Goal: Task Accomplishment & Management: Complete application form

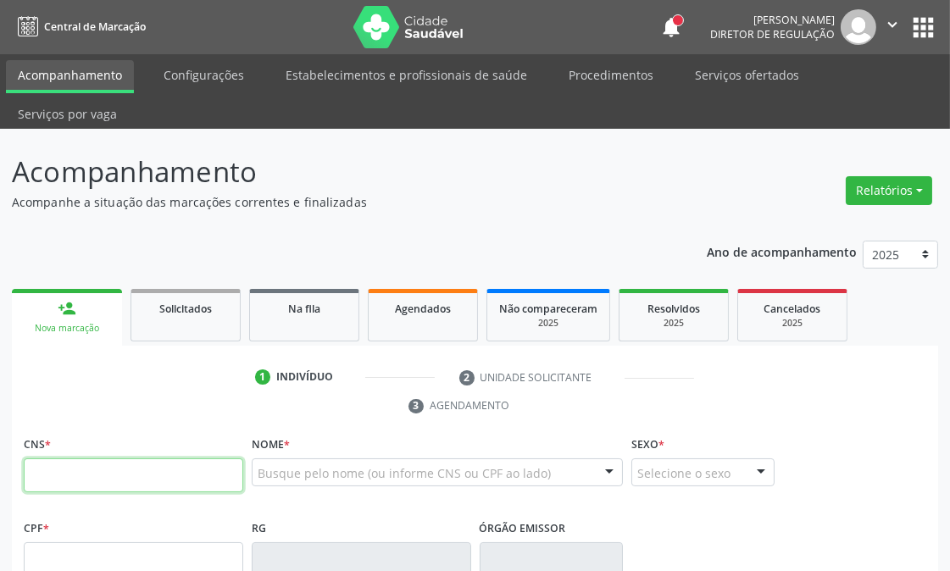
click at [166, 463] on input "text" at bounding box center [134, 475] width 220 height 34
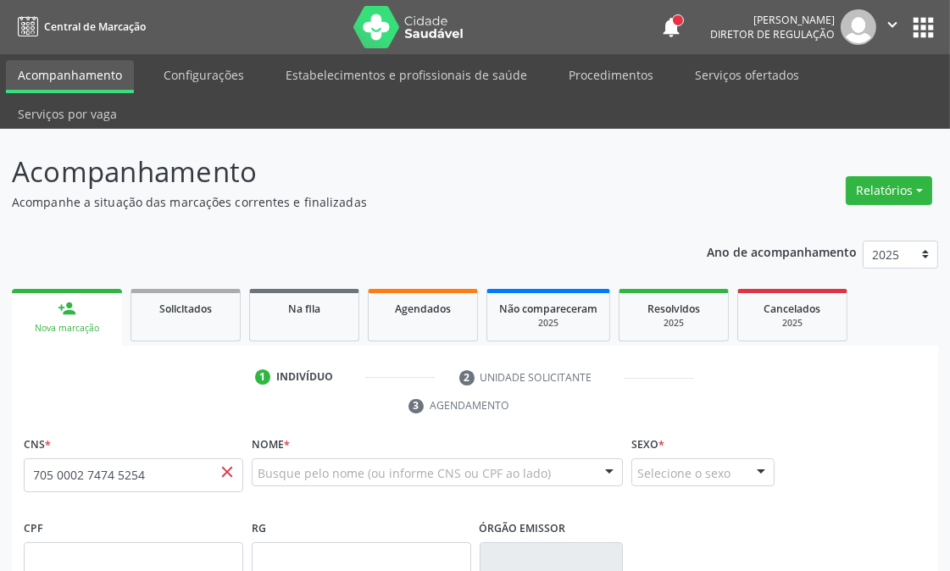
click at [227, 472] on span "close" at bounding box center [227, 472] width 19 height 19
drag, startPoint x: 158, startPoint y: 476, endPoint x: 0, endPoint y: 496, distance: 158.8
click at [0, 4] on div "Central de Marcação notifications Thaynná Vasconcelos Alves Ferreira Diretor de…" at bounding box center [475, 285] width 950 height 571
type input "160 9058 6154 0006"
drag, startPoint x: 163, startPoint y: 477, endPoint x: 0, endPoint y: 480, distance: 162.7
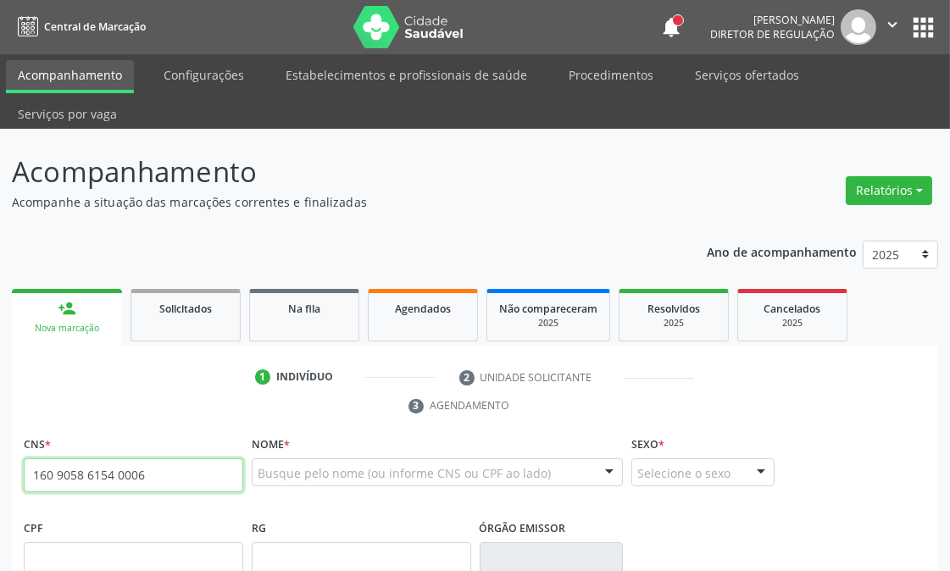
click at [0, 480] on div "Acompanhamento Acompanhe a situação das marcações correntes e finalizadas Relat…" at bounding box center [475, 556] width 950 height 854
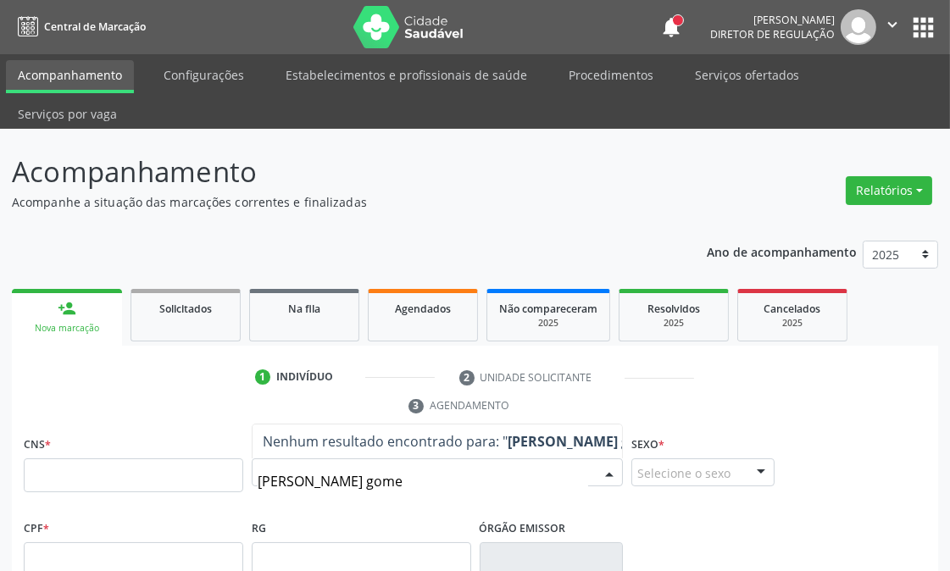
type input "ana katia gomes"
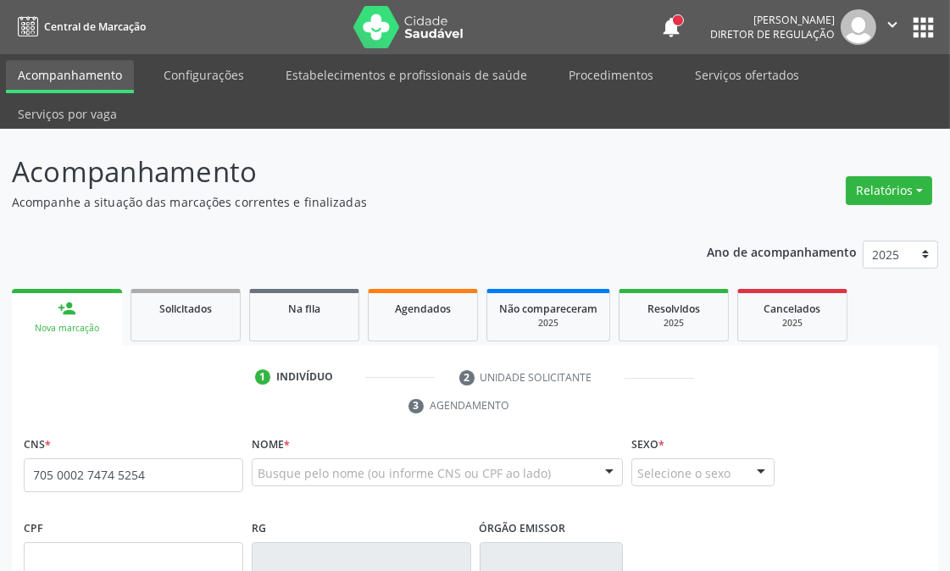
type input "705 0002 7474 5254"
type input "18/03/1988"
type input "Maria Gomes de Souza"
type input "(87) 99943-5579"
type input "(87) 99994-3557"
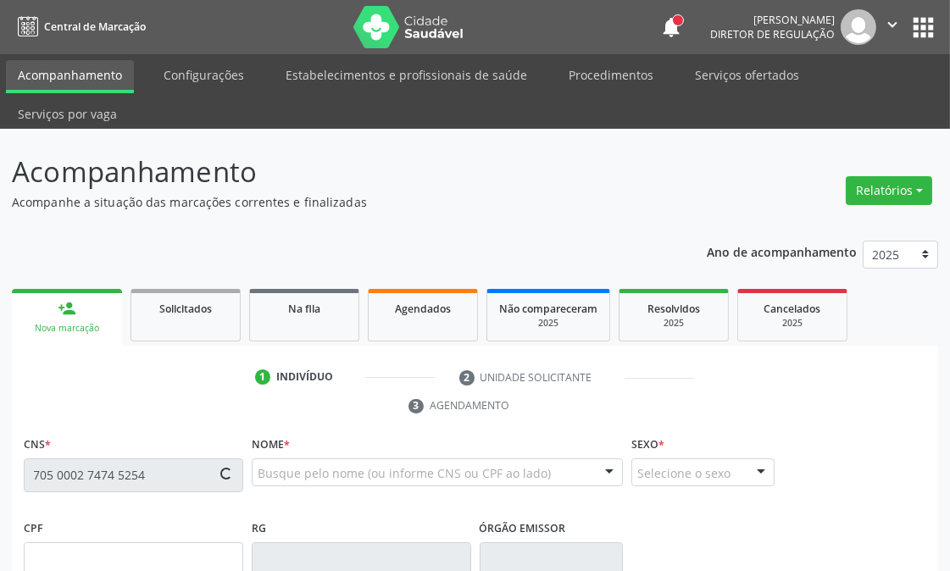
type input "146"
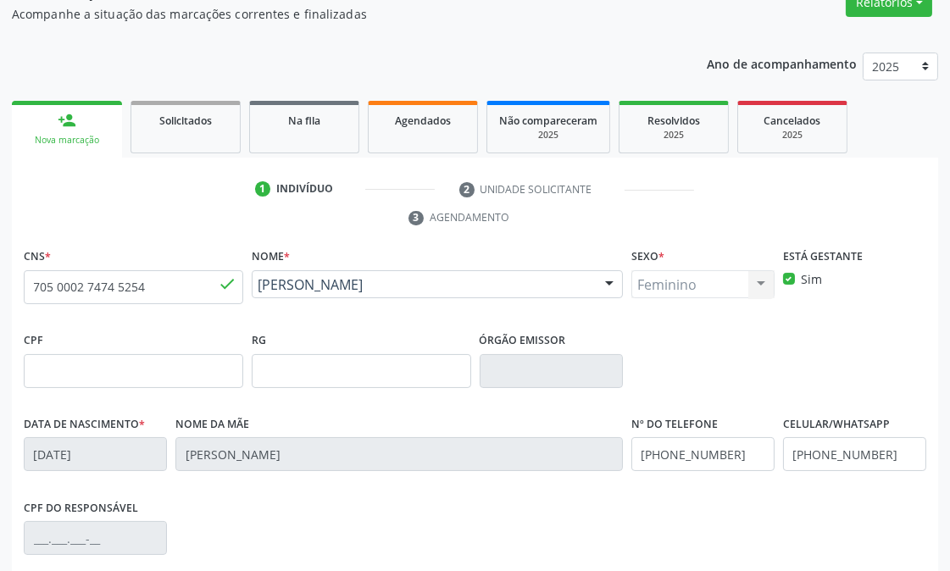
scroll to position [410, 0]
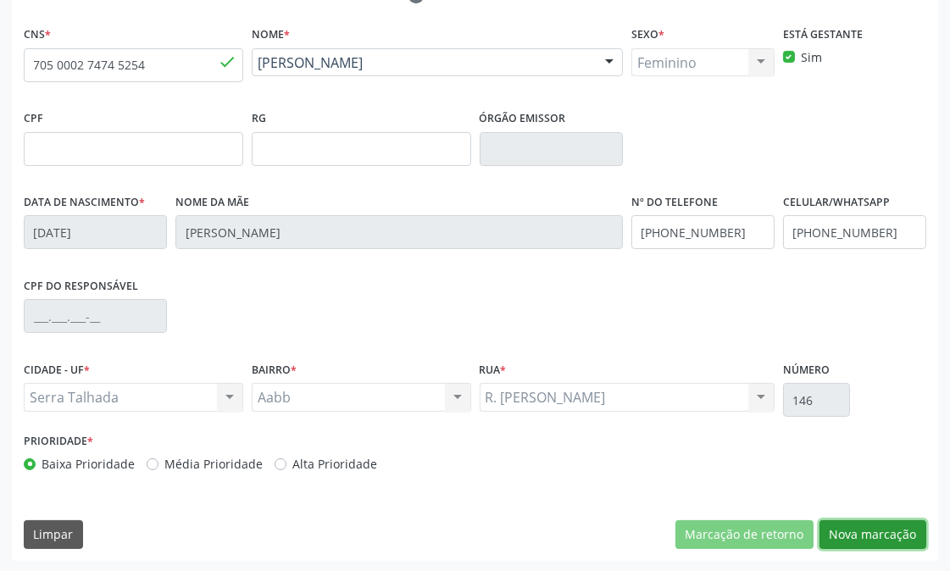
click at [869, 527] on button "Nova marcação" at bounding box center [873, 534] width 107 height 29
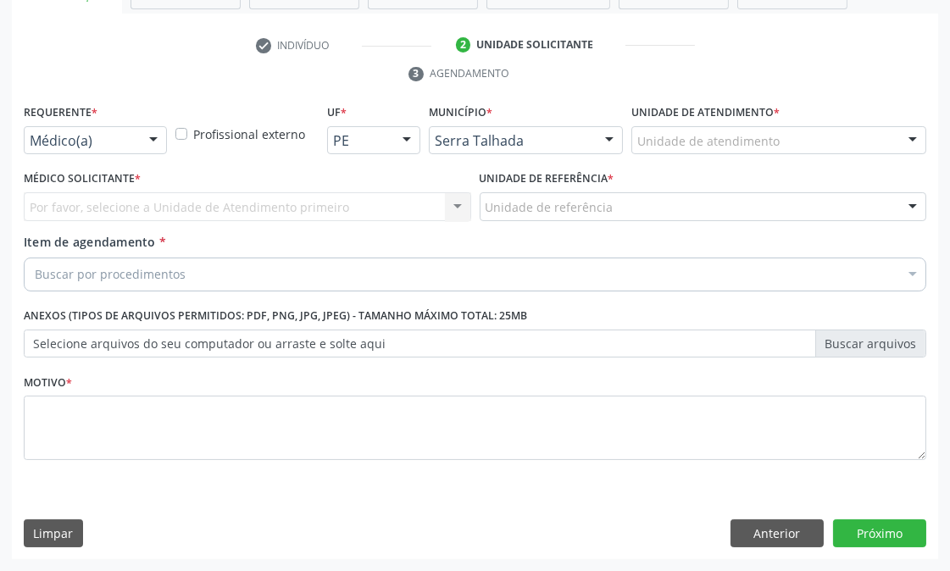
scroll to position [332, 0]
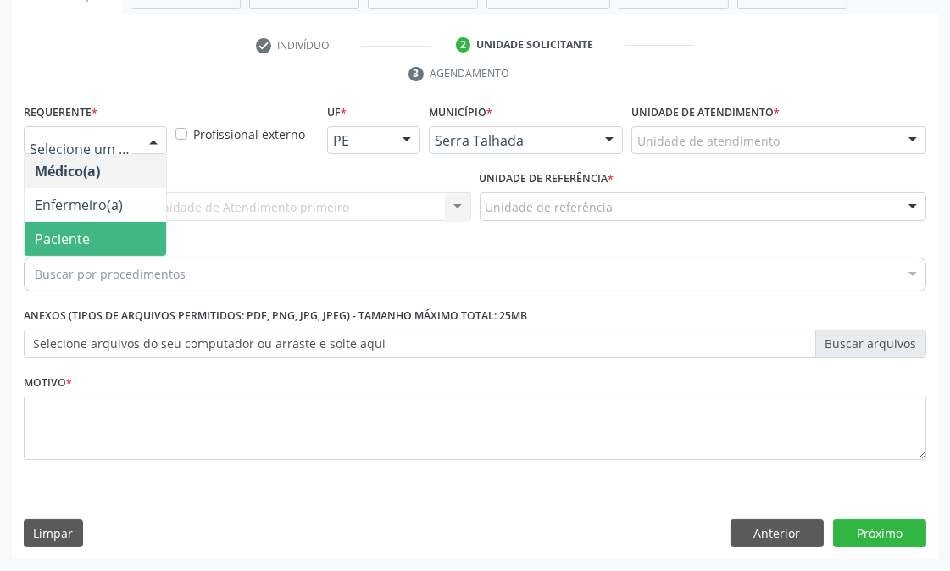
click at [96, 234] on span "Paciente" at bounding box center [96, 239] width 142 height 34
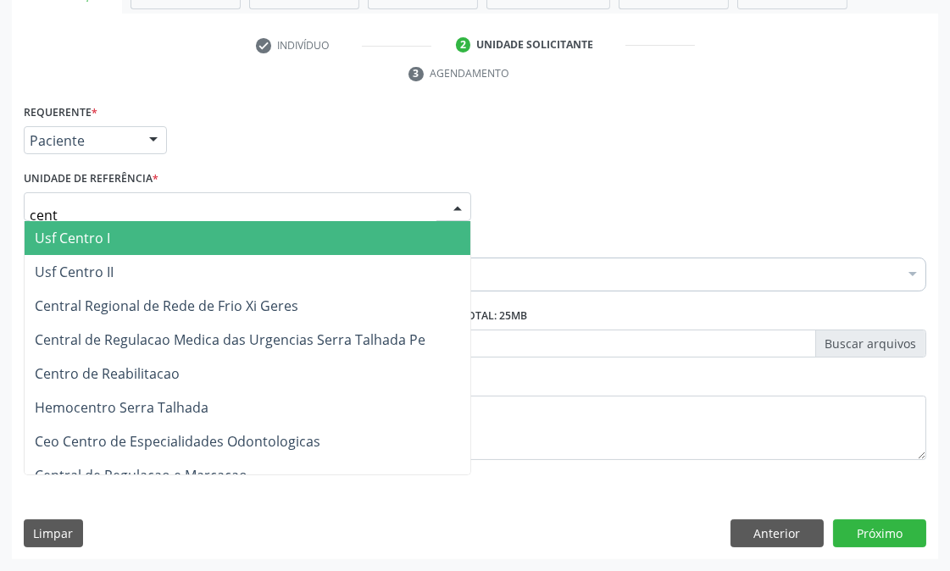
type input "centr"
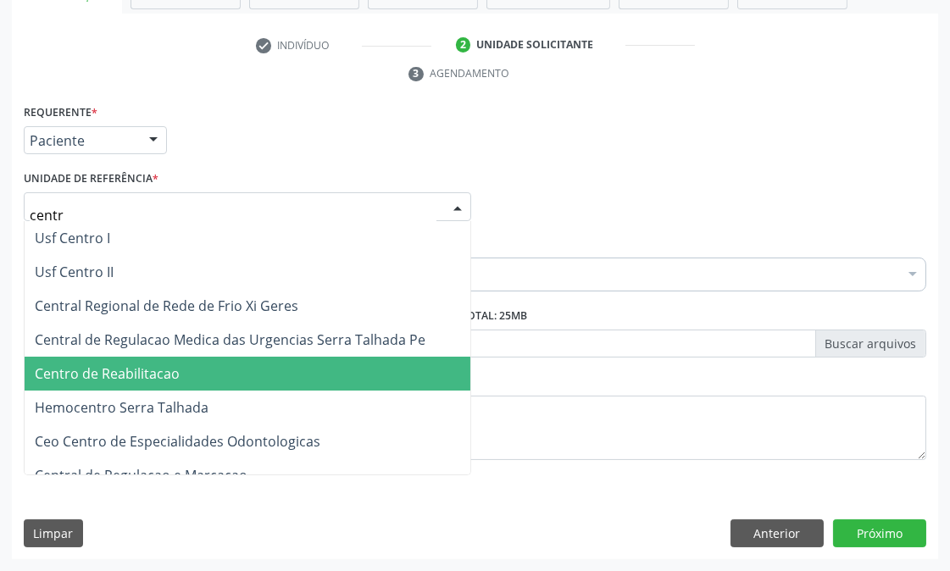
click at [170, 386] on span "Centro de Reabilitacao" at bounding box center [248, 374] width 446 height 34
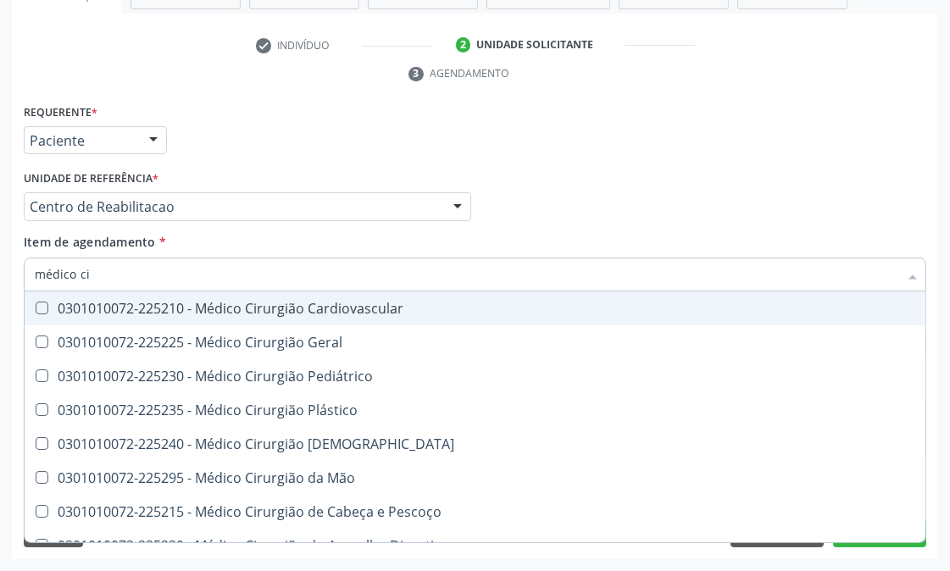
type input "médico cir"
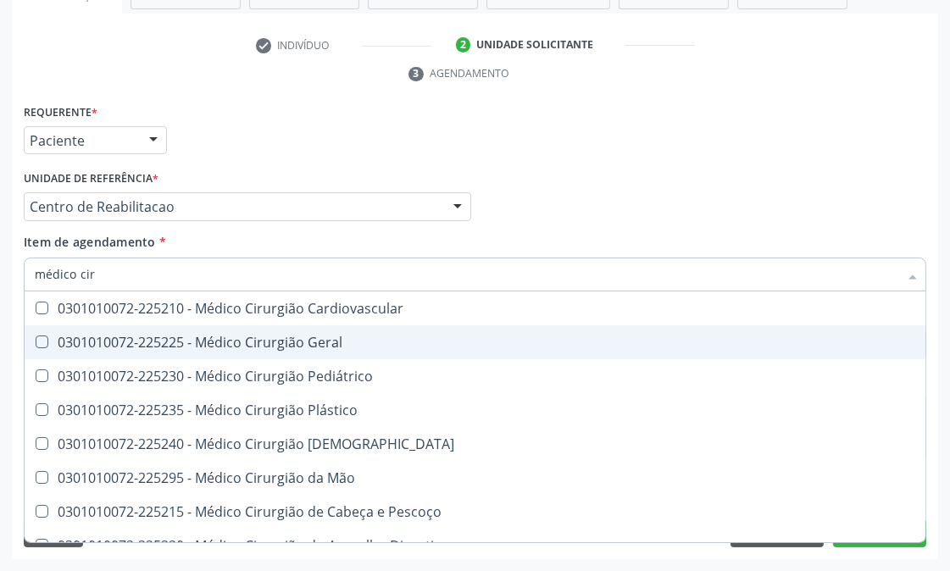
click at [124, 331] on span "0301010072-225225 - Médico Cirurgião Geral" at bounding box center [475, 342] width 901 height 34
checkbox Geral "true"
click at [0, 370] on div "Acompanhamento Acompanhe a situação das marcações correntes e finalizadas Relat…" at bounding box center [475, 184] width 950 height 775
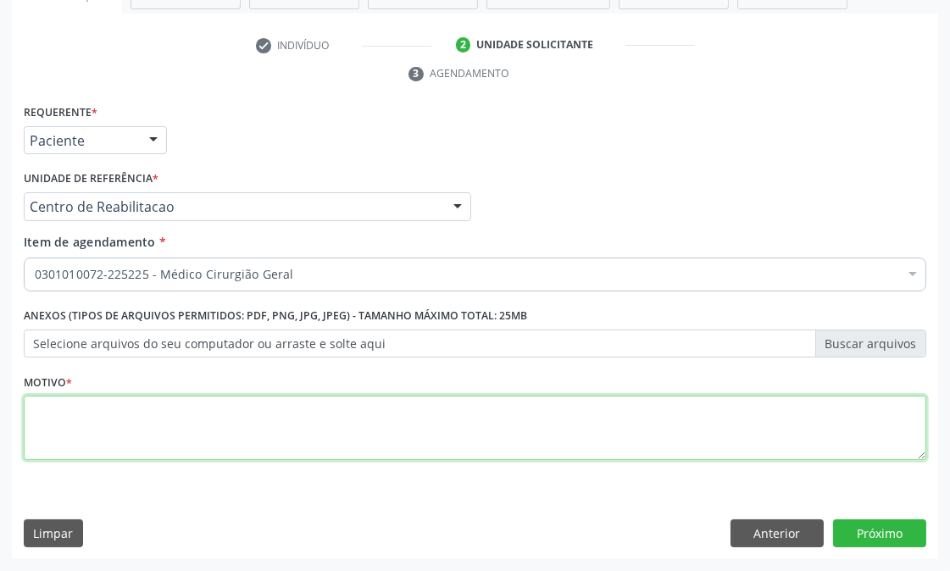
click at [154, 458] on textarea at bounding box center [475, 428] width 903 height 64
type textarea "."
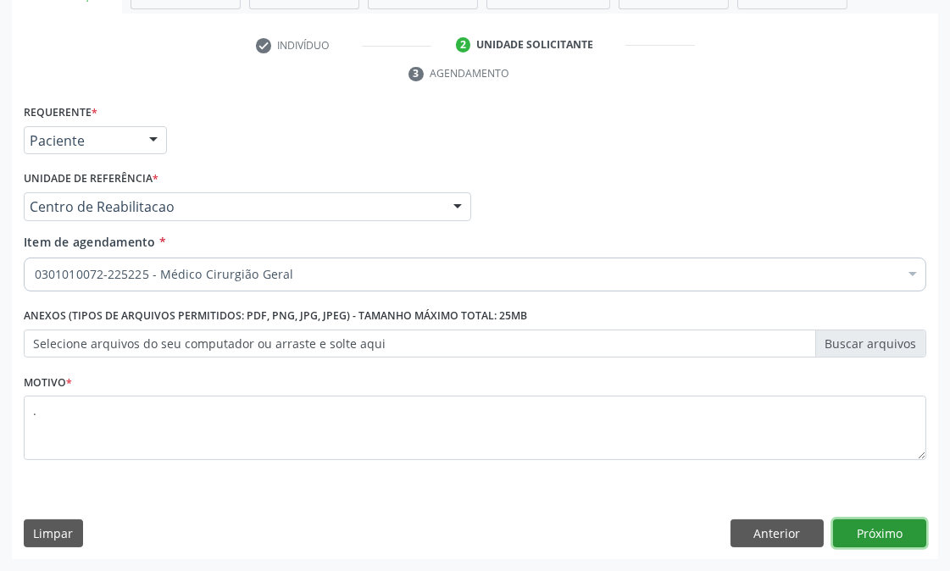
click at [907, 527] on button "Próximo" at bounding box center [879, 534] width 93 height 29
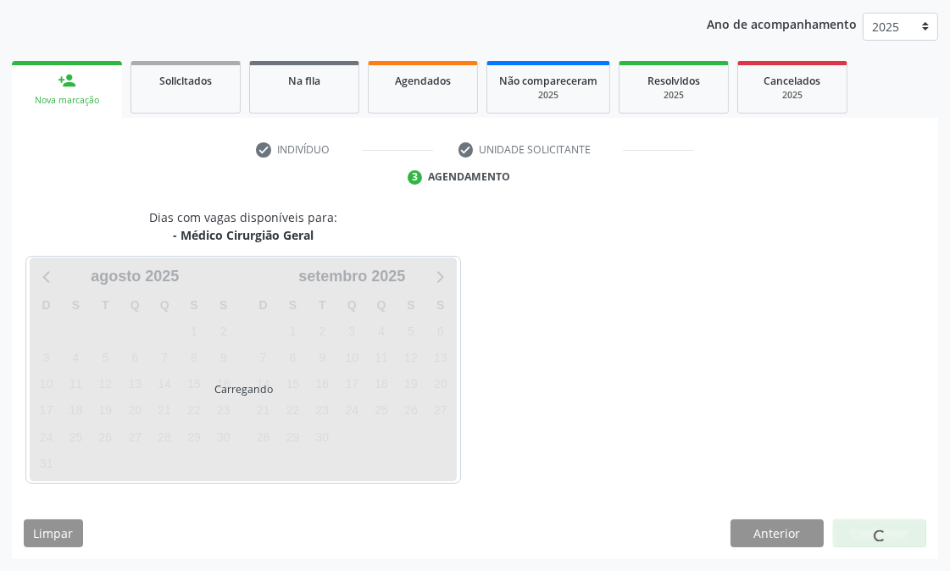
scroll to position [227, 0]
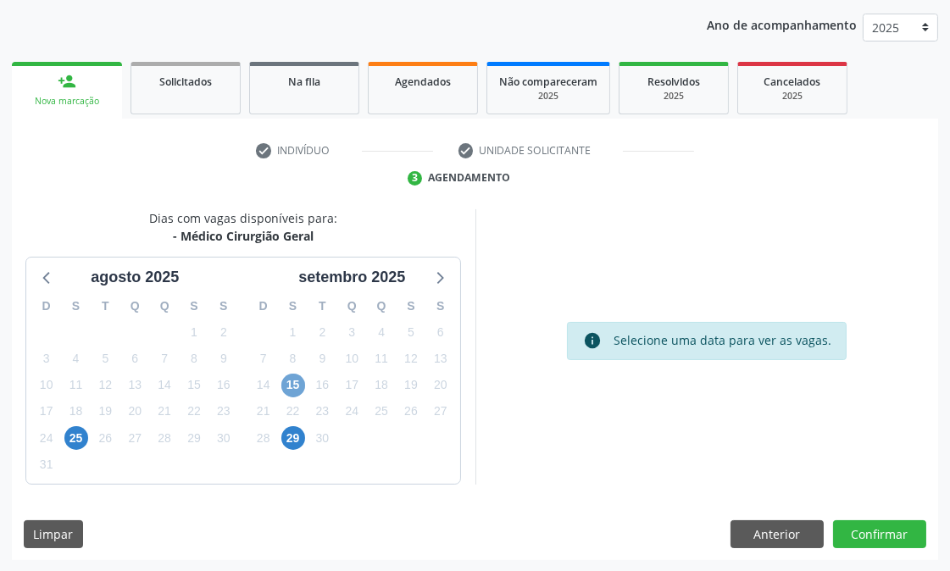
click at [286, 393] on span "15" at bounding box center [293, 386] width 24 height 24
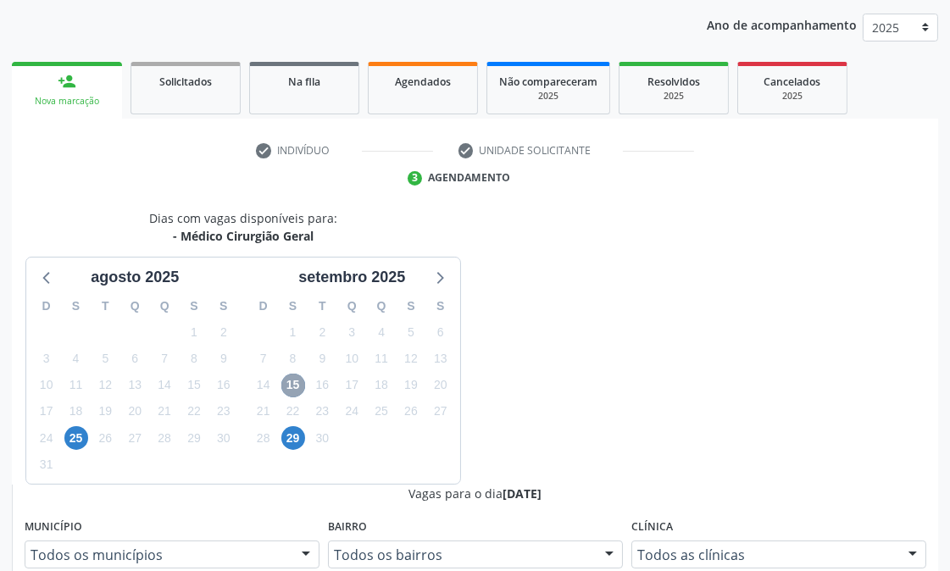
scroll to position [512, 0]
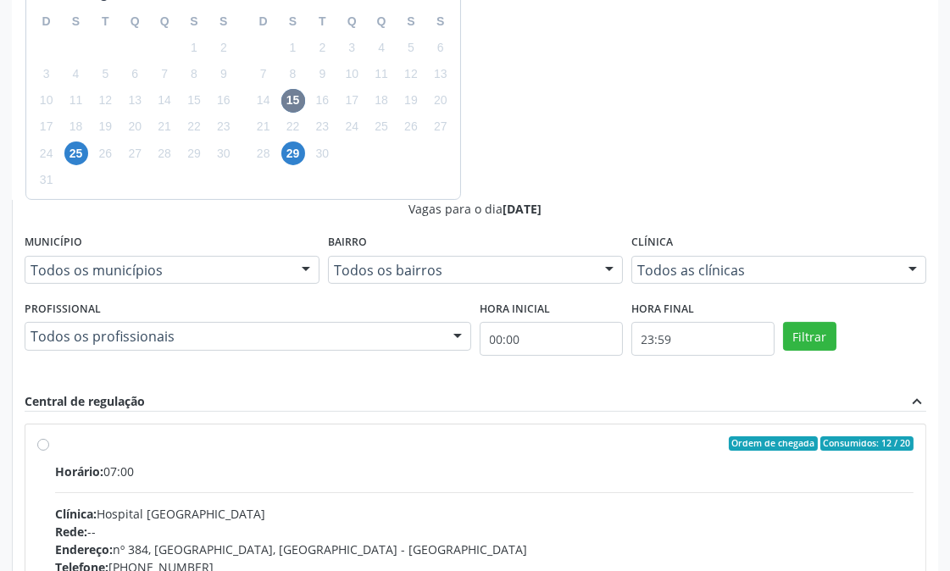
click at [49, 436] on input "Ordem de chegada Consumidos: 12 / 20 Horário: 07:00 Clínica: Hospital Sao Franc…" at bounding box center [43, 443] width 12 height 15
radio input "true"
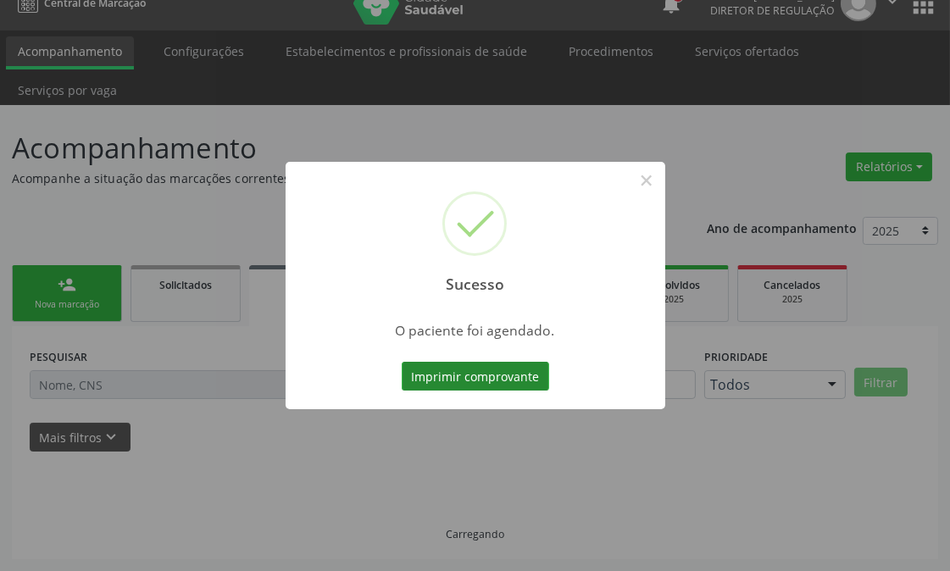
scroll to position [23, 0]
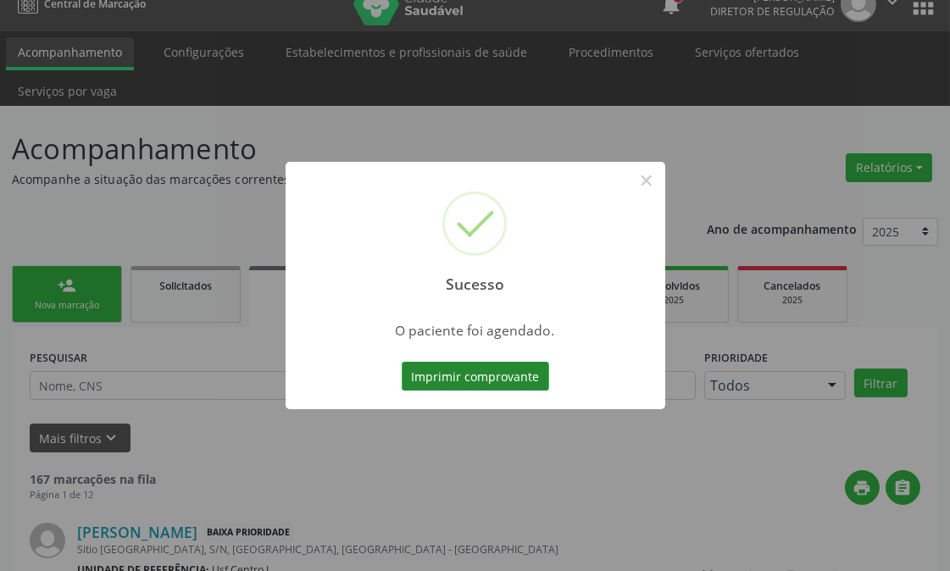
click at [447, 376] on button "Imprimir comprovante" at bounding box center [475, 376] width 147 height 29
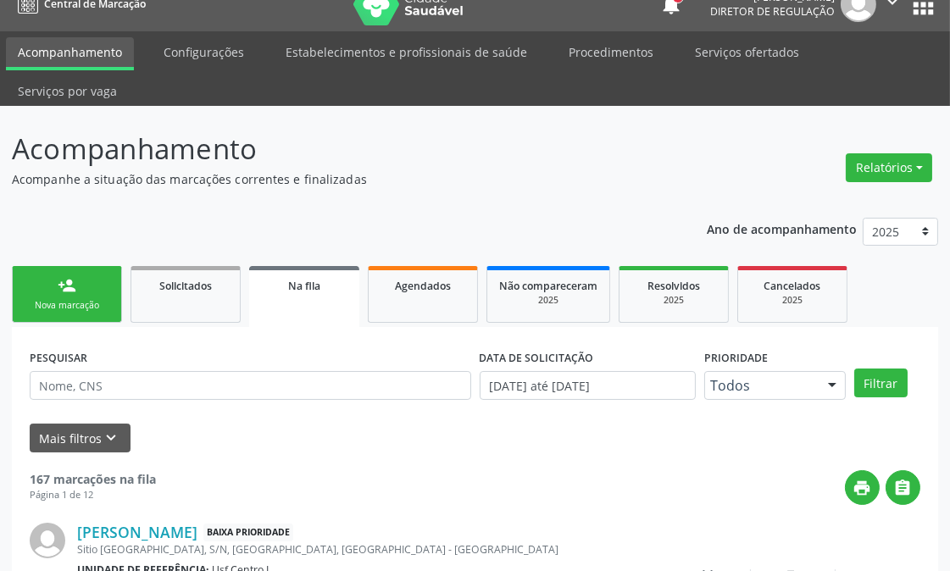
click at [78, 302] on div "Nova marcação" at bounding box center [67, 305] width 85 height 13
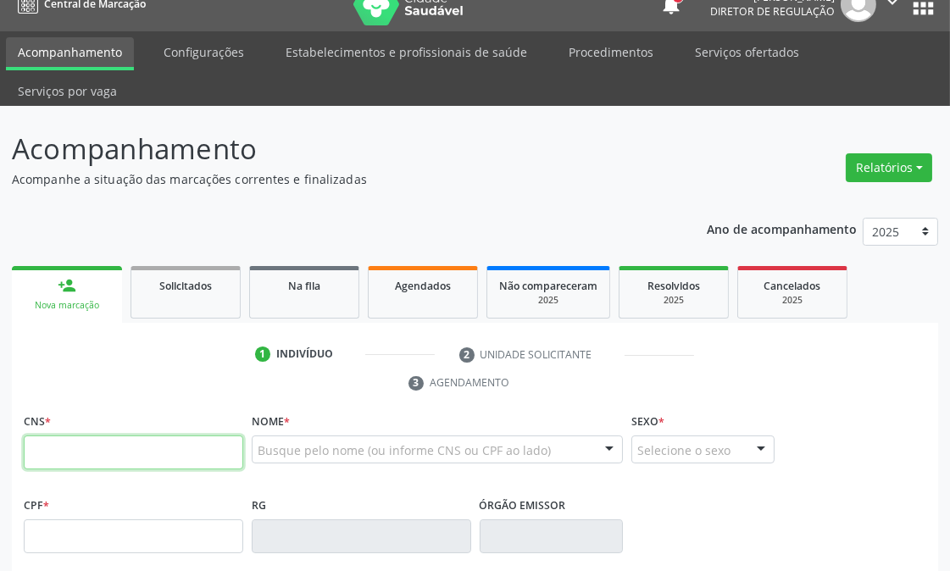
click at [117, 436] on input "text" at bounding box center [134, 453] width 220 height 34
type input "700 0022 3079 3009"
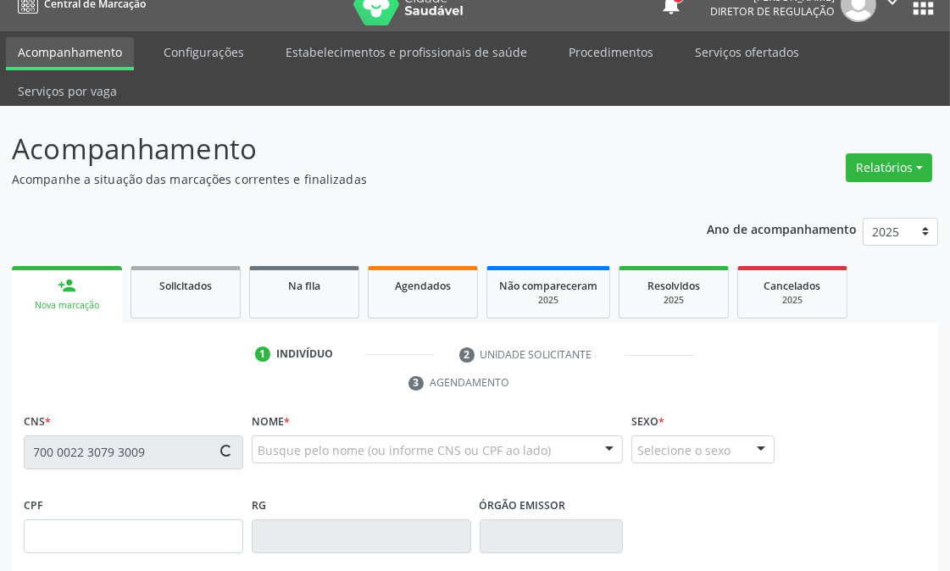
type input "102.317.984-90"
type input "16/07/1993"
type input "Maria de Lourdes dos Santos"
type input "(87) 99640-0493"
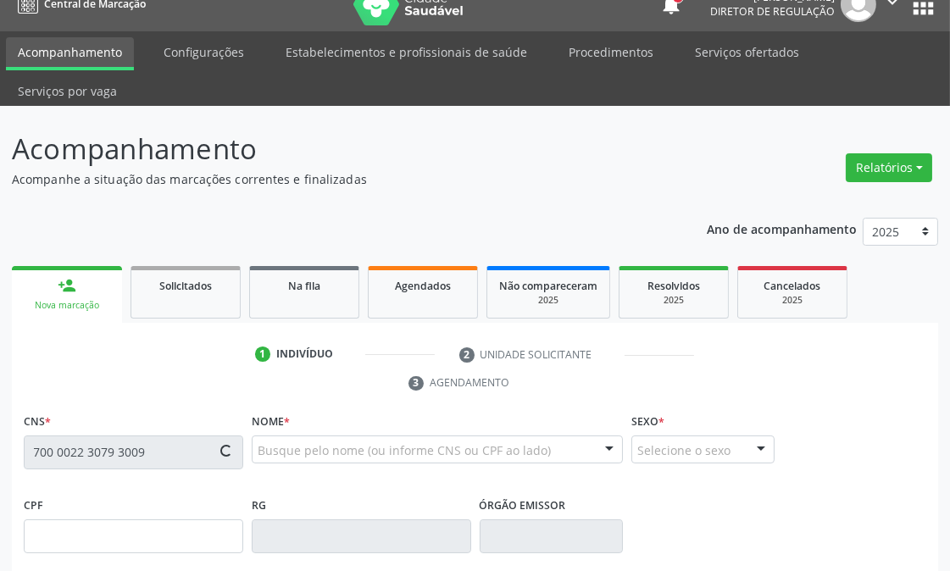
type input "330"
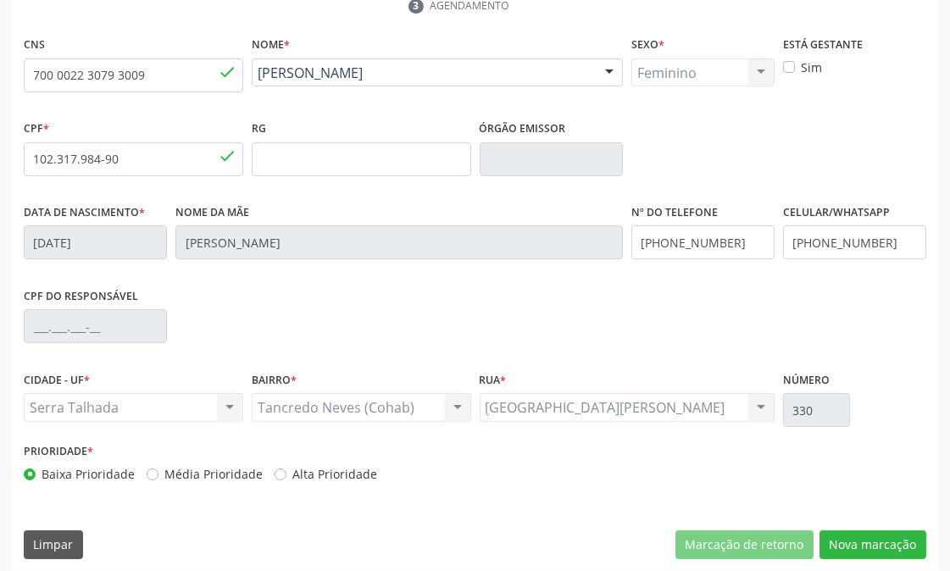
scroll to position [410, 0]
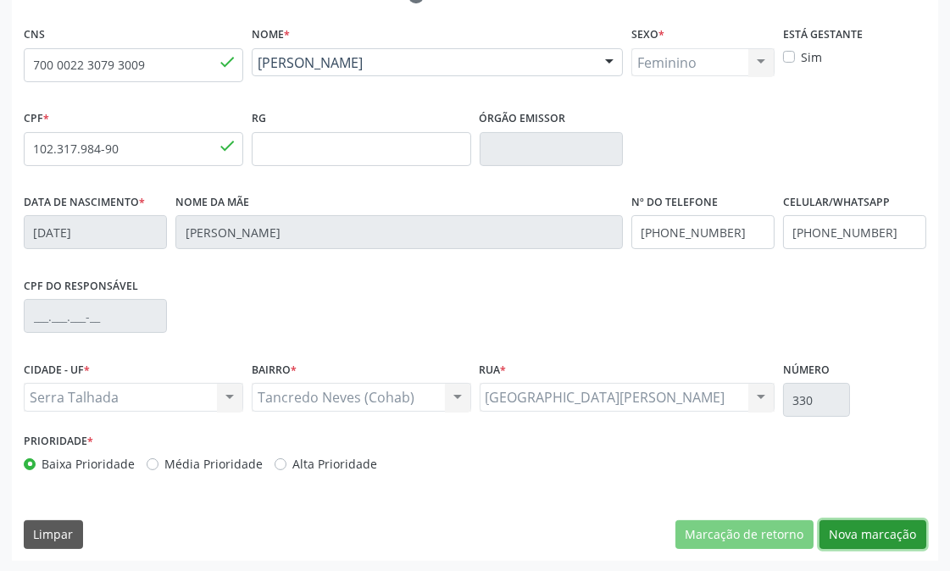
click at [869, 534] on button "Nova marcação" at bounding box center [873, 534] width 107 height 29
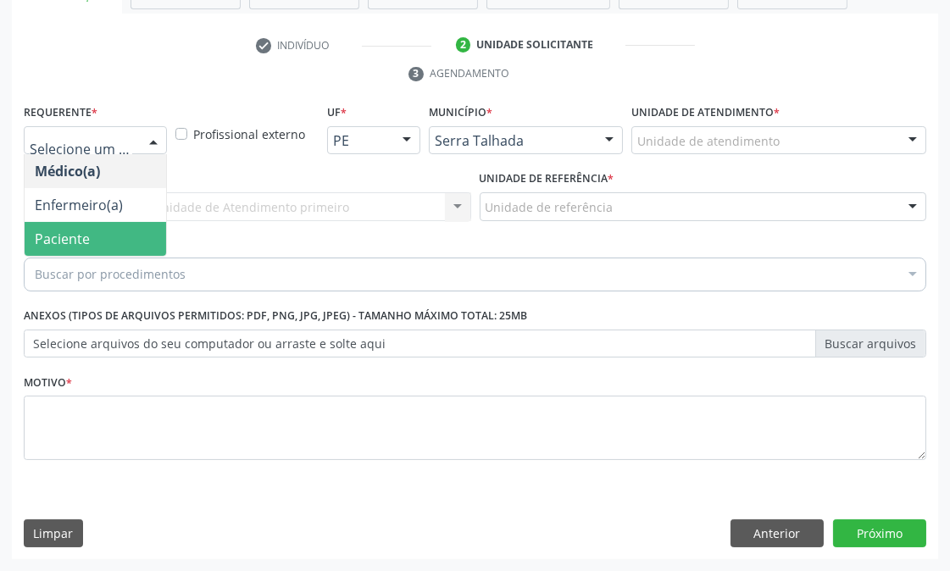
click at [112, 229] on span "Paciente" at bounding box center [96, 239] width 142 height 34
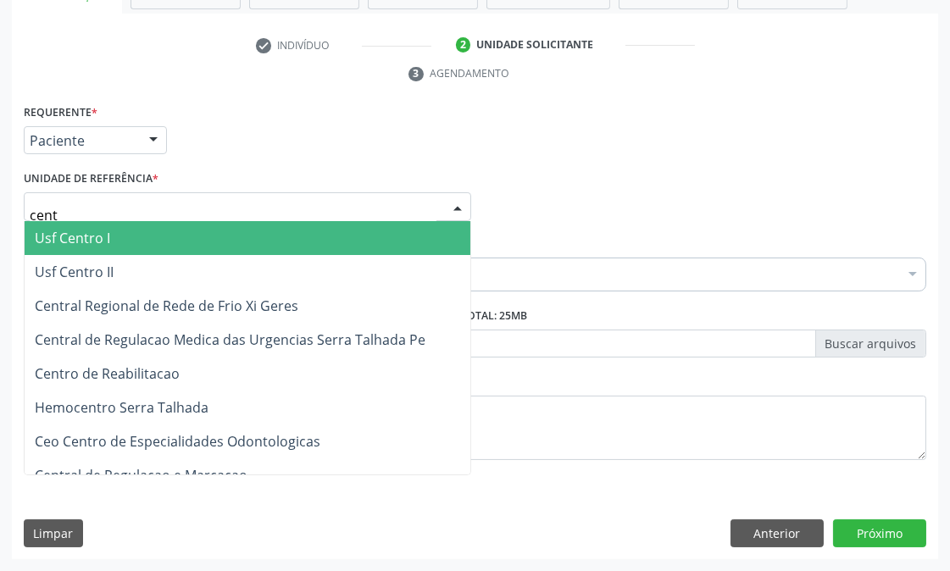
type input "centr"
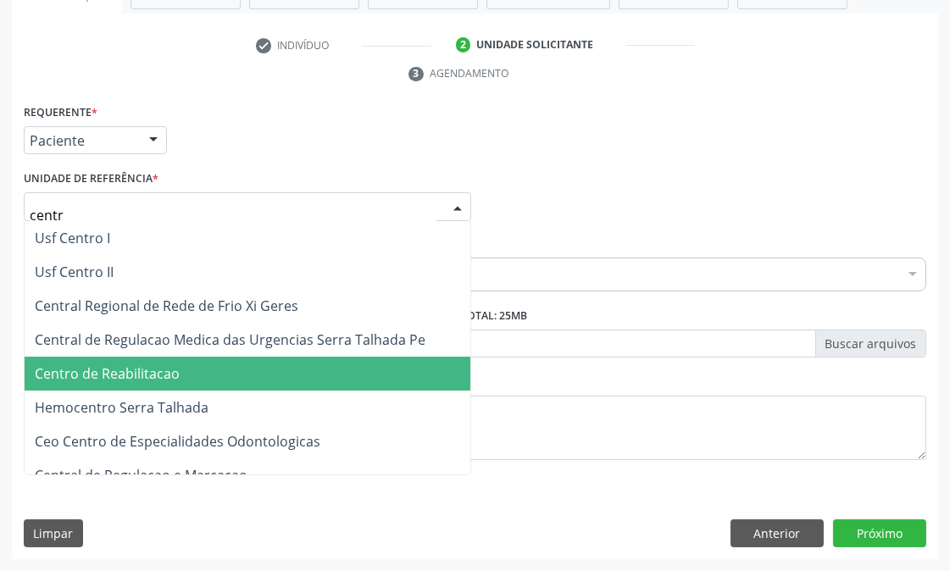
click at [149, 365] on span "Centro de Reabilitacao" at bounding box center [107, 373] width 145 height 19
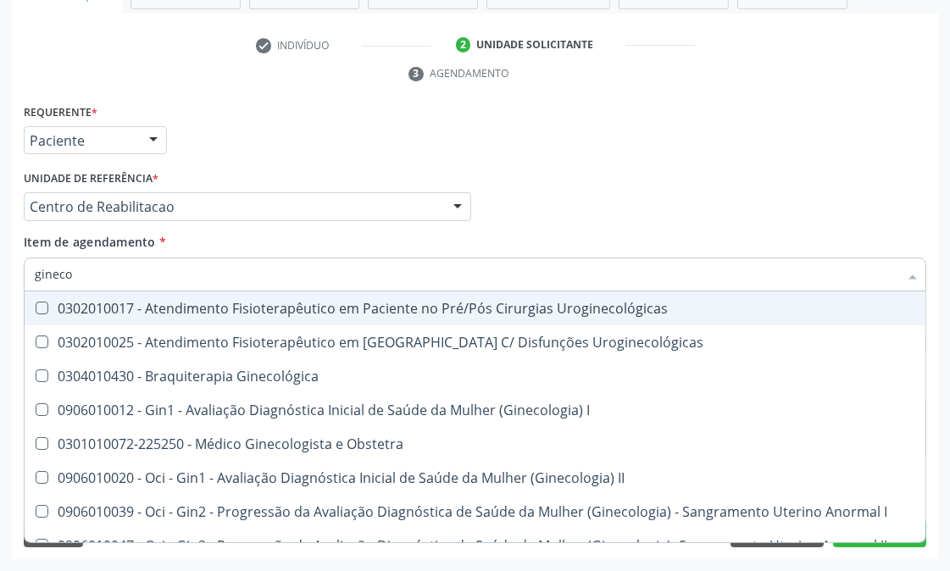
type input "ginecol"
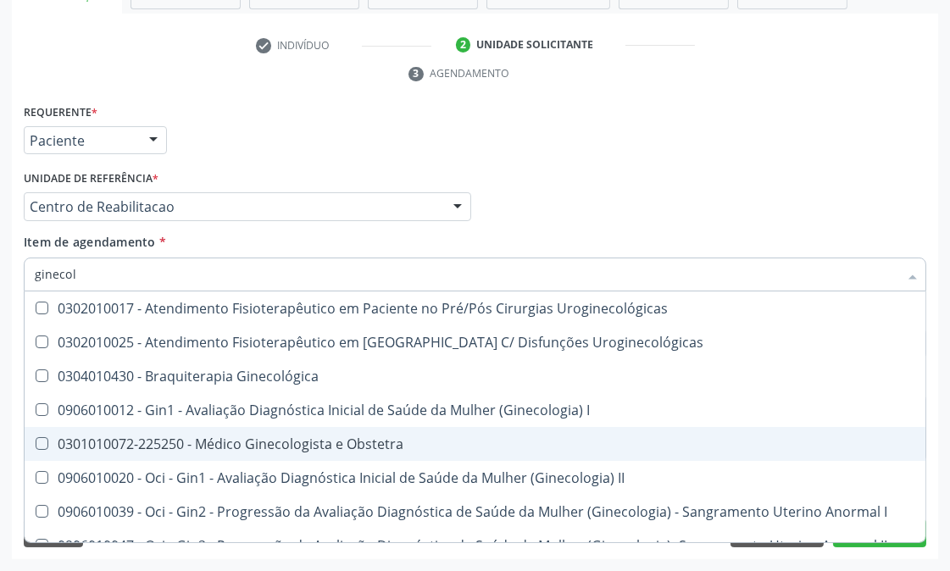
click at [164, 437] on div "0301010072-225250 - Médico Ginecologista e Obstetra" at bounding box center [575, 444] width 1081 height 14
checkbox Obstetra "true"
click at [0, 409] on div "Acompanhamento Acompanhe a situação das marcações correntes e finalizadas Relat…" at bounding box center [475, 184] width 950 height 775
checkbox Uroginecológicas "true"
checkbox Obstetra "false"
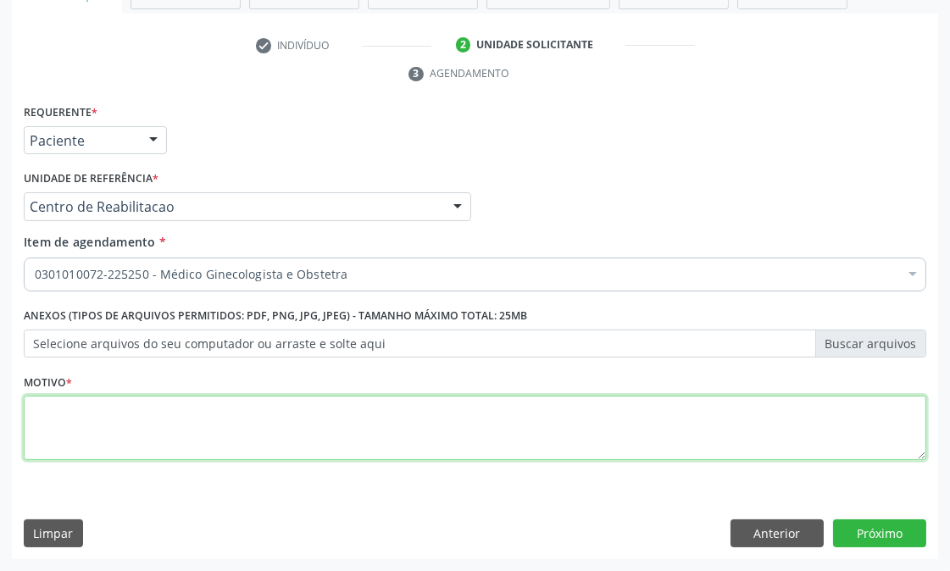
click at [147, 417] on textarea at bounding box center [475, 428] width 903 height 64
type textarea "."
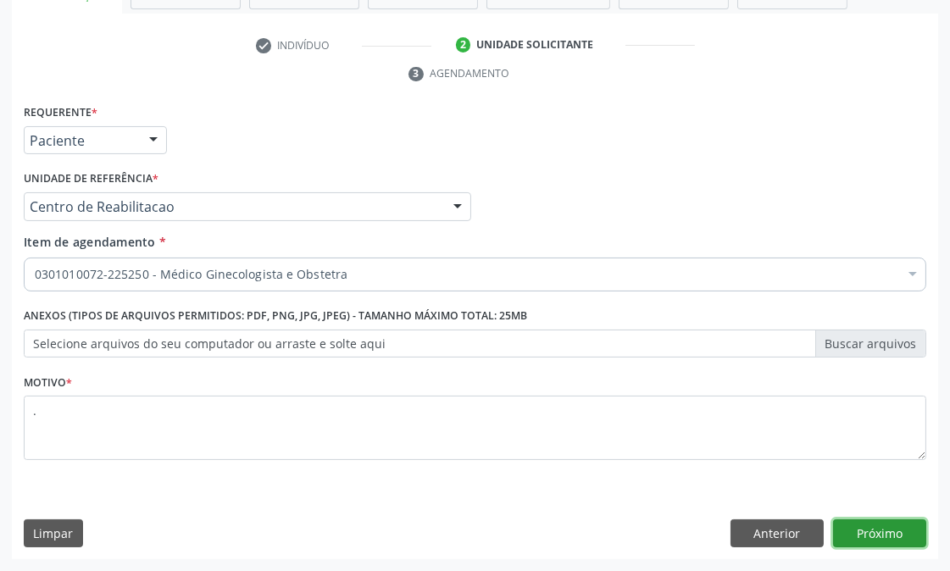
click at [892, 525] on button "Próximo" at bounding box center [879, 534] width 93 height 29
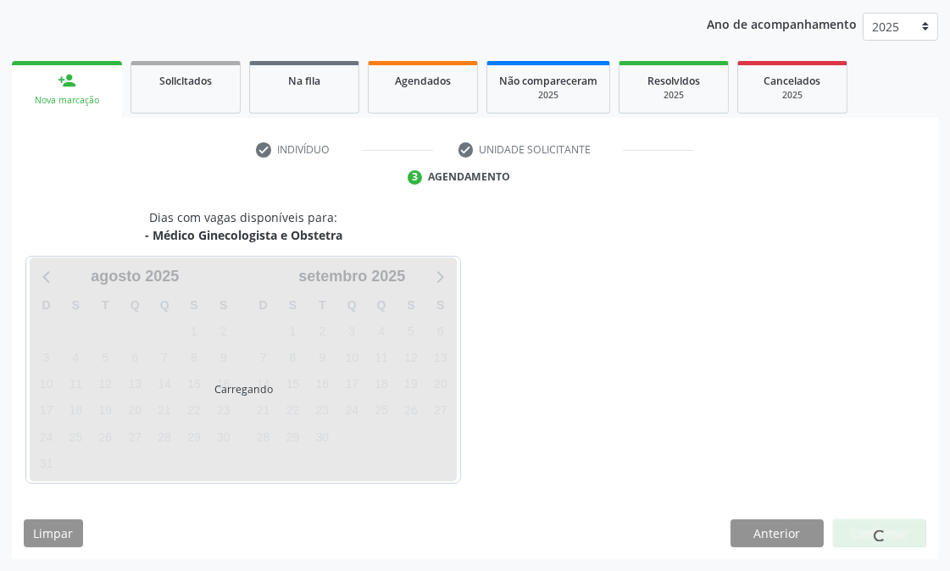
scroll to position [227, 0]
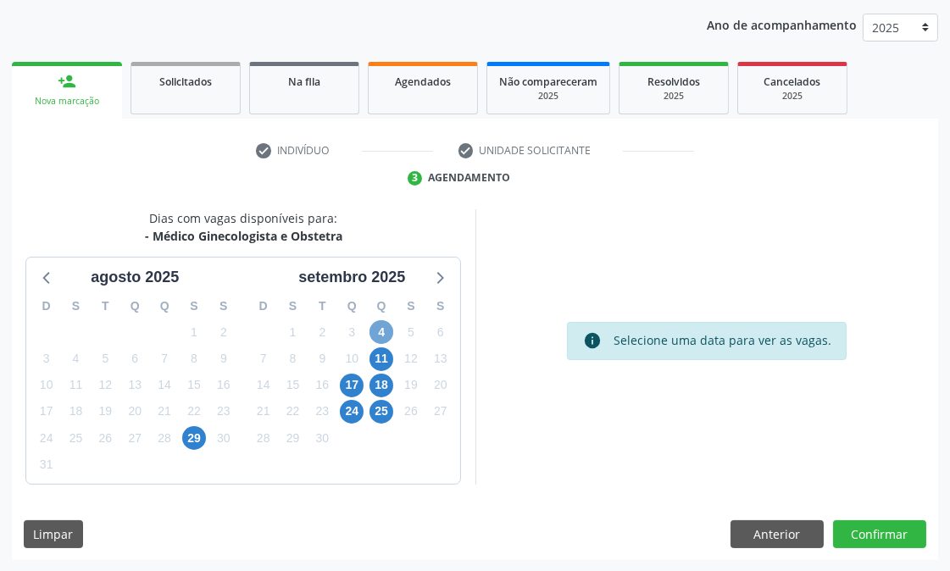
click at [376, 324] on span "4" at bounding box center [382, 332] width 24 height 24
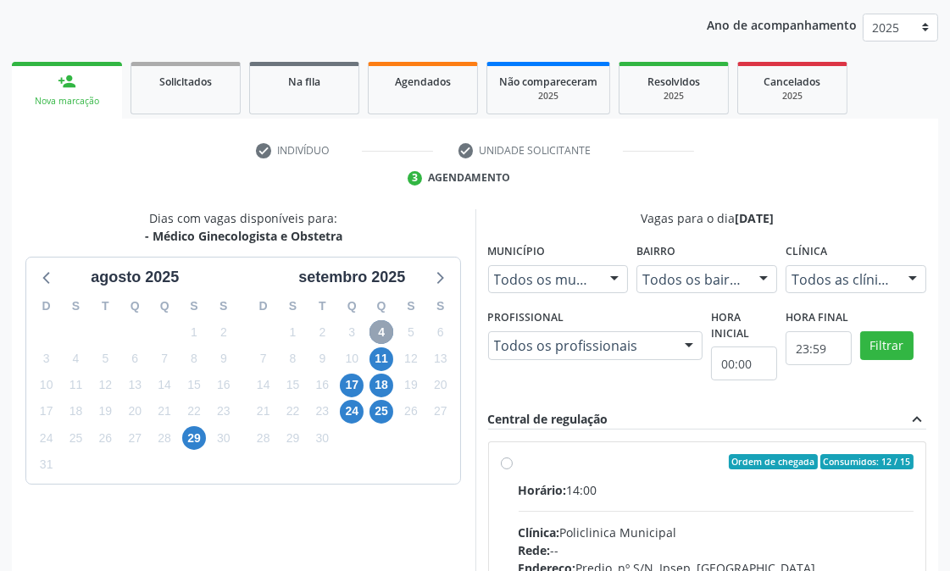
scroll to position [481, 0]
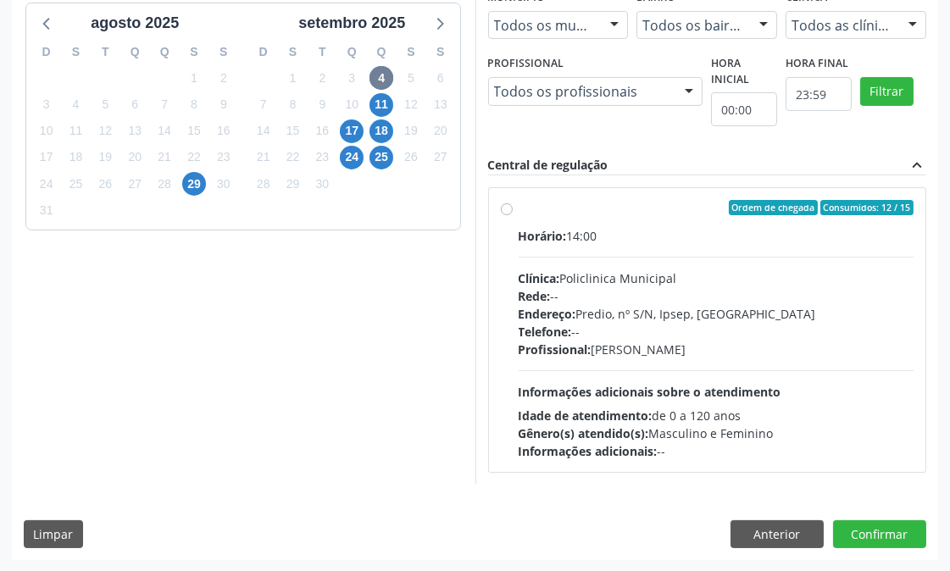
click at [703, 314] on div "Endereço: Predio, nº S/N, Ipsep, Serra Talhada - PE" at bounding box center [717, 314] width 396 height 18
click at [513, 215] on input "Ordem de chegada Consumidos: 12 / 15 Horário: 14:00 Clínica: Policlinica Munici…" at bounding box center [507, 207] width 12 height 15
radio input "true"
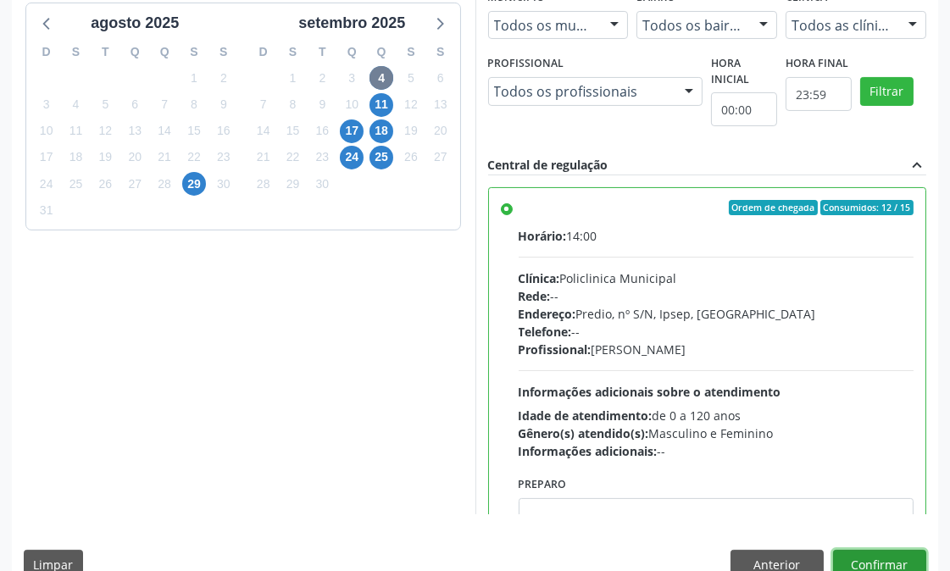
click at [877, 566] on button "Confirmar" at bounding box center [879, 564] width 93 height 29
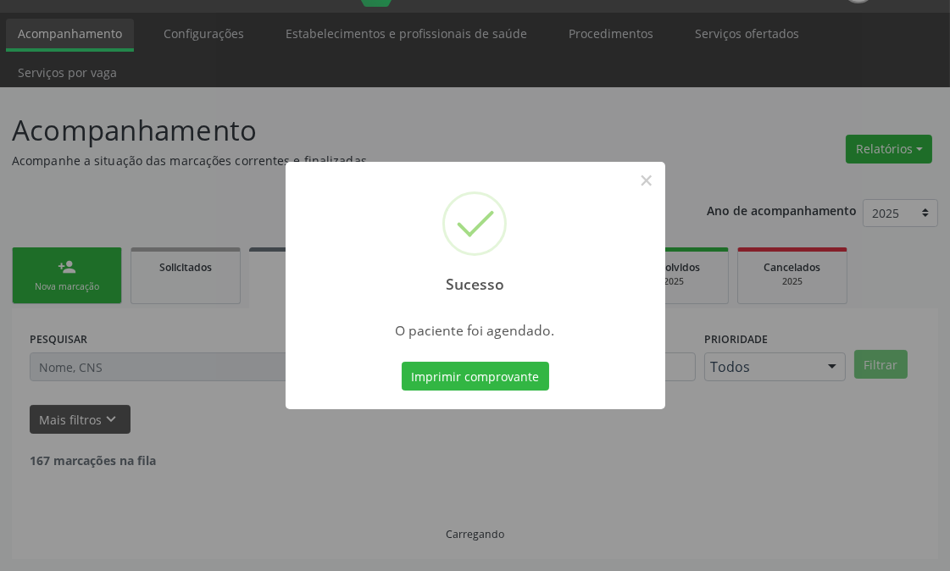
scroll to position [23, 0]
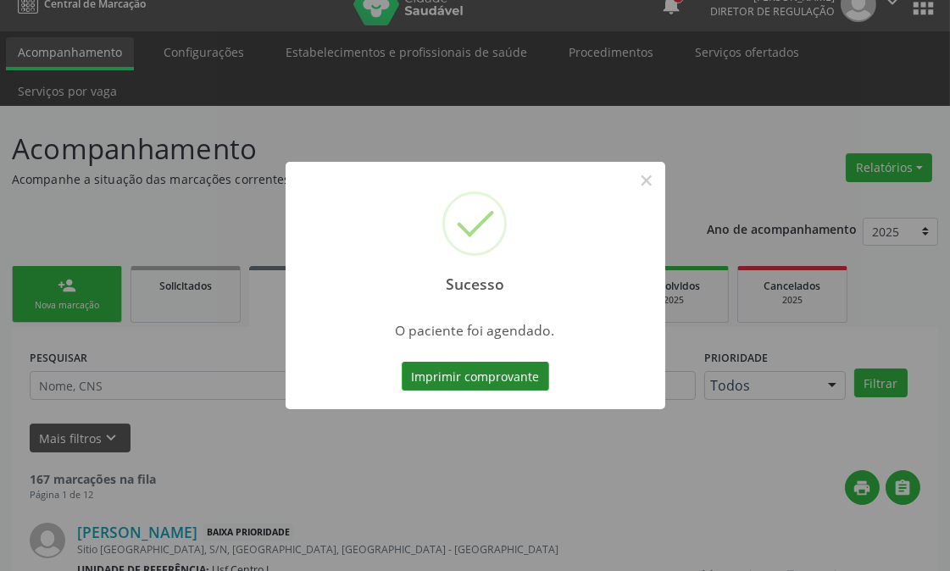
click at [441, 383] on button "Imprimir comprovante" at bounding box center [475, 376] width 147 height 29
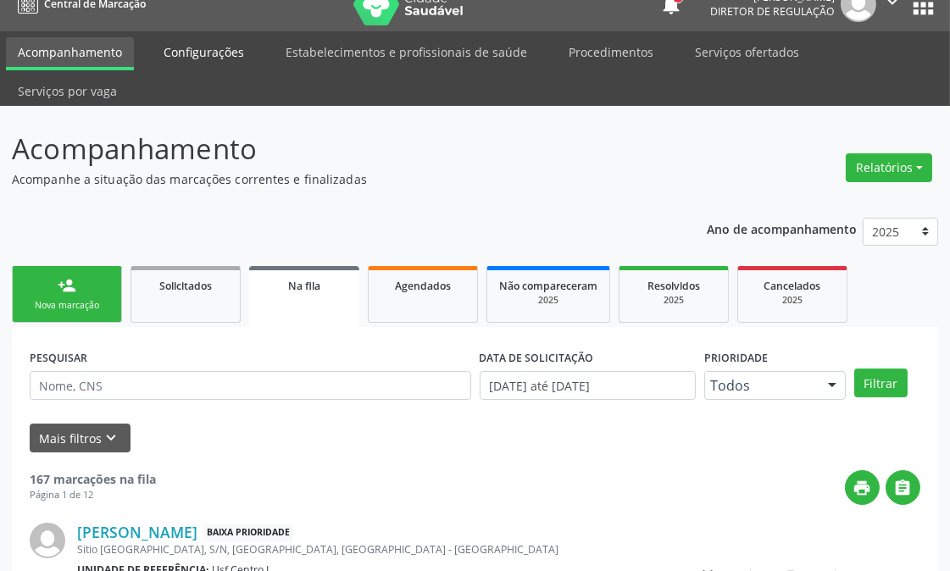
click at [200, 42] on link "Configurações" at bounding box center [204, 52] width 104 height 30
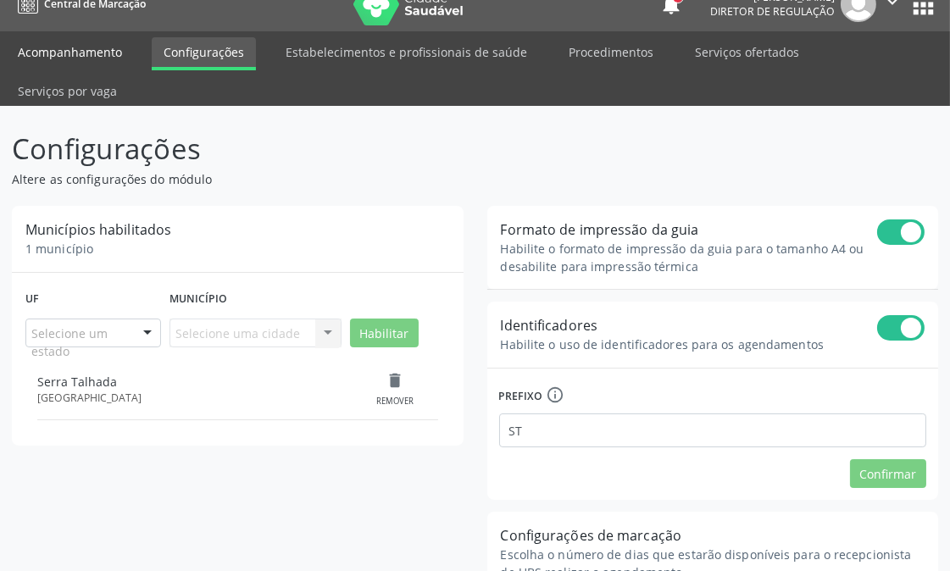
click at [62, 49] on link "Acompanhamento" at bounding box center [70, 52] width 128 height 30
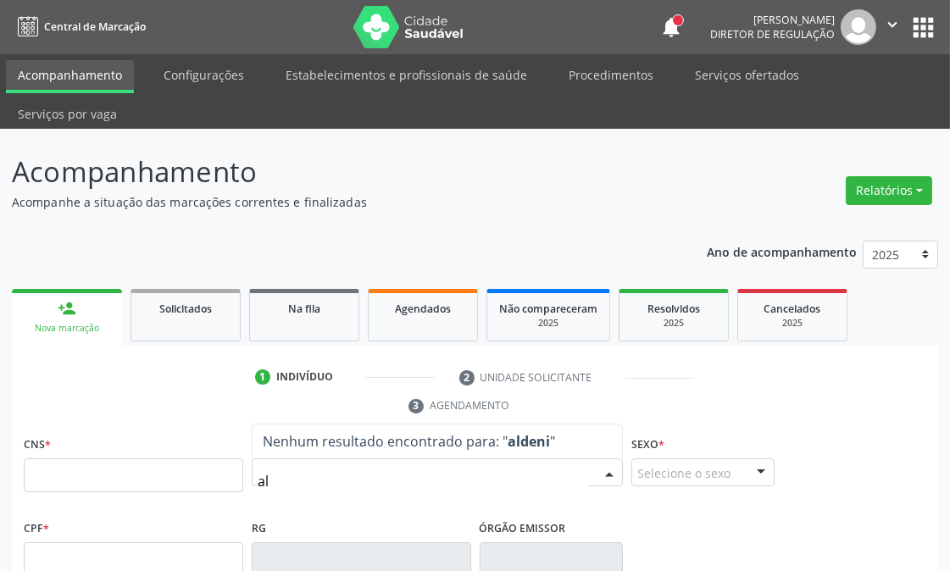
type input "a"
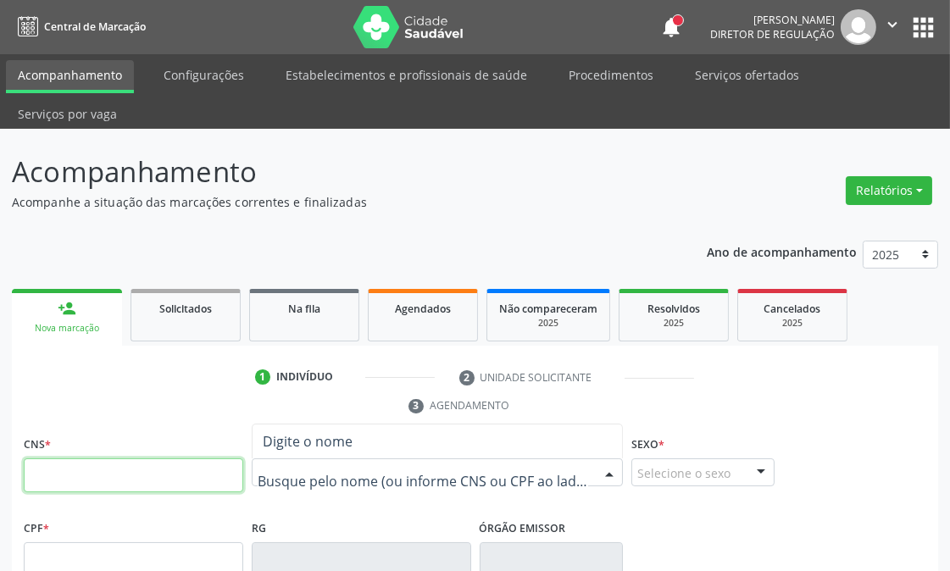
click at [218, 486] on input "text" at bounding box center [134, 475] width 220 height 34
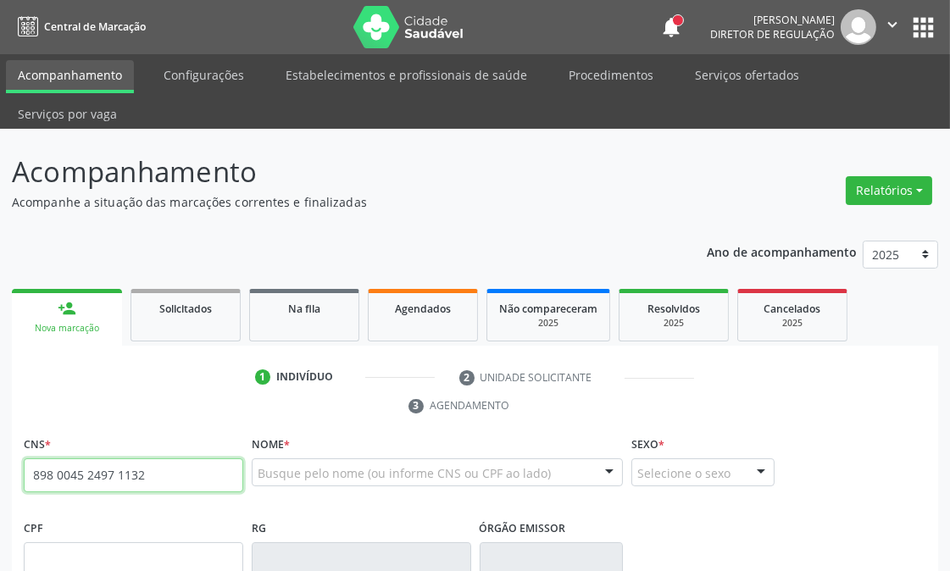
type input "898 0045 2497 1132"
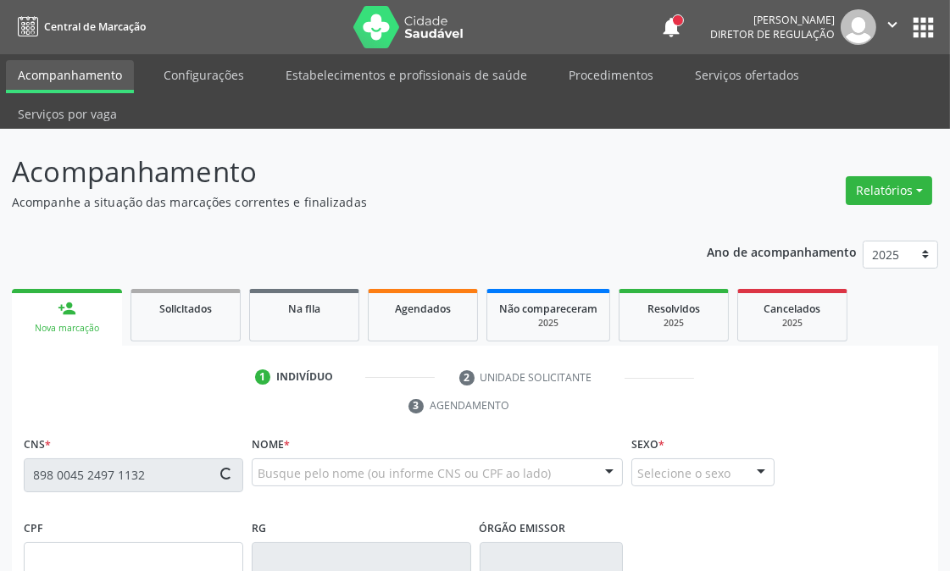
type input "10/12/1975"
type input "Luzia Bezerra de Lima"
type input "(87) 9935-4167"
type input "681.946.684-68"
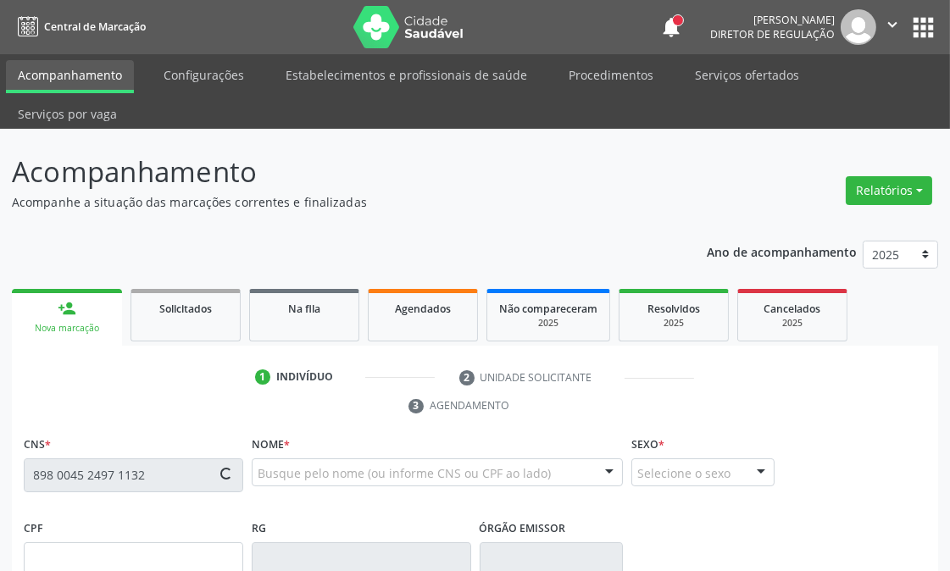
type input "1531"
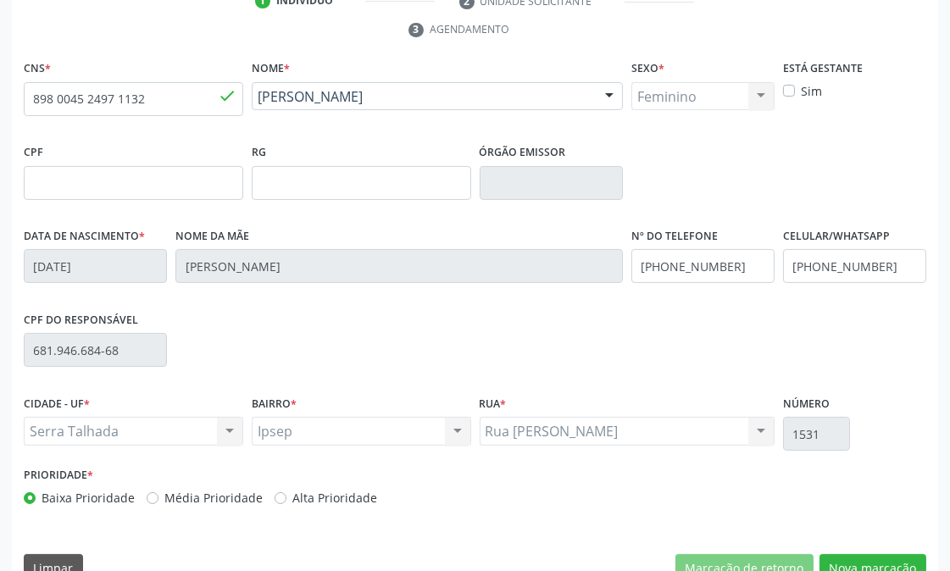
scroll to position [410, 0]
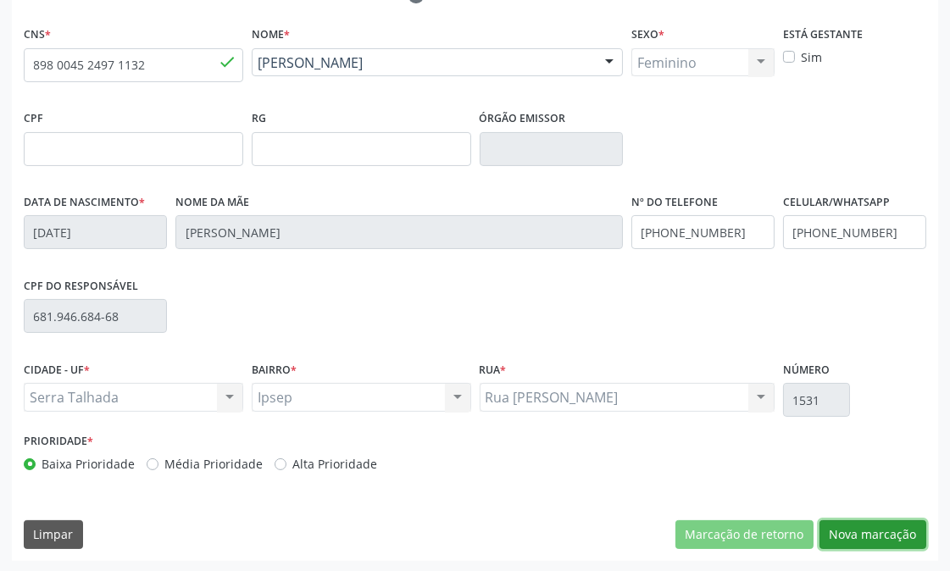
click at [886, 542] on button "Nova marcação" at bounding box center [873, 534] width 107 height 29
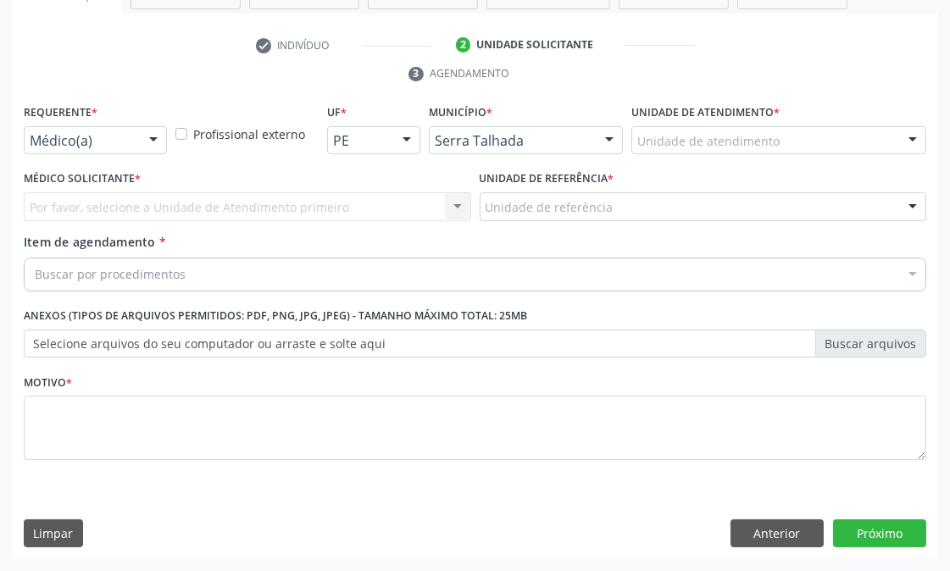
scroll to position [332, 0]
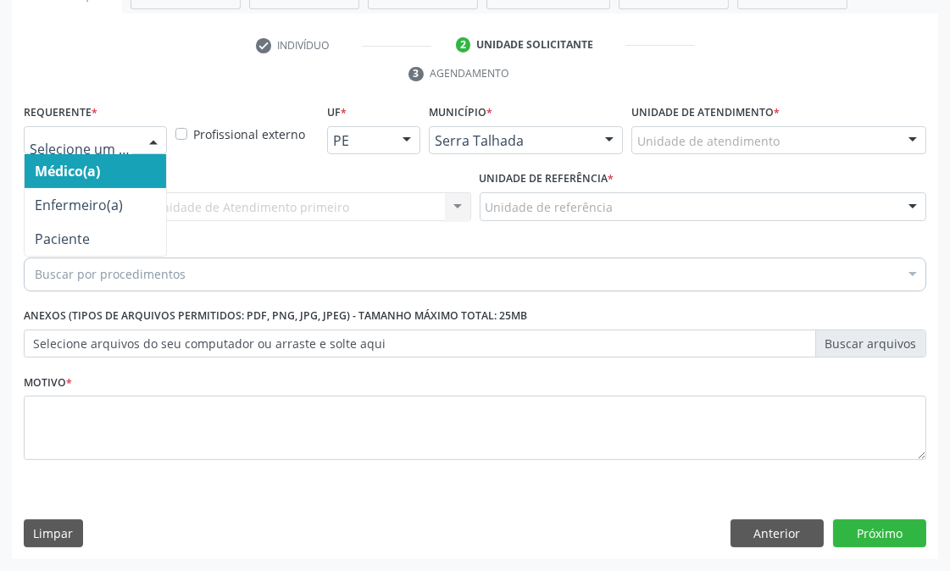
click at [125, 151] on div at bounding box center [95, 140] width 143 height 29
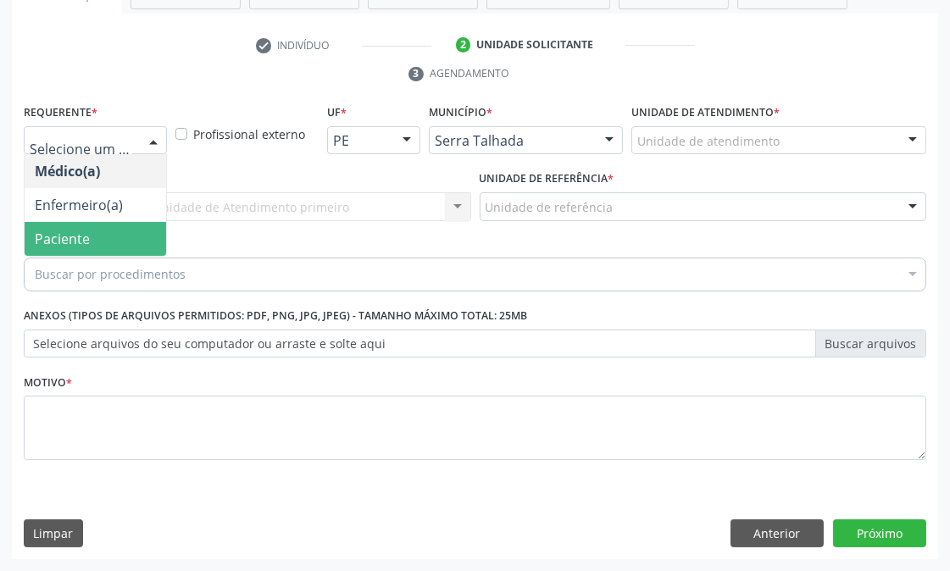
click at [114, 241] on span "Paciente" at bounding box center [96, 239] width 142 height 34
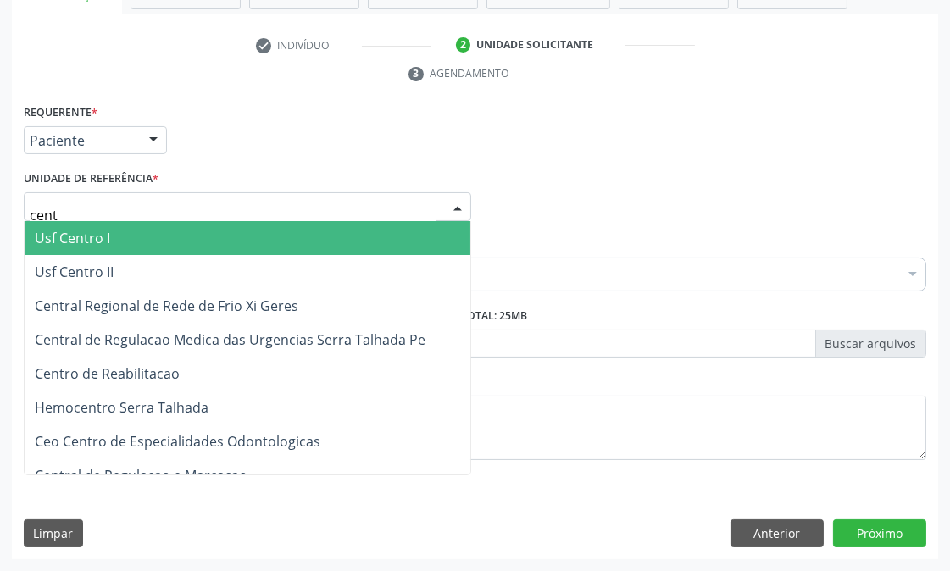
type input "centr"
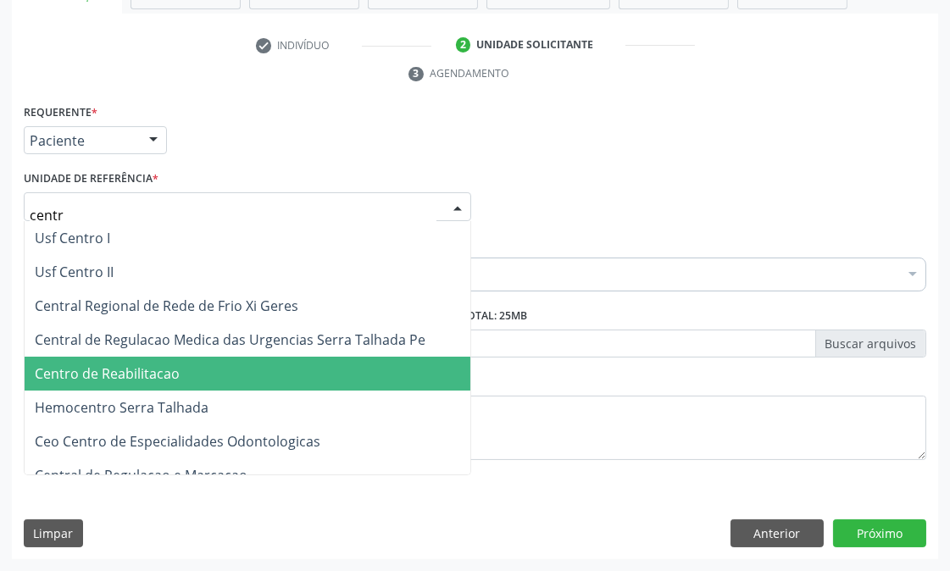
click at [137, 379] on span "Centro de Reabilitacao" at bounding box center [107, 373] width 145 height 19
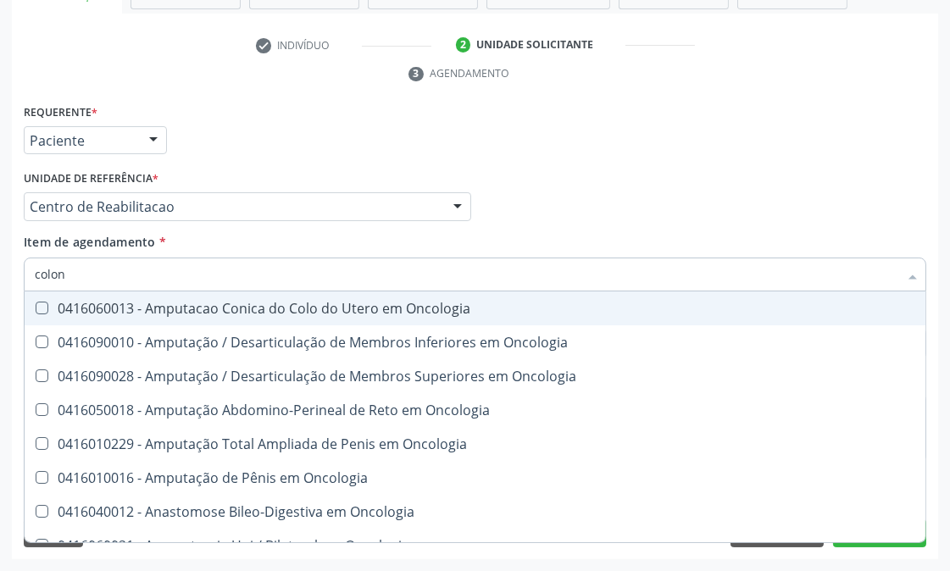
type input "colono"
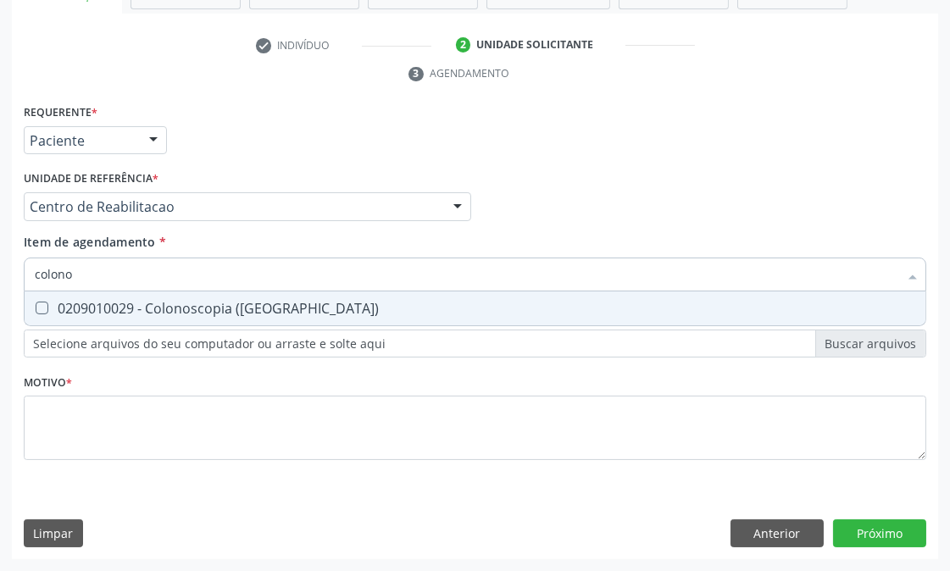
click at [48, 303] on div "0209010029 - Colonoscopia ([GEOGRAPHIC_DATA])" at bounding box center [475, 309] width 881 height 14
checkbox \(Coloscopia\) "true"
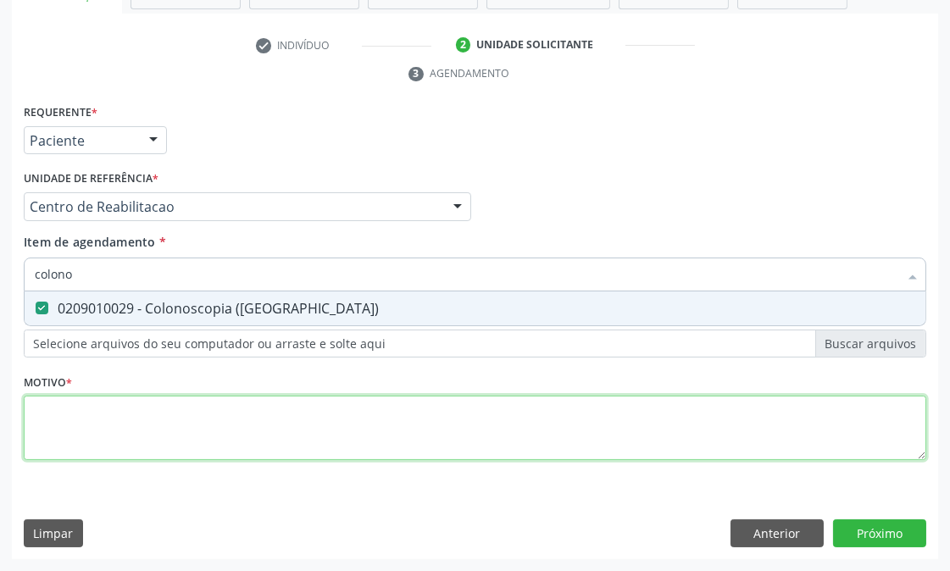
click at [47, 408] on div "Requerente * Paciente Médico(a) Enfermeiro(a) Paciente Nenhum resultado encontr…" at bounding box center [475, 292] width 903 height 384
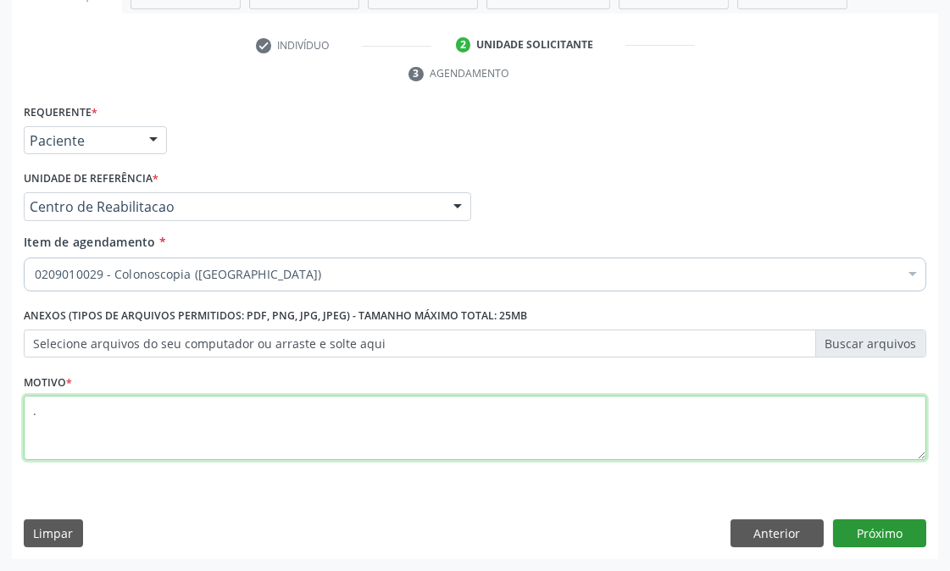
type textarea "."
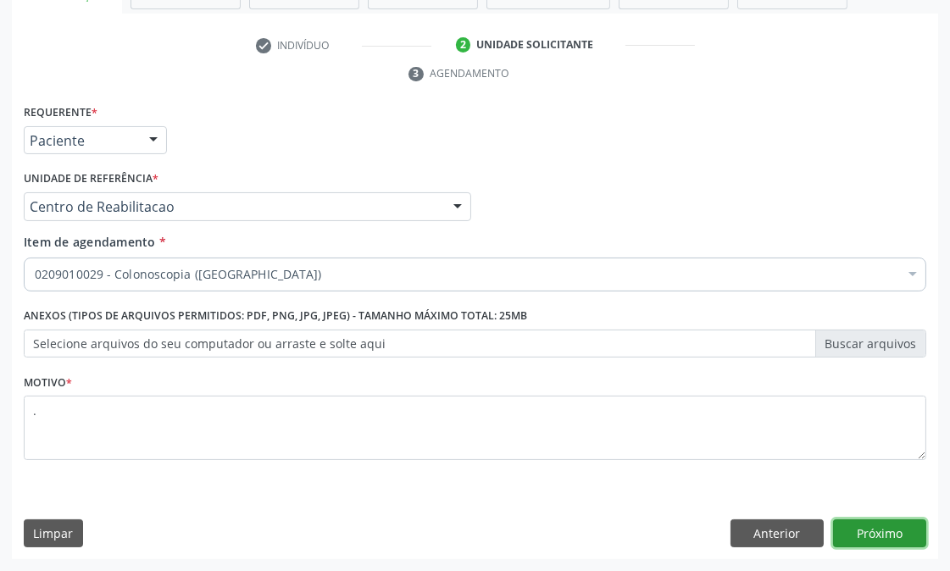
click at [897, 538] on button "Próximo" at bounding box center [879, 534] width 93 height 29
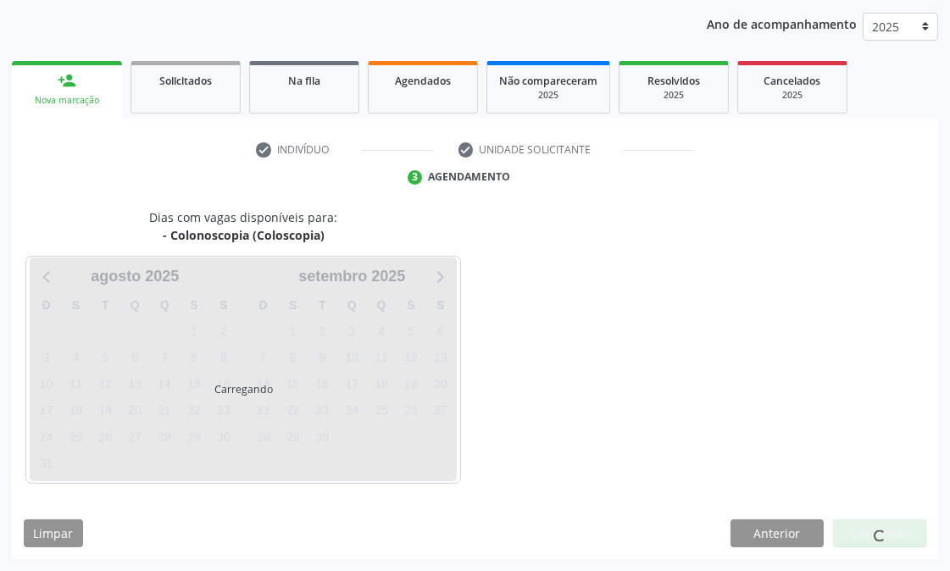
scroll to position [227, 0]
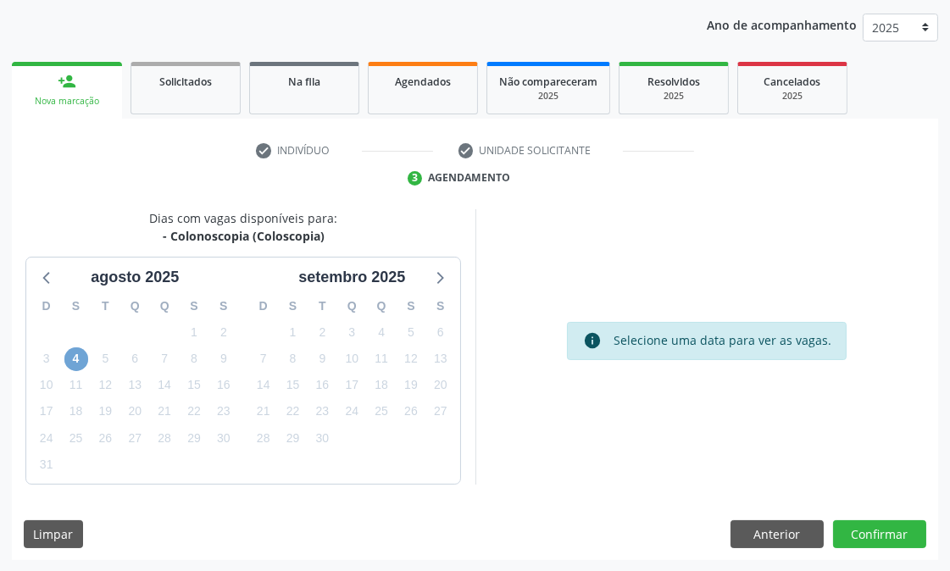
click at [81, 366] on span "4" at bounding box center [76, 359] width 24 height 24
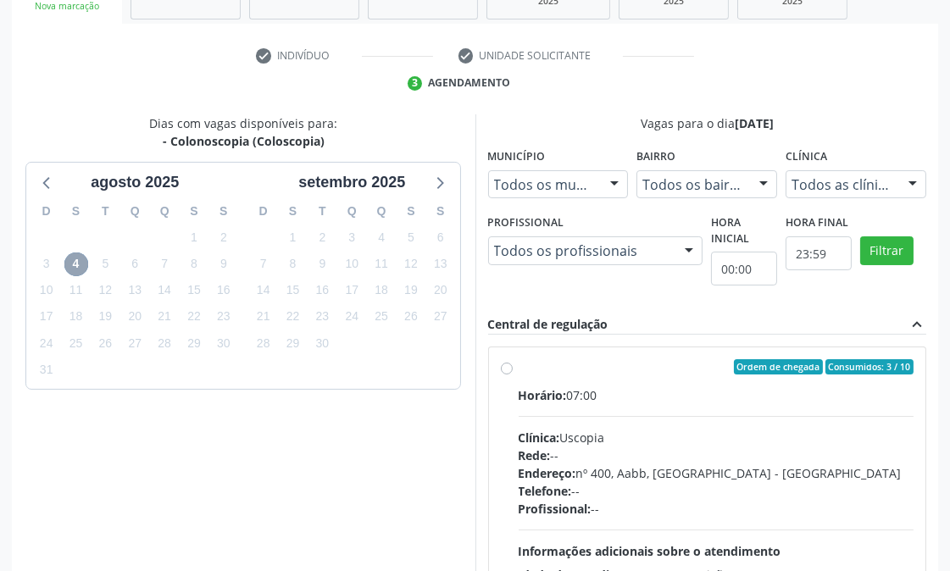
scroll to position [510, 0]
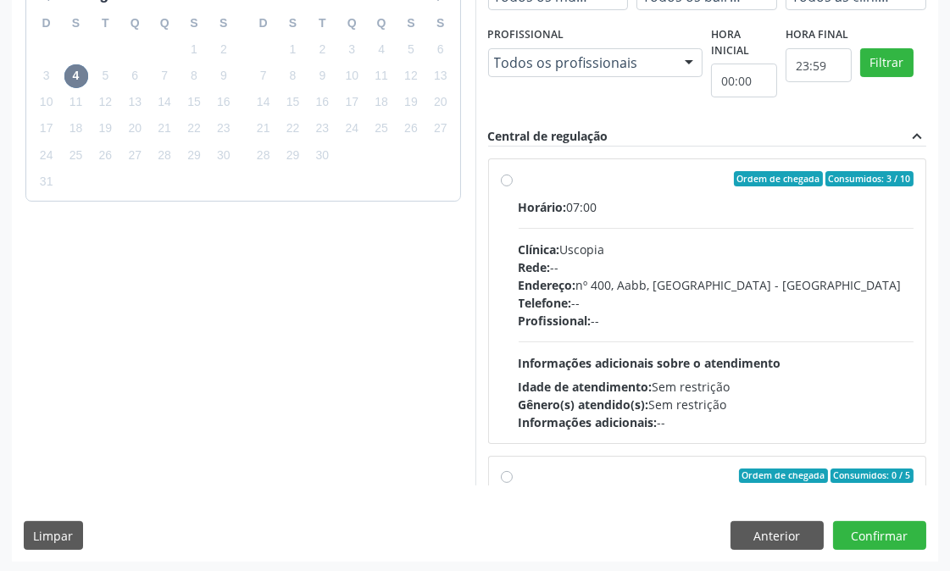
click at [658, 344] on div "Horário: 07:00 Clínica: Uscopia Rede: -- Endereço: nº 400, Aabb, Serra Talhada …" at bounding box center [717, 314] width 396 height 233
click at [513, 186] on input "Ordem de chegada Consumidos: 3 / 10 Horário: 07:00 Clínica: Uscopia Rede: -- En…" at bounding box center [507, 178] width 12 height 15
radio input "true"
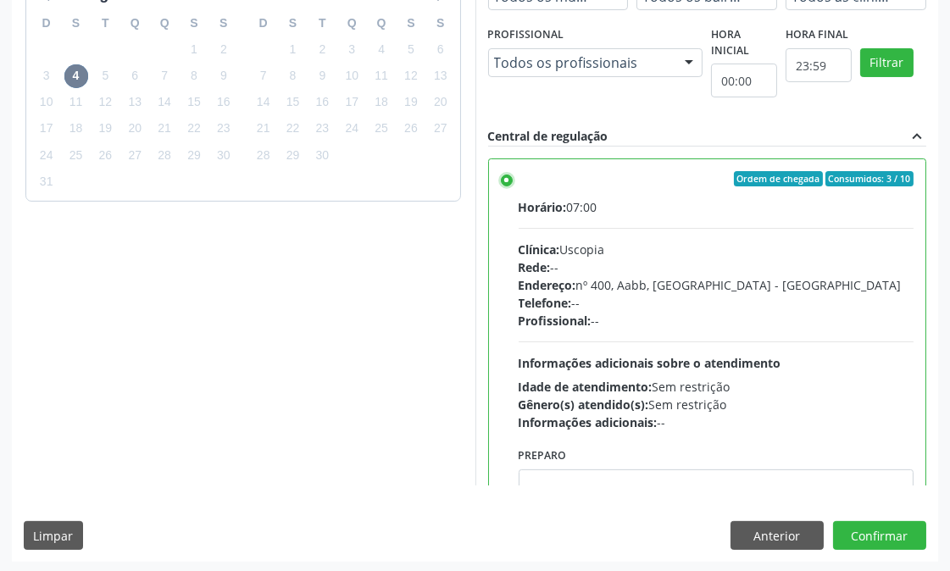
scroll to position [512, 0]
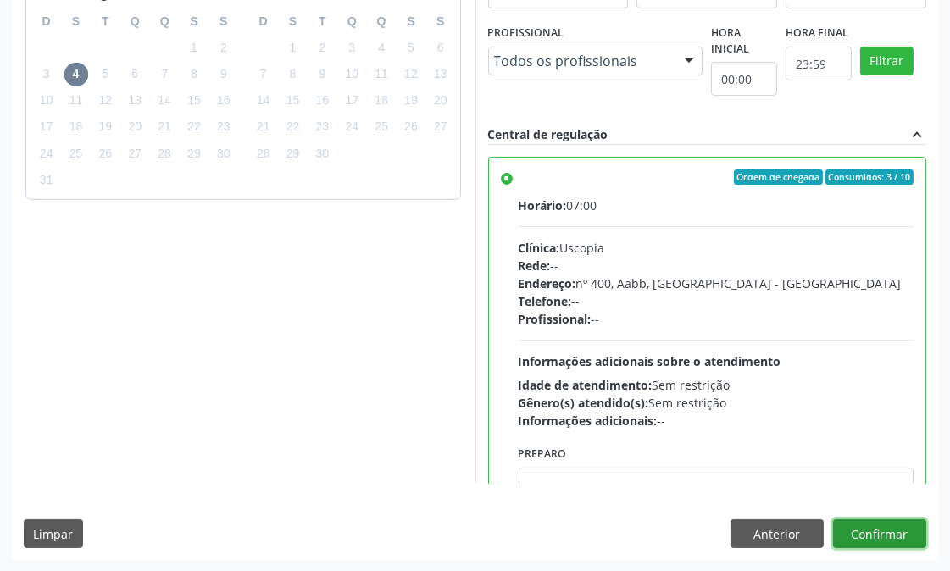
click at [871, 542] on button "Confirmar" at bounding box center [879, 534] width 93 height 29
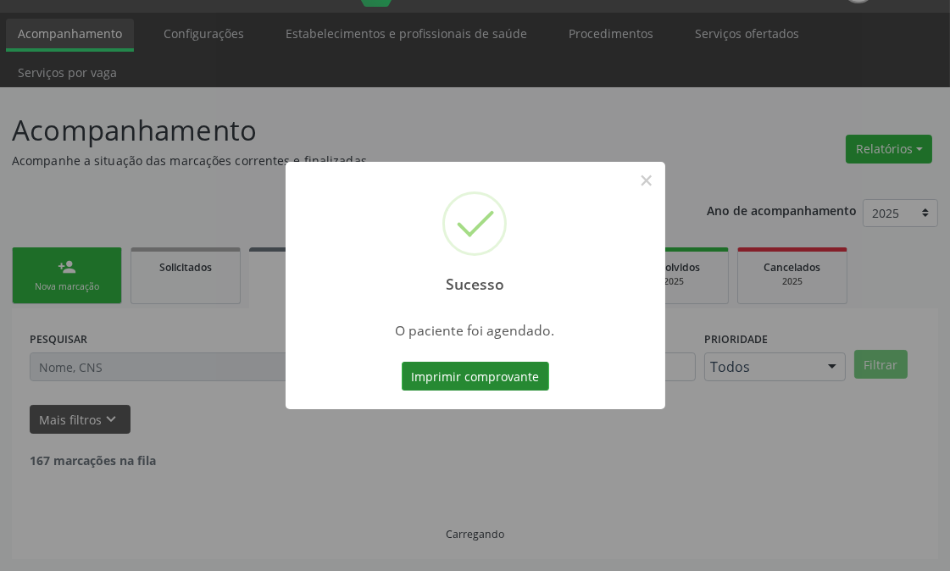
scroll to position [23, 0]
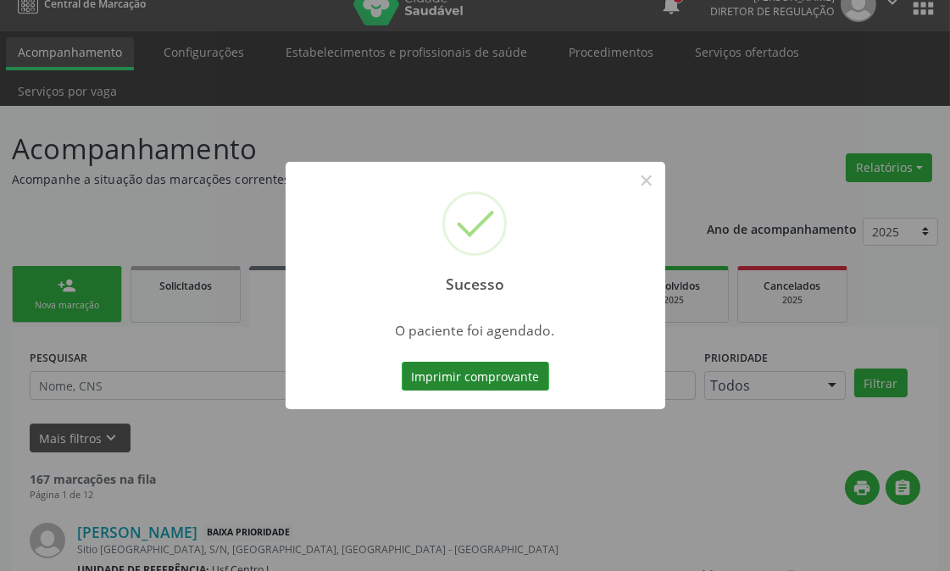
click at [517, 373] on button "Imprimir comprovante" at bounding box center [475, 376] width 147 height 29
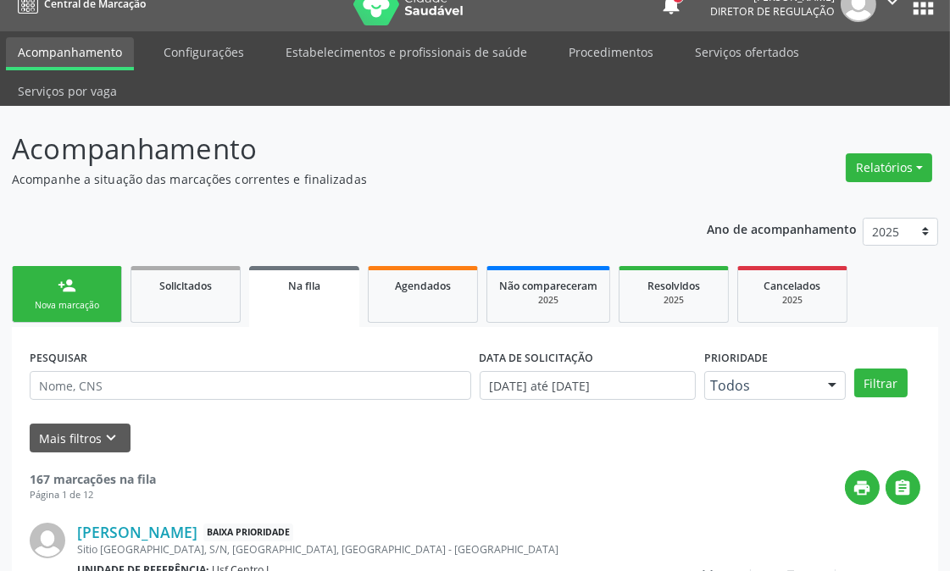
click at [95, 289] on link "person_add Nova marcação" at bounding box center [67, 294] width 110 height 57
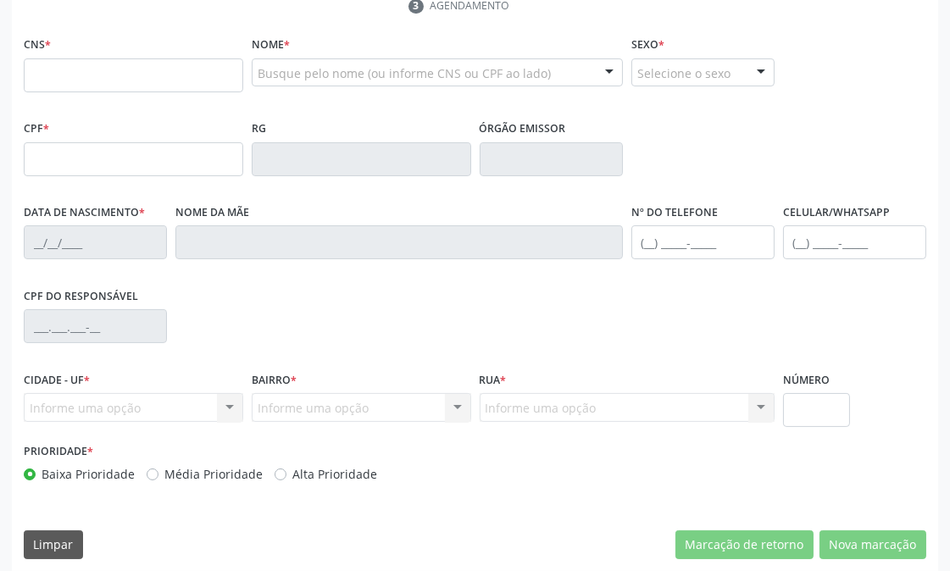
scroll to position [0, 0]
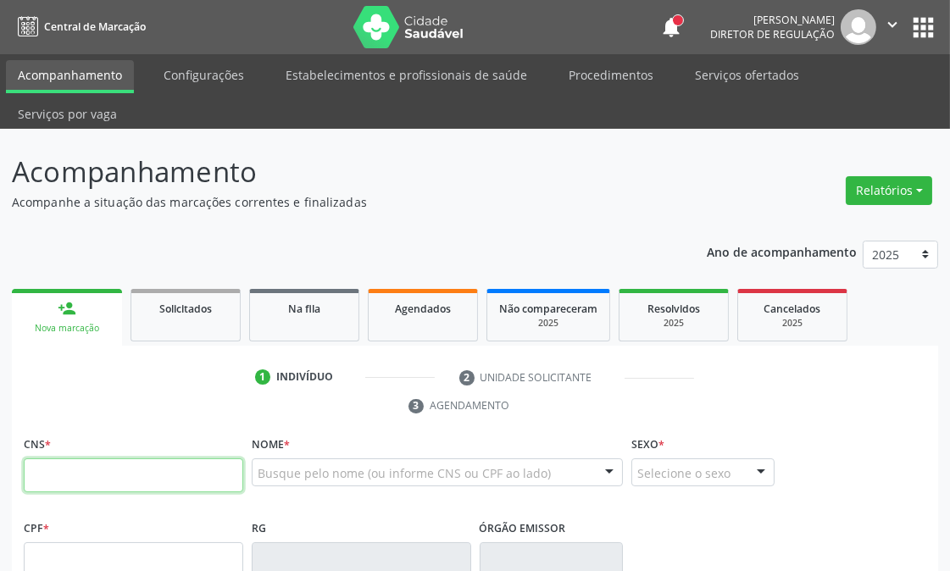
click at [70, 475] on input "text" at bounding box center [134, 475] width 220 height 34
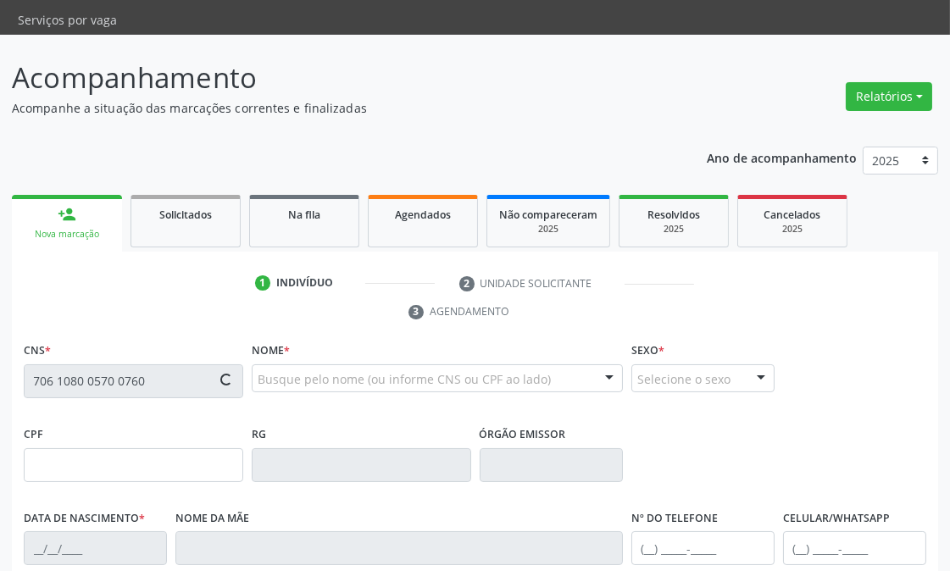
scroll to position [282, 0]
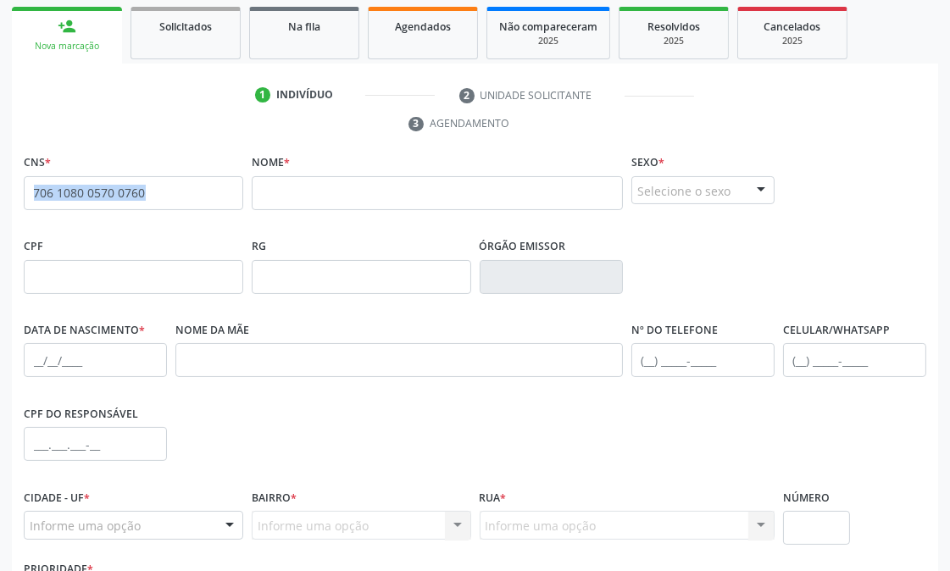
drag, startPoint x: 170, startPoint y: 190, endPoint x: 0, endPoint y: 193, distance: 170.4
click at [0, 193] on div "Acompanhamento Acompanhe a situação das marcações correntes e finalizadas Relat…" at bounding box center [475, 274] width 950 height 854
copy div
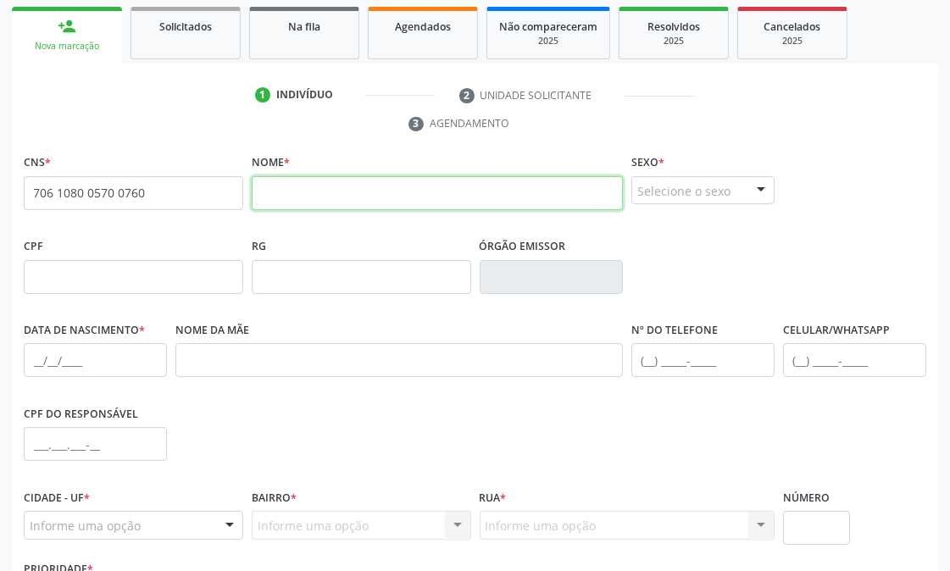
click at [280, 197] on input "text" at bounding box center [437, 193] width 371 height 34
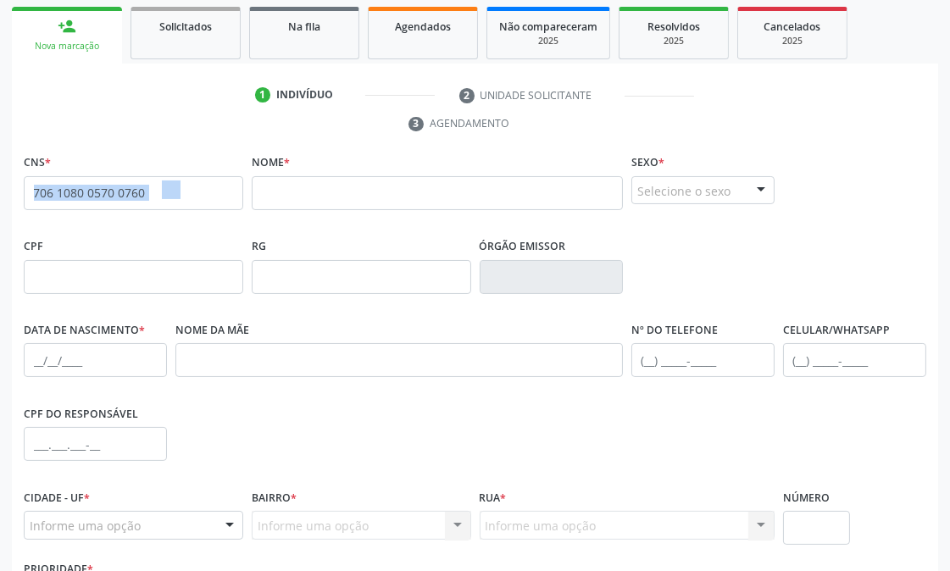
drag, startPoint x: 186, startPoint y: 197, endPoint x: 0, endPoint y: 214, distance: 187.2
click at [0, 214] on div "Acompanhamento Acompanhe a situação das marcações correntes e finalizadas Relat…" at bounding box center [475, 274] width 950 height 854
click at [151, 197] on input "706 1080 0570 0760" at bounding box center [134, 193] width 220 height 34
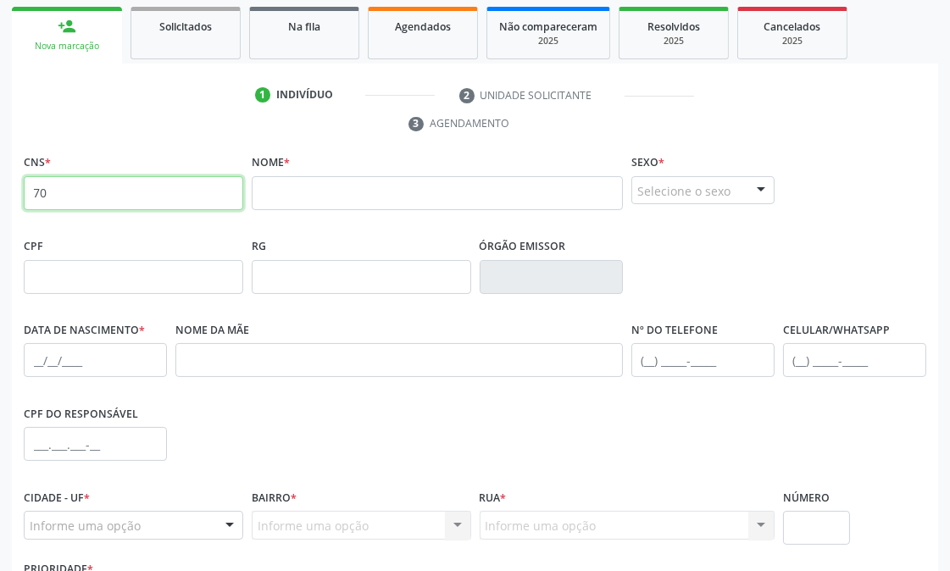
type input "7"
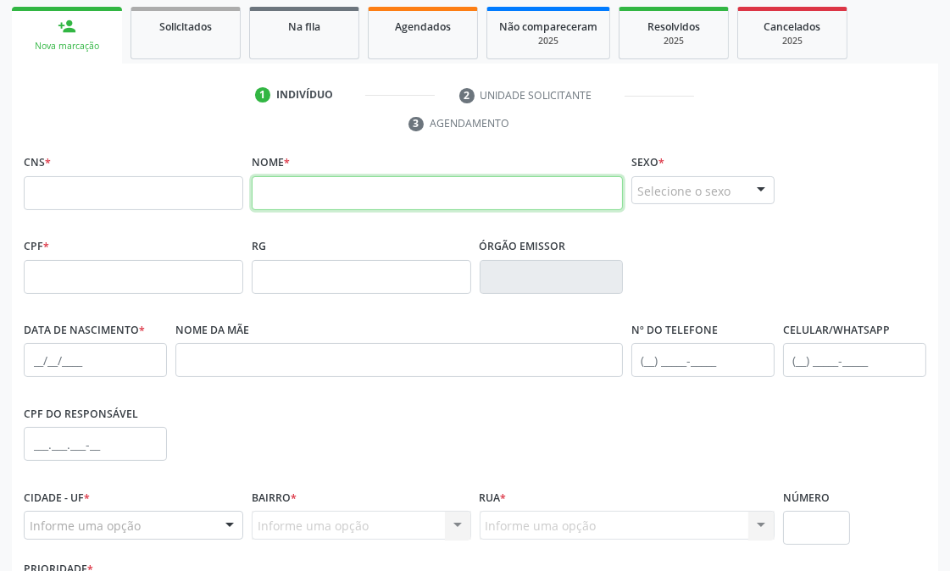
click at [297, 189] on input "text" at bounding box center [437, 193] width 371 height 34
type input "car"
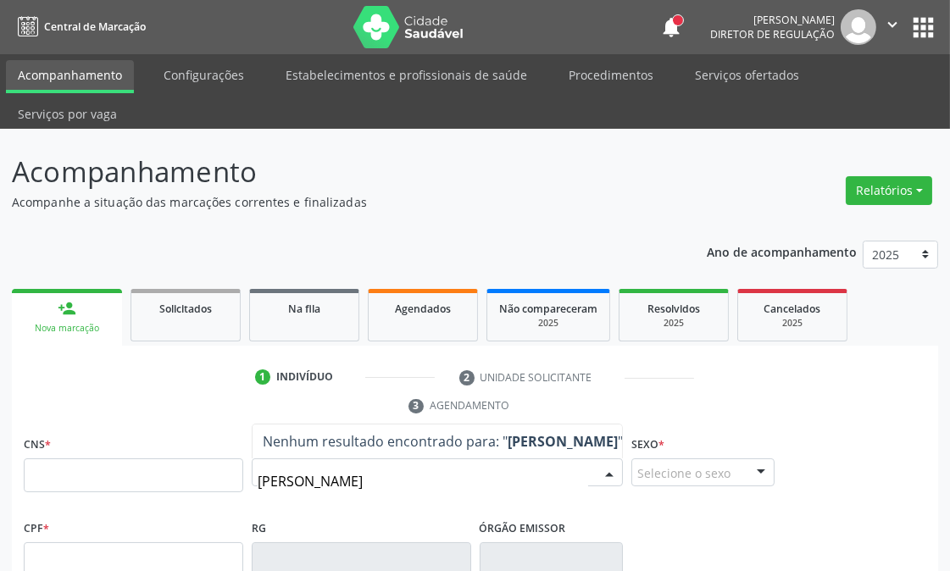
type input "[PERSON_NAME]"
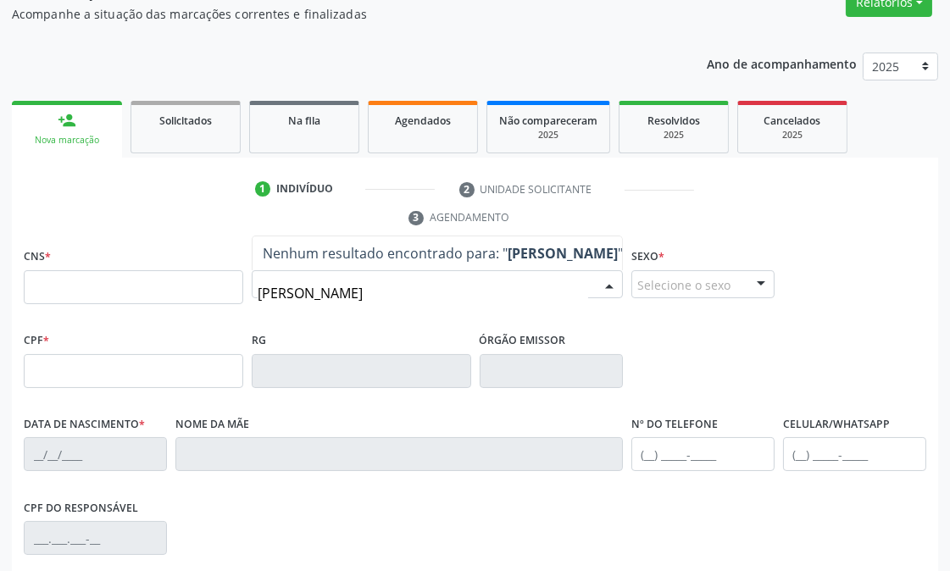
drag, startPoint x: 441, startPoint y: 292, endPoint x: 229, endPoint y: 300, distance: 212.0
click at [229, 300] on div "CNS * Nome * [PERSON_NAME] resultado encontrado para: " [PERSON_NAME] " Não há …" at bounding box center [474, 286] width 911 height 84
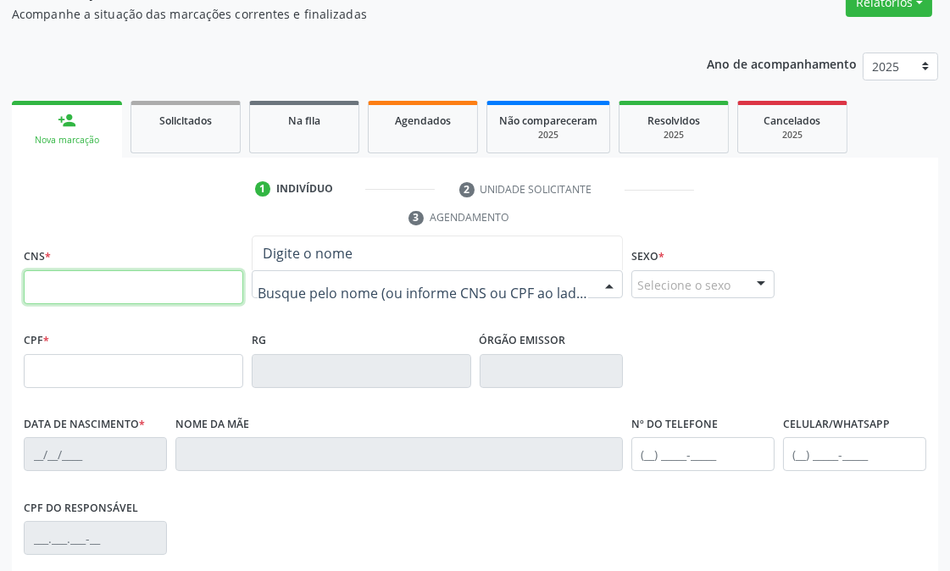
click at [216, 284] on input "text" at bounding box center [134, 287] width 220 height 34
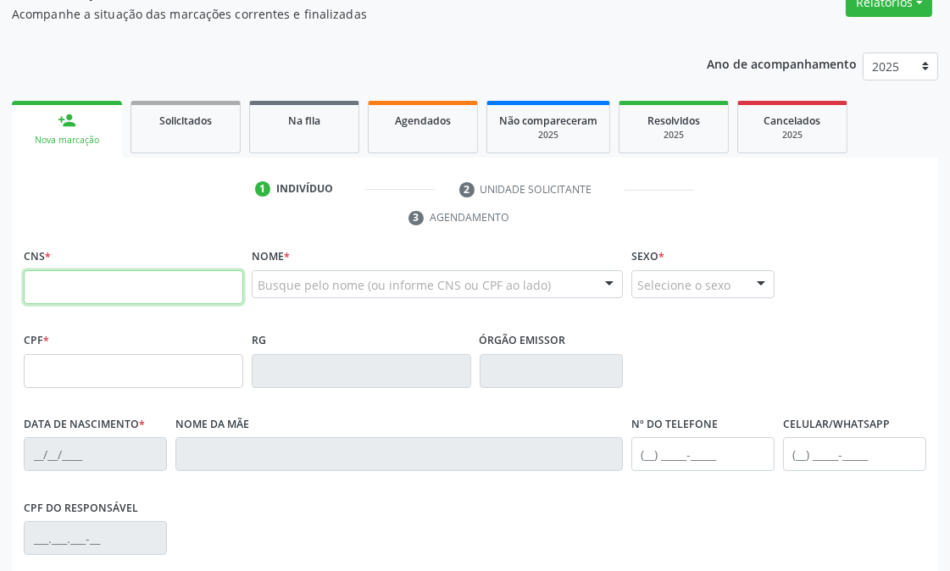
paste input "706 1080 0570 0760"
type input "706 1080 0570 0760"
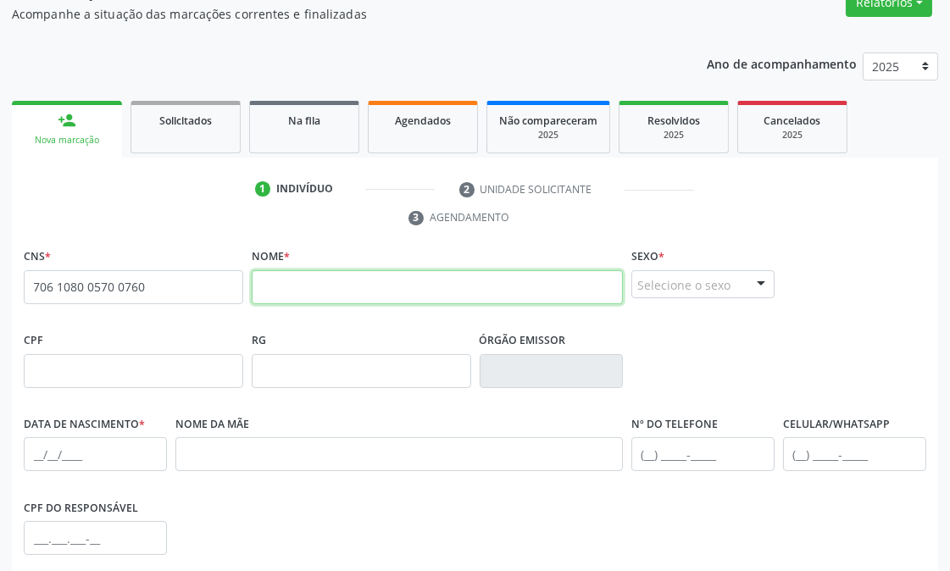
click at [369, 288] on input "text" at bounding box center [437, 287] width 371 height 34
type input "CARLOS HENRIQUE MARTINS DE JESUS"
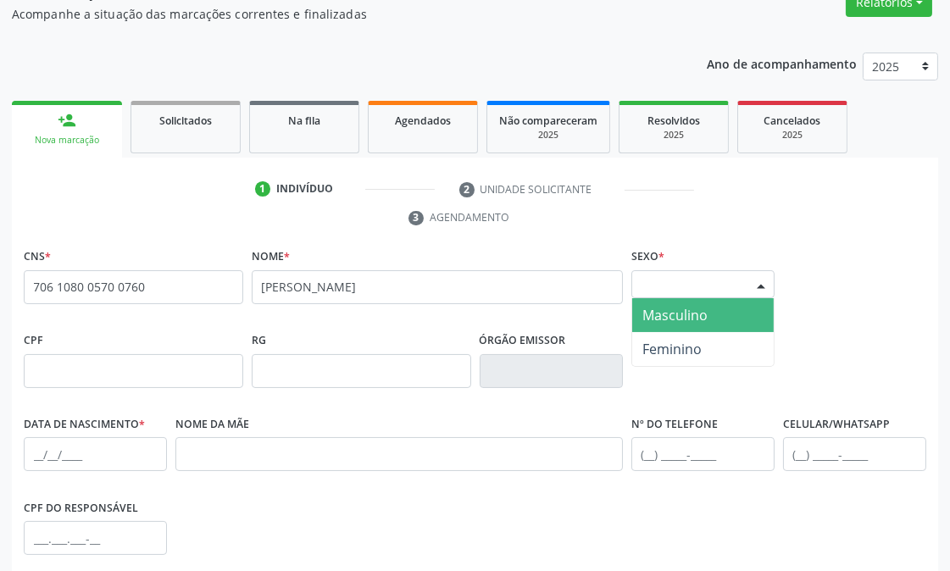
click at [713, 292] on div "Selecione o sexo" at bounding box center [702, 284] width 143 height 29
click at [699, 328] on span "Masculino" at bounding box center [703, 315] width 142 height 34
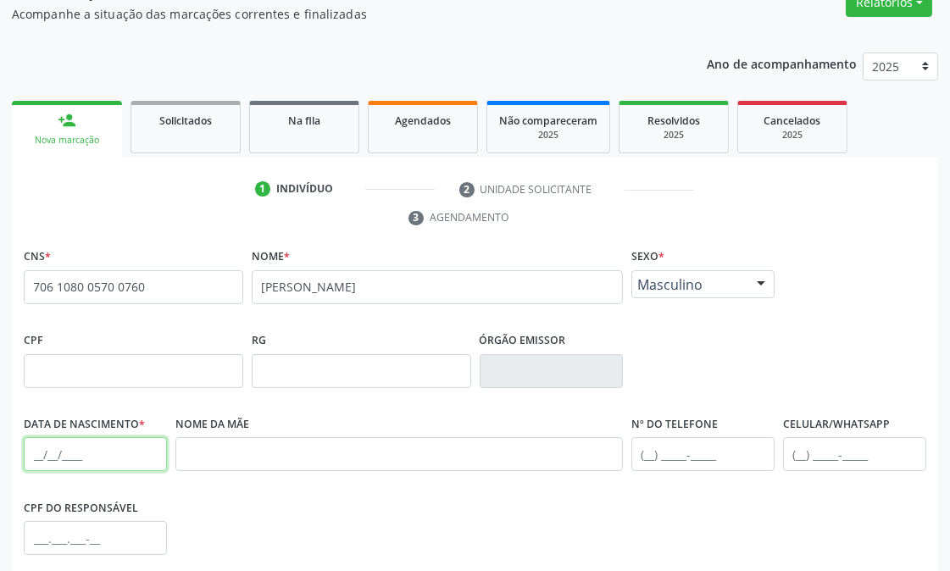
click at [27, 452] on input "text" at bounding box center [95, 454] width 143 height 34
paste input "84/46/2507"
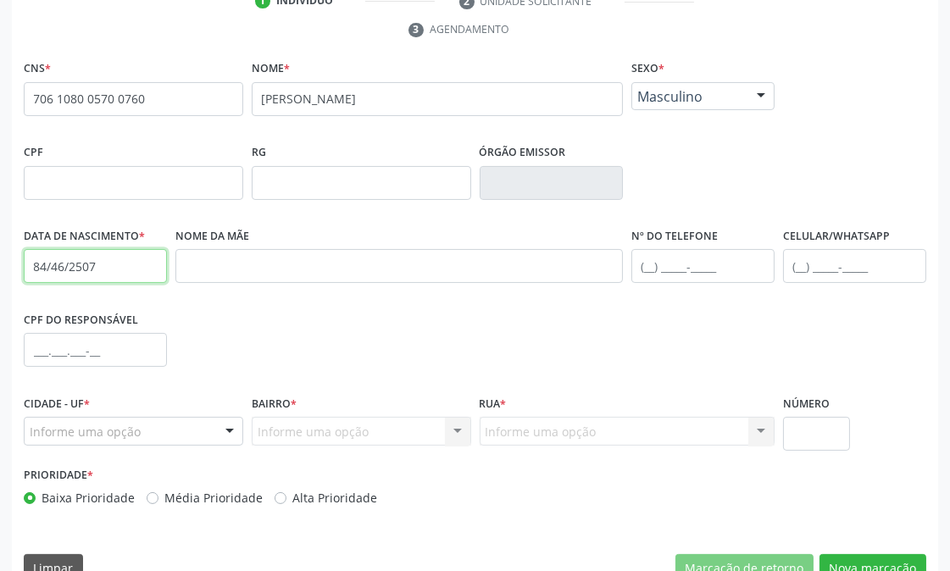
scroll to position [410, 0]
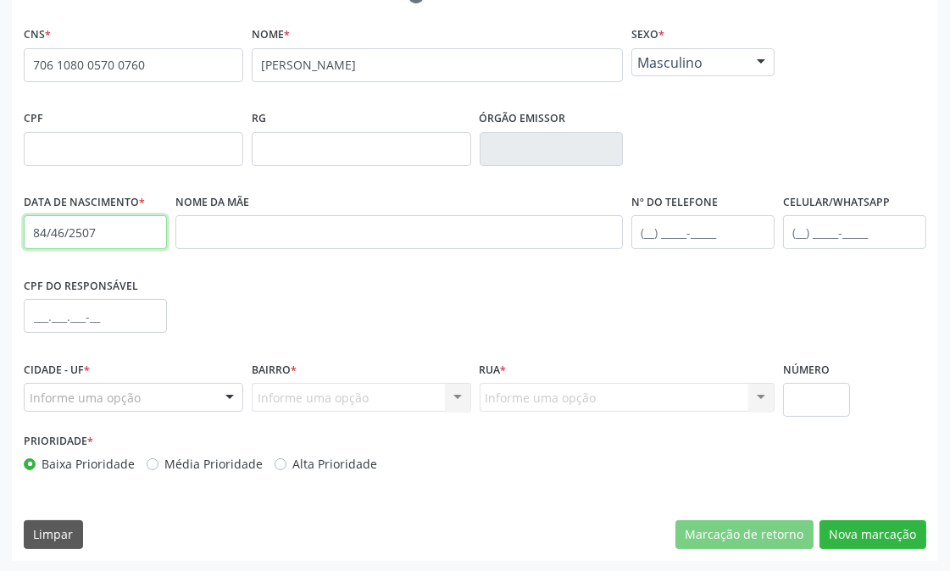
type input "84/46/2507"
click at [70, 386] on div "Informe uma opção" at bounding box center [134, 397] width 220 height 29
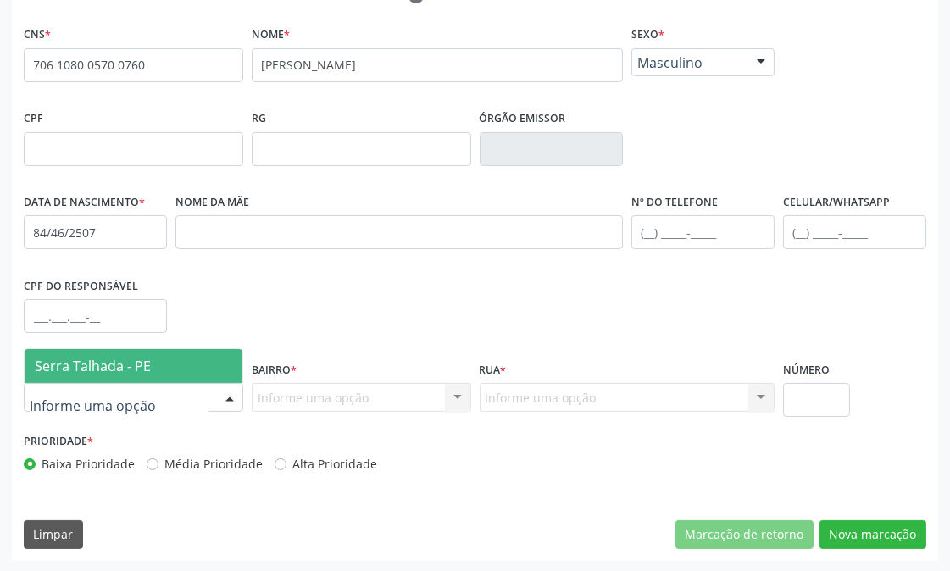
type input "S"
click at [120, 360] on span "Serra Talhada - PE" at bounding box center [93, 366] width 116 height 19
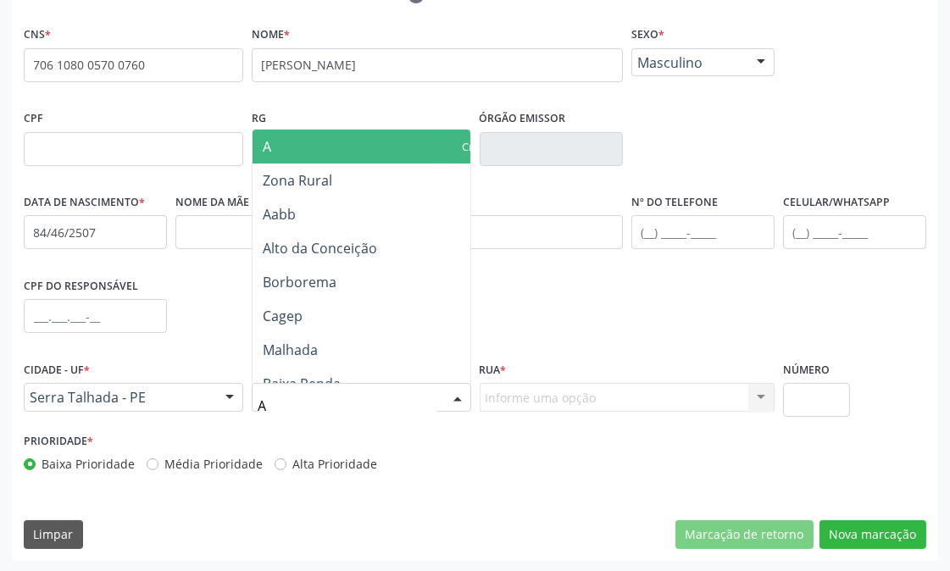
type input "AA"
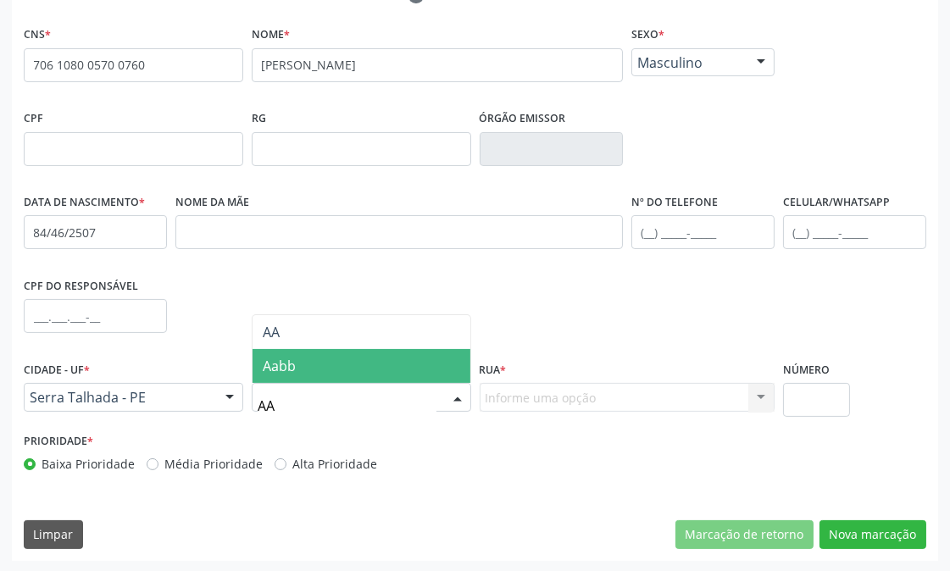
click at [302, 375] on span "Aabb" at bounding box center [362, 366] width 218 height 34
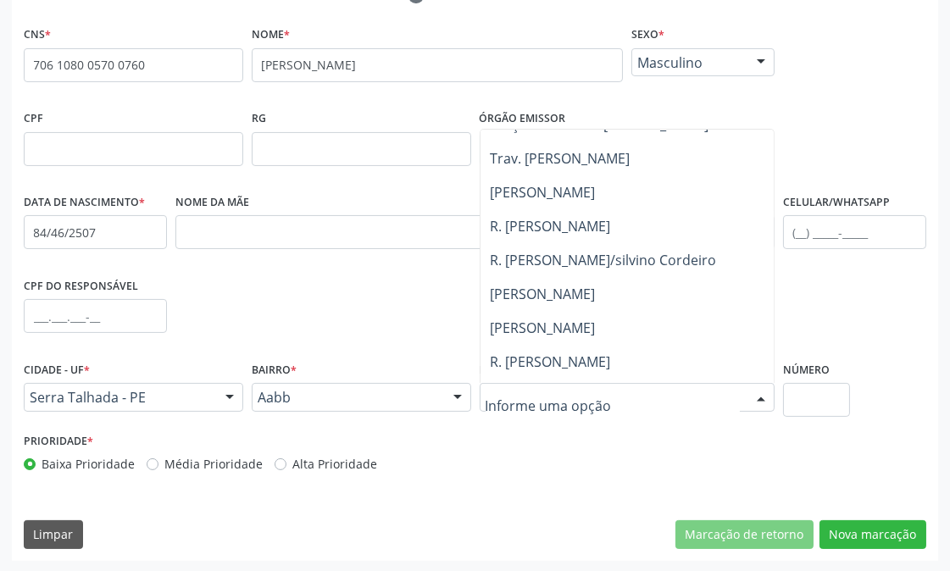
scroll to position [659, 0]
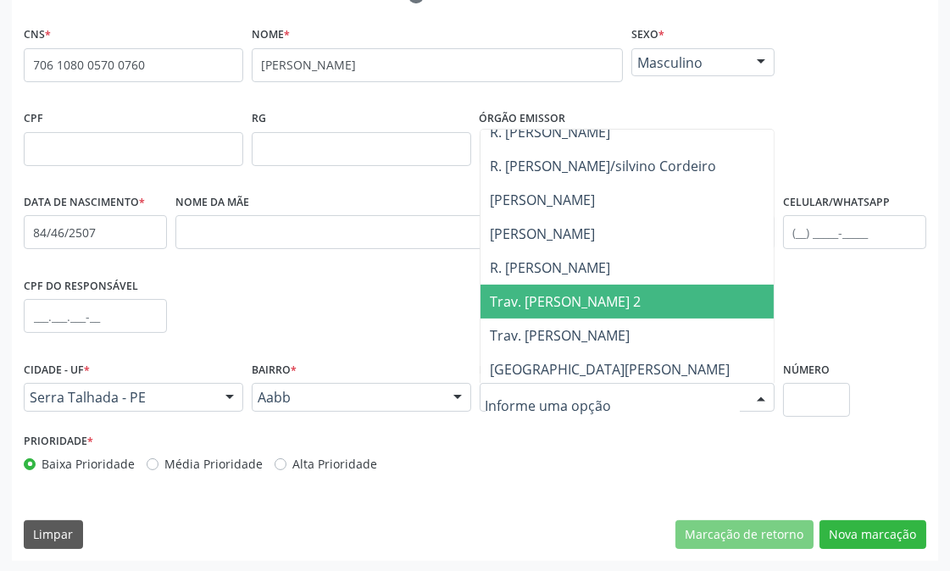
click at [528, 314] on span "Trav. Irineu Alves 2" at bounding box center [671, 302] width 380 height 34
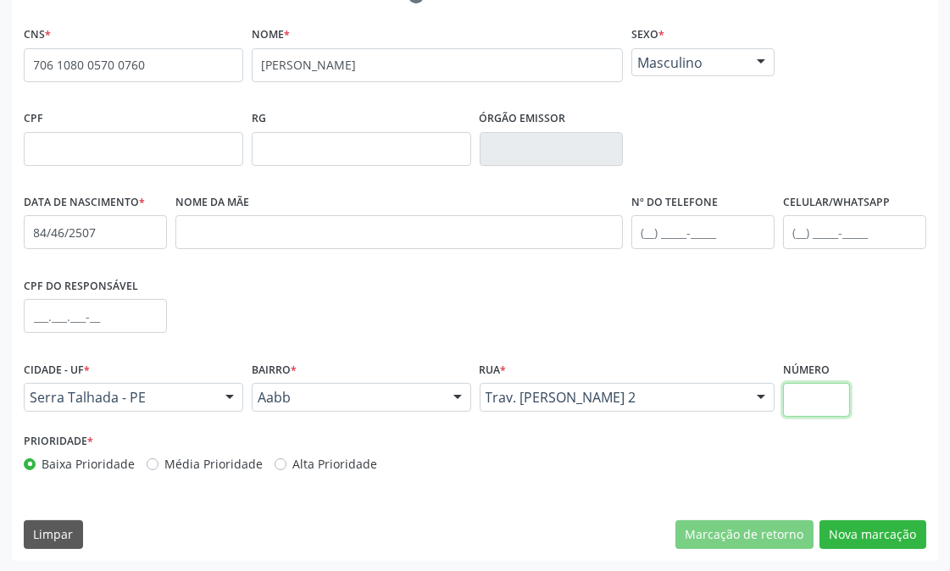
click at [825, 404] on input "text" at bounding box center [817, 400] width 68 height 34
type input "SN"
click at [836, 520] on button "Nova marcação" at bounding box center [873, 534] width 107 height 29
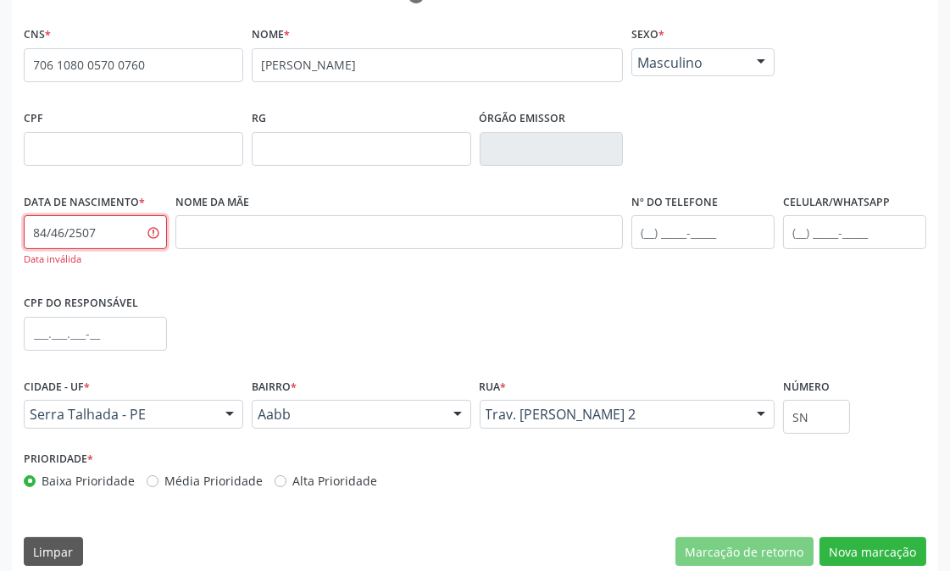
click at [112, 242] on input "84/46/2507" at bounding box center [95, 232] width 143 height 34
type input "8"
type input "15/03/1975"
click at [278, 329] on div "CPF do responsável" at bounding box center [474, 333] width 911 height 84
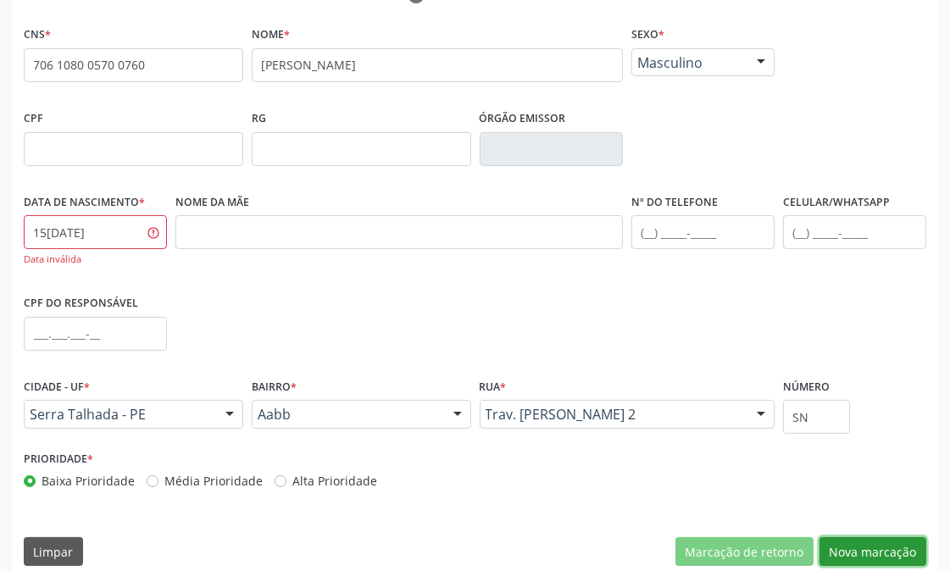
click at [894, 543] on button "Nova marcação" at bounding box center [873, 551] width 107 height 29
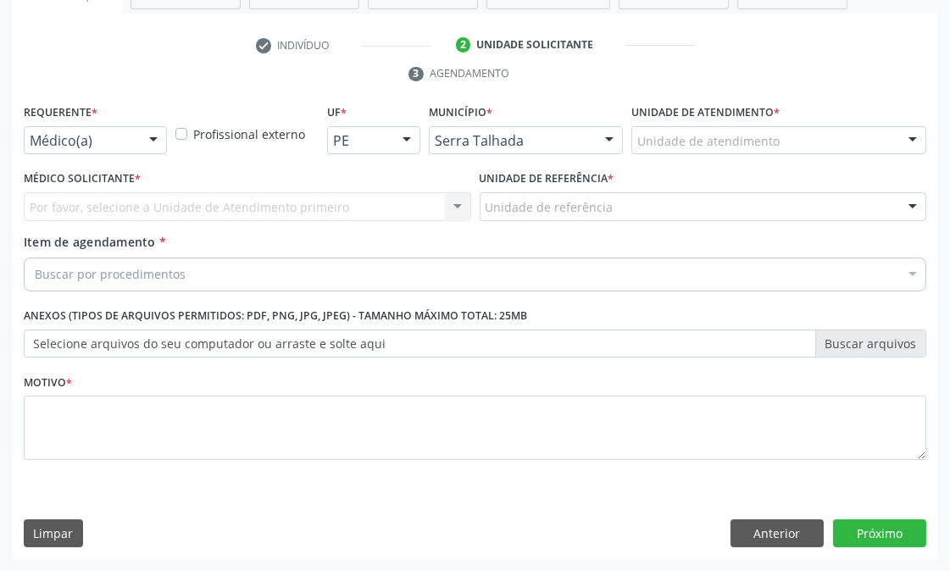
scroll to position [332, 0]
click at [145, 139] on div at bounding box center [153, 141] width 25 height 29
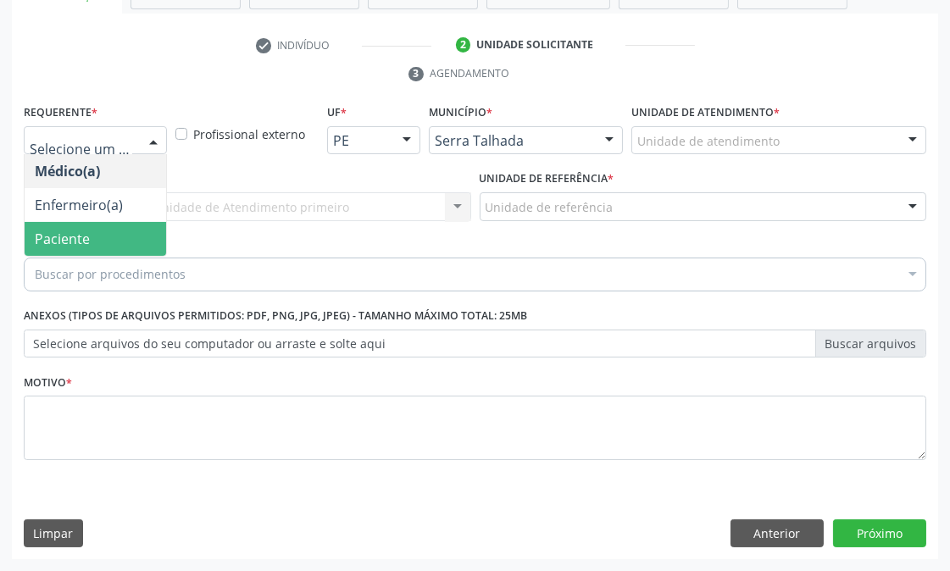
click at [82, 247] on span "Paciente" at bounding box center [62, 239] width 55 height 19
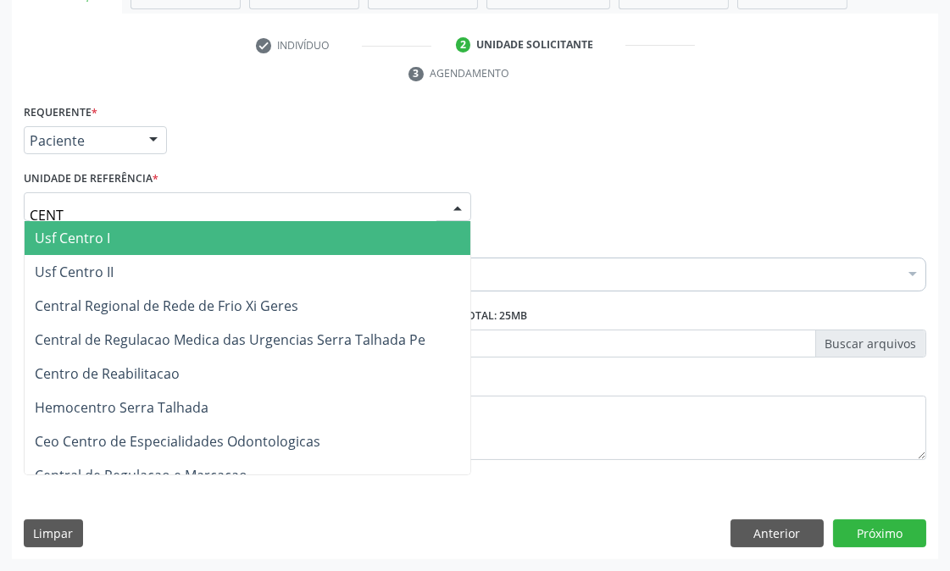
type input "CENTR"
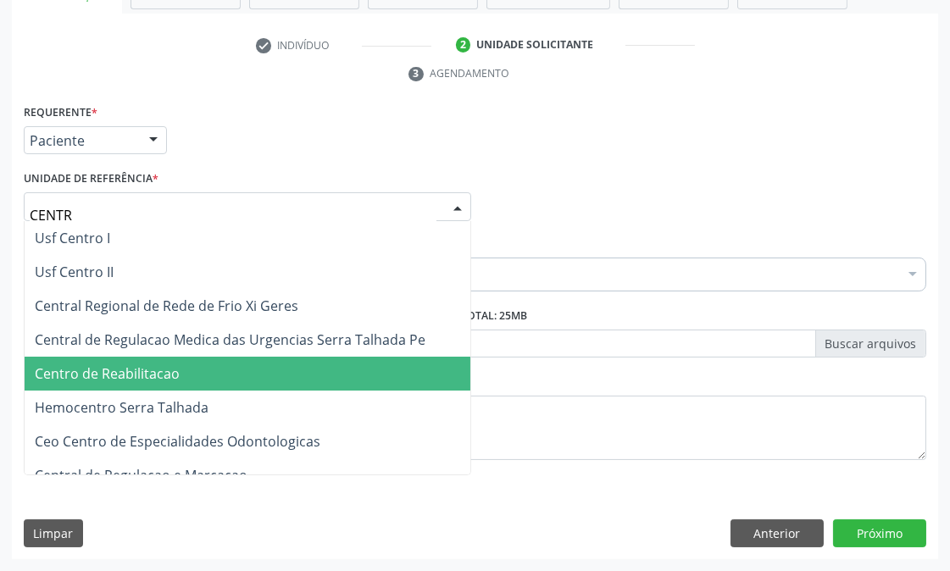
click at [114, 369] on span "Centro de Reabilitacao" at bounding box center [107, 373] width 145 height 19
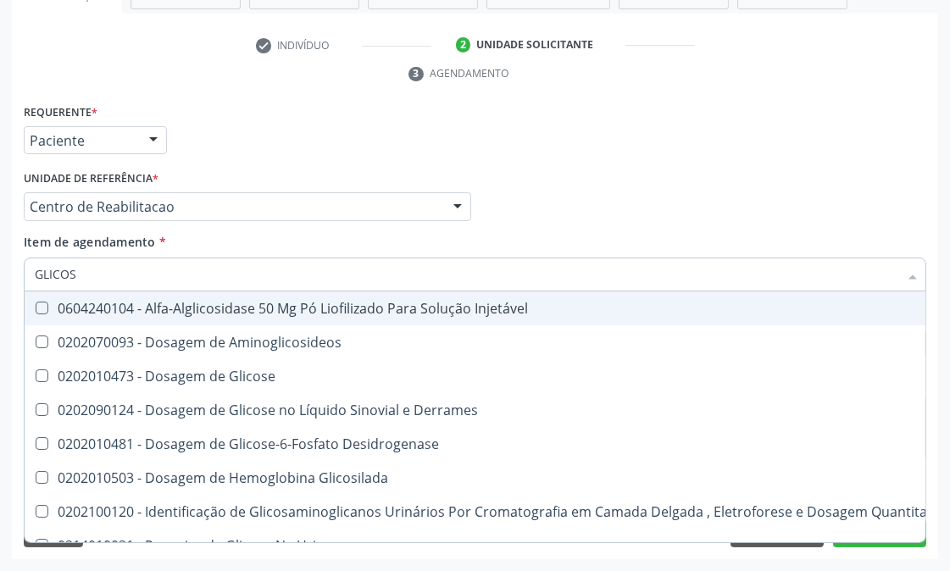
type input "GLICOSE"
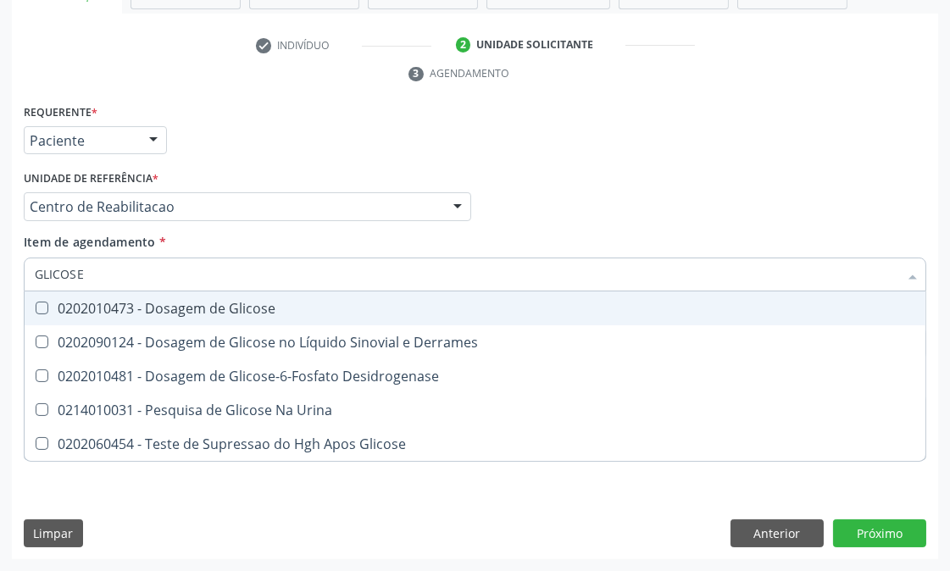
click at [123, 312] on div "0202010473 - Dosagem de Glicose" at bounding box center [475, 309] width 881 height 14
checkbox Glicose "true"
drag, startPoint x: 103, startPoint y: 275, endPoint x: 0, endPoint y: 281, distance: 103.5
click at [0, 280] on div "Acompanhamento Acompanhe a situação das marcações correntes e finalizadas Relat…" at bounding box center [475, 184] width 950 height 775
checkbox Glicose "false"
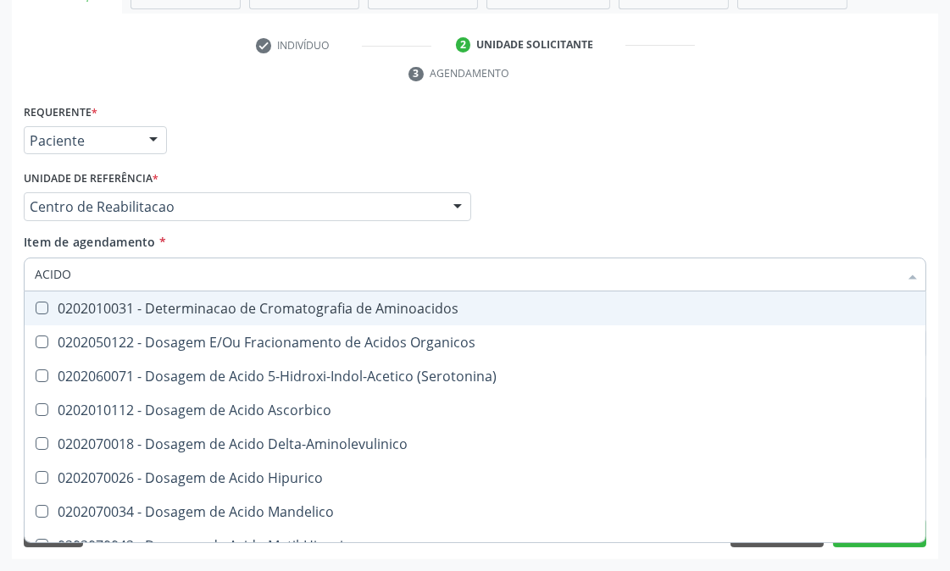
type input "ACIDO U"
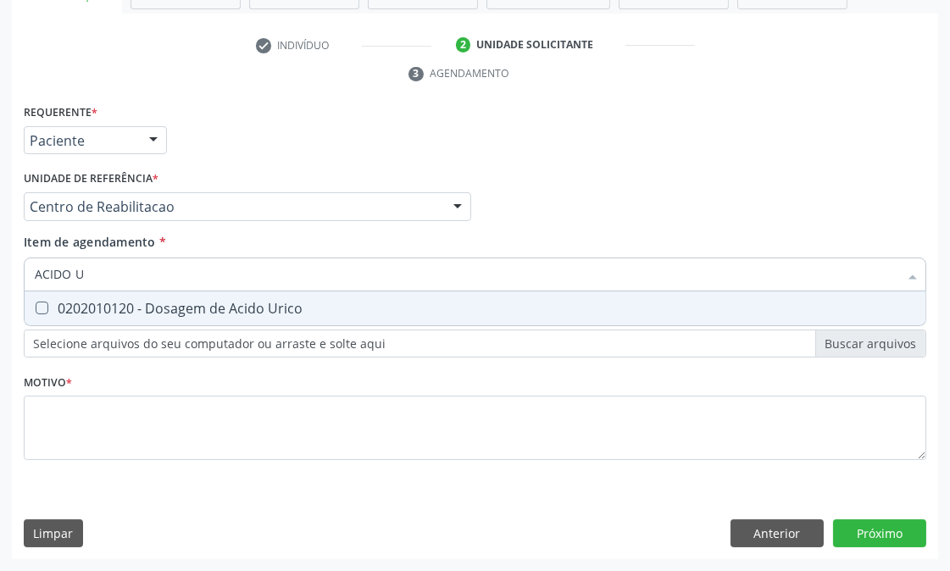
click at [41, 295] on span "0202010120 - Dosagem de Acido Urico" at bounding box center [475, 309] width 901 height 34
checkbox Urico "true"
drag, startPoint x: 114, startPoint y: 274, endPoint x: 0, endPoint y: 288, distance: 115.3
click at [0, 288] on div "Acompanhamento Acompanhe a situação das marcações correntes e finalizadas Relat…" at bounding box center [475, 184] width 950 height 775
type input "CR"
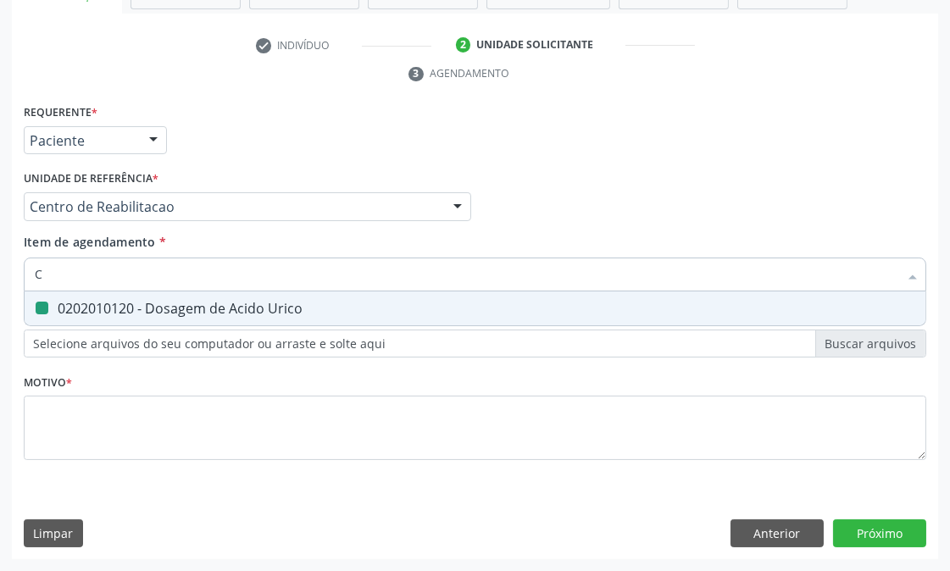
checkbox Urico "false"
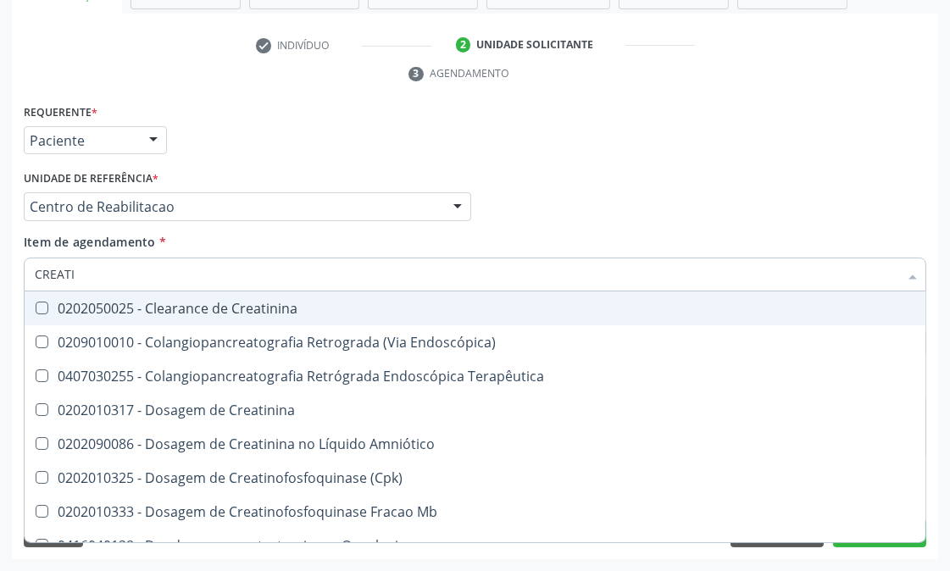
type input "CREATIN"
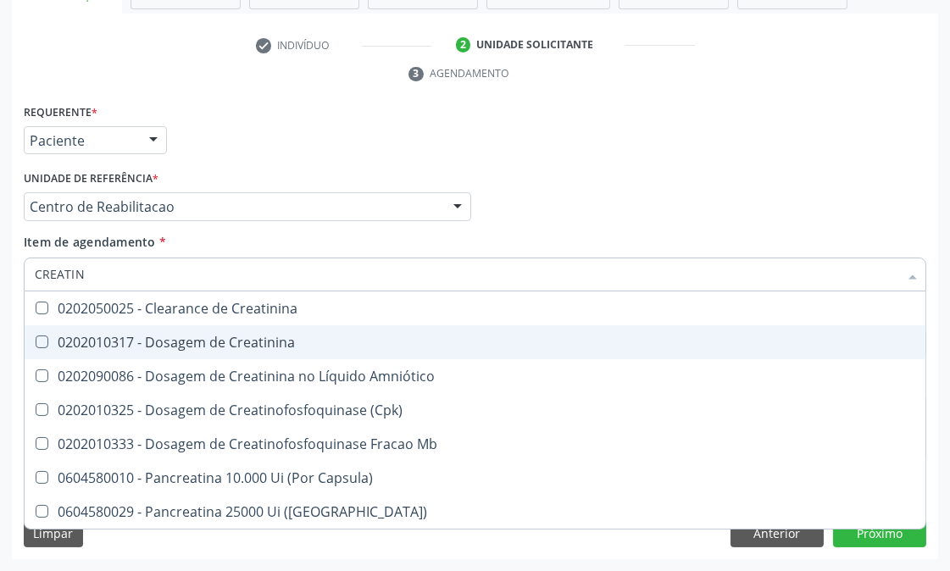
click at [105, 339] on div "0202010317 - Dosagem de Creatinina" at bounding box center [475, 343] width 881 height 14
checkbox Creatinina "true"
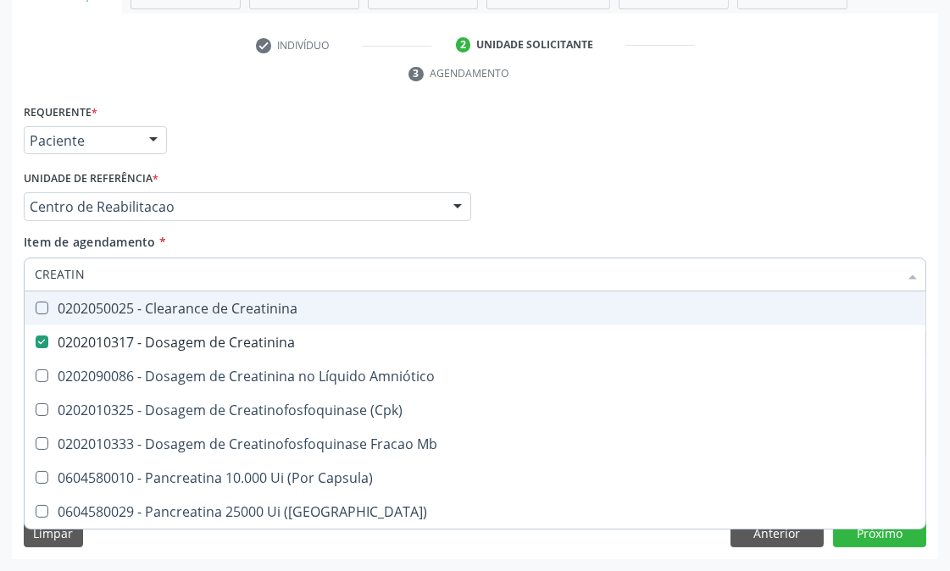
drag, startPoint x: 91, startPoint y: 267, endPoint x: 0, endPoint y: 293, distance: 94.4
click at [0, 293] on div "Acompanhamento Acompanhe a situação das marcações correntes e finalizadas Relat…" at bounding box center [475, 184] width 950 height 775
type input "UREI"
checkbox Creatinina "false"
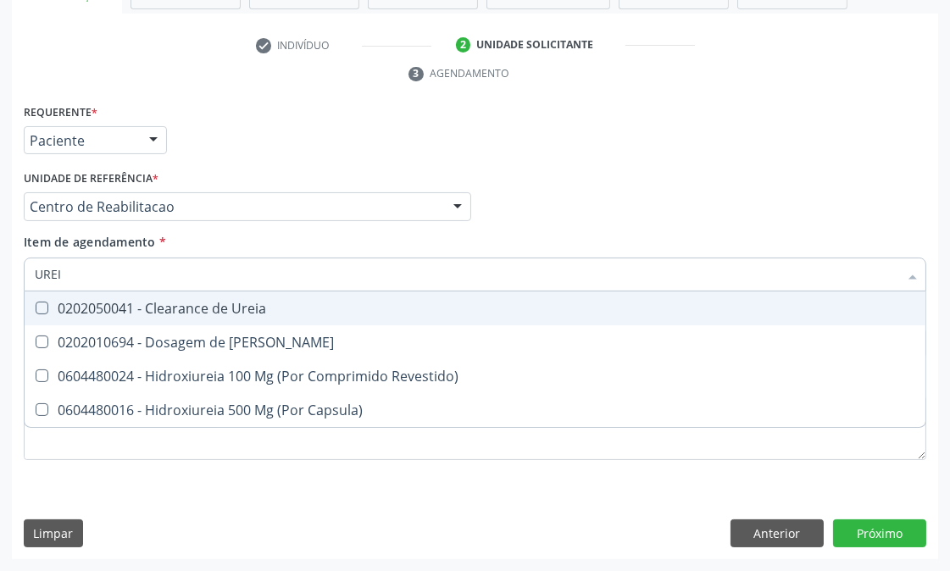
type input "UREIA"
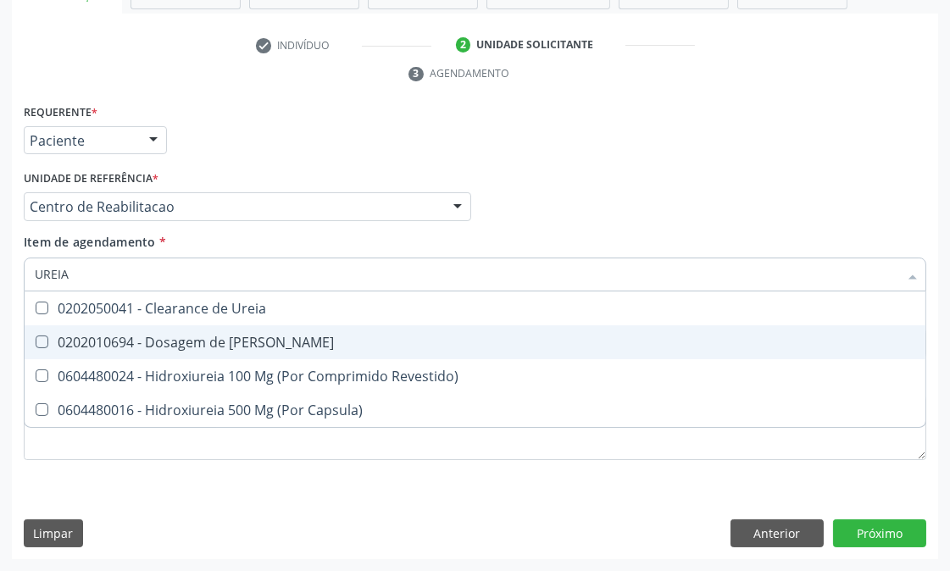
click at [137, 339] on div "0202010694 - Dosagem de [PERSON_NAME]" at bounding box center [475, 343] width 881 height 14
checkbox Ureia "true"
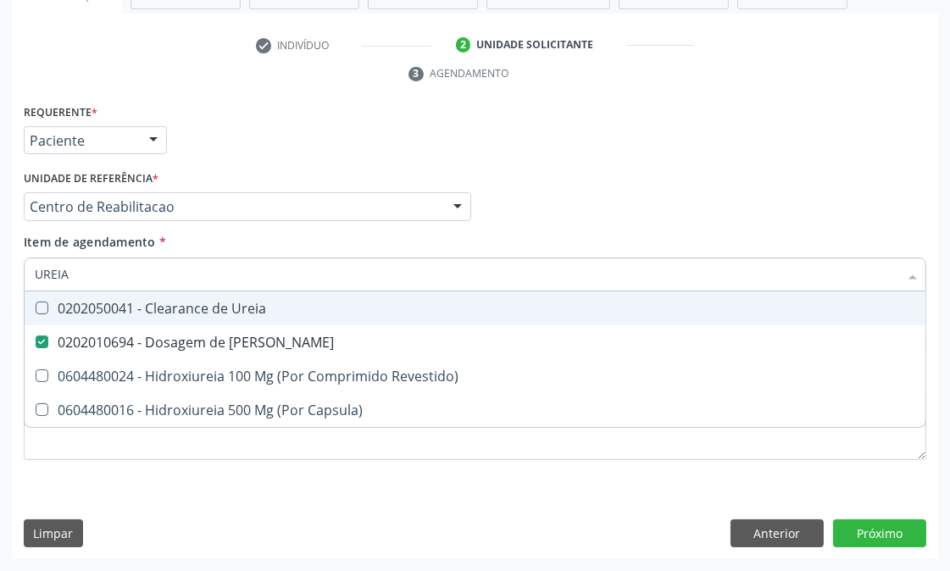
drag, startPoint x: 85, startPoint y: 269, endPoint x: 12, endPoint y: 269, distance: 72.9
click at [12, 269] on div "Requerente * Paciente Médico(a) Enfermeiro(a) Paciente Nenhum resultado encontr…" at bounding box center [475, 330] width 926 height 460
type input "COLE"
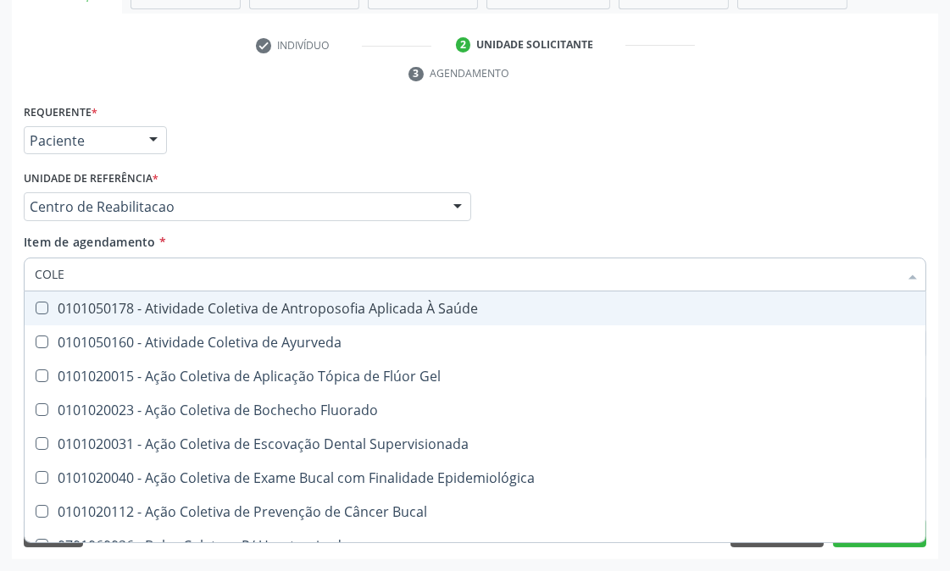
checkbox Ayurveda "false"
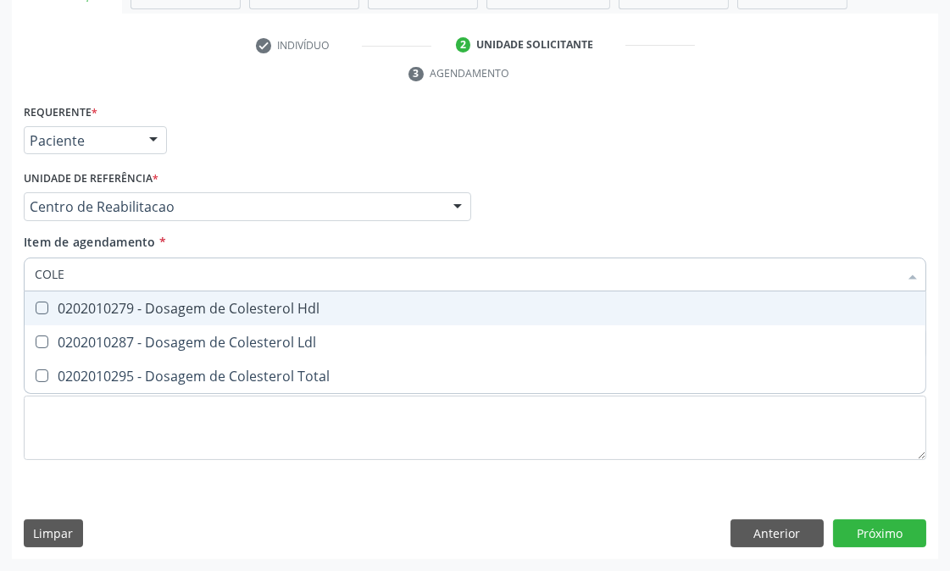
type input "COLES"
click at [39, 314] on div "0202010279 - Dosagem de Colesterol Hdl" at bounding box center [475, 309] width 881 height 14
checkbox Hdl "true"
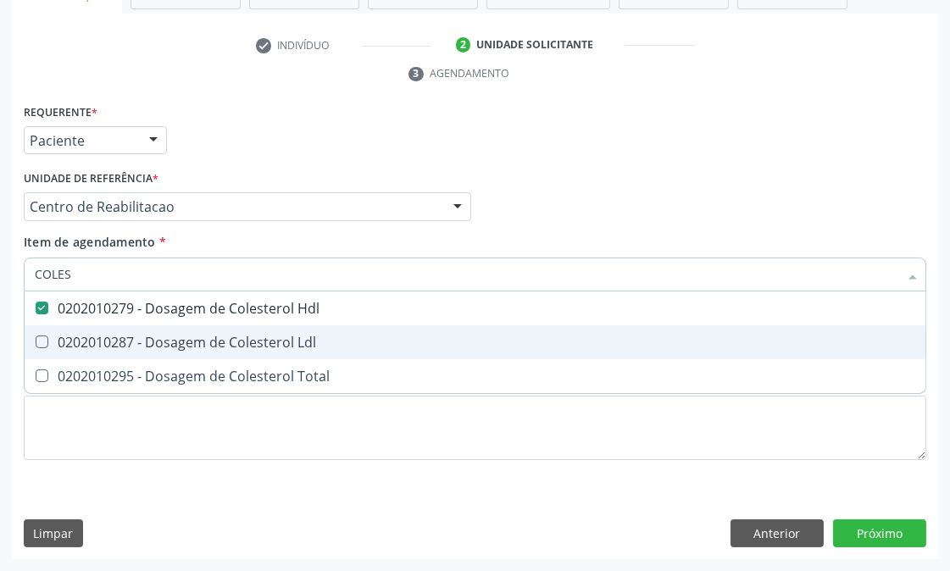
click at [39, 342] on Ldl at bounding box center [42, 342] width 13 height 13
click at [36, 342] on Ldl "checkbox" at bounding box center [30, 341] width 11 height 11
checkbox Ldl "true"
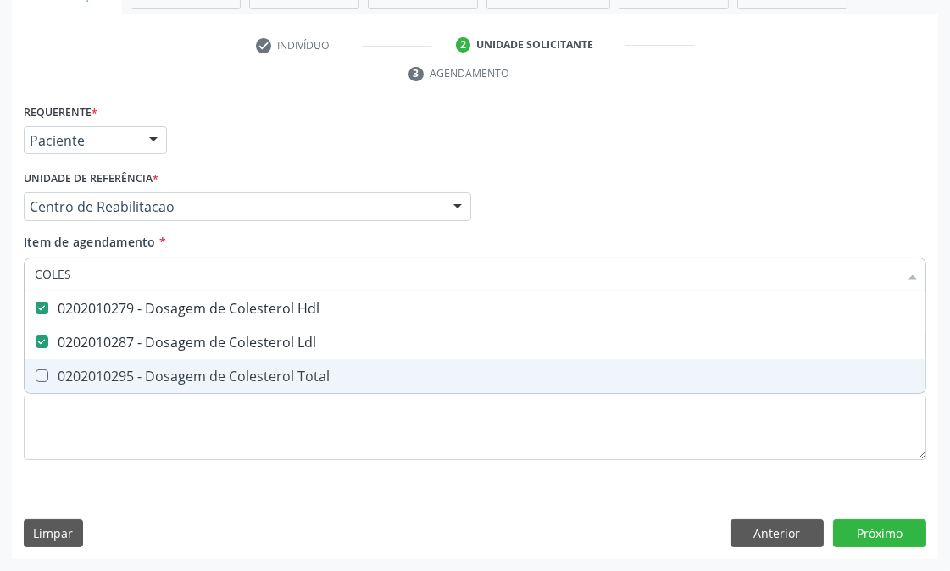
click at [38, 366] on span "0202010295 - Dosagem de Colesterol Total" at bounding box center [475, 376] width 901 height 34
checkbox Total "true"
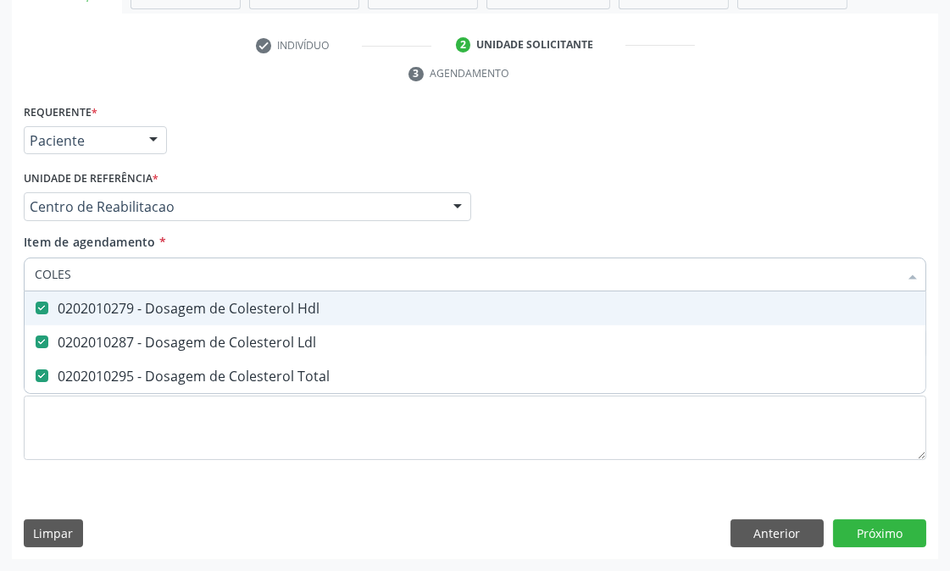
drag, startPoint x: 97, startPoint y: 277, endPoint x: 2, endPoint y: 274, distance: 95.8
click at [2, 274] on div "Acompanhamento Acompanhe a situação das marcações correntes e finalizadas Relat…" at bounding box center [475, 184] width 950 height 775
type input "TG"
checkbox Hdl "false"
checkbox Ldl "false"
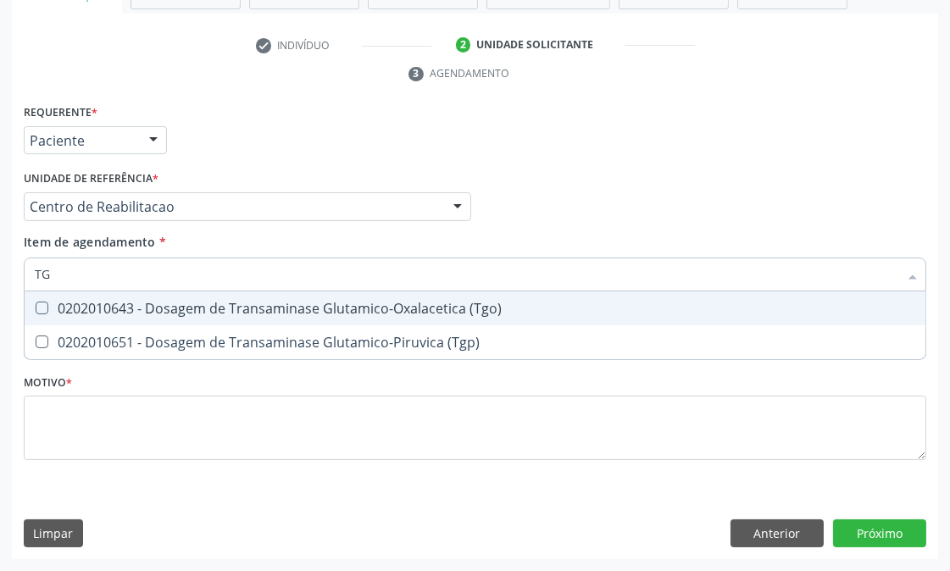
click at [66, 302] on div "0202010643 - Dosagem de Transaminase Glutamico-Oxalacetica (Tgo)" at bounding box center [475, 309] width 881 height 14
checkbox \(Tgo\) "true"
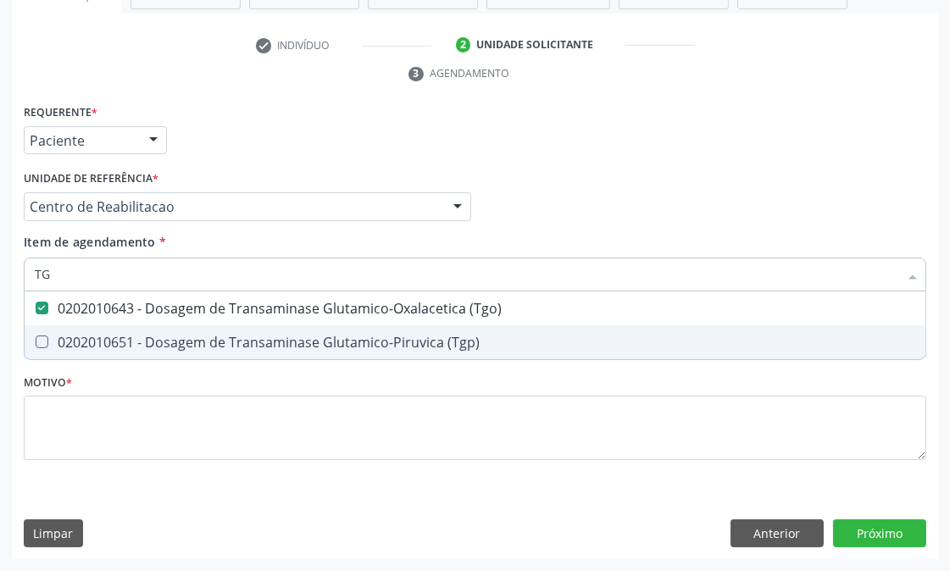
click at [66, 343] on div "0202010651 - Dosagem de Transaminase Glutamico-Piruvica (Tgp)" at bounding box center [475, 343] width 881 height 14
checkbox \(Tgp\) "true"
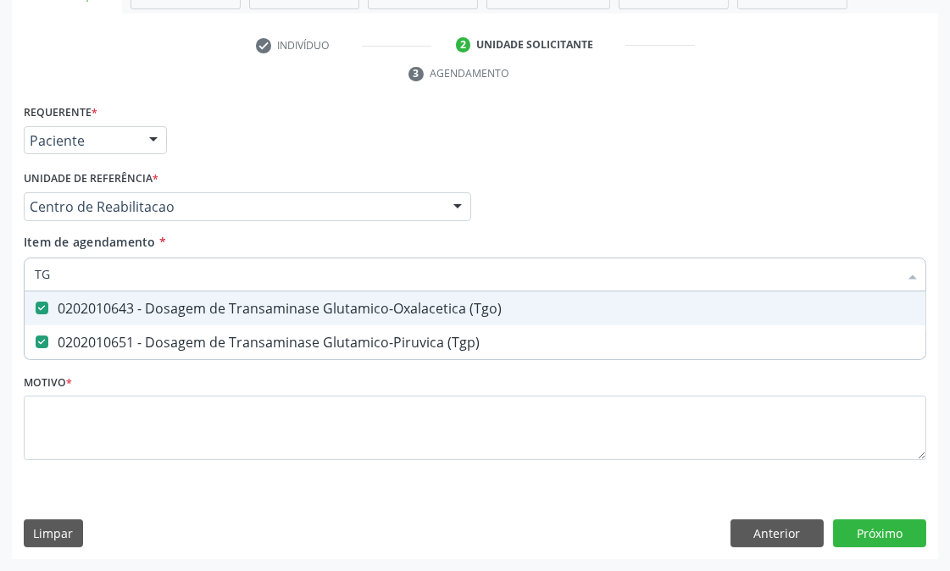
drag, startPoint x: 64, startPoint y: 281, endPoint x: 0, endPoint y: 274, distance: 64.0
click at [0, 278] on div "Acompanhamento Acompanhe a situação das marcações correntes e finalizadas Relat…" at bounding box center [475, 184] width 950 height 775
type input "TR"
checkbox \(Tgo\) "false"
checkbox \(Tgp\) "false"
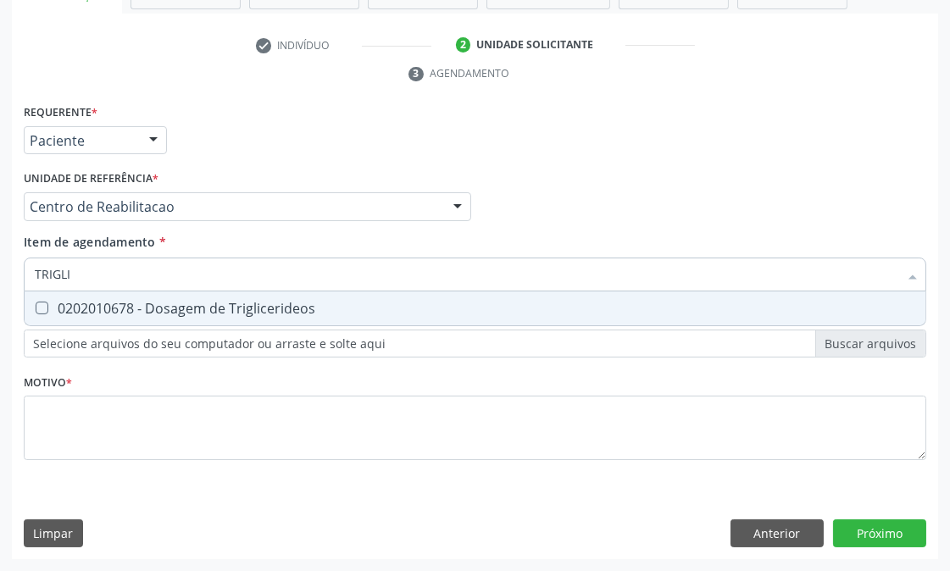
type input "TRIGLIC"
click at [37, 297] on span "0202010678 - Dosagem de Triglicerideos" at bounding box center [475, 309] width 901 height 34
checkbox Triglicerideos "true"
drag, startPoint x: 86, startPoint y: 268, endPoint x: 0, endPoint y: 278, distance: 87.0
click at [0, 278] on div "Acompanhamento Acompanhe a situação das marcações correntes e finalizadas Relat…" at bounding box center [475, 184] width 950 height 775
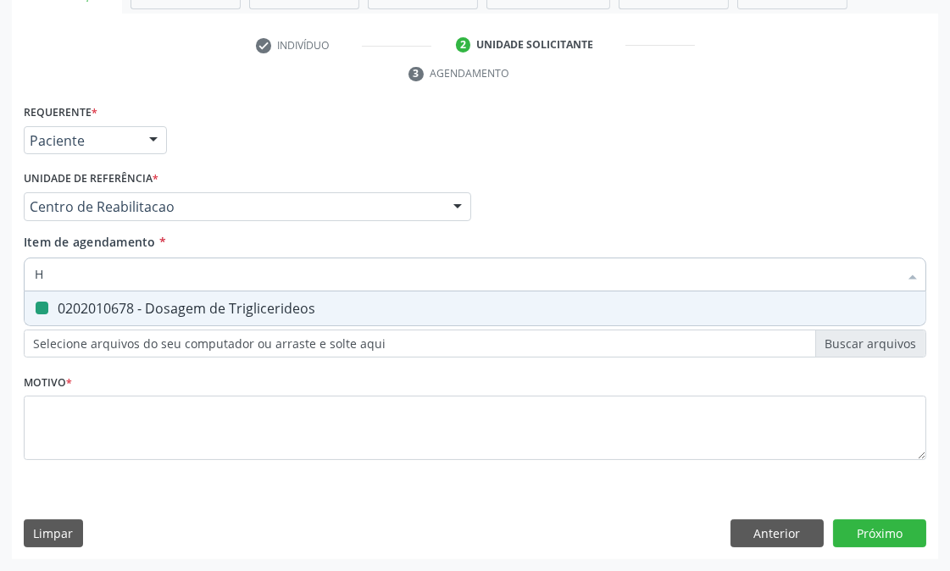
type input "HE"
checkbox Triglicerideos "false"
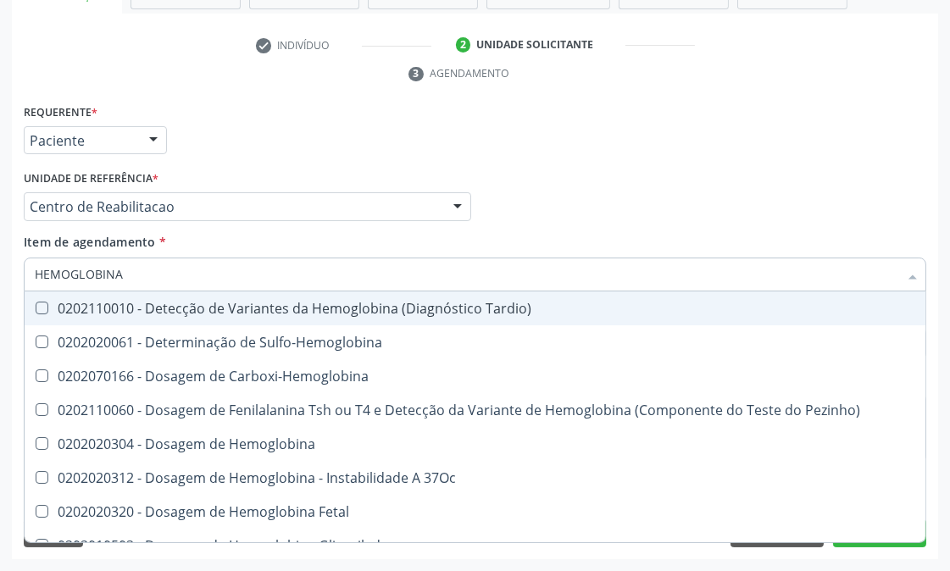
type input "HEMOGLOBINA G"
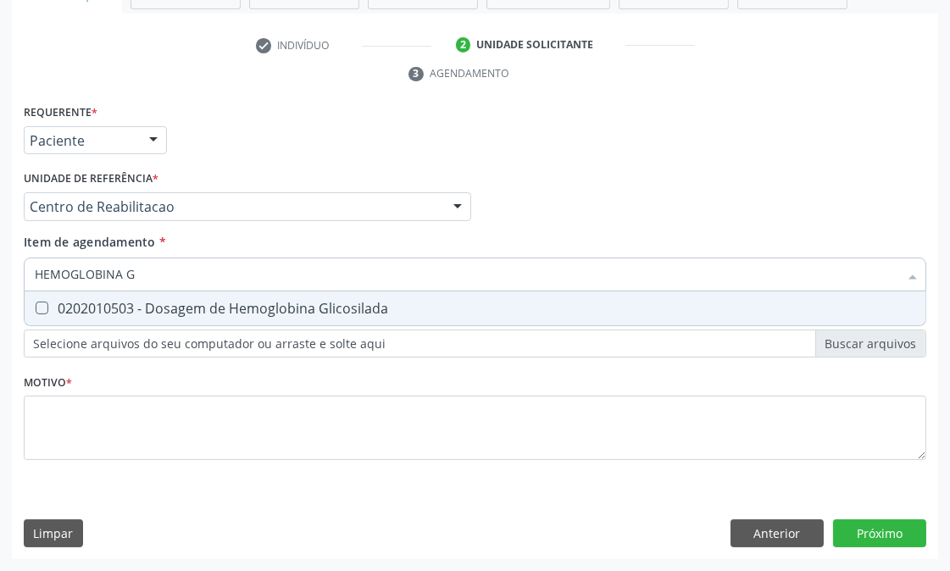
click at [49, 305] on div "0202010503 - Dosagem de Hemoglobina Glicosilada" at bounding box center [475, 309] width 881 height 14
checkbox Glicosilada "true"
drag, startPoint x: 153, startPoint y: 264, endPoint x: 72, endPoint y: 280, distance: 81.9
click at [72, 280] on input "HEMOGLOBINA G" at bounding box center [467, 275] width 864 height 34
type input "HEMOG"
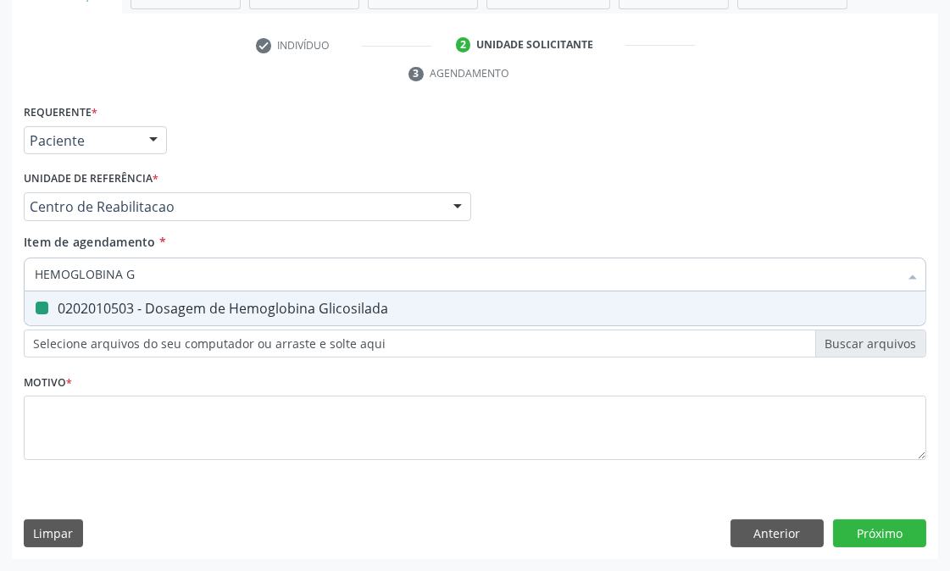
checkbox Glicosilada "false"
type input "HEMOGRA"
click at [139, 307] on div "0202020380 - Hemograma Completo" at bounding box center [475, 309] width 881 height 14
checkbox Completo "true"
drag, startPoint x: 120, startPoint y: 274, endPoint x: 9, endPoint y: 258, distance: 112.1
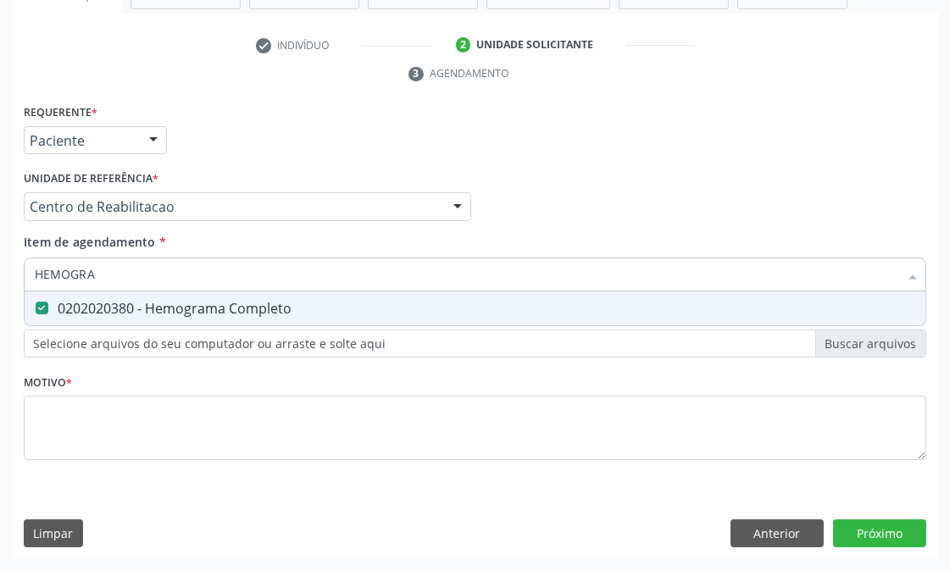
click at [0, 274] on div "Acompanhamento Acompanhe a situação das marcações correntes e finalizadas Relat…" at bounding box center [475, 184] width 950 height 775
type input "P"
checkbox Completo "false"
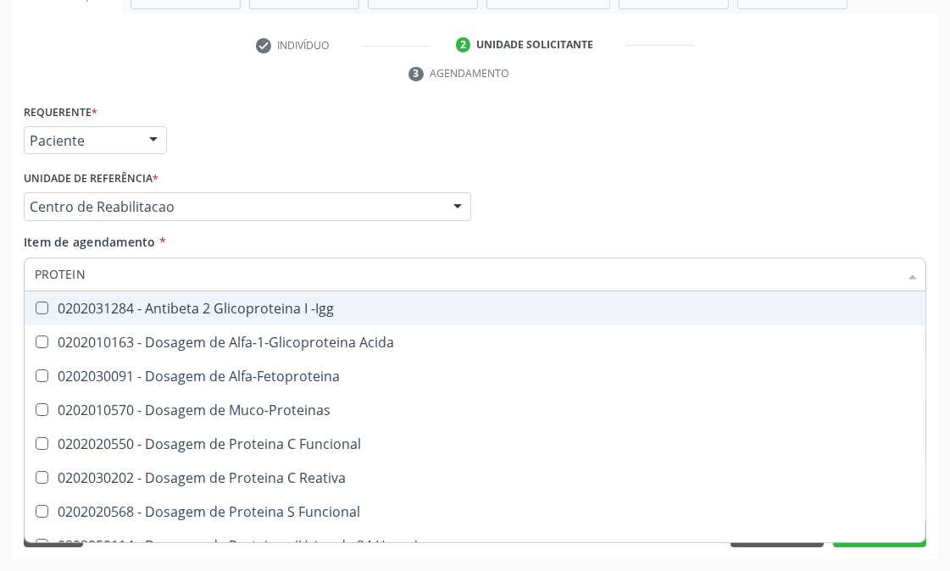
type input "PROTEINA"
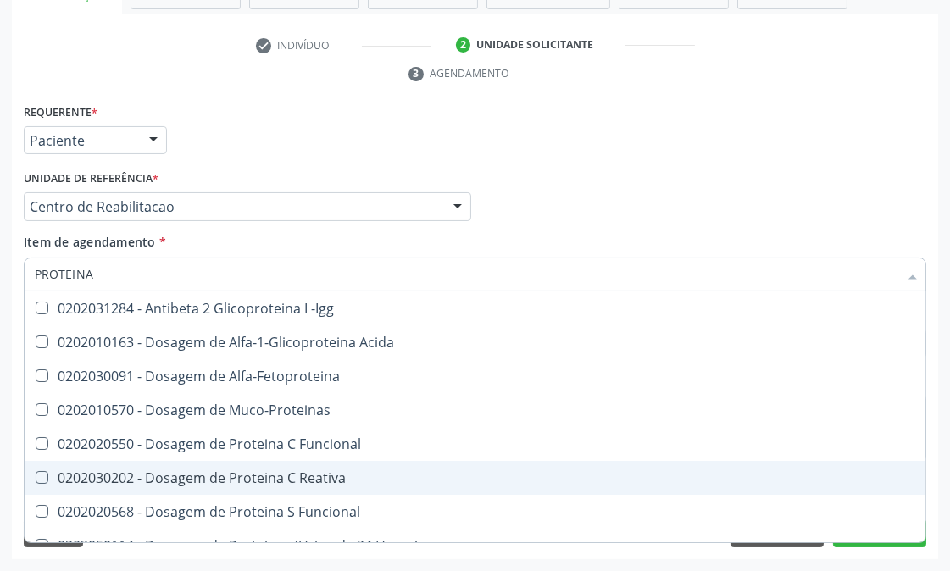
click at [142, 472] on div "0202030202 - Dosagem de Proteina C Reativa" at bounding box center [475, 478] width 881 height 14
checkbox Reativa "true"
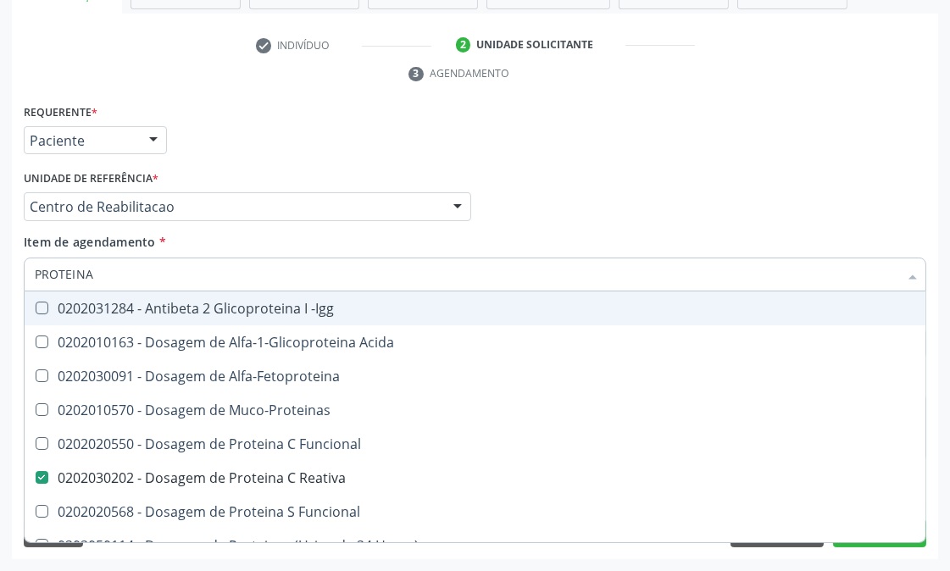
drag, startPoint x: 100, startPoint y: 270, endPoint x: 0, endPoint y: 285, distance: 101.2
click at [0, 285] on div "Acompanhamento Acompanhe a situação das marcações correntes e finalizadas Relat…" at bounding box center [475, 184] width 950 height 775
type input "P"
checkbox Reativa "false"
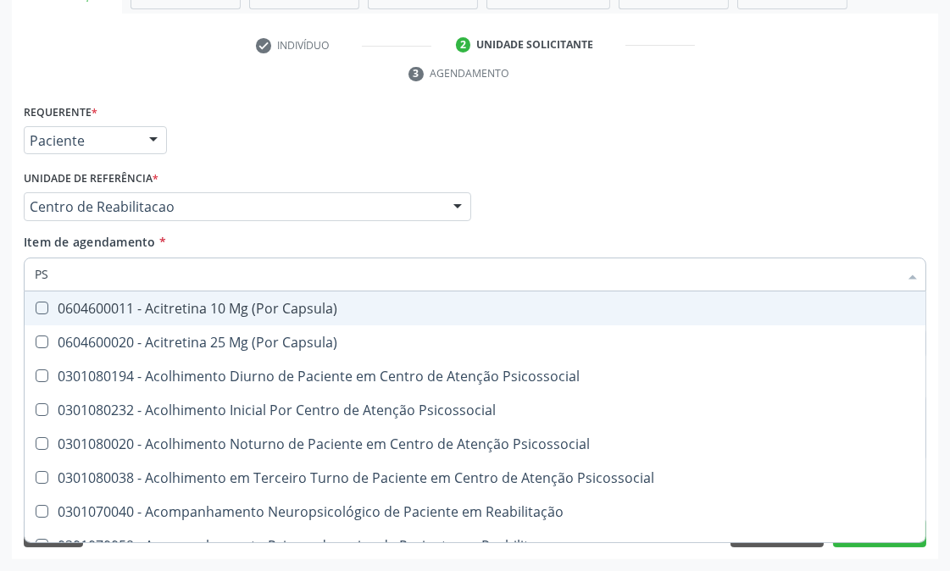
type input "PSA"
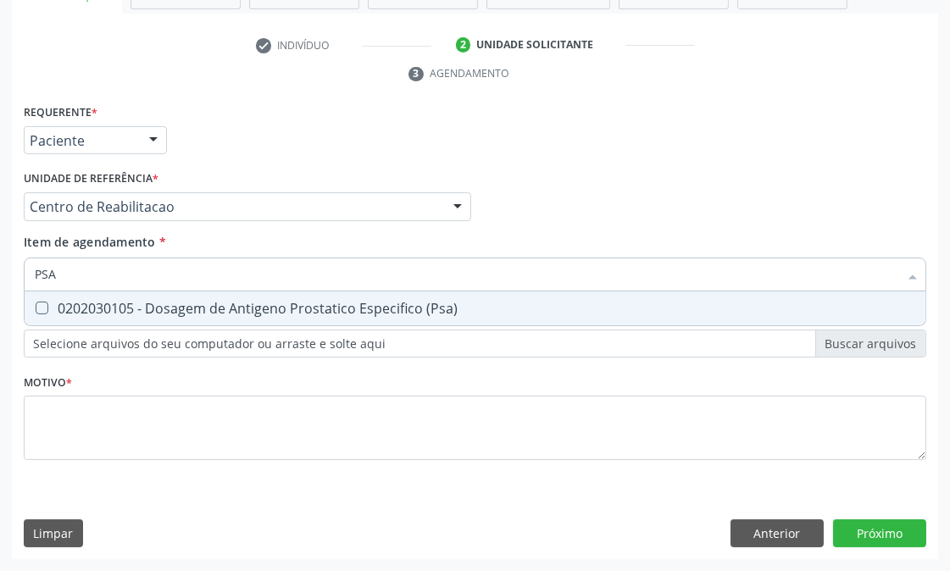
drag, startPoint x: 481, startPoint y: 300, endPoint x: 475, endPoint y: 312, distance: 13.3
click at [481, 302] on div "0202030105 - Dosagem de Antigeno Prostatico Especifico (Psa)" at bounding box center [475, 309] width 881 height 14
checkbox \(Psa\) "true"
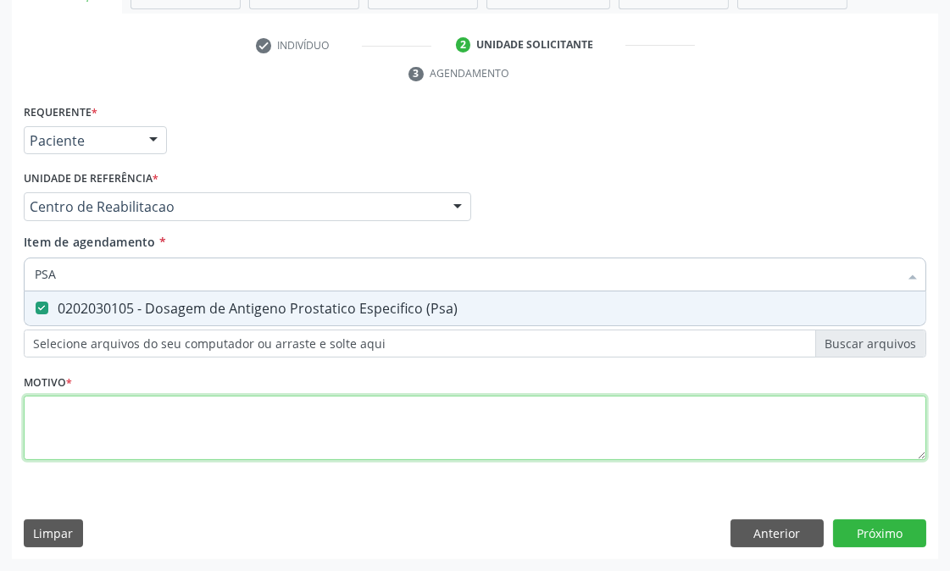
click at [446, 413] on div "Requerente * Paciente Médico(a) Enfermeiro(a) Paciente Nenhum resultado encontr…" at bounding box center [475, 292] width 903 height 384
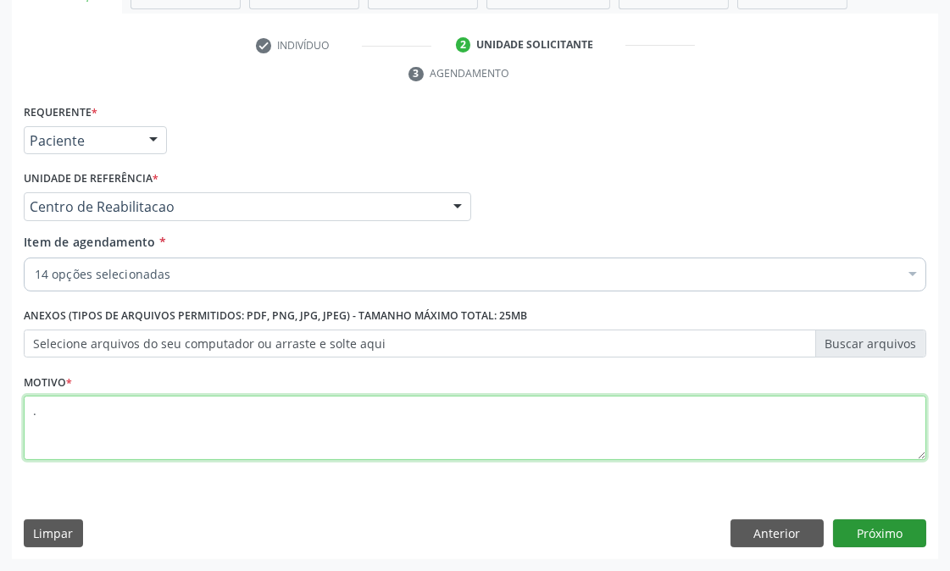
type textarea "."
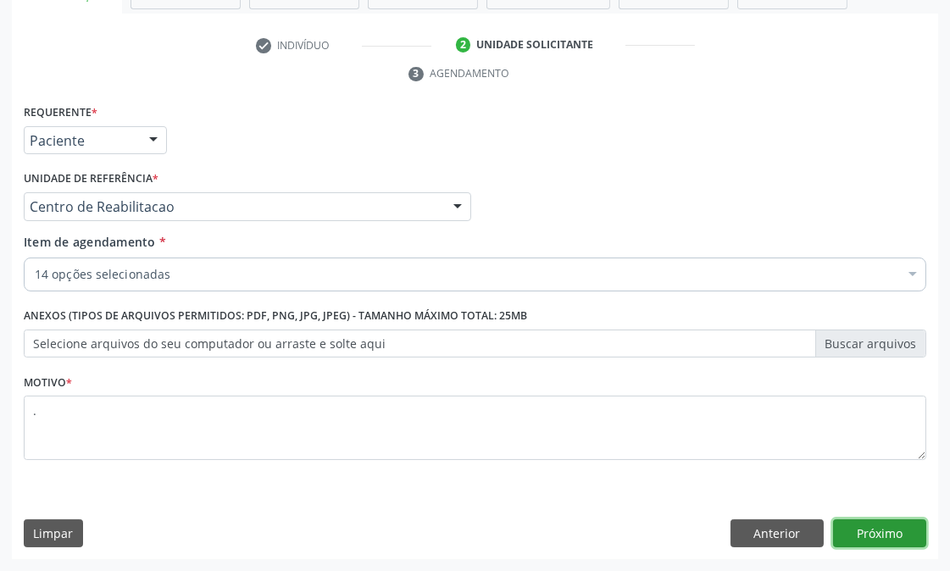
click at [890, 522] on button "Próximo" at bounding box center [879, 534] width 93 height 29
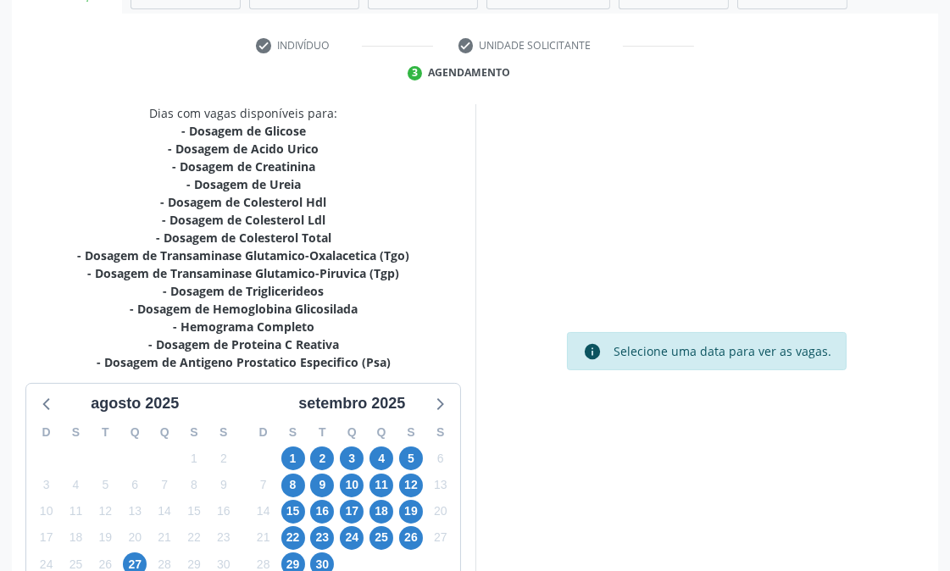
scroll to position [458, 0]
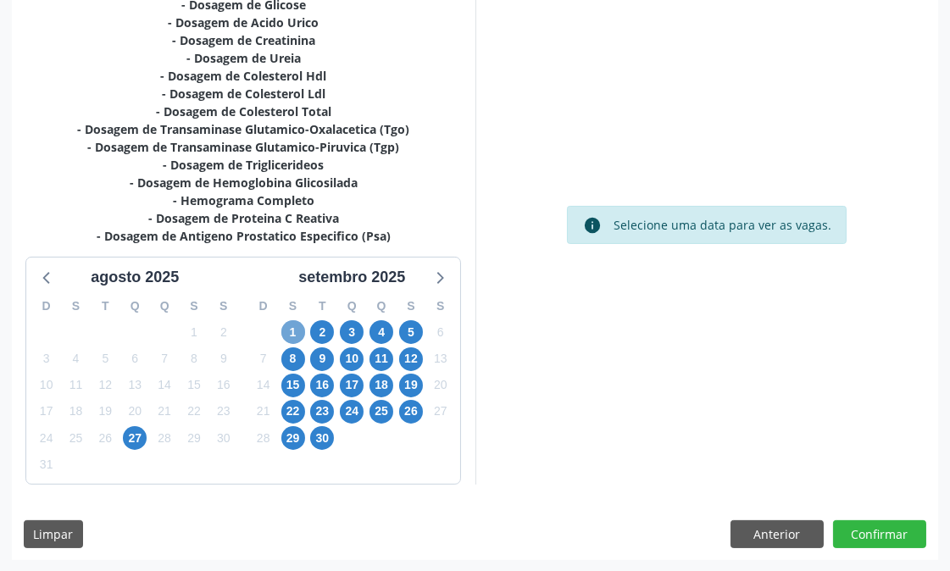
click at [301, 336] on span "1" at bounding box center [293, 332] width 24 height 24
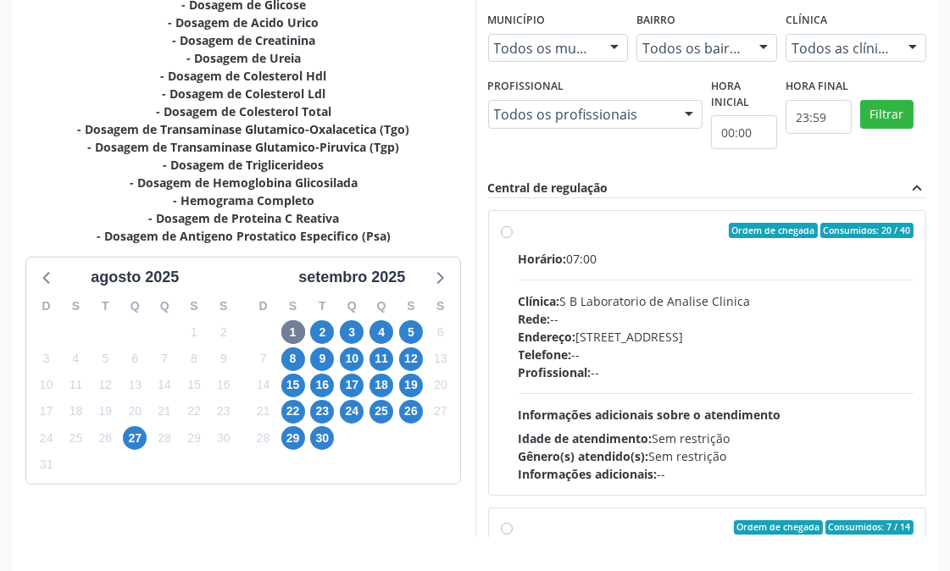
click at [692, 403] on div "Horário: 07:00 Clínica: S B Laboratorio de Analise Clinica Rede: -- Endereço: C…" at bounding box center [717, 366] width 396 height 233
click at [513, 238] on input "Ordem de chegada Consumidos: 20 / 40 Horário: 07:00 Clínica: S B Laboratorio de…" at bounding box center [507, 230] width 12 height 15
radio input "true"
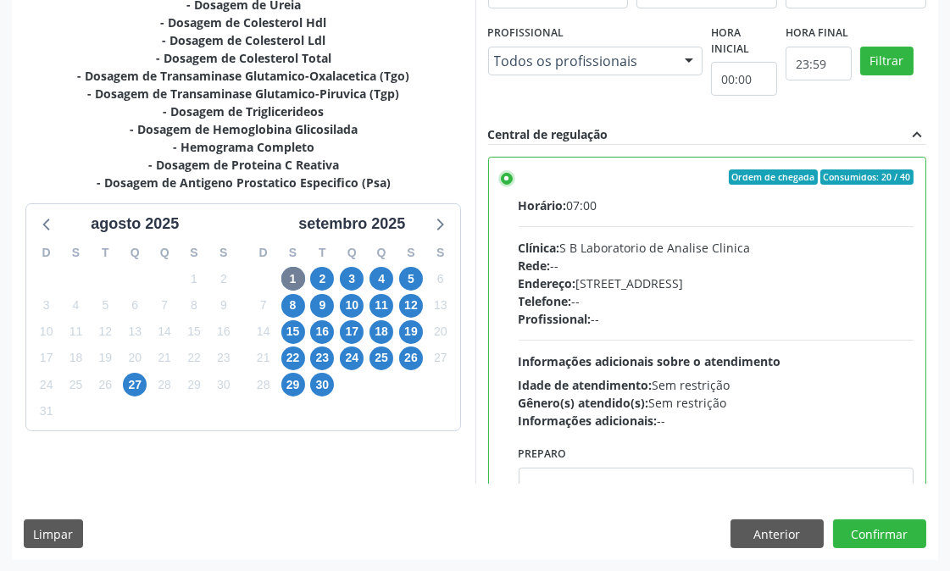
scroll to position [376, 0]
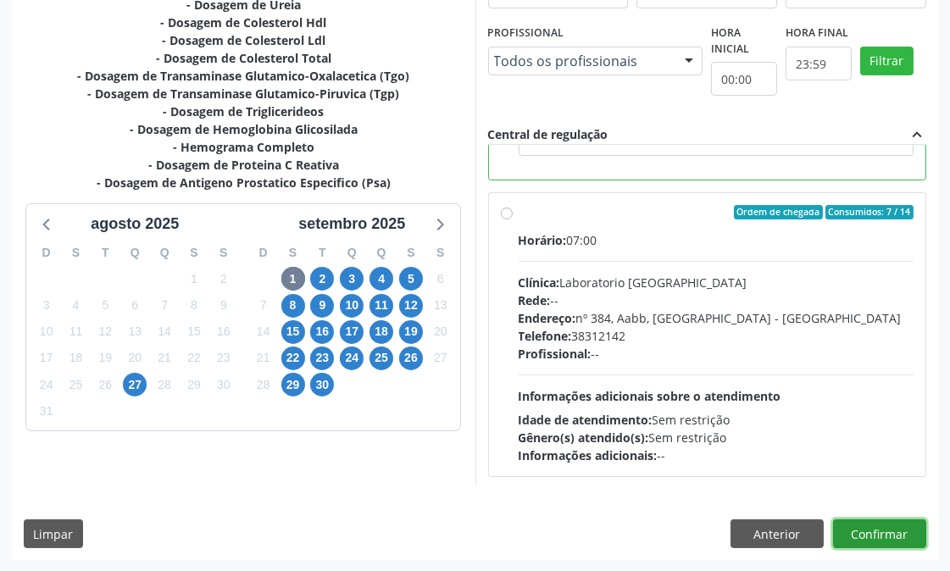
click at [844, 525] on button "Confirmar" at bounding box center [879, 534] width 93 height 29
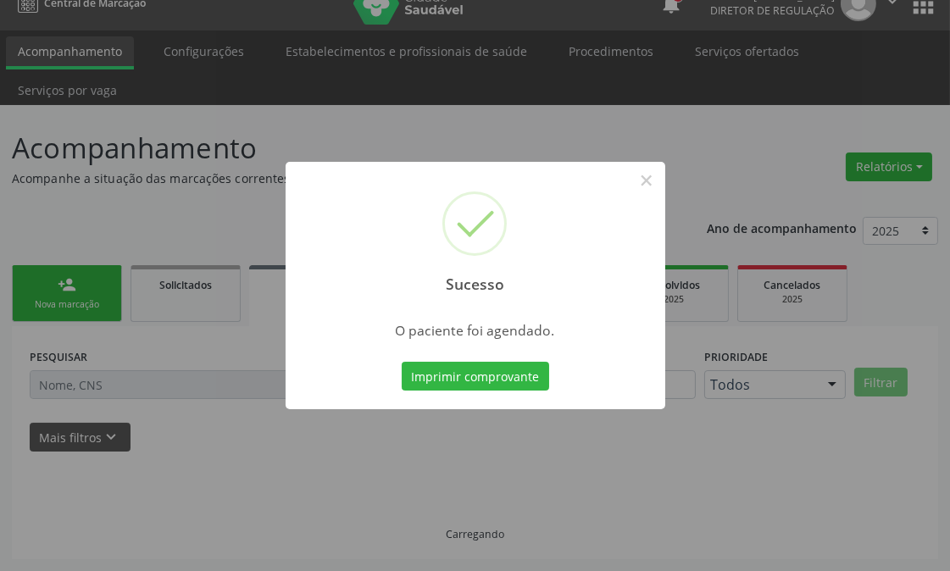
scroll to position [23, 0]
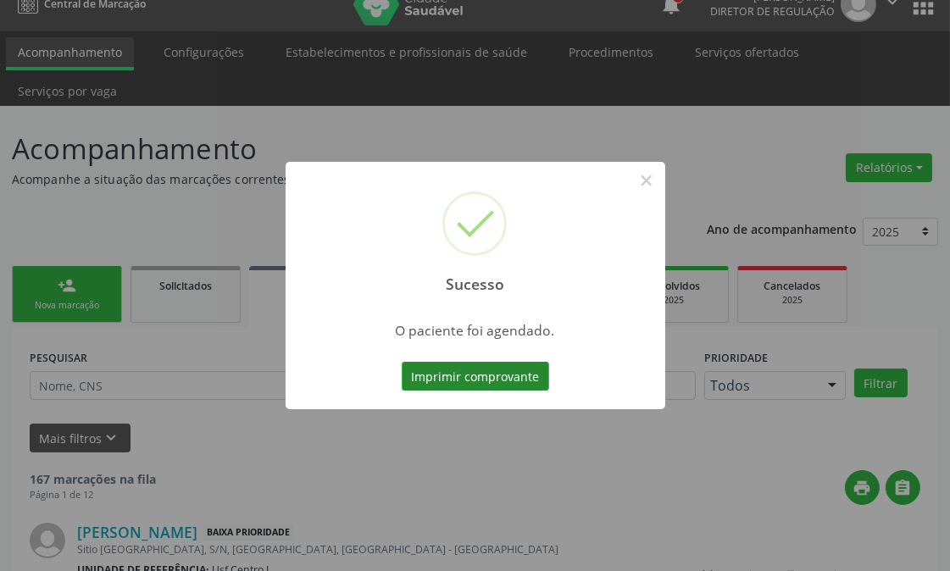
click at [483, 375] on button "Imprimir comprovante" at bounding box center [475, 376] width 147 height 29
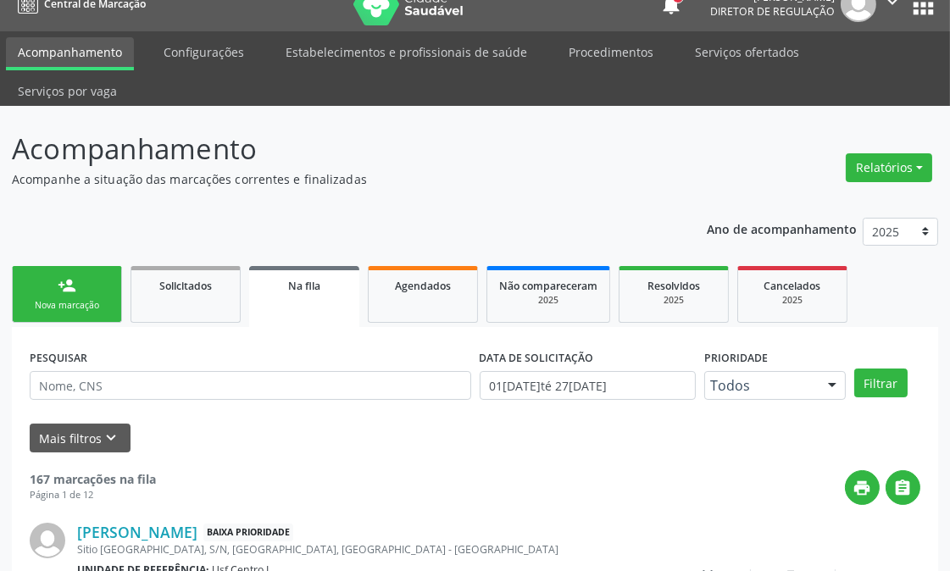
click at [64, 282] on div "person_add" at bounding box center [67, 285] width 19 height 19
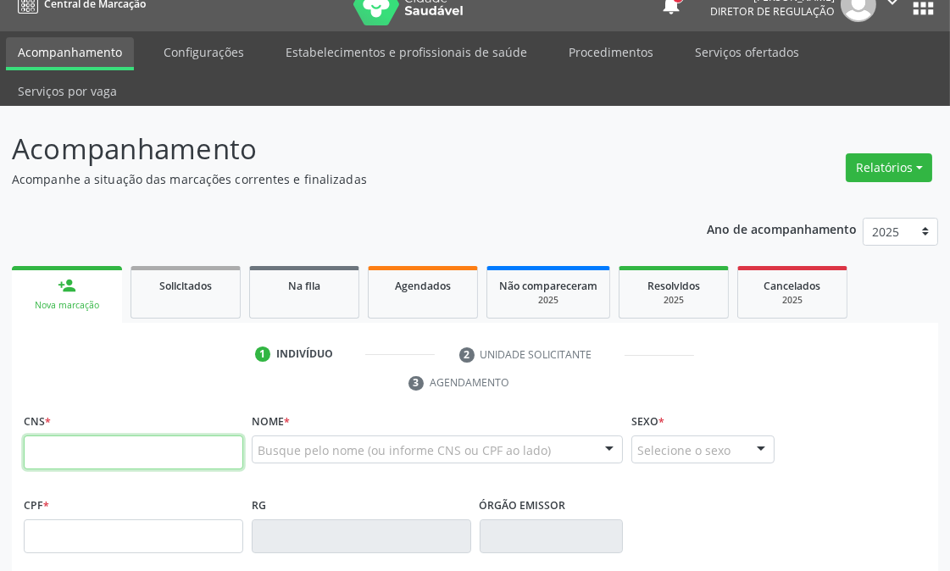
click at [98, 459] on input "text" at bounding box center [134, 453] width 220 height 34
paste input "706 1080 0570 0760"
type input "706 1080 0570 0760"
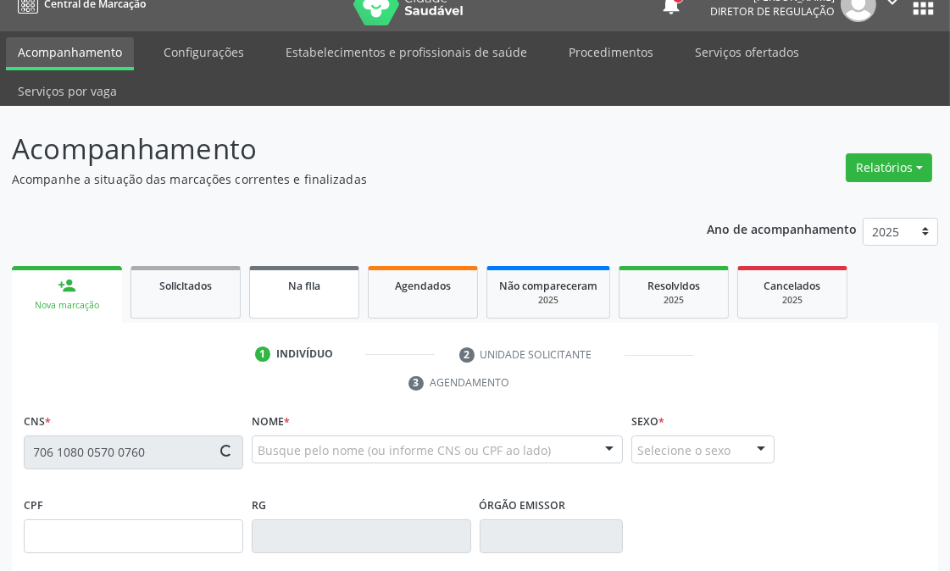
scroll to position [400, 0]
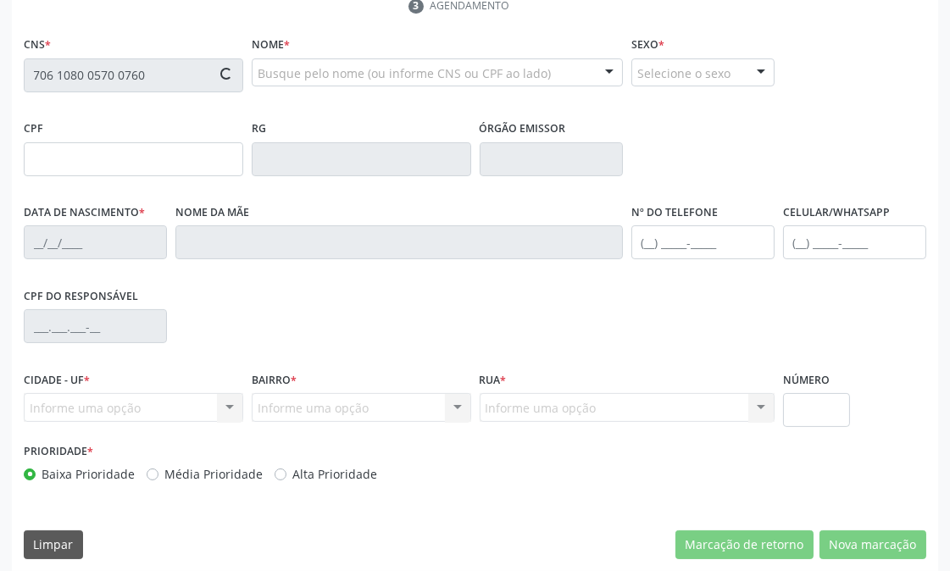
type input "15/03/1975"
type input "SN"
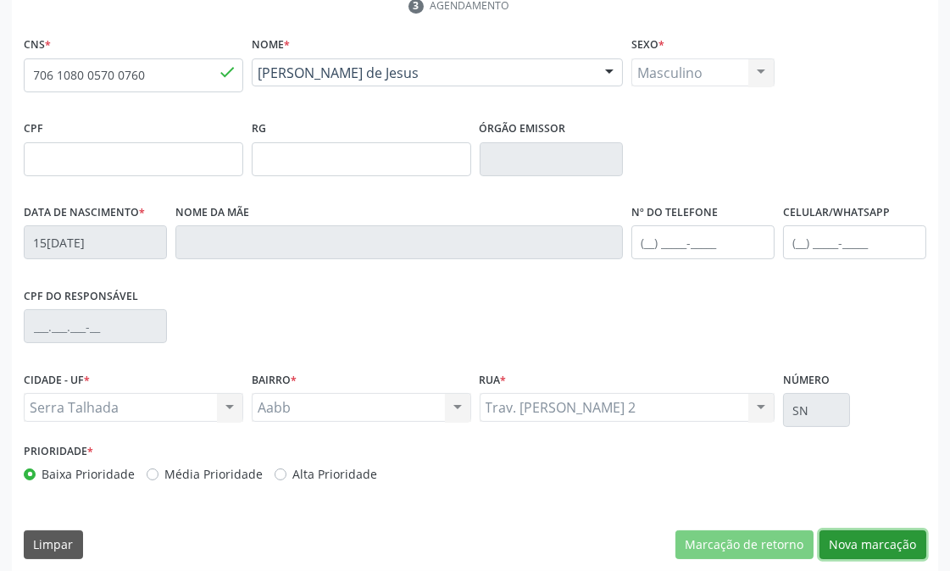
click at [875, 547] on button "Nova marcação" at bounding box center [873, 545] width 107 height 29
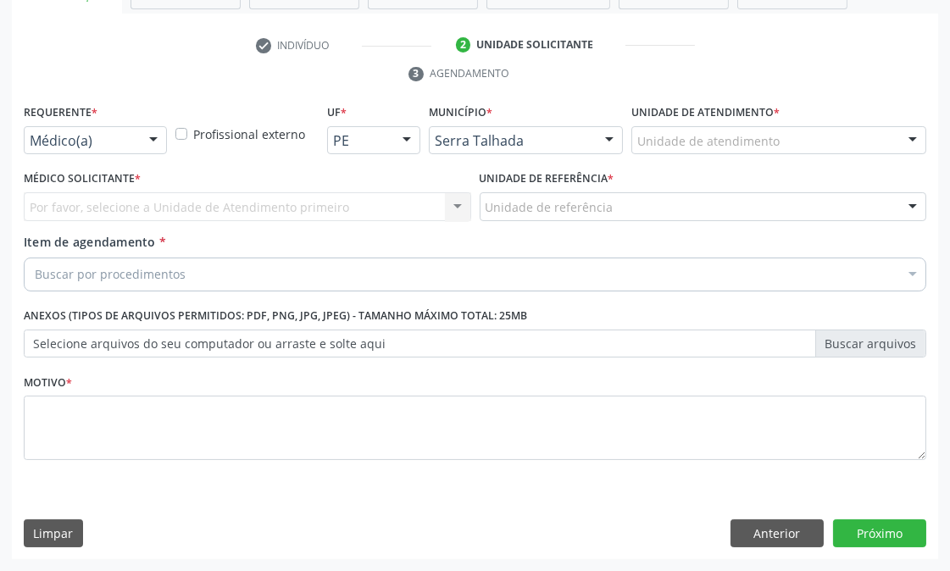
scroll to position [332, 0]
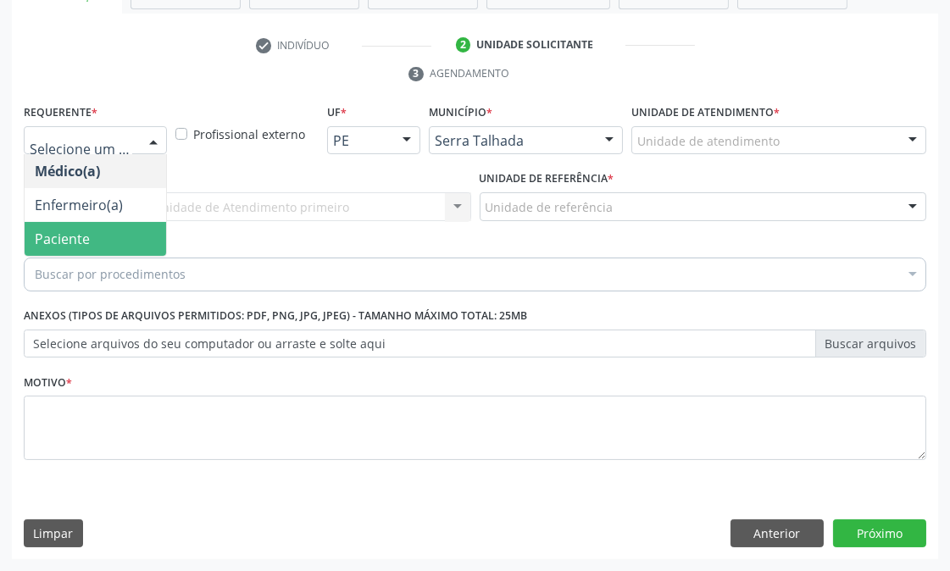
click at [99, 236] on span "Paciente" at bounding box center [96, 239] width 142 height 34
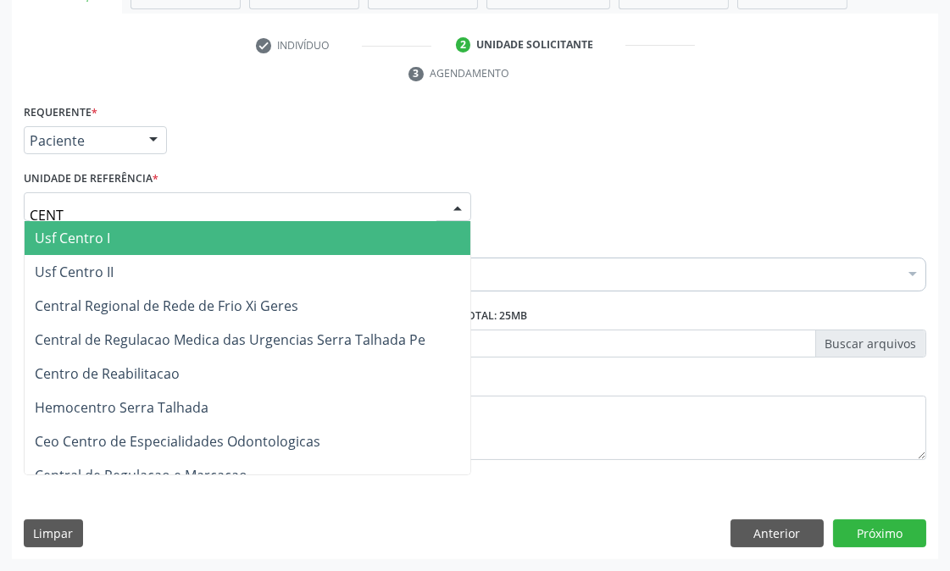
type input "CENTR"
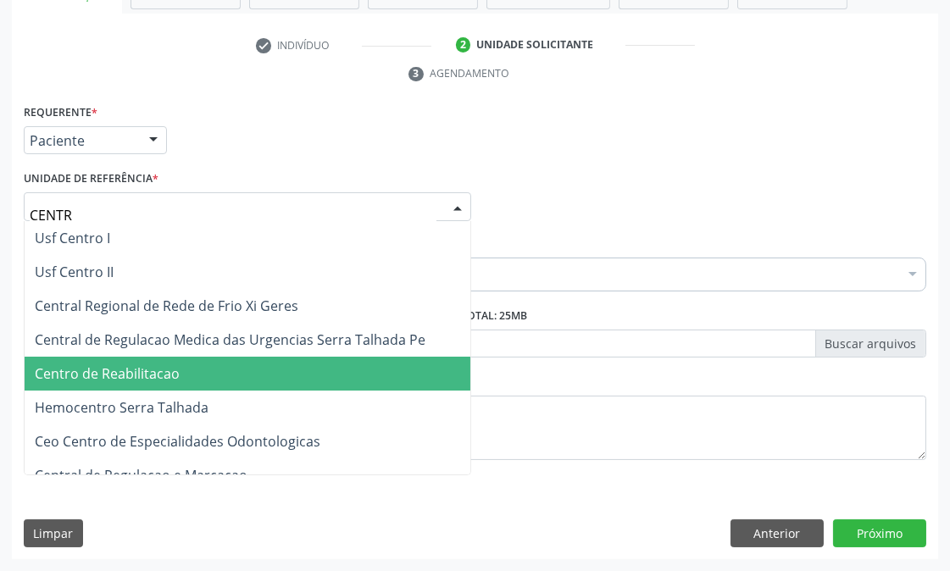
click at [115, 365] on span "Centro de Reabilitacao" at bounding box center [107, 373] width 145 height 19
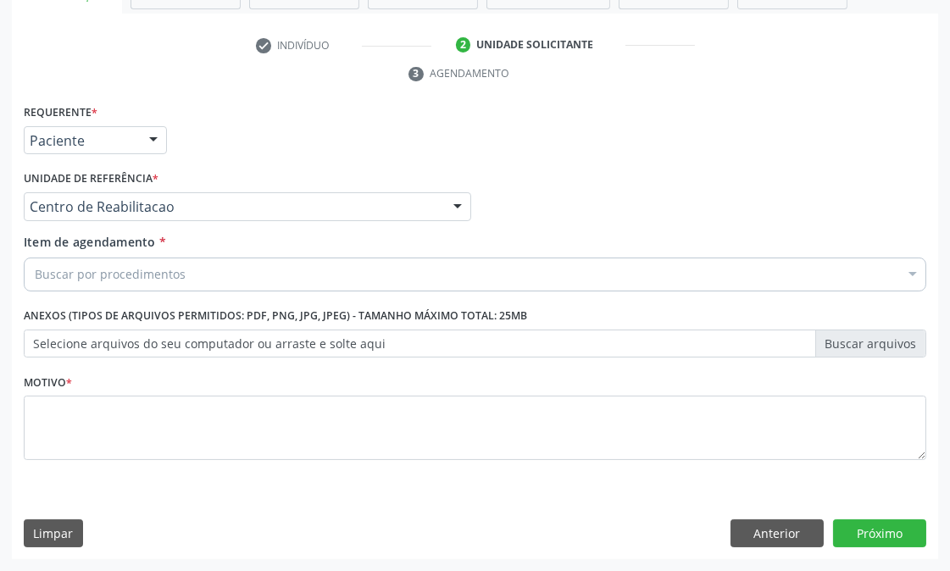
click at [244, 268] on div "Buscar por procedimentos" at bounding box center [475, 275] width 903 height 34
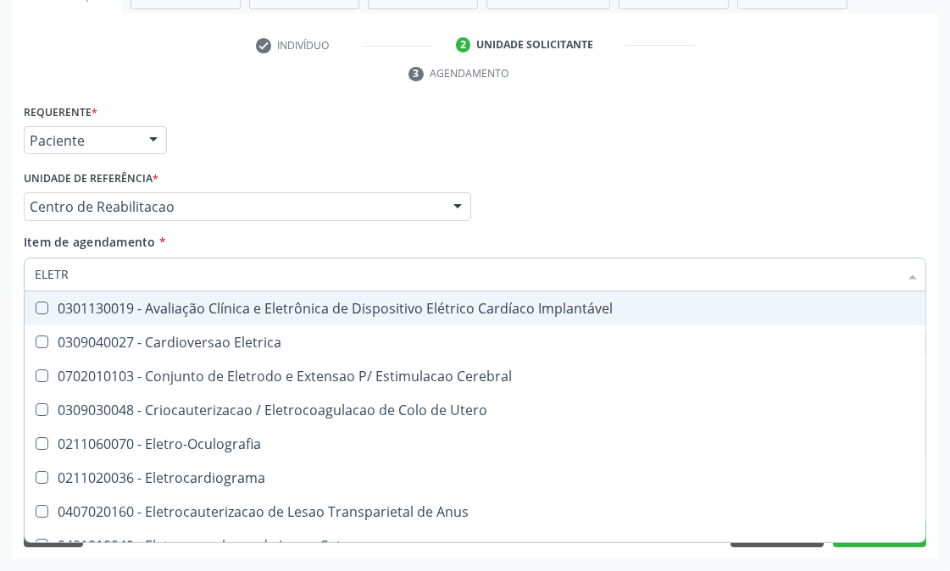
type input "ELETRO"
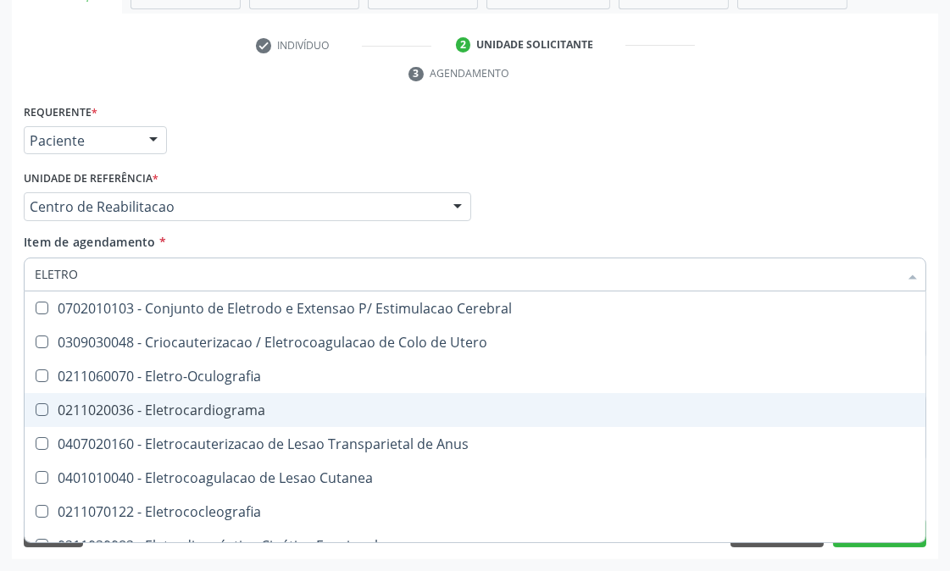
click at [249, 419] on span "0211020036 - Eletrocardiograma" at bounding box center [641, 410] width 1233 height 34
checkbox Eletrocardiograma "true"
click at [0, 413] on div "Acompanhamento Acompanhe a situação das marcações correntes e finalizadas Relat…" at bounding box center [475, 184] width 950 height 775
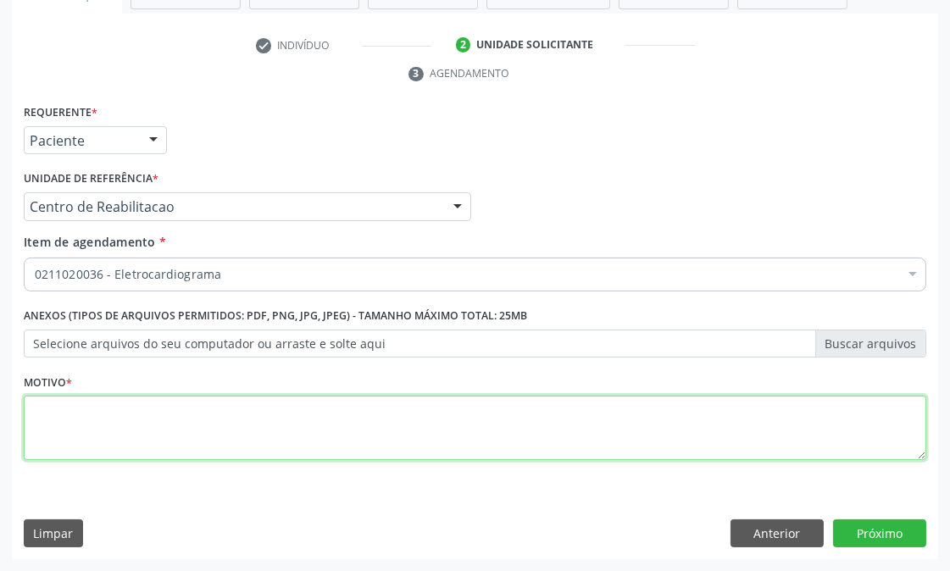
click at [191, 432] on textarea at bounding box center [475, 428] width 903 height 64
type textarea "."
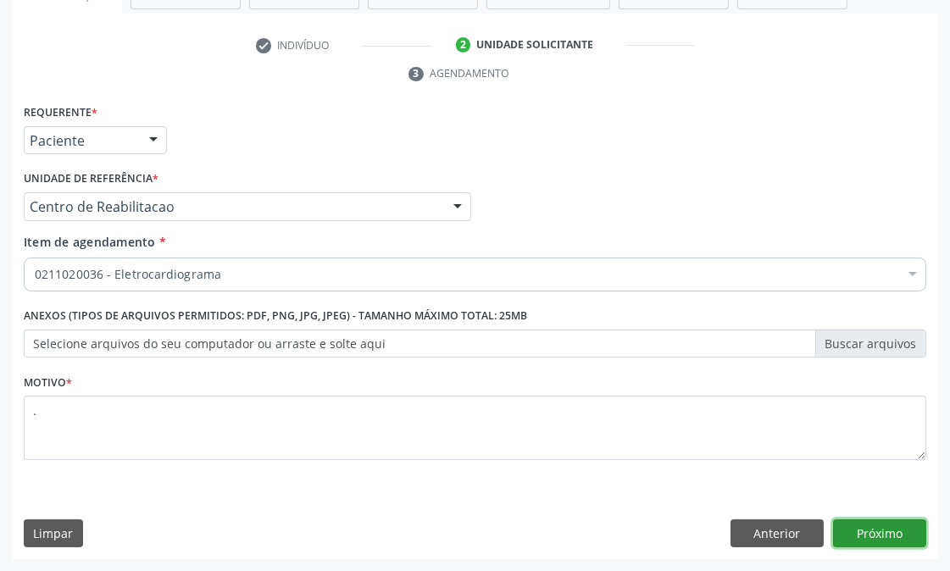
click at [880, 530] on button "Próximo" at bounding box center [879, 534] width 93 height 29
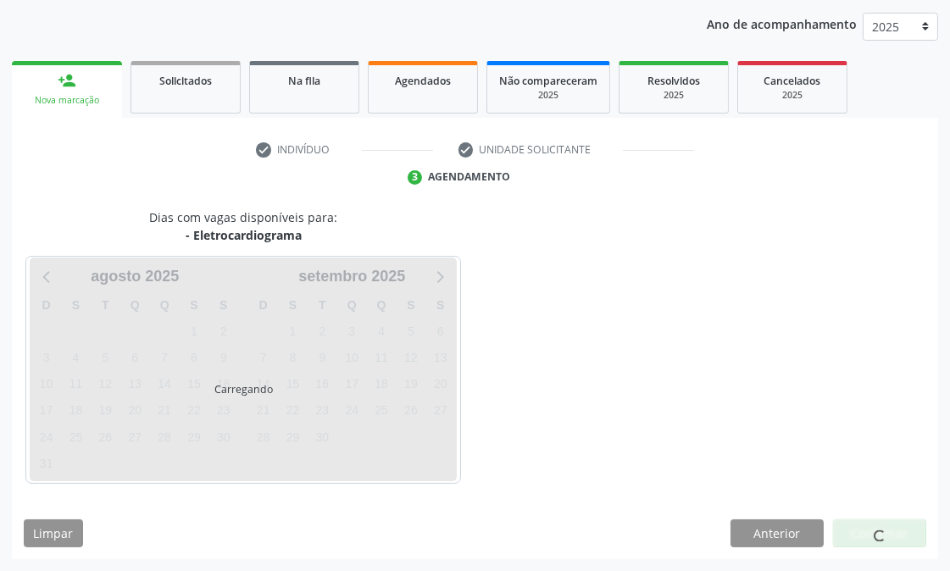
scroll to position [227, 0]
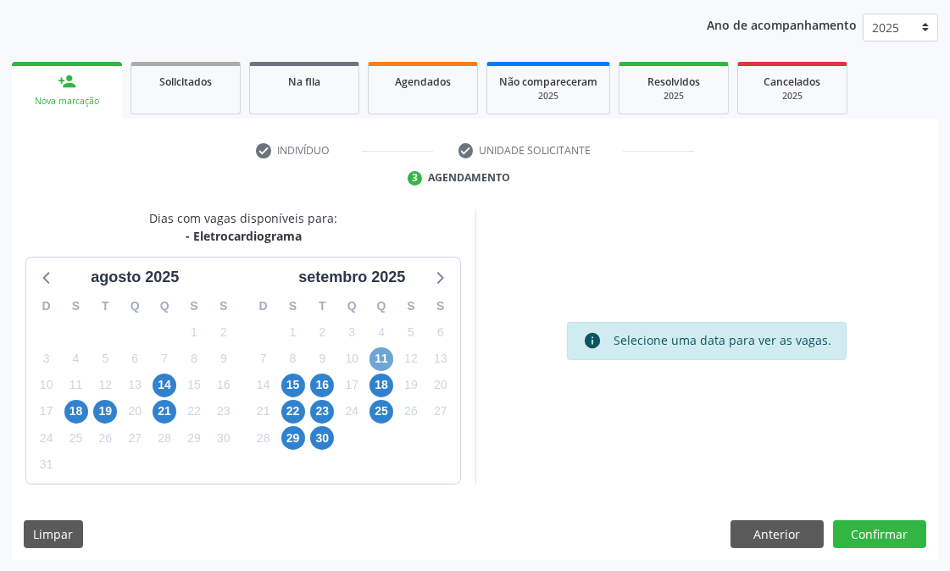
click at [385, 360] on span "11" at bounding box center [382, 359] width 24 height 24
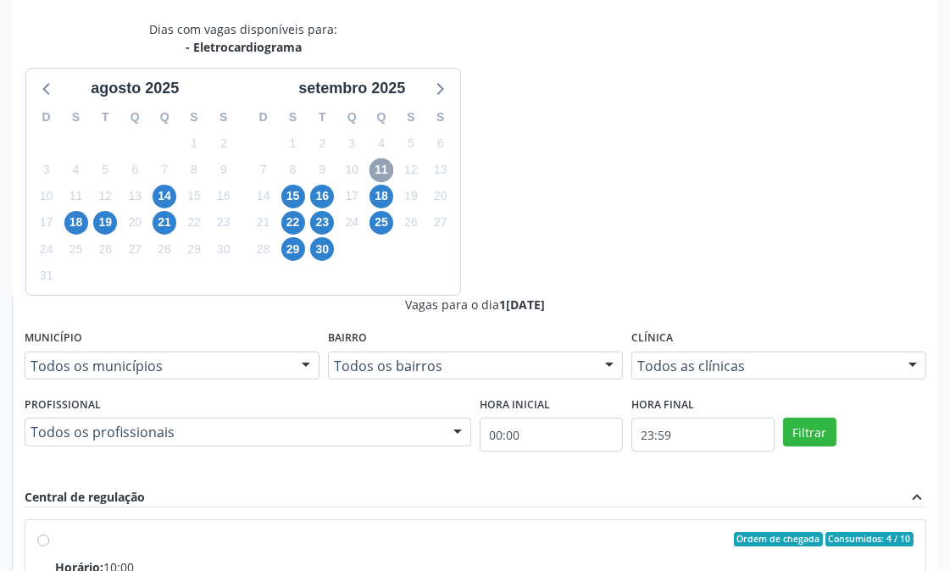
scroll to position [481, 0]
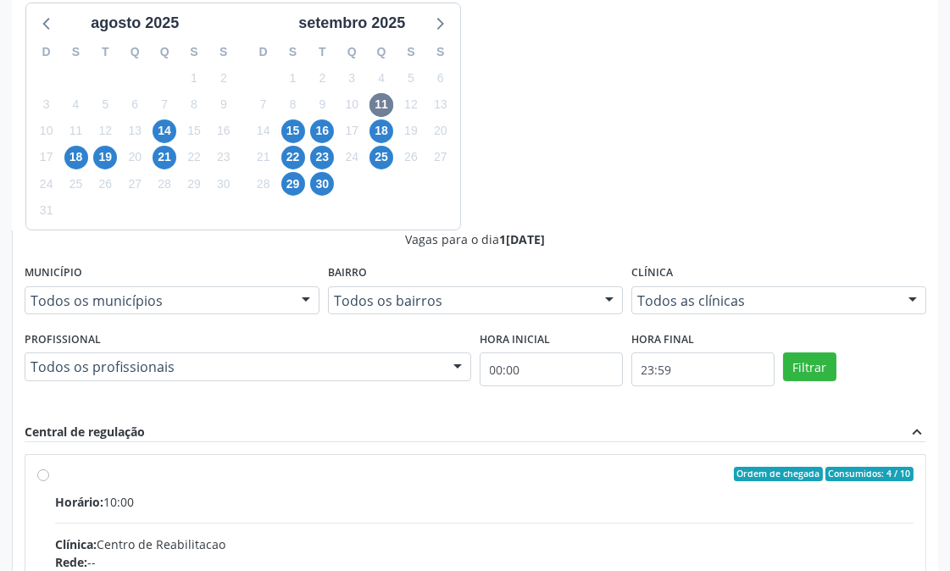
click at [49, 467] on input "Ordem de chegada Consumidos: 4 / 10 Horário: 10:00 Clínica: Centro de Reabilita…" at bounding box center [43, 474] width 12 height 15
radio input "true"
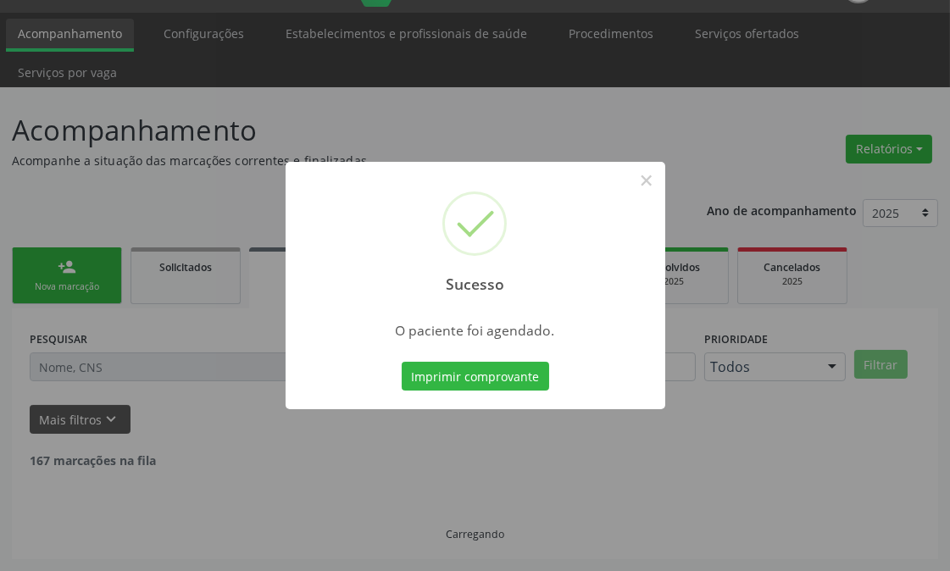
scroll to position [23, 0]
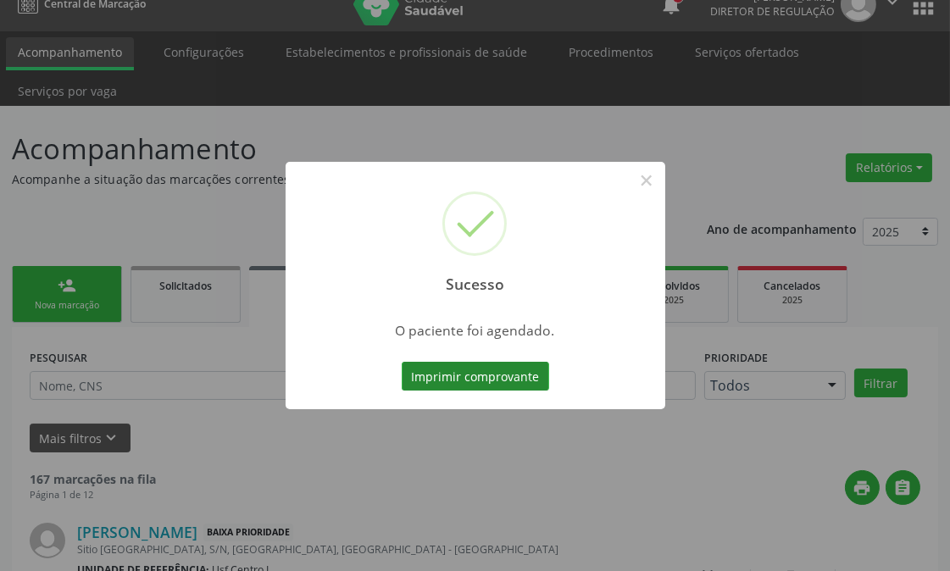
click at [492, 364] on button "Imprimir comprovante" at bounding box center [475, 376] width 147 height 29
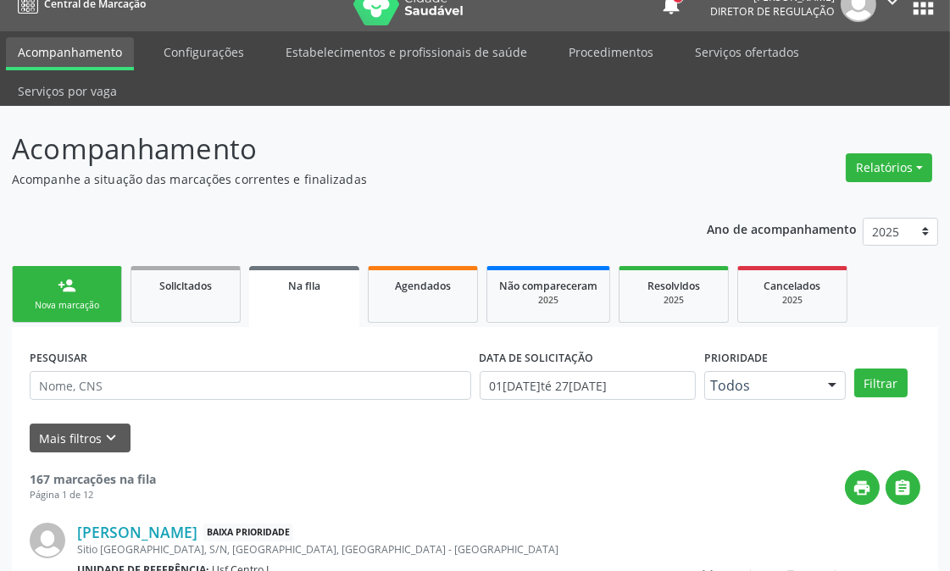
scroll to position [0, 0]
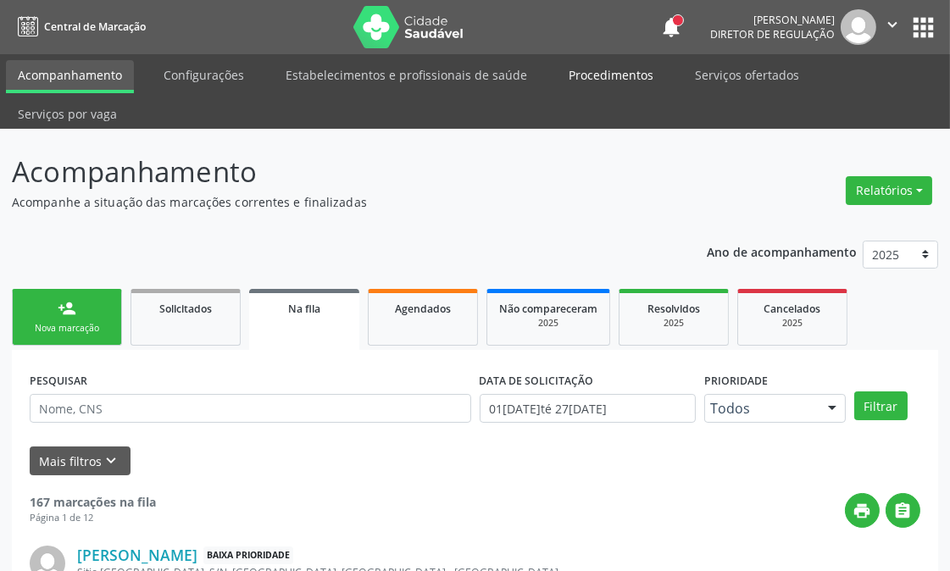
click at [639, 85] on link "Procedimentos" at bounding box center [611, 75] width 108 height 30
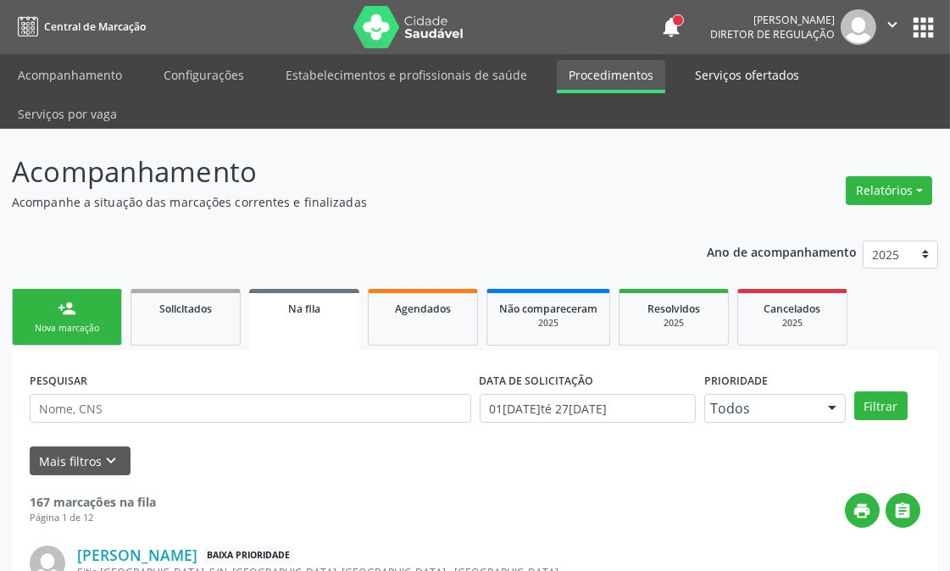
click at [717, 76] on link "Serviços ofertados" at bounding box center [747, 75] width 128 height 30
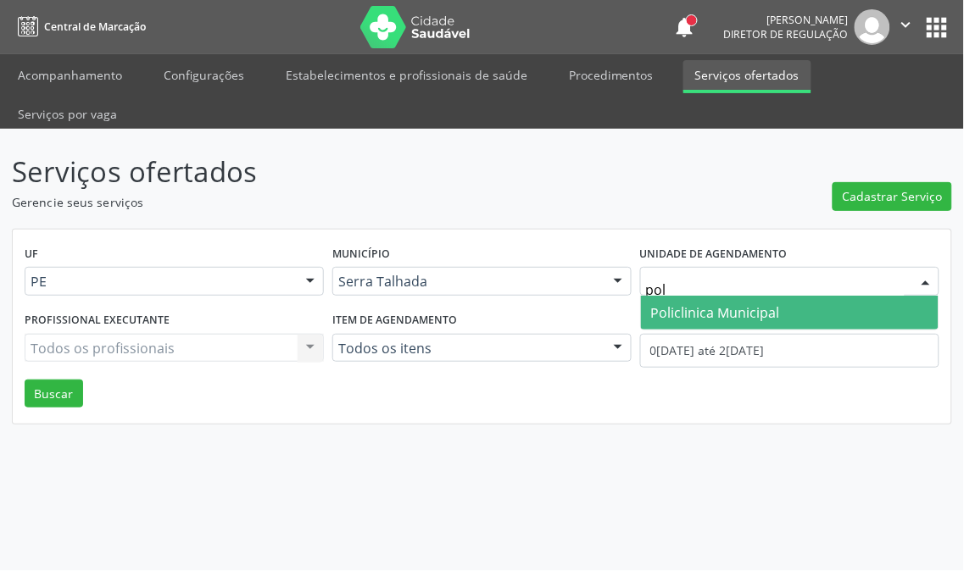
type input "poli"
click at [709, 303] on span "Policlinica Municipal" at bounding box center [715, 312] width 129 height 19
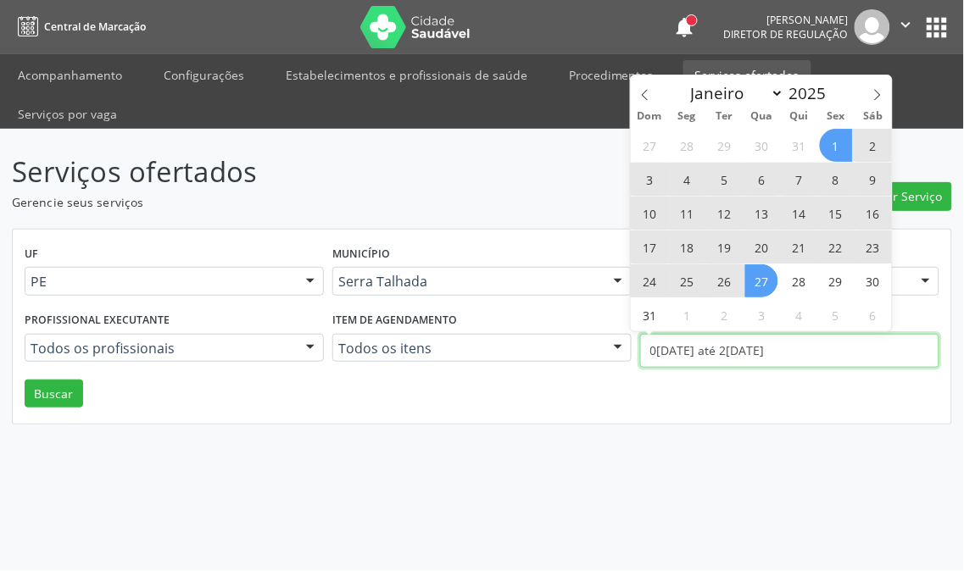
click at [697, 315] on body "Central de Marcação notifications Thaynná Vasconcelos Alves Ferreira Diretor de…" at bounding box center [482, 285] width 964 height 571
click at [683, 222] on span "11" at bounding box center [686, 213] width 33 height 33
type input "11/08/2025"
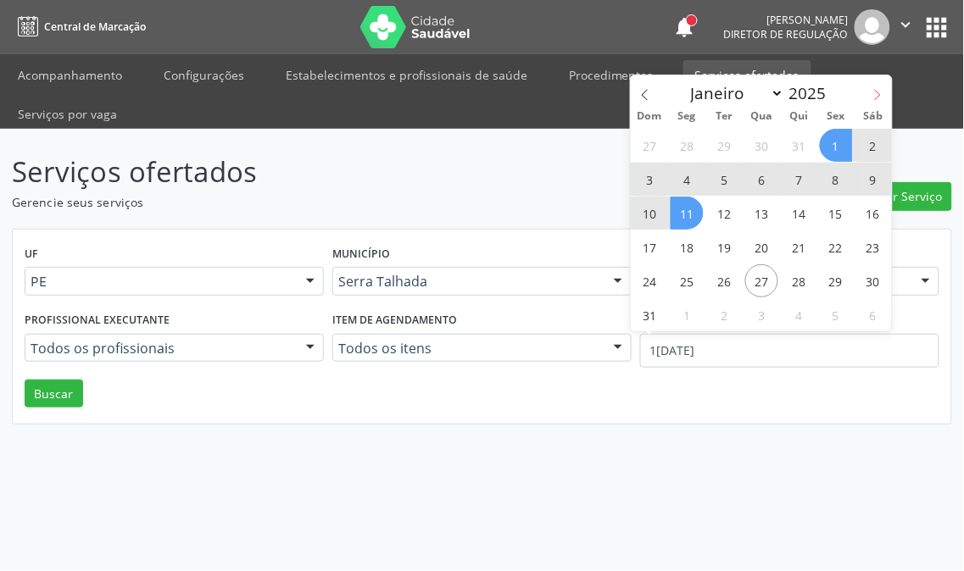
click at [873, 99] on icon at bounding box center [877, 95] width 12 height 12
select select "8"
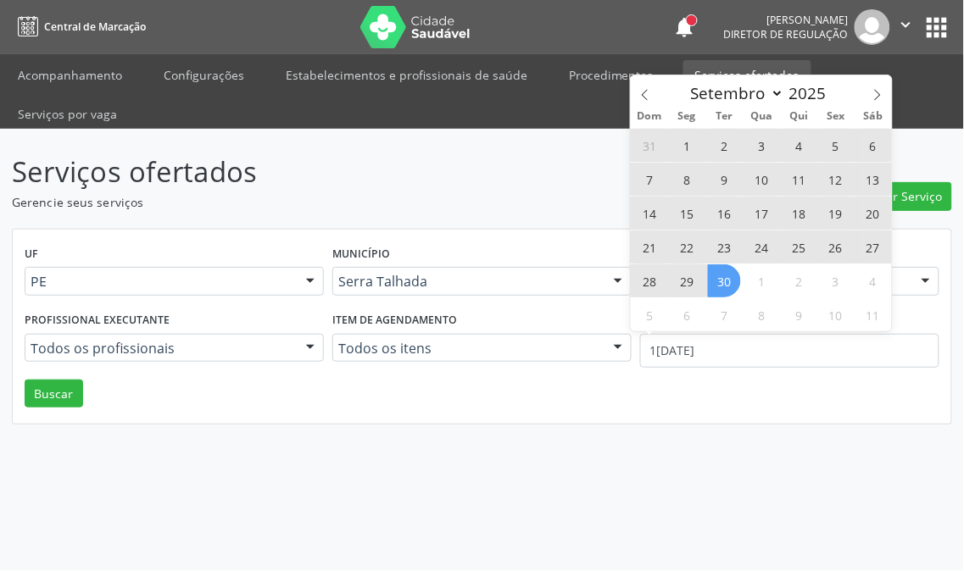
click at [722, 278] on span "30" at bounding box center [724, 280] width 33 height 33
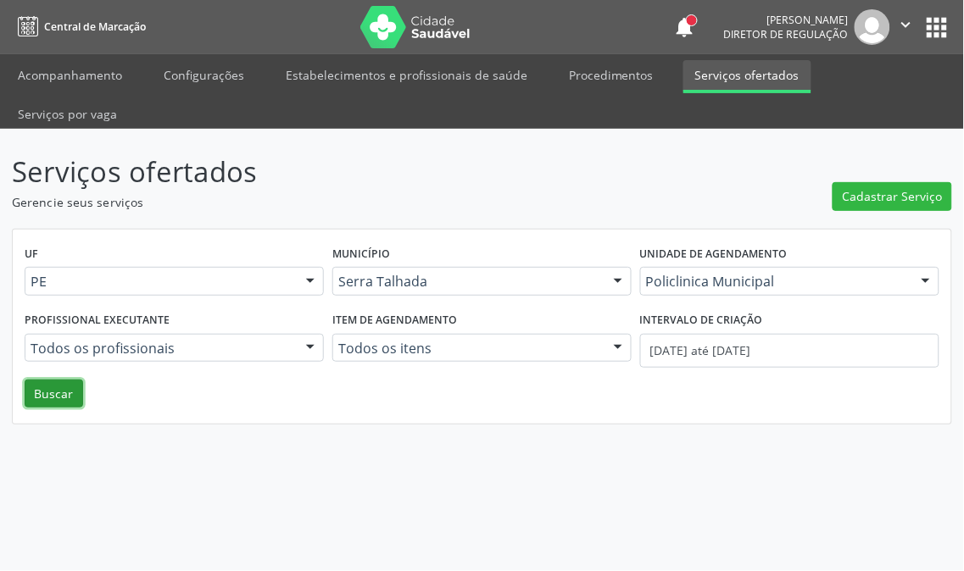
click at [58, 380] on button "Buscar" at bounding box center [54, 394] width 58 height 29
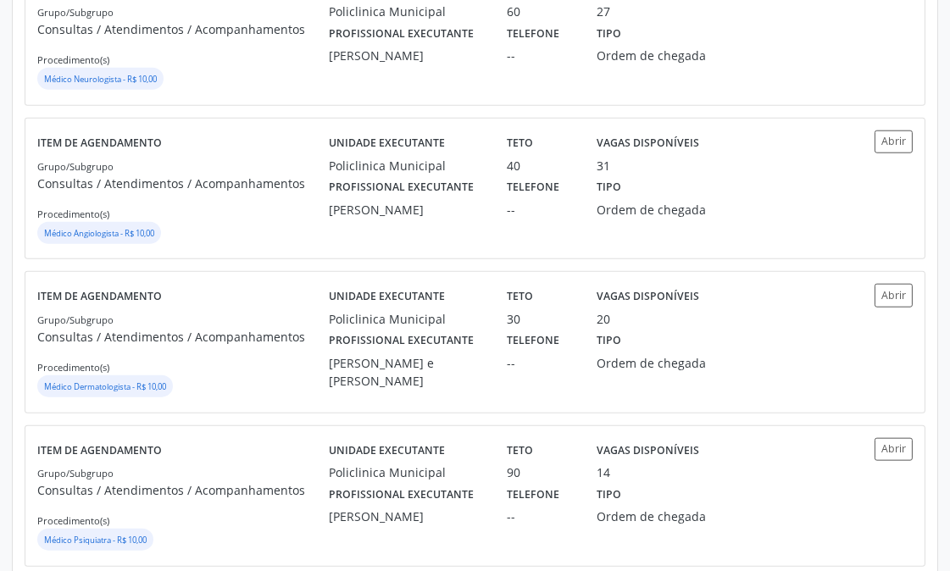
scroll to position [2396, 0]
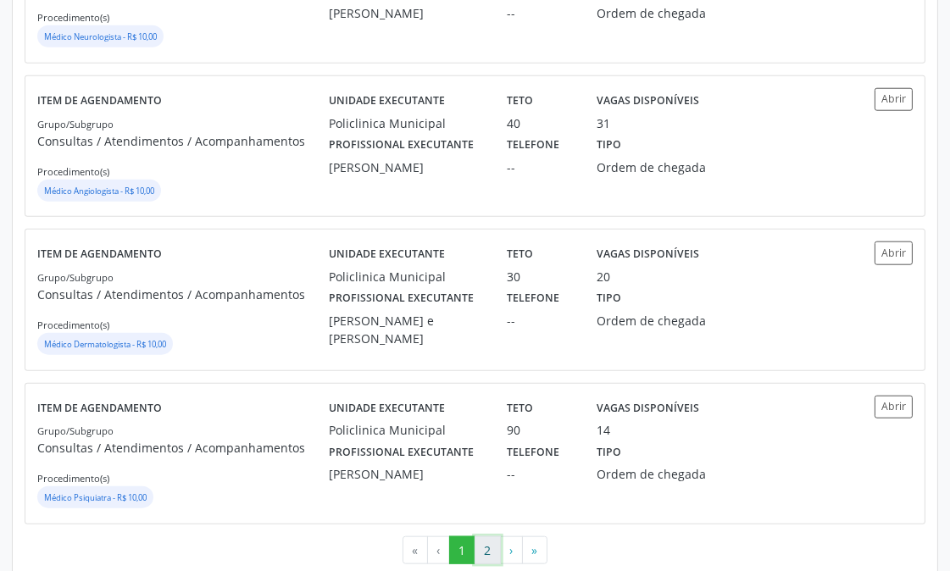
click at [487, 536] on button "2" at bounding box center [488, 550] width 26 height 29
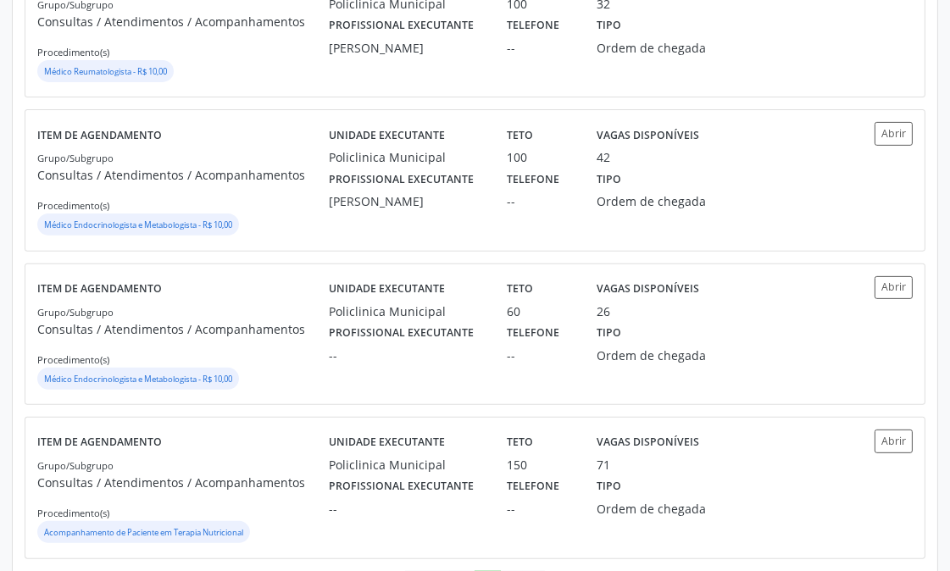
scroll to position [912, 0]
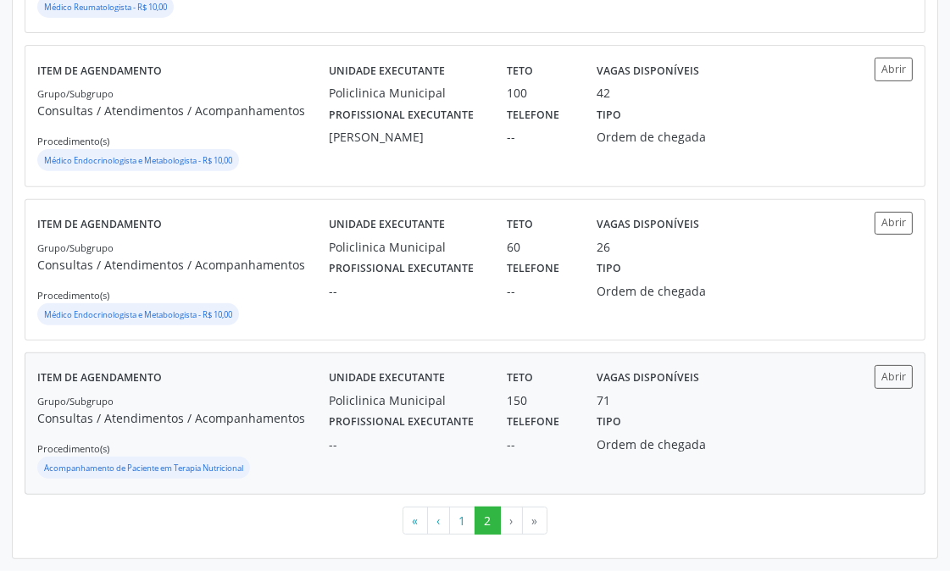
click at [275, 409] on p "Consultas / Atendimentos / Acompanhamentos" at bounding box center [183, 418] width 292 height 18
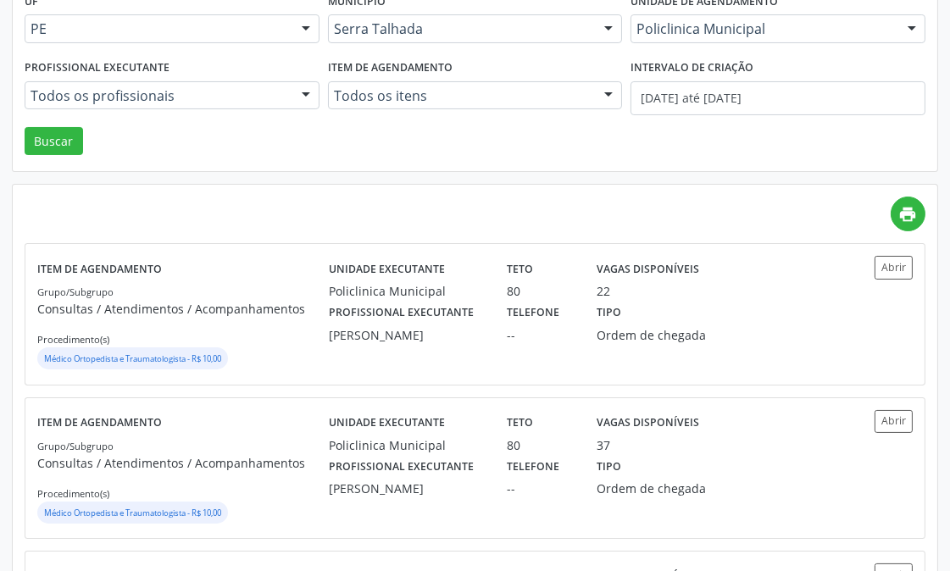
scroll to position [0, 0]
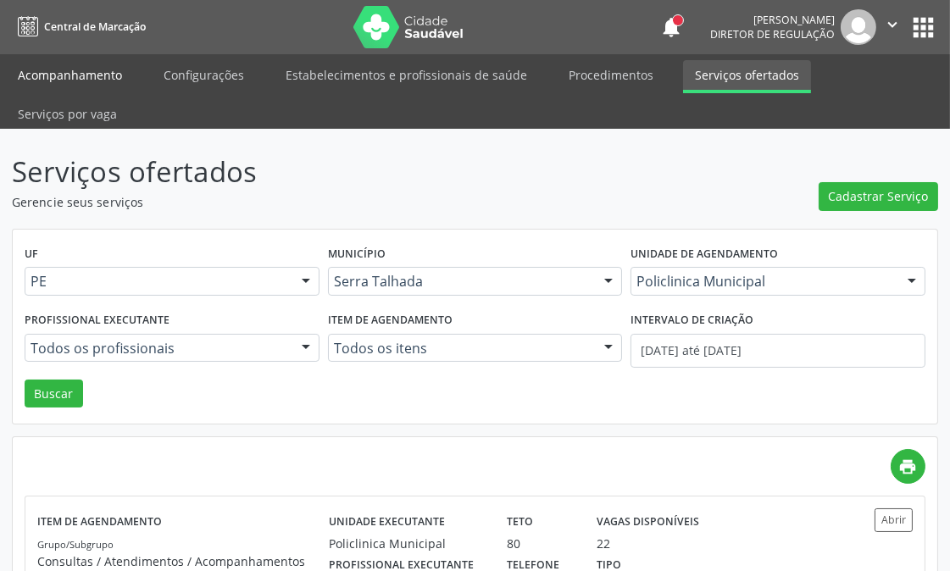
click at [113, 69] on link "Acompanhamento" at bounding box center [70, 75] width 128 height 30
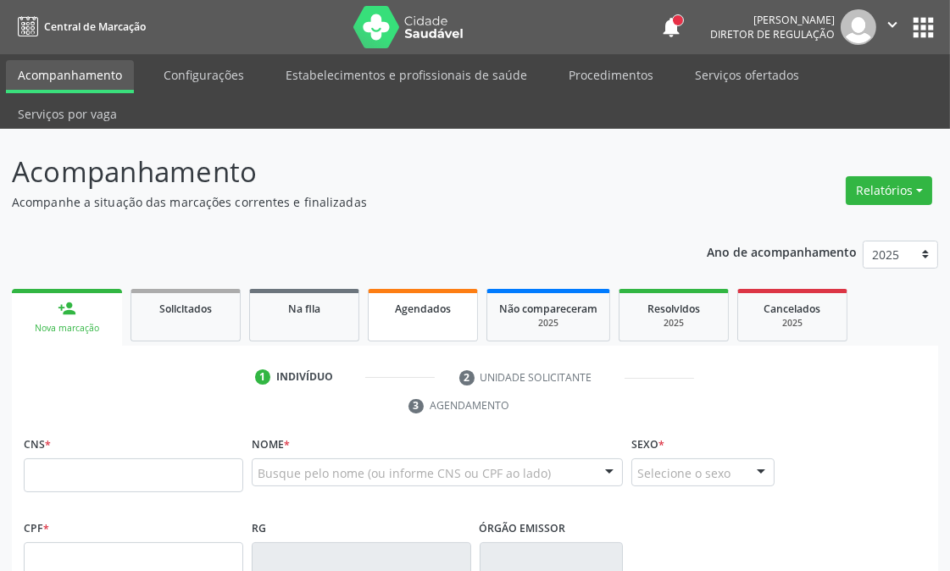
click at [437, 303] on span "Agendados" at bounding box center [423, 309] width 56 height 14
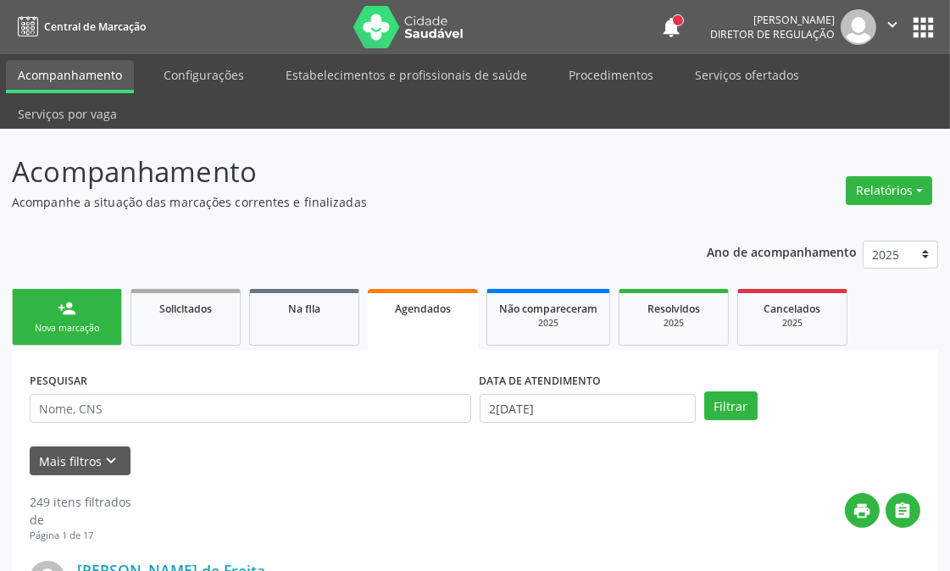
scroll to position [188, 0]
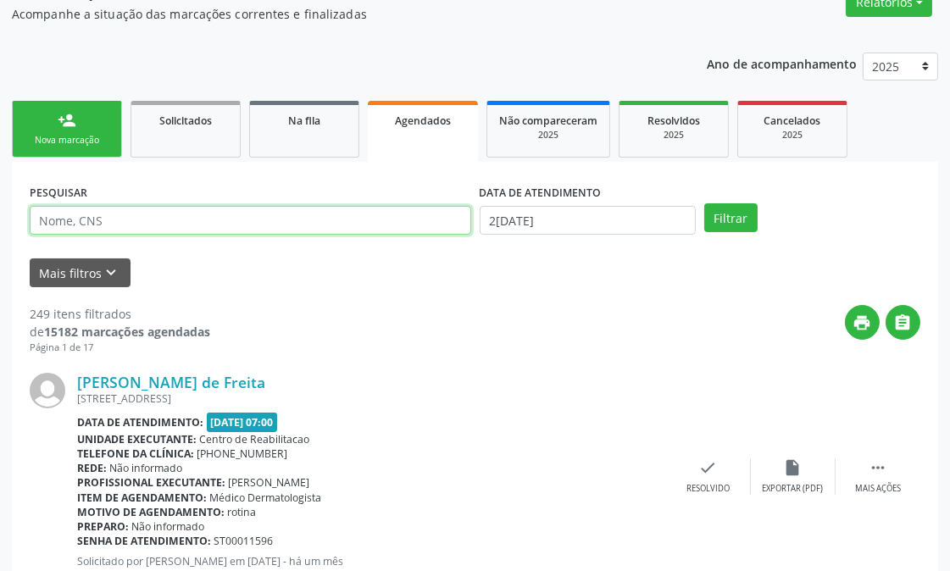
click at [167, 226] on input "text" at bounding box center [251, 220] width 442 height 29
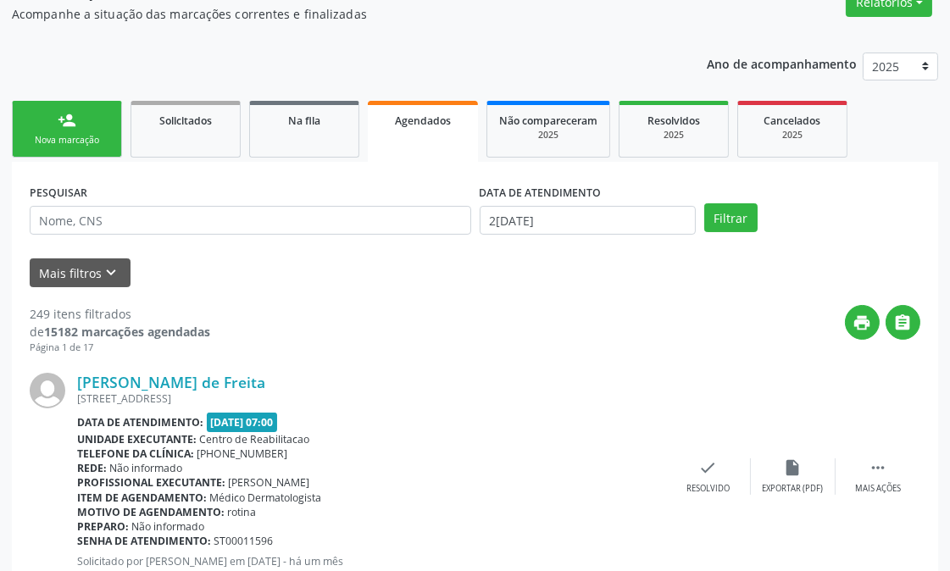
click at [88, 266] on button "Mais filtros keyboard_arrow_down" at bounding box center [80, 273] width 101 height 30
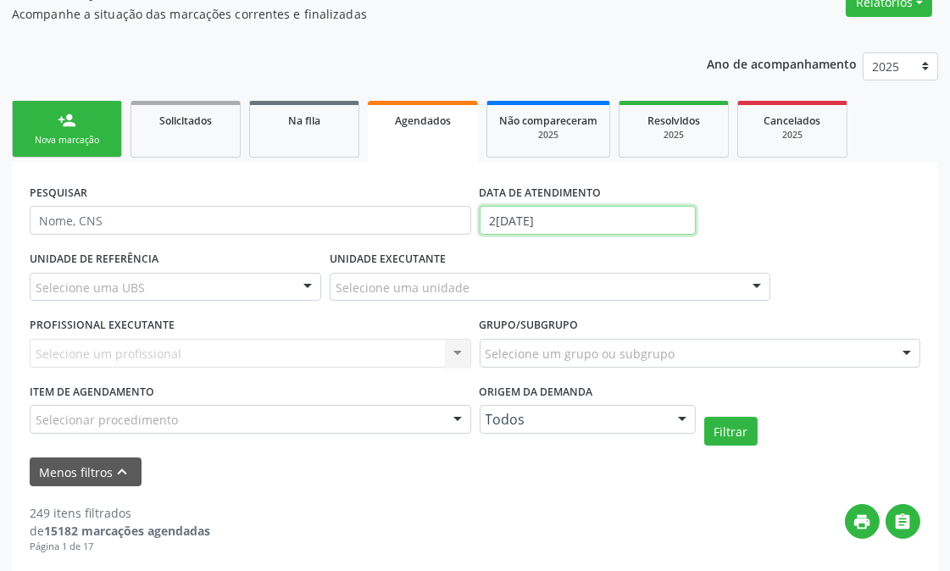
click at [598, 218] on input "27/08/2025" at bounding box center [588, 220] width 216 height 29
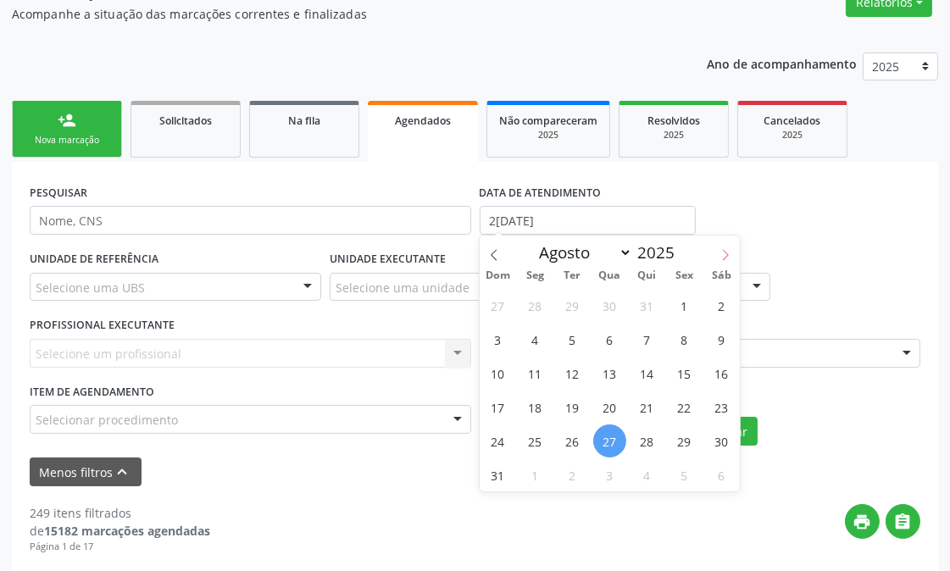
click at [720, 254] on icon at bounding box center [726, 255] width 12 height 12
select select "8"
click at [546, 336] on span "8" at bounding box center [535, 339] width 33 height 33
type input "08/09/2025"
click at [546, 336] on span "8" at bounding box center [535, 339] width 33 height 33
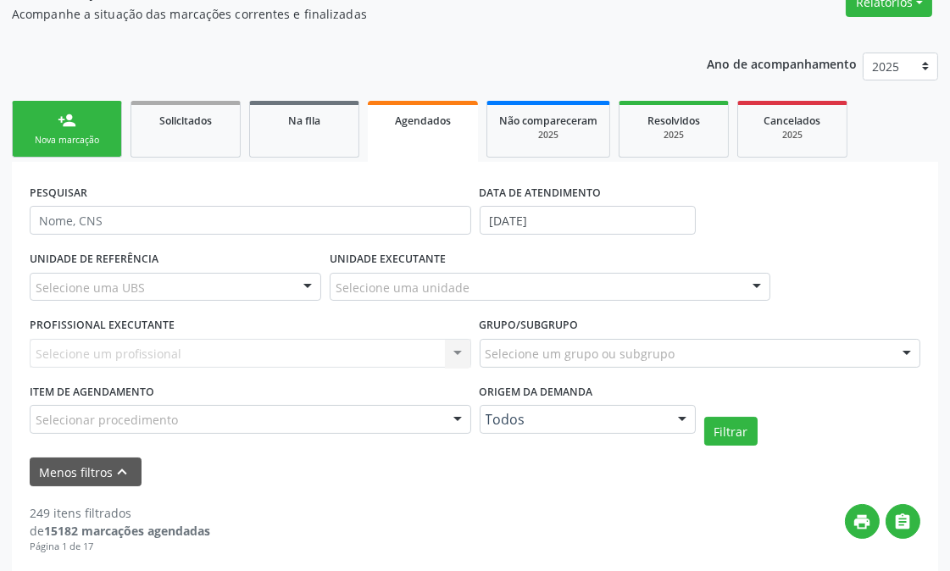
click at [189, 352] on div "Selecione um profissional Nenhum resultado encontrado para: " " Não há nenhuma …" at bounding box center [251, 353] width 442 height 29
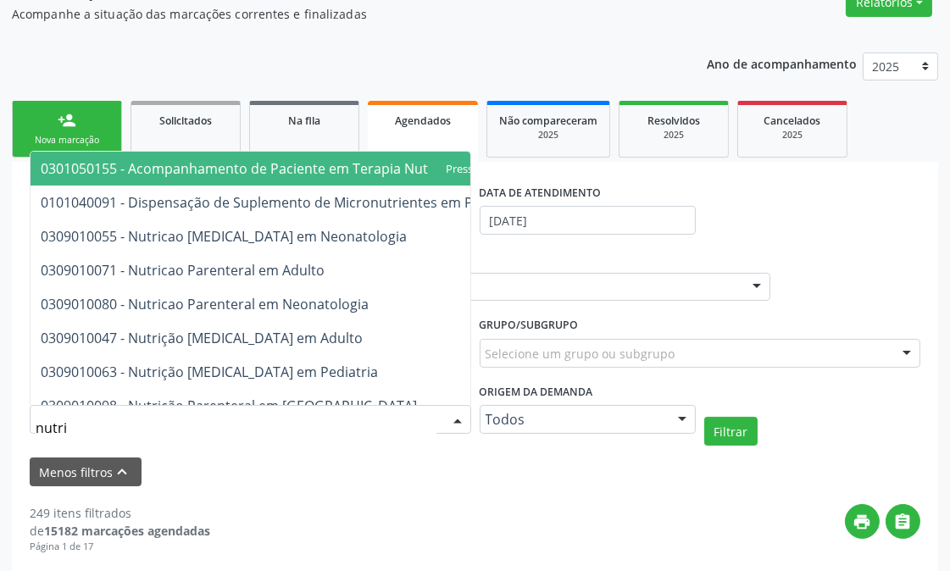
type input "nutric"
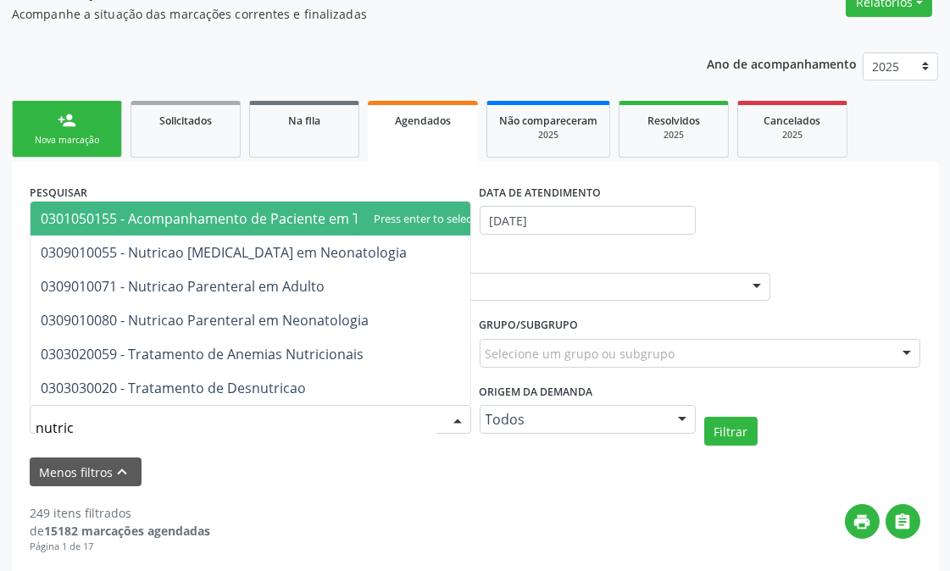
click at [275, 209] on span "0301050155 - Acompanhamento de Paciente em Terapia Nutricional" at bounding box center [258, 218] width 435 height 19
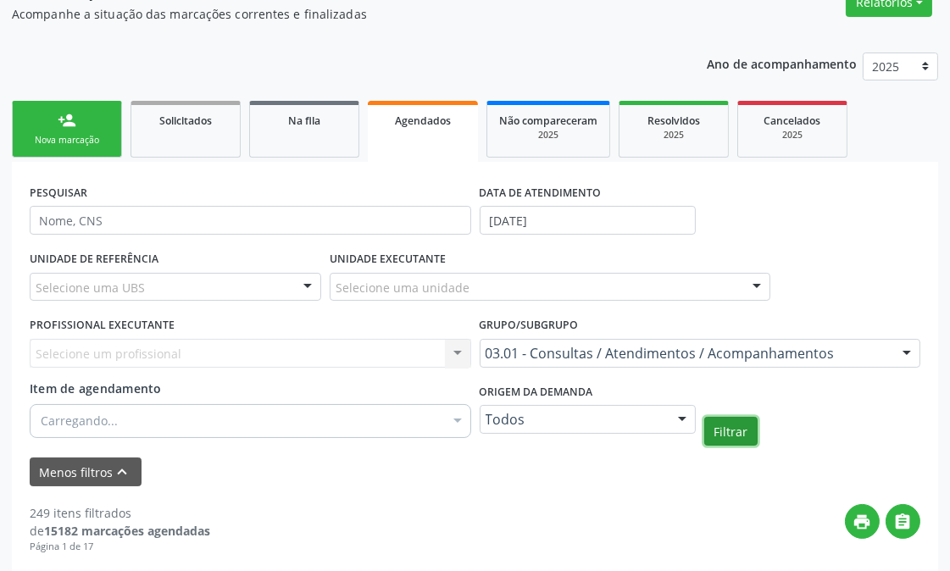
click at [741, 428] on button "Filtrar" at bounding box center [730, 431] width 53 height 29
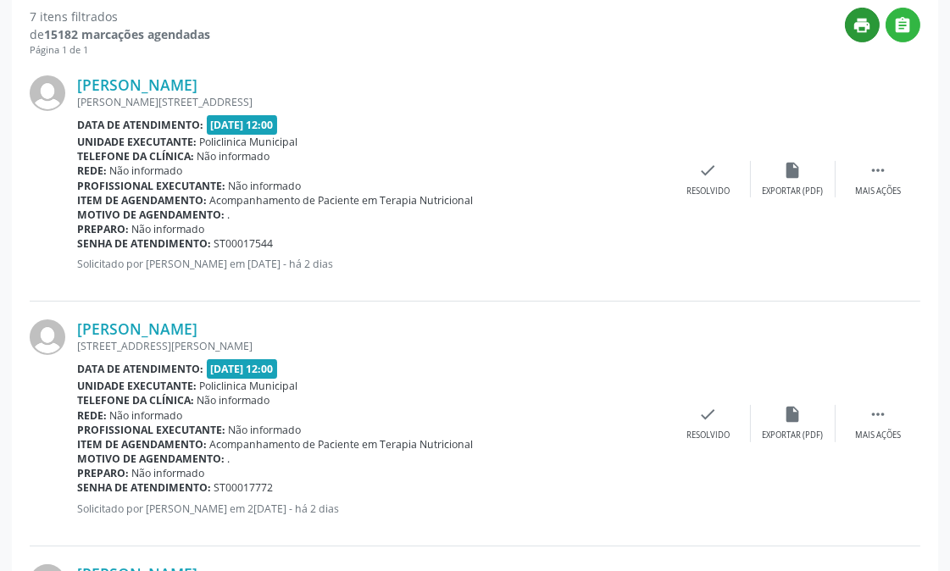
scroll to position [591, 0]
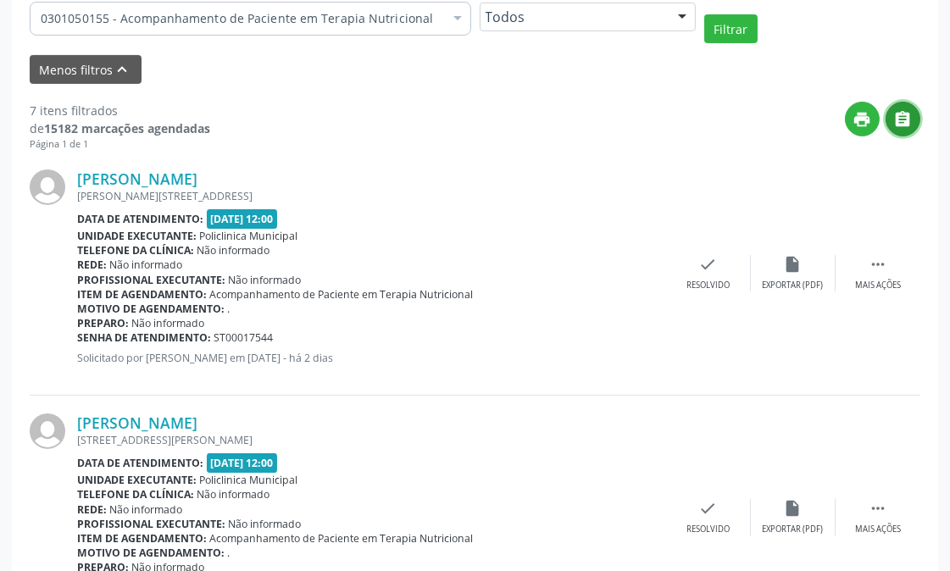
click at [904, 125] on icon "" at bounding box center [903, 119] width 19 height 19
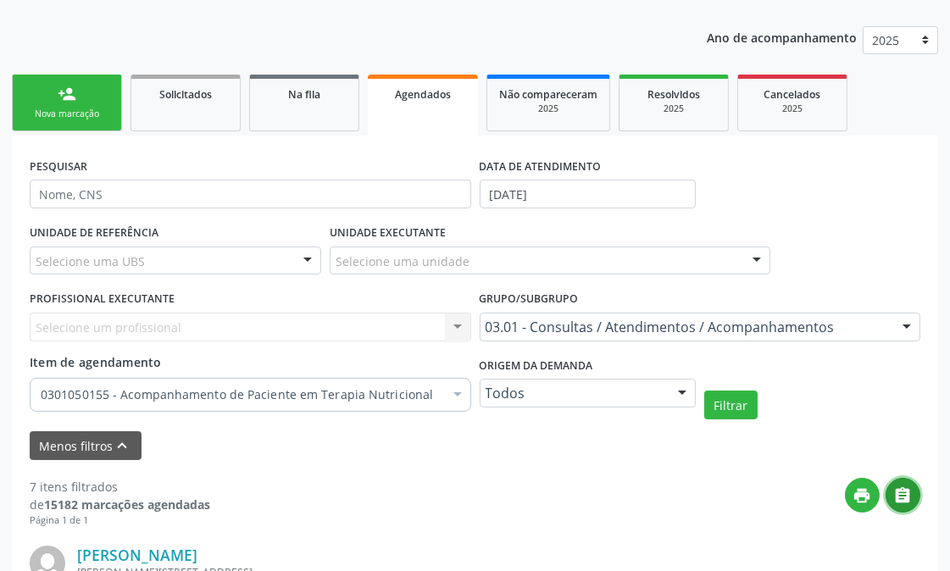
scroll to position [0, 0]
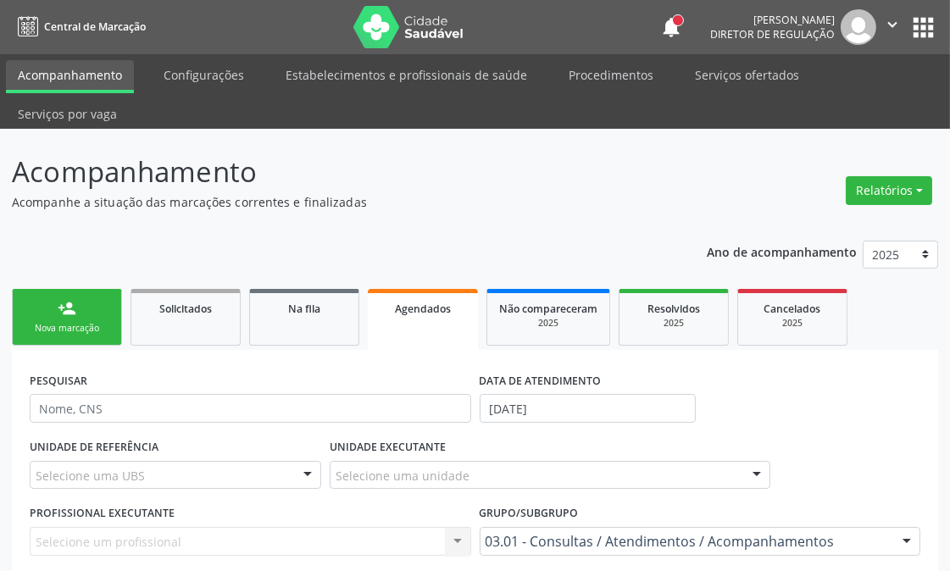
click at [54, 331] on div "Nova marcação" at bounding box center [67, 328] width 85 height 13
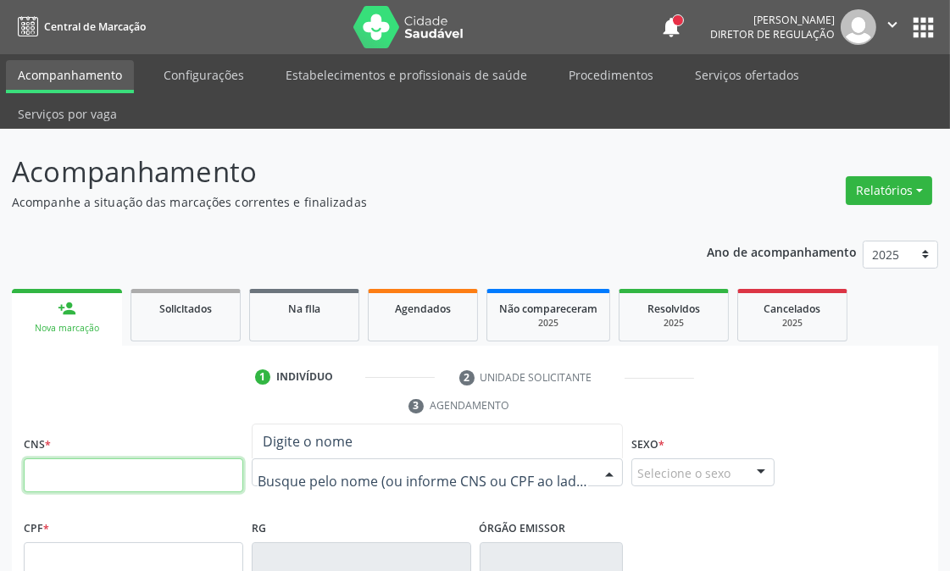
click at [183, 486] on input "text" at bounding box center [134, 475] width 220 height 34
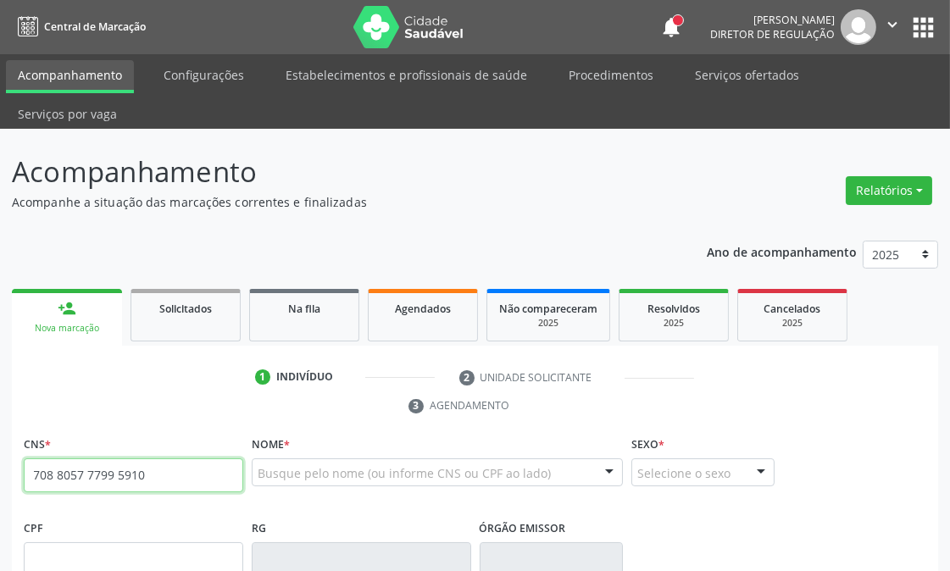
type input "708 8057 7799 5910"
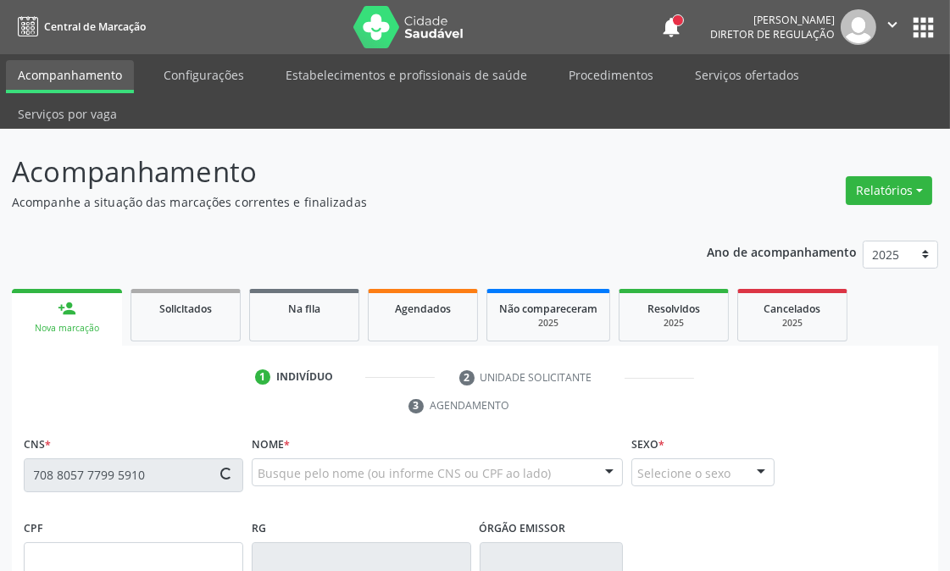
type input "[DATE]"
type input "[PERSON_NAME]"
type input "[PHONE_NUMBER]"
type input "1231"
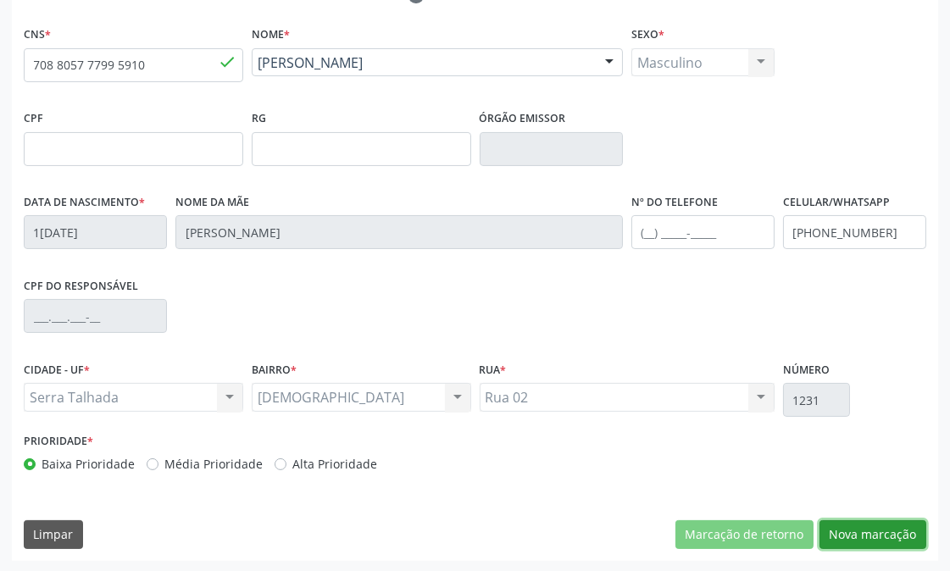
click at [885, 530] on button "Nova marcação" at bounding box center [873, 534] width 107 height 29
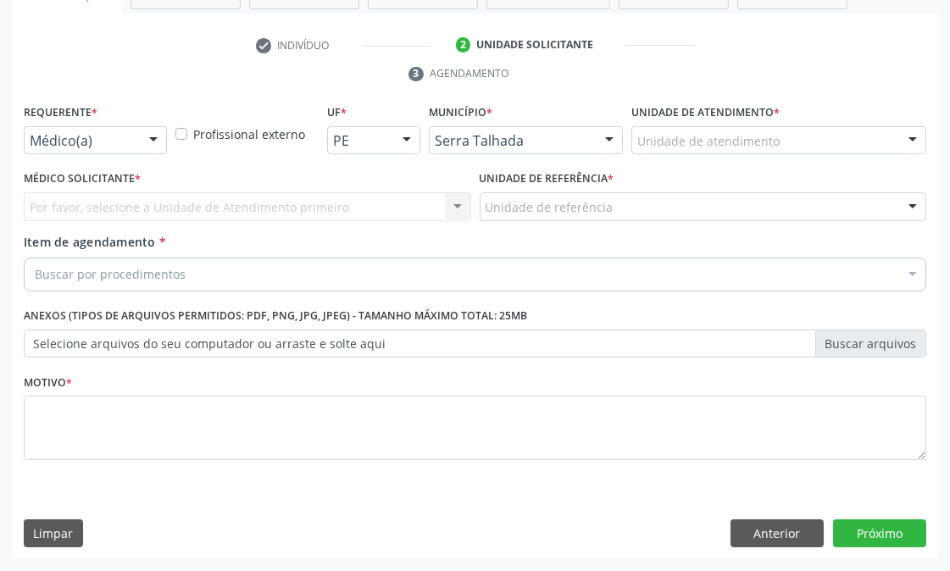
scroll to position [332, 0]
click at [100, 148] on div "Médico(a)" at bounding box center [95, 140] width 143 height 29
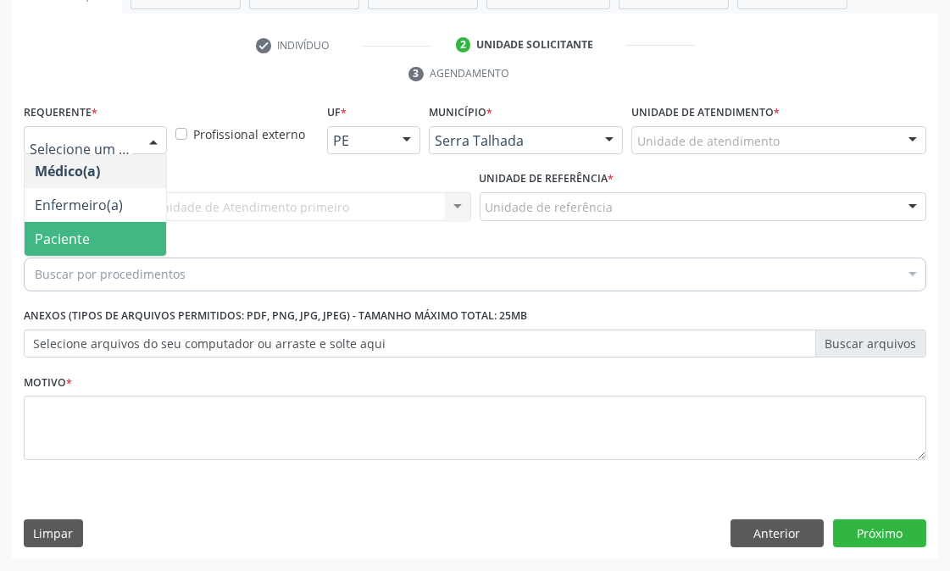
click at [100, 244] on span "Paciente" at bounding box center [96, 239] width 142 height 34
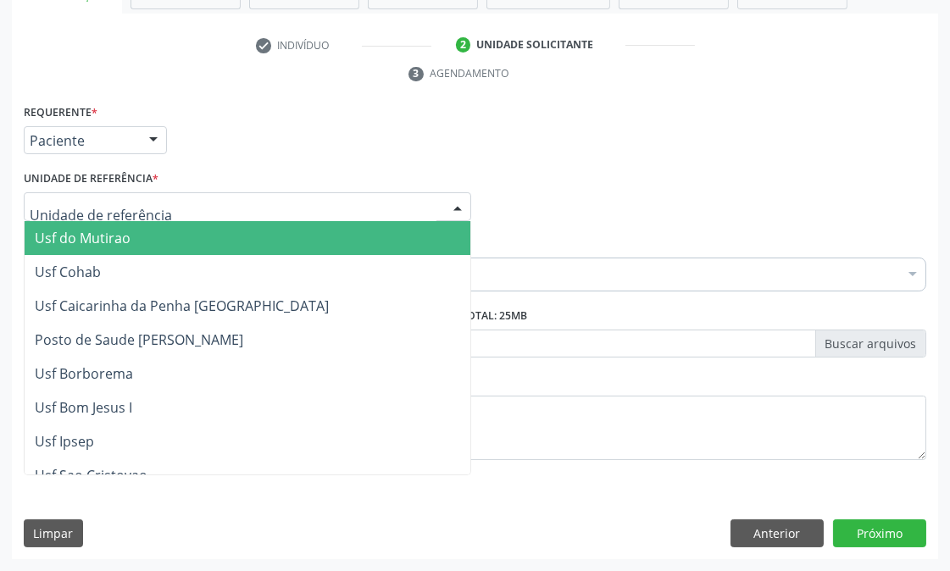
click at [115, 196] on div at bounding box center [247, 206] width 447 height 29
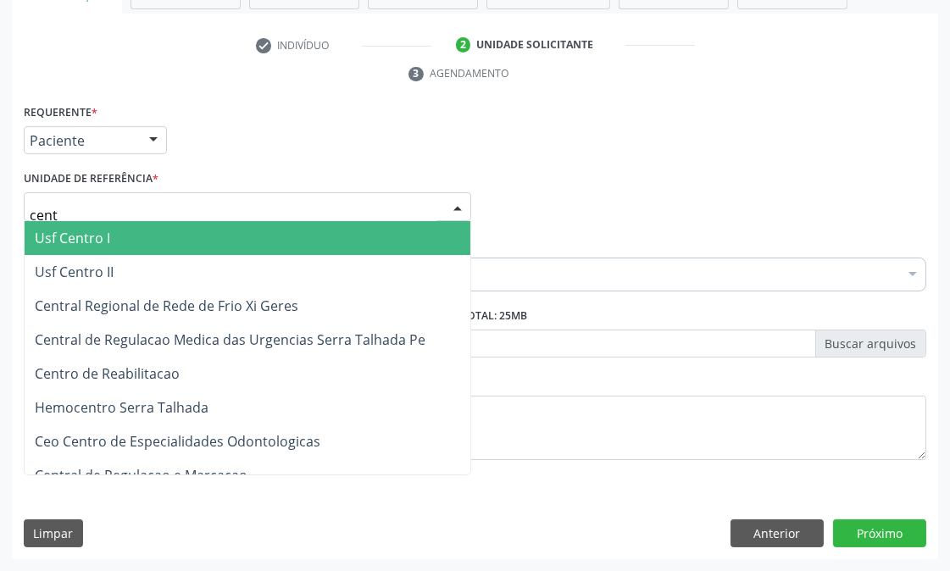
type input "centr"
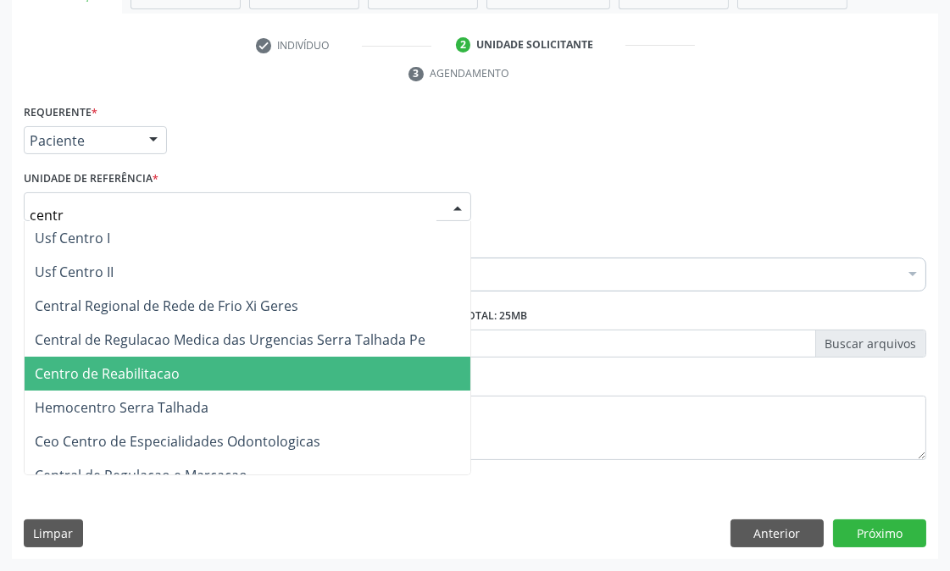
click at [225, 360] on span "Centro de Reabilitacao" at bounding box center [248, 374] width 446 height 34
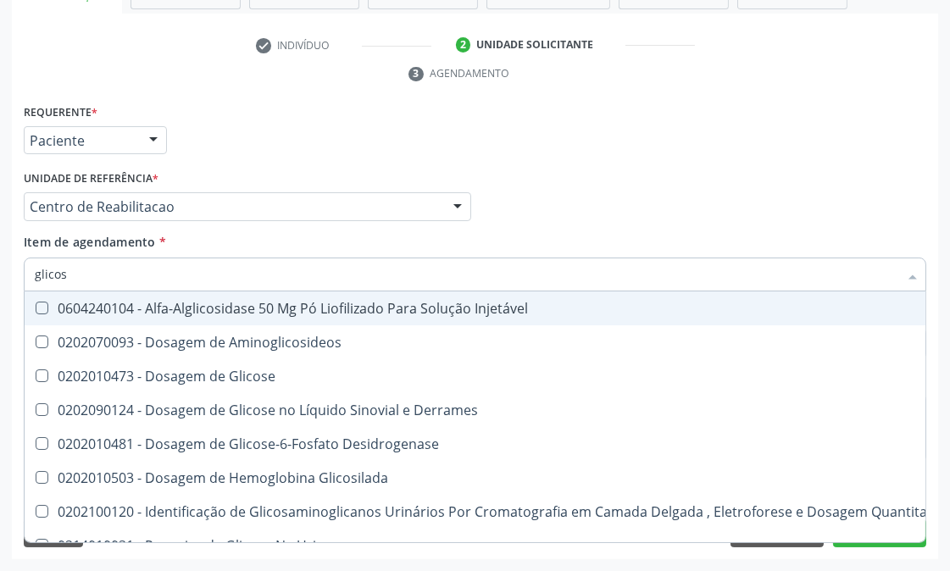
type input "glicose"
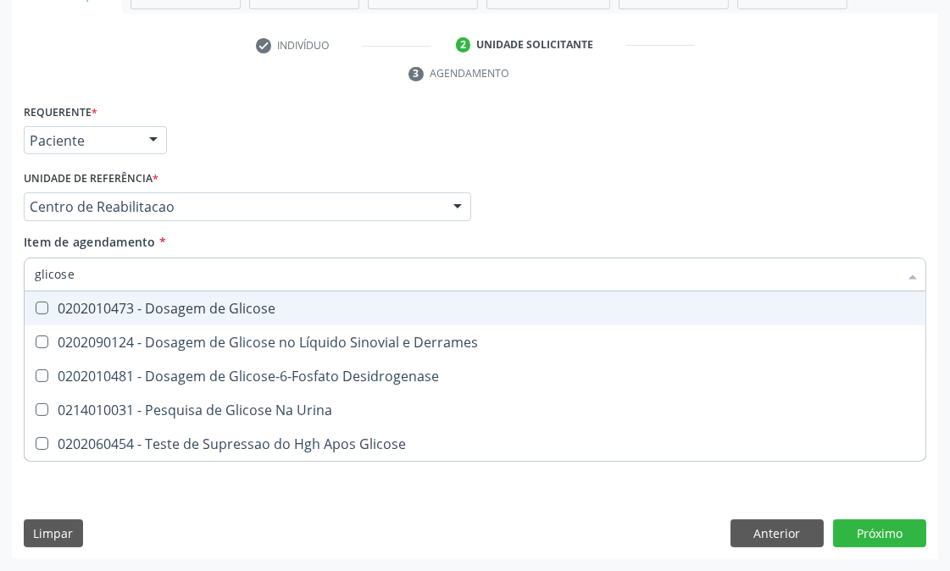
click at [119, 305] on div "0202010473 - Dosagem de Glicose" at bounding box center [475, 309] width 881 height 14
checkbox Glicose "true"
drag, startPoint x: 86, startPoint y: 283, endPoint x: 0, endPoint y: 263, distance: 88.8
click at [0, 263] on div "Acompanhamento Acompanhe a situação das marcações correntes e finalizadas Relat…" at bounding box center [475, 184] width 950 height 775
type input "acid"
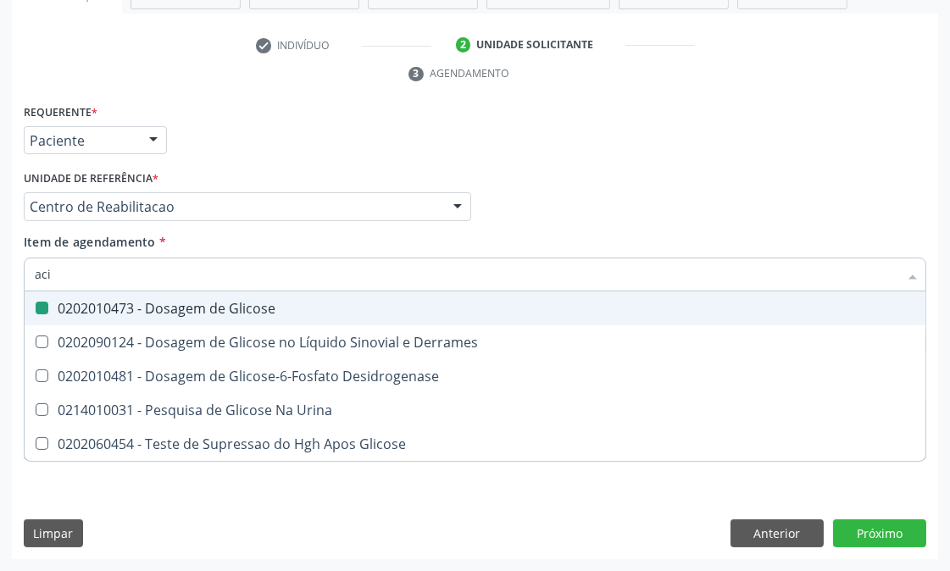
checkbox Glicose "false"
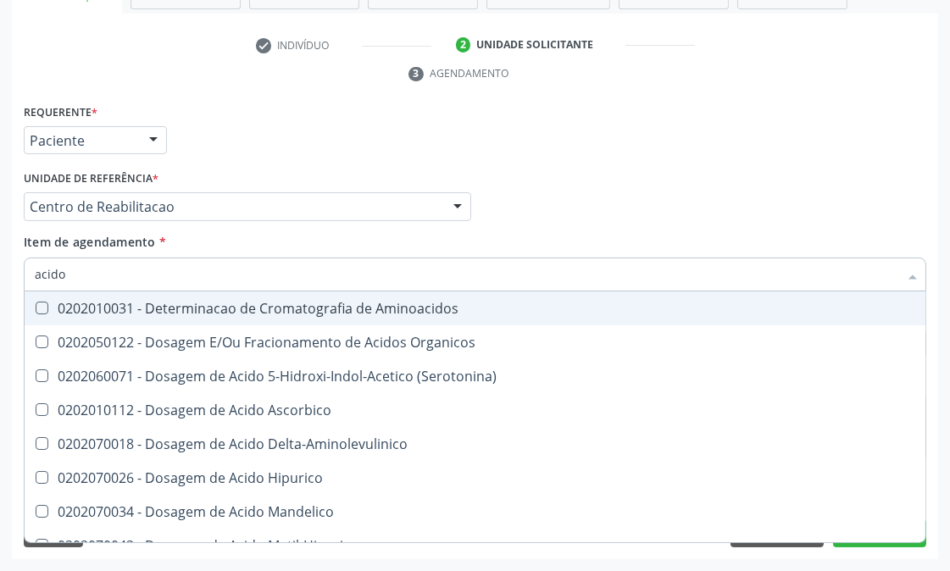
type input "acido u"
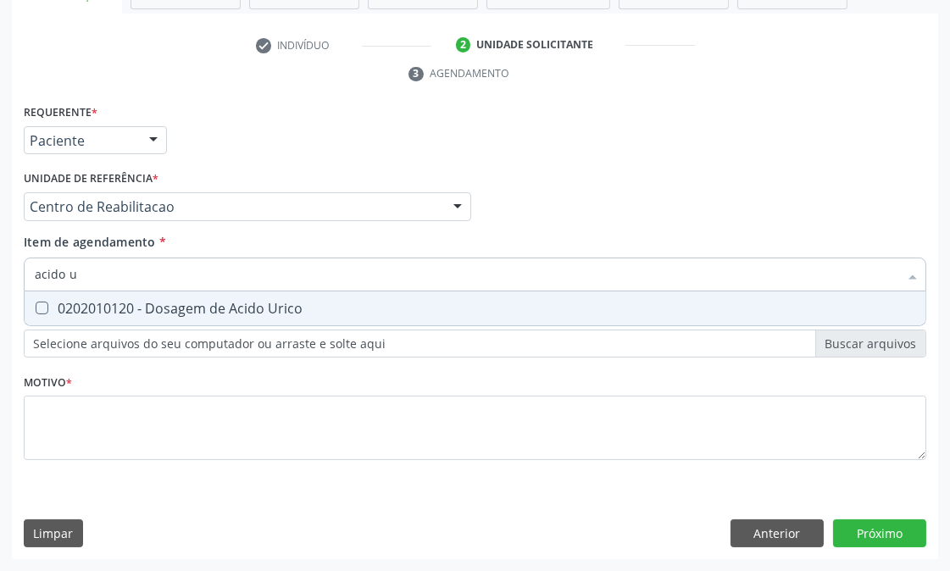
click at [62, 293] on span "0202010120 - Dosagem de Acido Urico" at bounding box center [475, 309] width 901 height 34
checkbox Urico "true"
drag, startPoint x: 96, startPoint y: 275, endPoint x: 0, endPoint y: 281, distance: 96.0
click at [0, 281] on div "Acompanhamento Acompanhe a situação das marcações correntes e finalizadas Relat…" at bounding box center [475, 184] width 950 height 775
type input "cr"
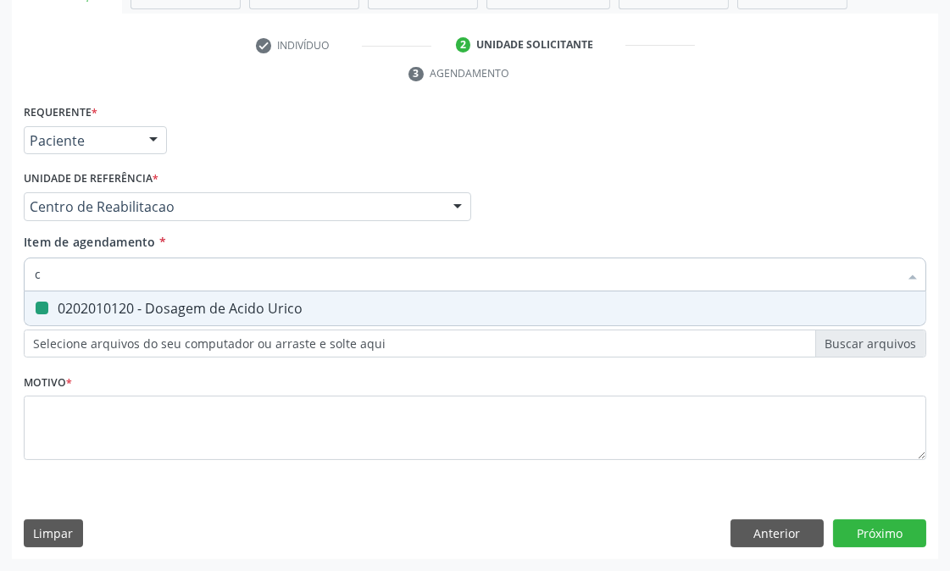
checkbox Urico "false"
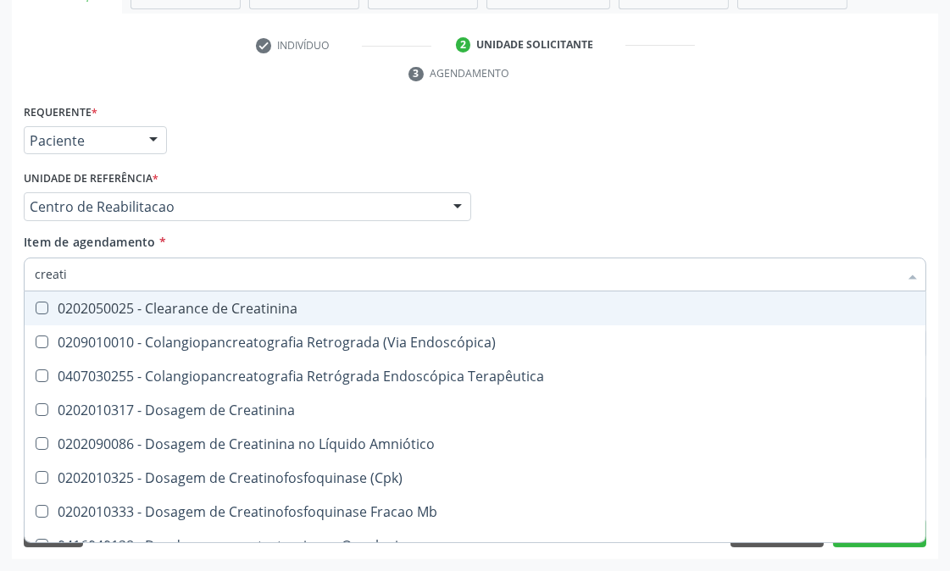
type input "creatin"
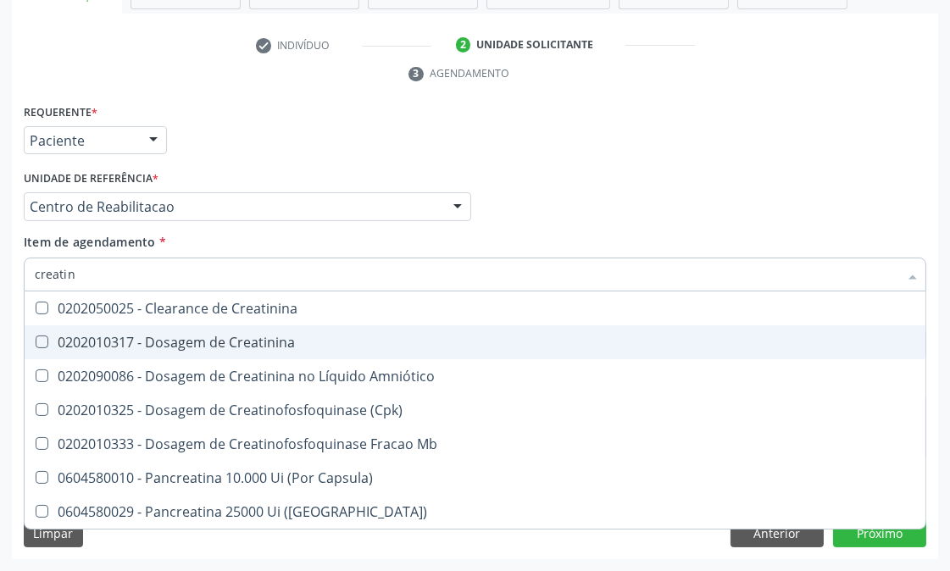
click at [53, 339] on div "0202010317 - Dosagem de Creatinina" at bounding box center [475, 343] width 881 height 14
checkbox Creatinina "true"
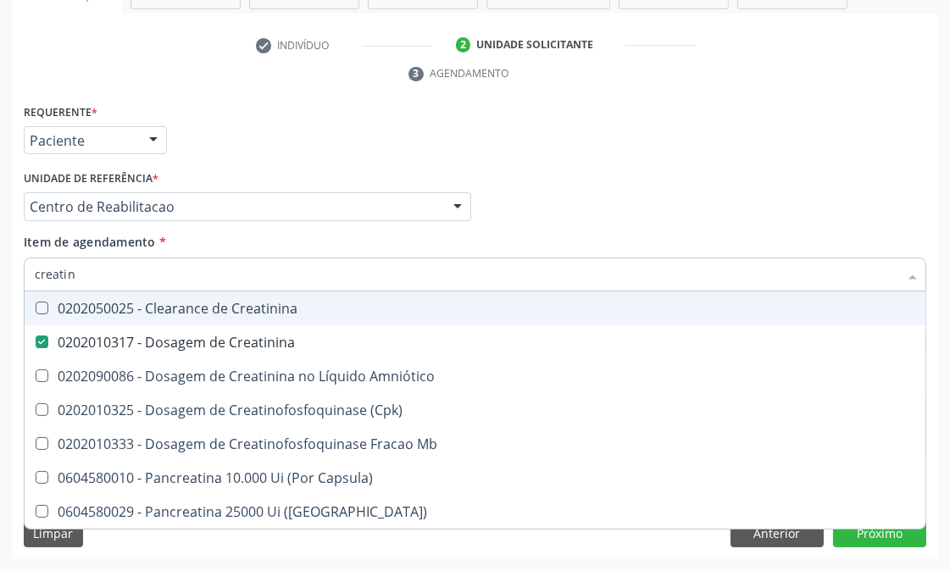
drag, startPoint x: 114, startPoint y: 281, endPoint x: 0, endPoint y: 271, distance: 114.0
click at [0, 271] on div "Acompanhamento Acompanhe a situação das marcações correntes e finalizadas Relat…" at bounding box center [475, 184] width 950 height 775
type input "urei"
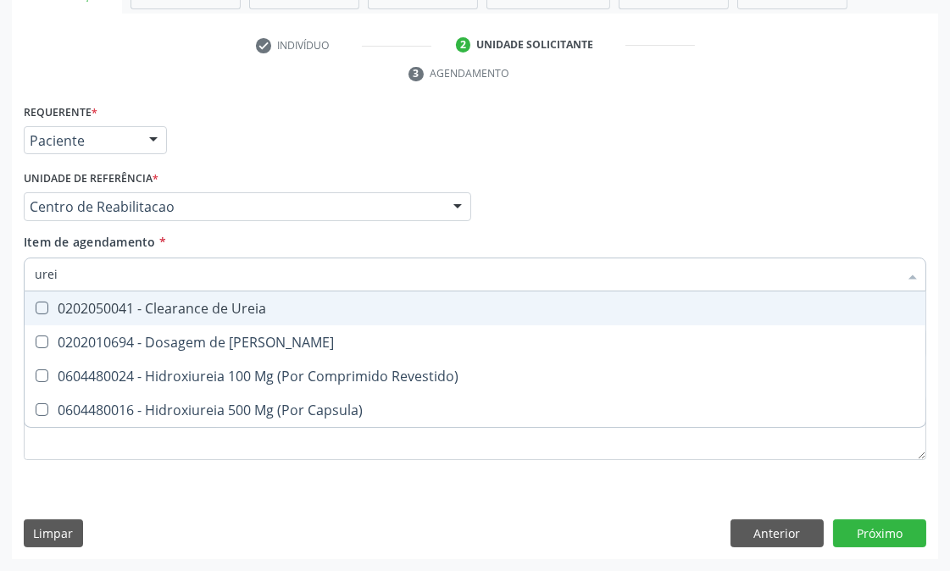
checkbox Ureia "false"
type input "ureia"
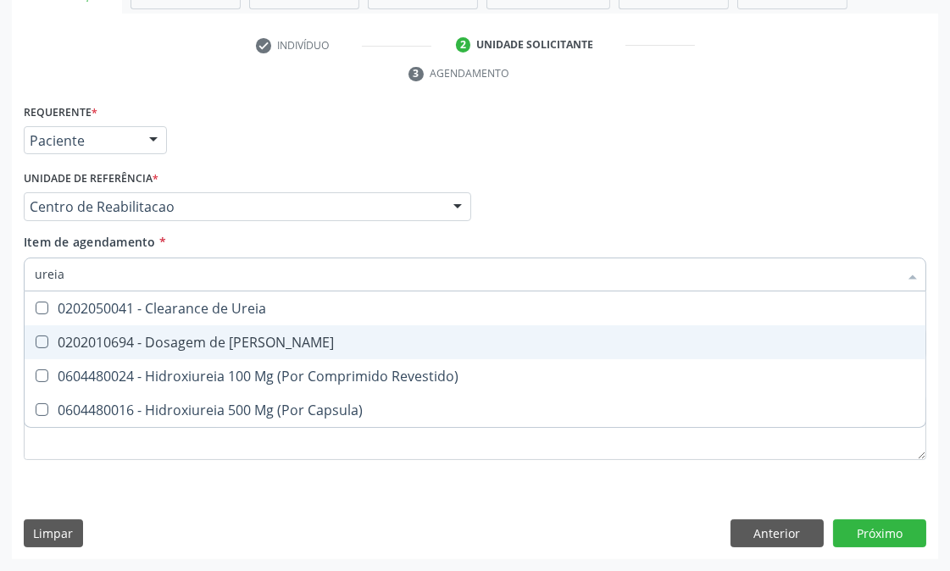
click at [108, 348] on div "0202010694 - Dosagem de [PERSON_NAME]" at bounding box center [475, 343] width 881 height 14
checkbox Ureia "true"
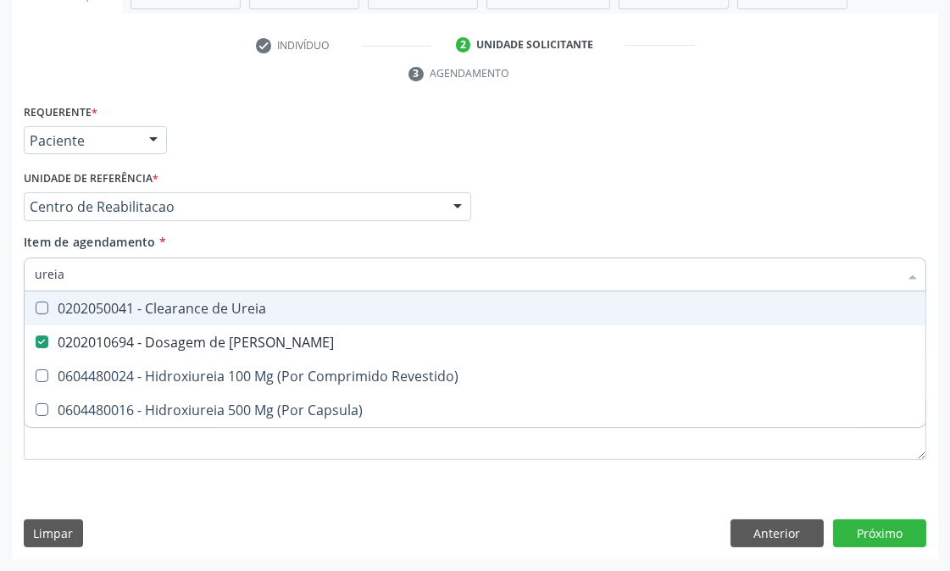
drag, startPoint x: 78, startPoint y: 288, endPoint x: 15, endPoint y: 281, distance: 63.1
click at [15, 281] on div "Requerente * Paciente Médico(a) Enfermeiro(a) Paciente Nenhum resultado encontr…" at bounding box center [475, 330] width 926 height 460
type input "c"
checkbox Ureia "false"
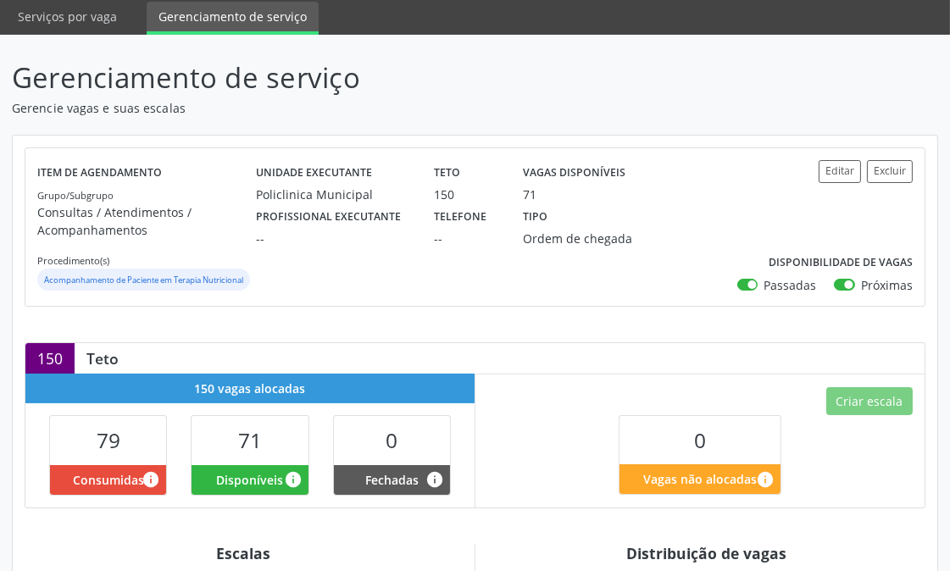
scroll to position [376, 0]
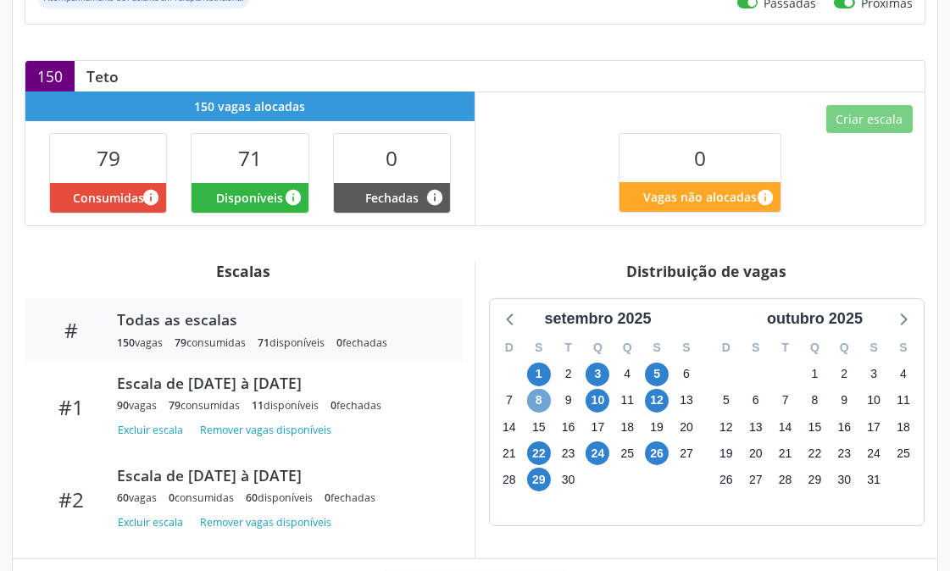
click at [536, 413] on span "8" at bounding box center [539, 401] width 24 height 24
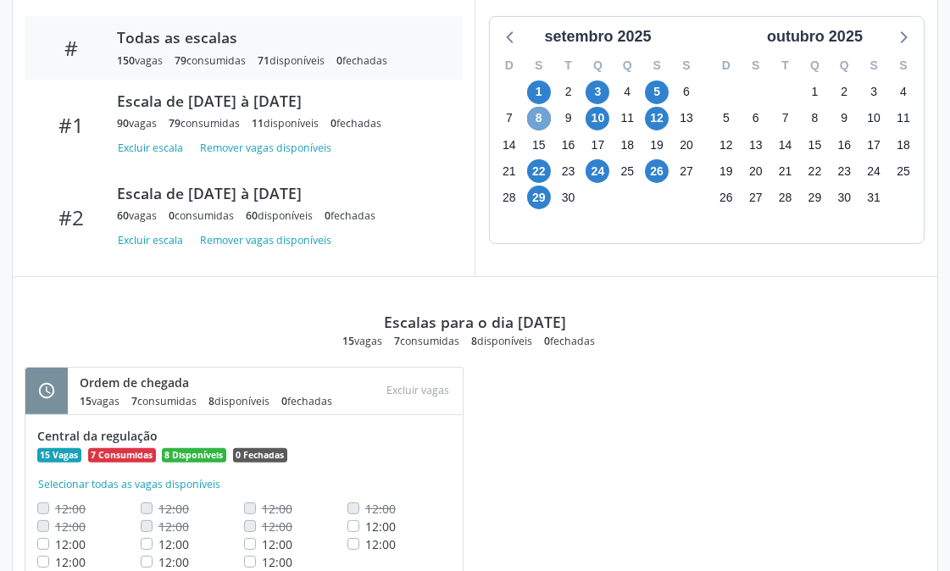
scroll to position [740, 0]
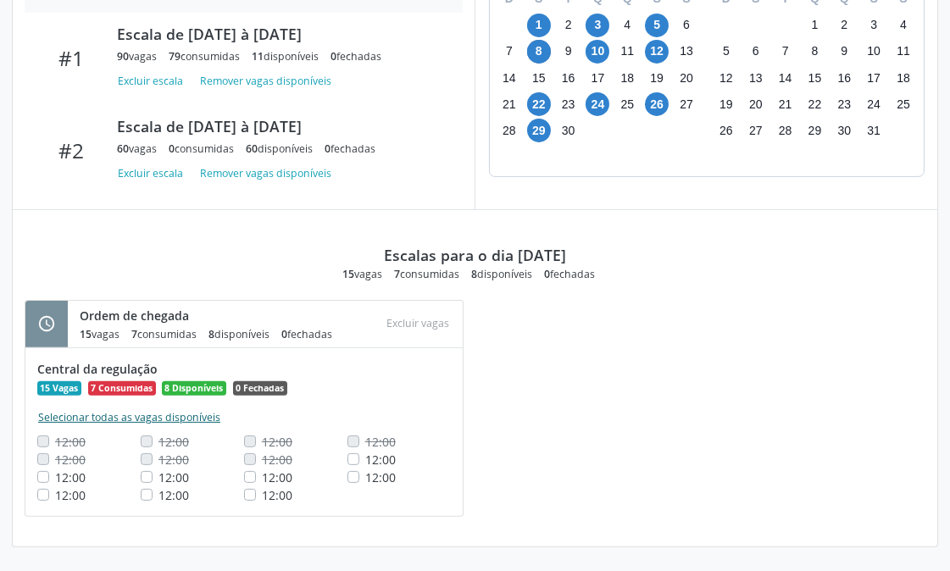
click at [96, 416] on button "Selecionar todas as vagas disponíveis" at bounding box center [129, 417] width 184 height 17
checkbox input "true"
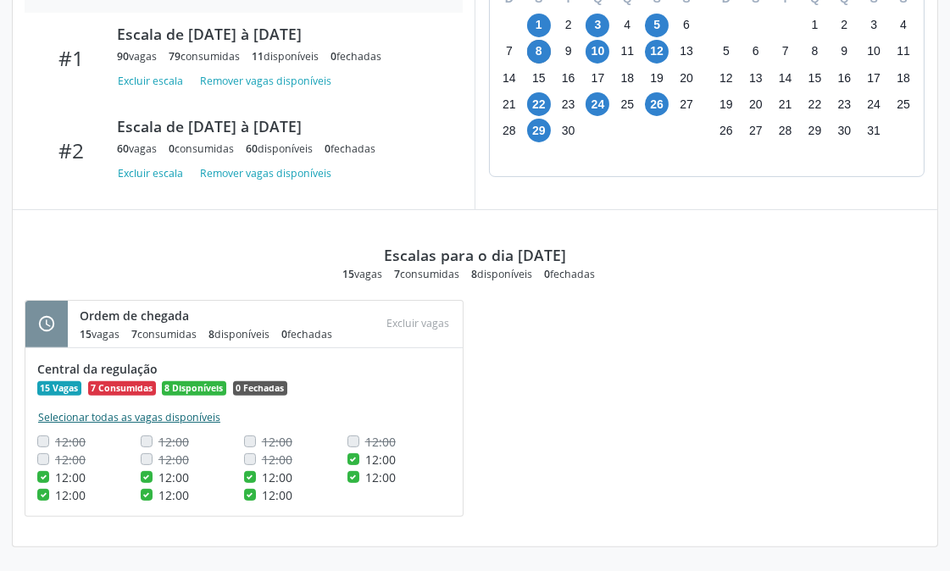
checkbox input "true"
click at [436, 320] on button "Excluir vagas" at bounding box center [419, 324] width 76 height 23
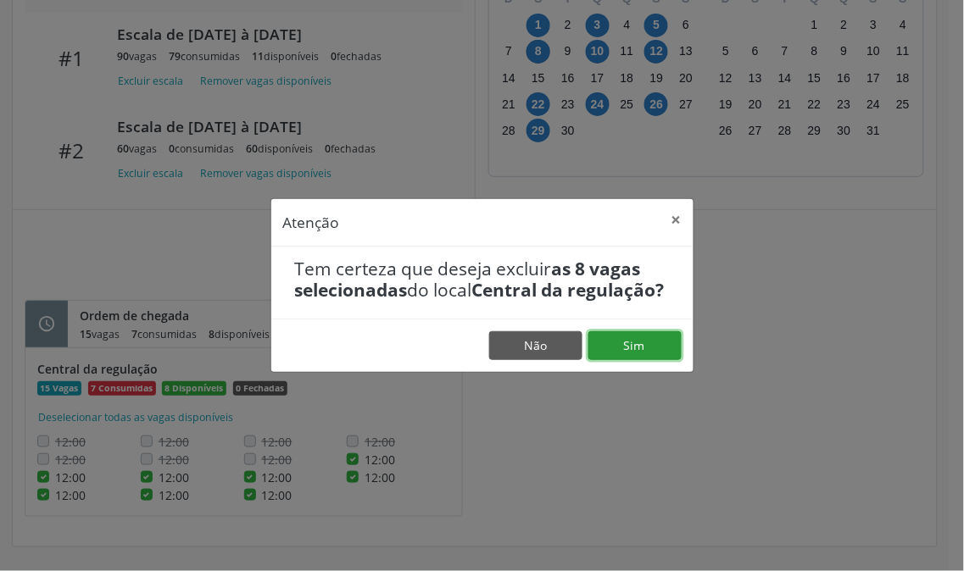
click at [641, 352] on button "Sim" at bounding box center [634, 345] width 93 height 29
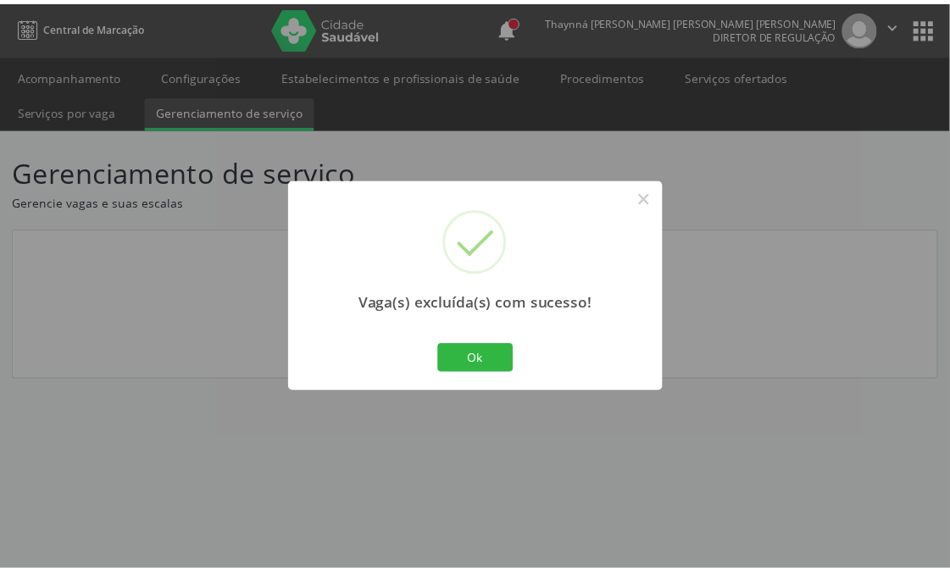
scroll to position [0, 0]
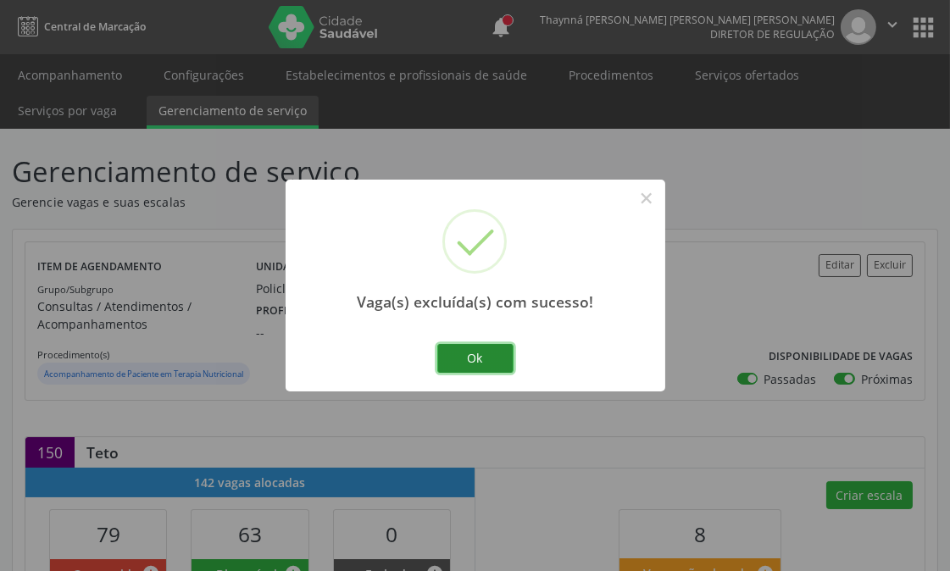
click at [493, 350] on button "Ok" at bounding box center [475, 358] width 76 height 29
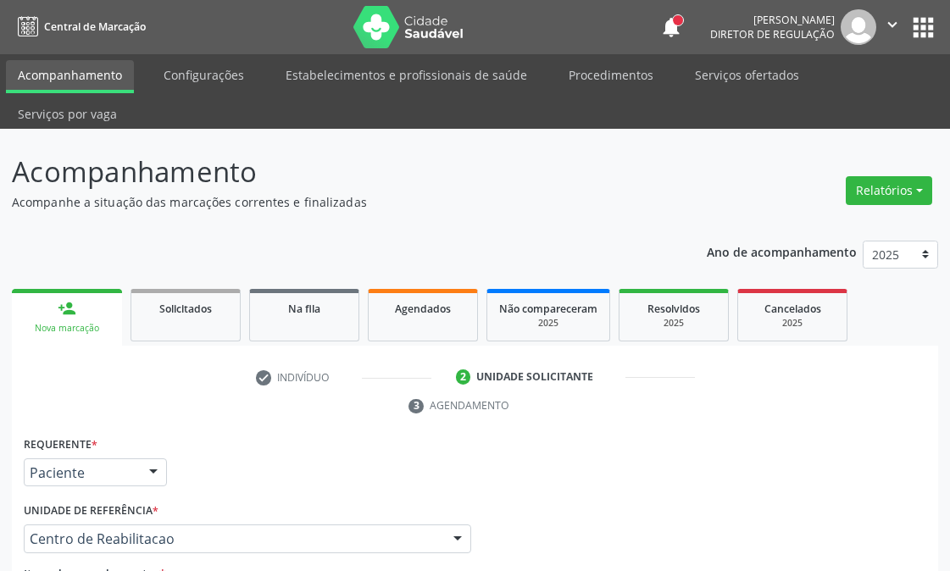
scroll to position [332, 0]
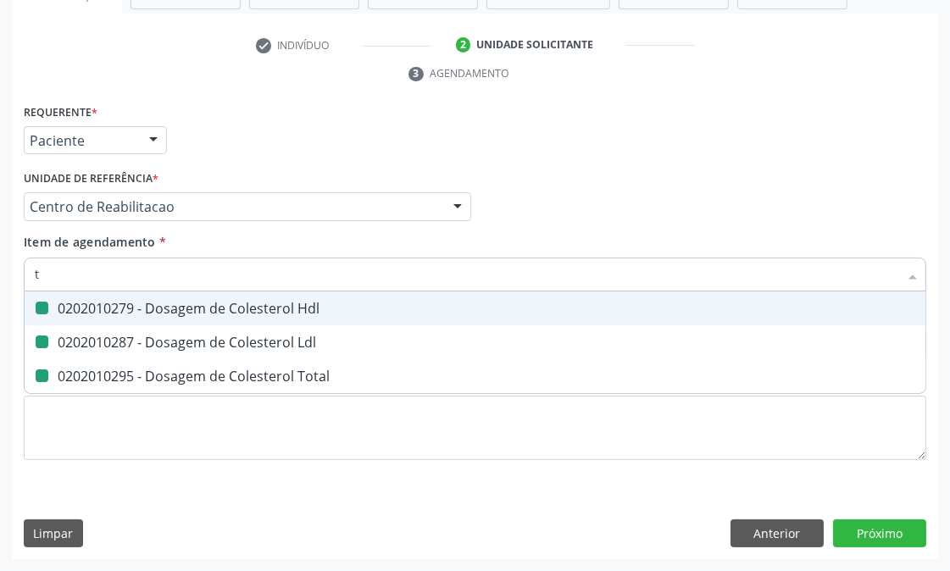
type input "tg"
checkbox Hdl "false"
checkbox Ldl "false"
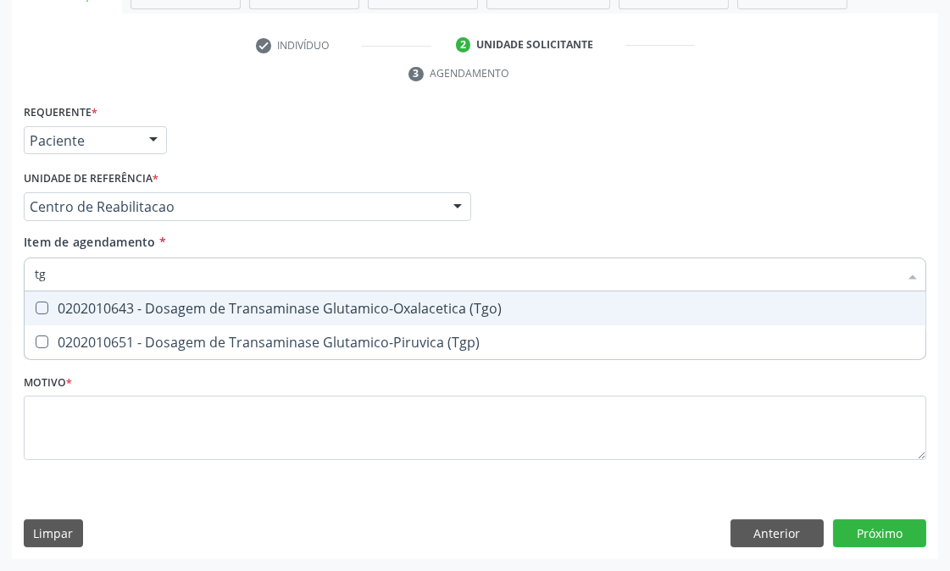
click at [47, 306] on \(Tgo\) at bounding box center [42, 308] width 13 height 13
click at [36, 306] on \(Tgo\) "checkbox" at bounding box center [30, 308] width 11 height 11
checkbox \(Tgo\) "true"
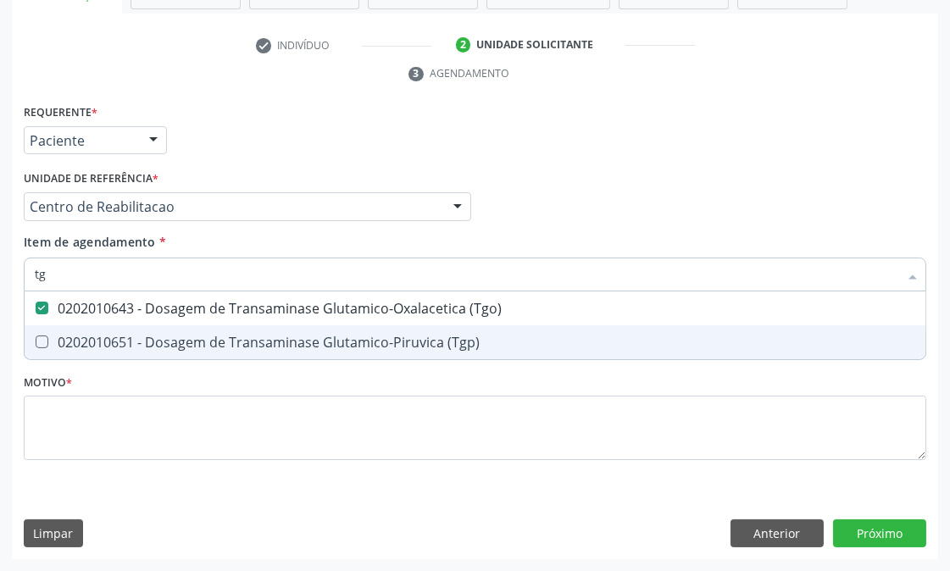
click at [55, 336] on div "0202010651 - Dosagem de Transaminase Glutamico-Piruvica (Tgp)" at bounding box center [475, 343] width 881 height 14
checkbox \(Tgp\) "true"
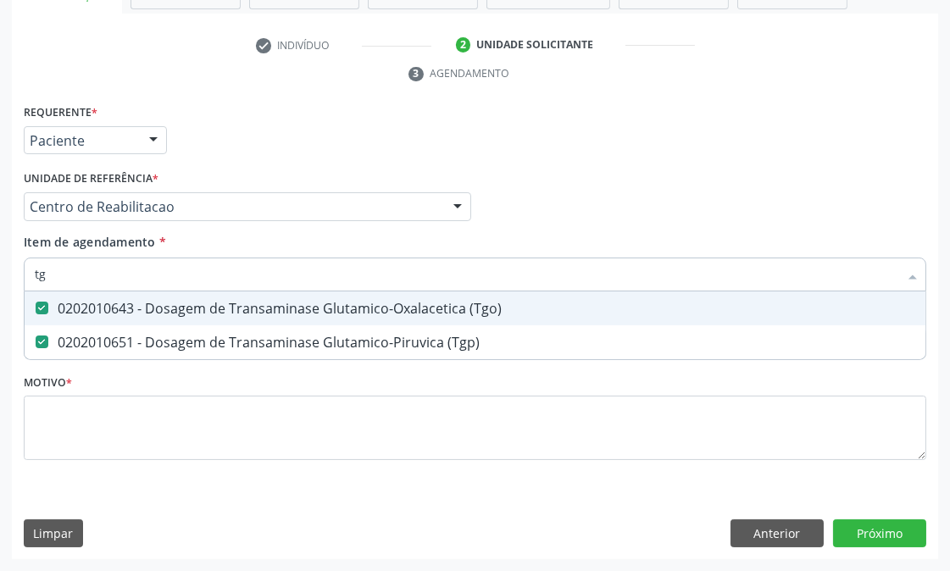
drag, startPoint x: 53, startPoint y: 275, endPoint x: 18, endPoint y: 273, distance: 34.8
click at [18, 273] on div "Requerente * Paciente Médico(a) Enfermeiro(a) Paciente Nenhum resultado encontr…" at bounding box center [475, 330] width 926 height 460
type input "tr"
checkbox \(Tgo\) "false"
checkbox \(Tgp\) "false"
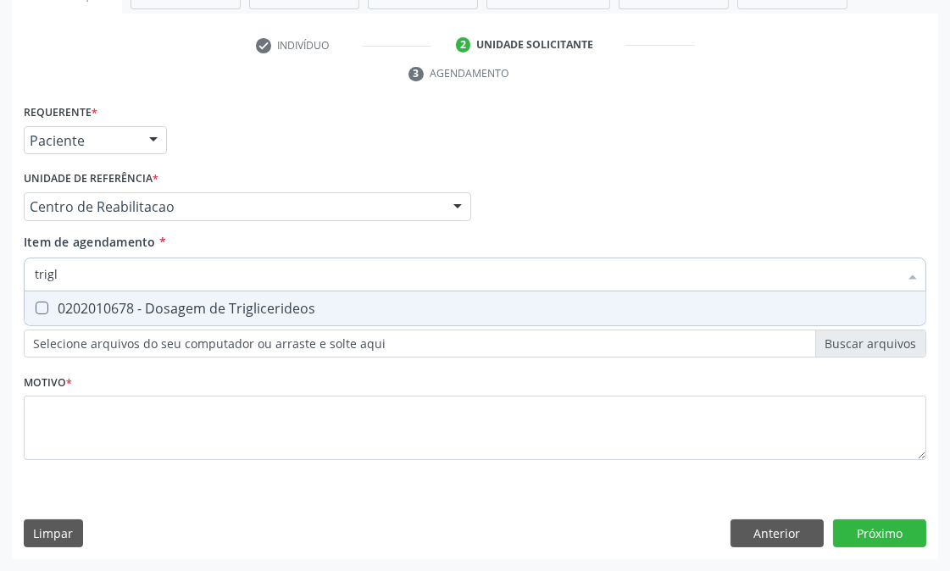
type input "trigli"
click at [39, 303] on Triglicerideos at bounding box center [42, 308] width 13 height 13
click at [36, 303] on Triglicerideos "checkbox" at bounding box center [30, 308] width 11 height 11
checkbox Triglicerideos "true"
drag, startPoint x: 80, startPoint y: 275, endPoint x: 7, endPoint y: 278, distance: 73.0
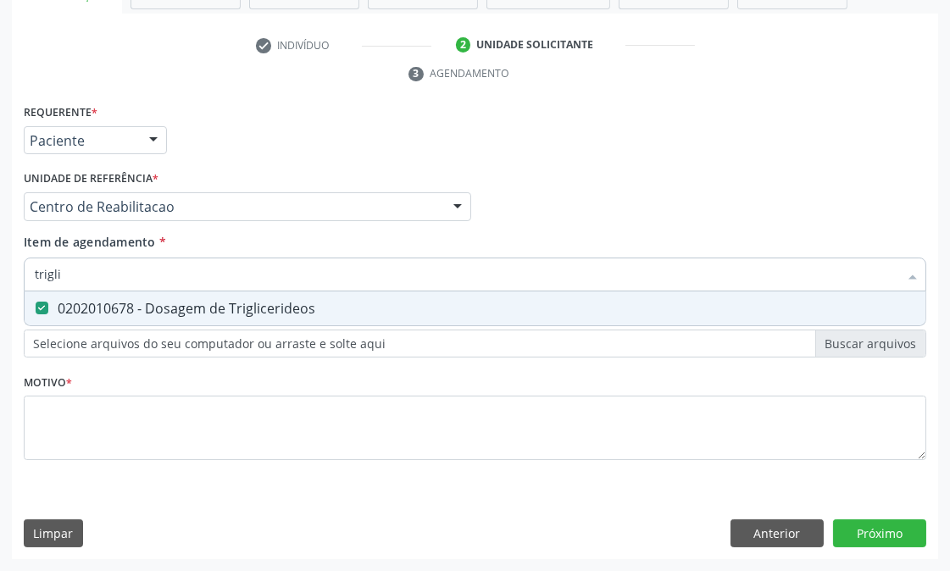
click at [7, 278] on div "Acompanhamento Acompanhe a situação das marcações correntes e finalizadas Relat…" at bounding box center [475, 184] width 950 height 775
type input "he"
checkbox Triglicerideos "false"
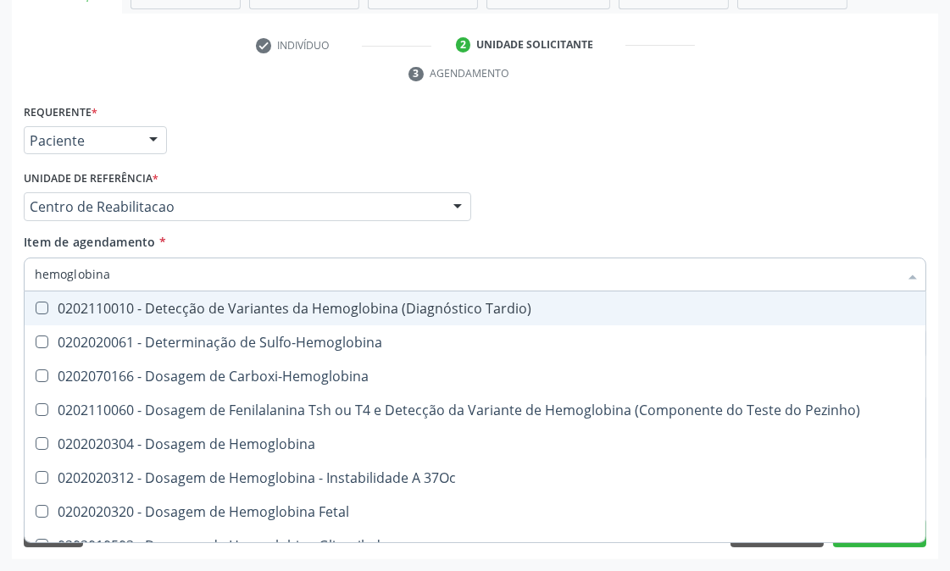
type input "hemoglobina g"
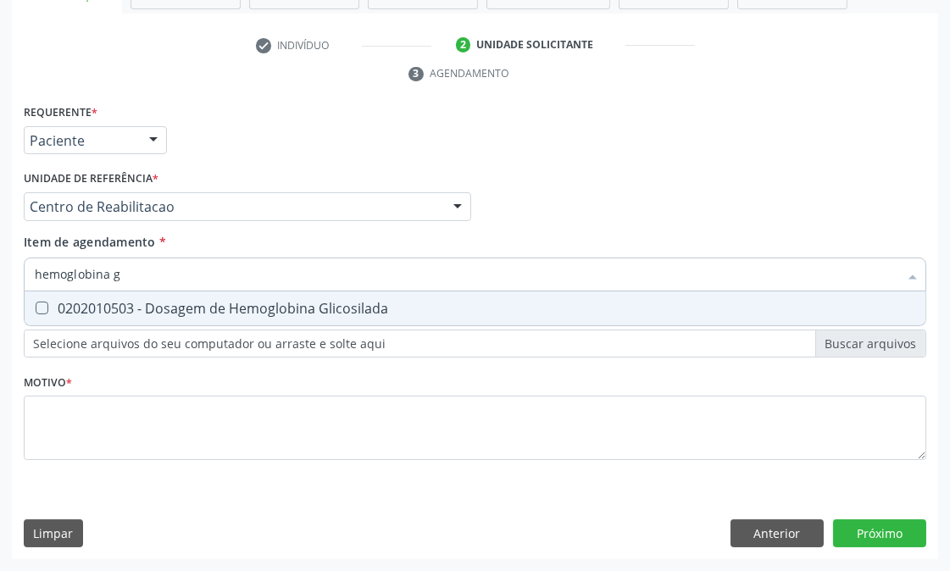
click at [168, 303] on div "0202010503 - Dosagem de Hemoglobina Glicosilada" at bounding box center [475, 309] width 881 height 14
checkbox Glicosilada "true"
drag, startPoint x: 131, startPoint y: 275, endPoint x: 78, endPoint y: 275, distance: 53.4
click at [78, 275] on input "hemoglobina g" at bounding box center [467, 275] width 864 height 34
type input "hemogl"
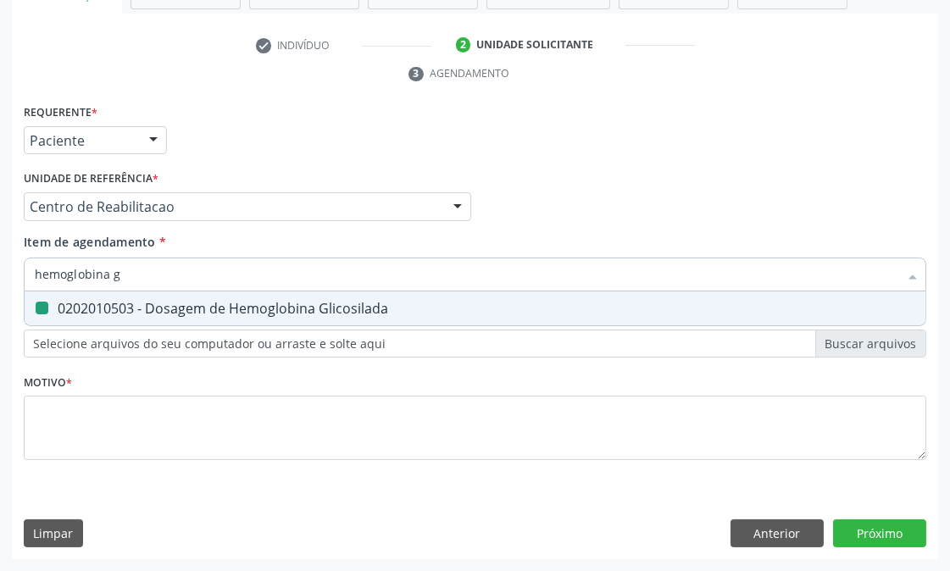
checkbox Glicosilada "false"
type input "hemograma"
click at [86, 302] on div "0202020380 - Hemograma Completo" at bounding box center [475, 309] width 881 height 14
checkbox Completo "true"
drag, startPoint x: 110, startPoint y: 278, endPoint x: 0, endPoint y: 278, distance: 110.2
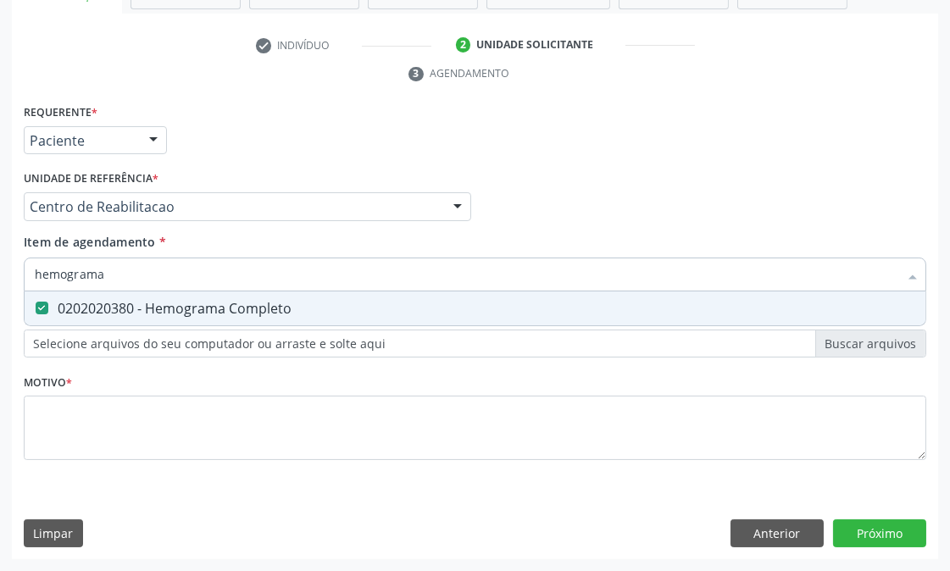
click at [0, 278] on div "Acompanhamento Acompanhe a situação das marcações correntes e finalizadas Relat…" at bounding box center [475, 184] width 950 height 775
type input "pro"
checkbox Completo "false"
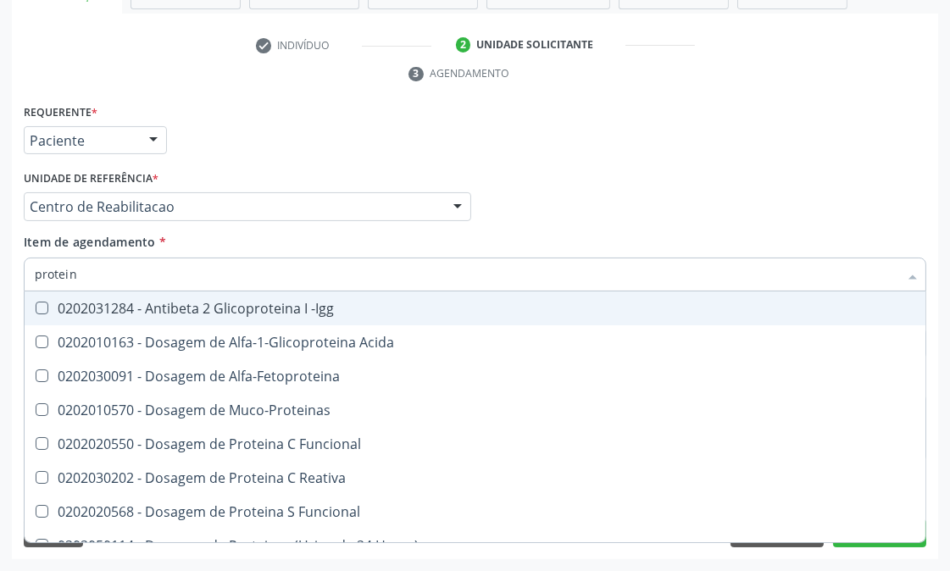
type input "proteina"
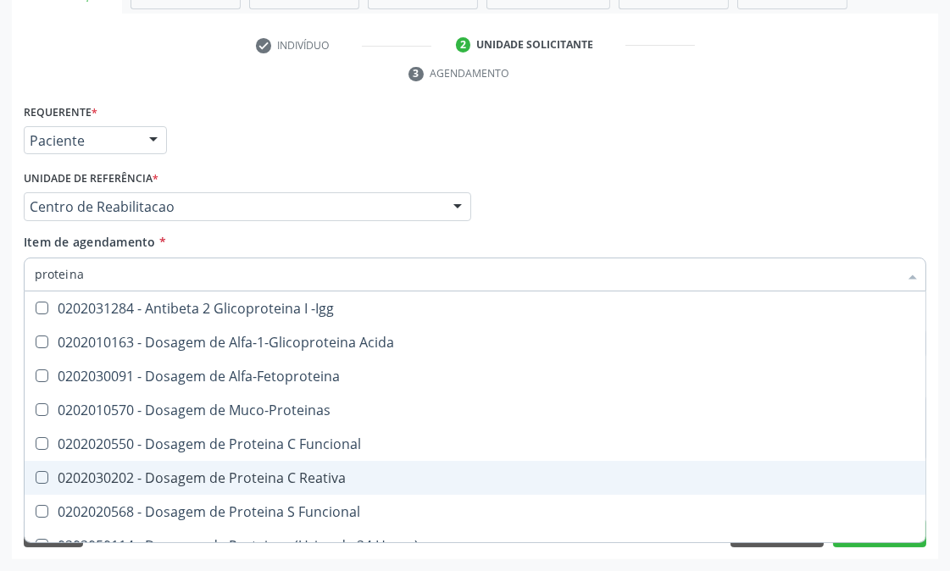
click at [297, 486] on span "0202030202 - Dosagem de Proteina C Reativa" at bounding box center [475, 478] width 901 height 34
checkbox Reativa "true"
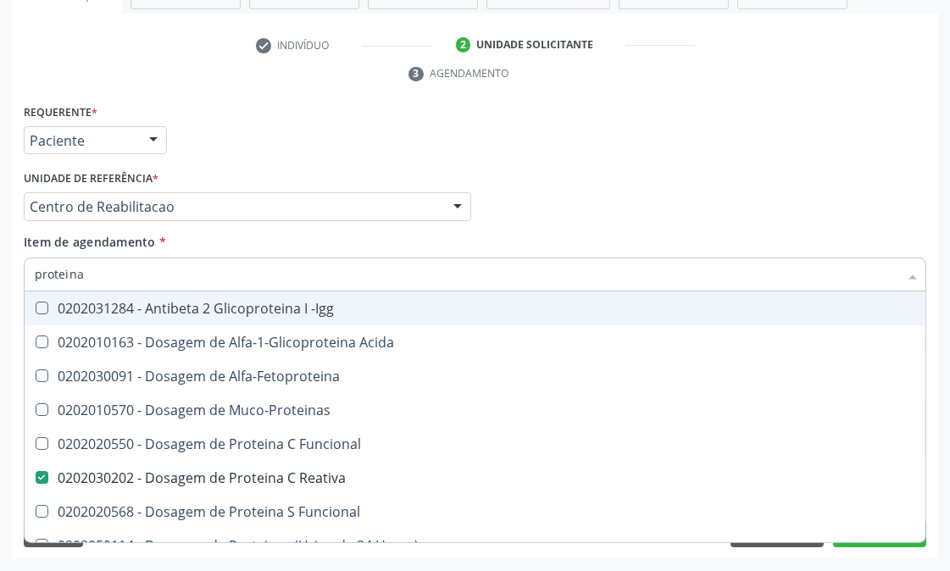
drag, startPoint x: 97, startPoint y: 281, endPoint x: 0, endPoint y: 282, distance: 97.5
click at [0, 282] on div "Acompanhamento Acompanhe a situação das marcações correntes e finalizadas Relat…" at bounding box center [475, 184] width 950 height 775
type input "uri"
checkbox Reativa "false"
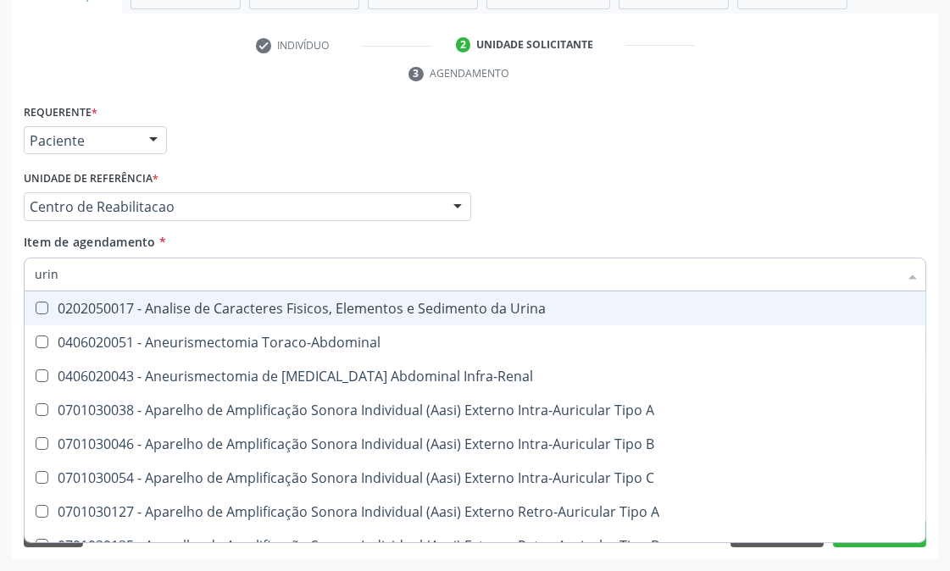
type input "urina"
checkbox Urico "false"
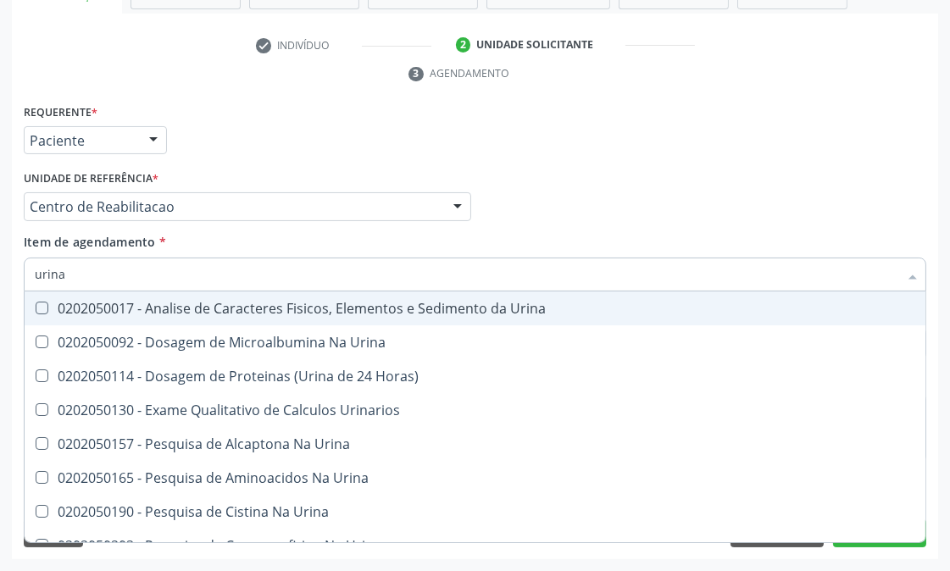
click at [144, 314] on div "0202050017 - Analise de Caracteres Fisicos, Elementos e Sedimento da Urina" at bounding box center [475, 309] width 881 height 14
checkbox Urina "true"
drag, startPoint x: 83, startPoint y: 256, endPoint x: 51, endPoint y: 270, distance: 34.9
click at [57, 264] on input "urina" at bounding box center [467, 275] width 864 height 34
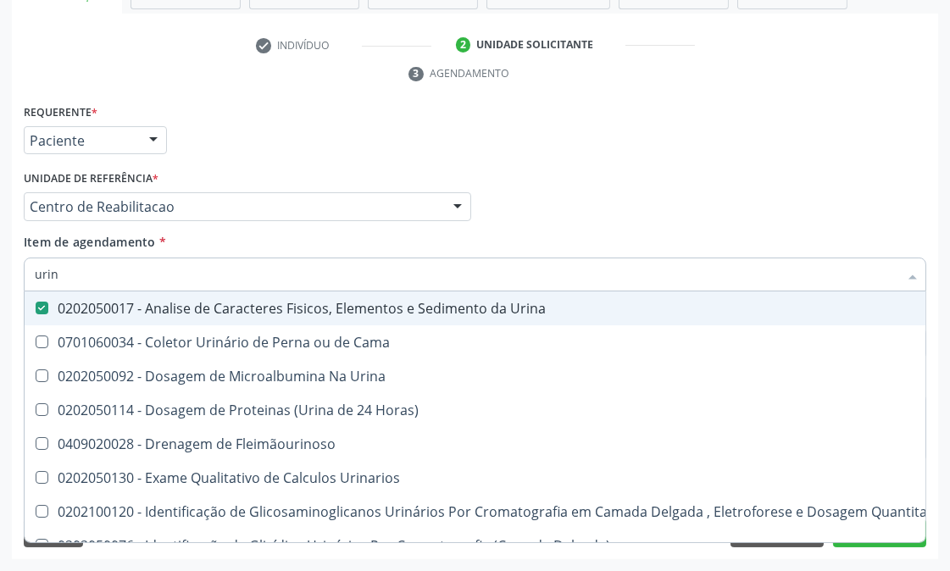
type input "uri"
checkbox Eletroforese\) "true"
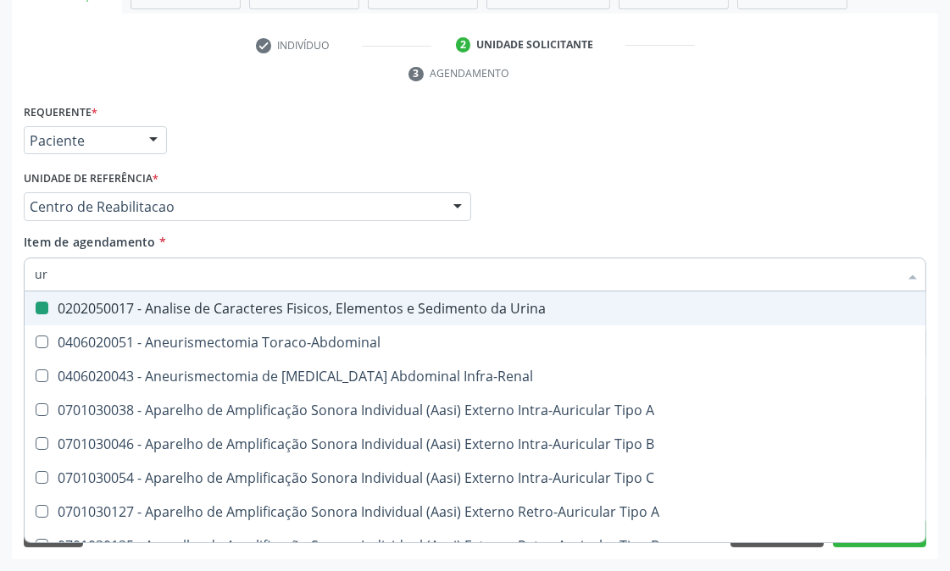
type input "u"
checkbox Urina "false"
checkbox Cônica "false"
checkbox Urico "false"
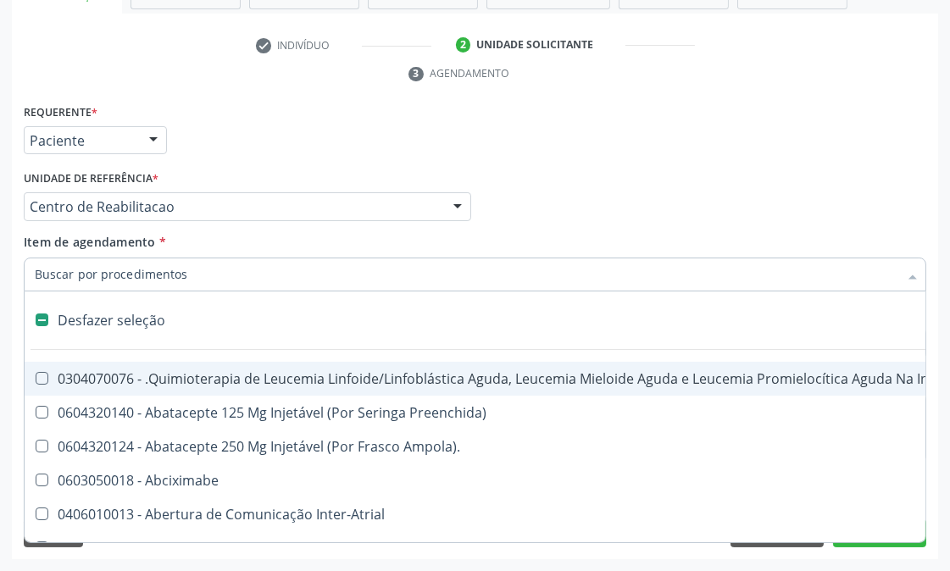
type input "t"
checkbox Reto "true"
checkbox Urina "false"
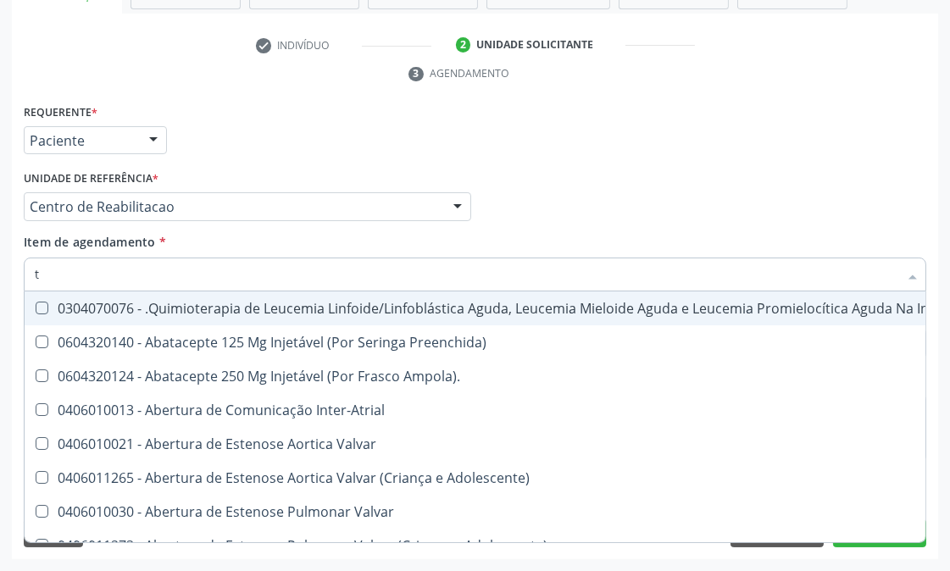
type input "t4"
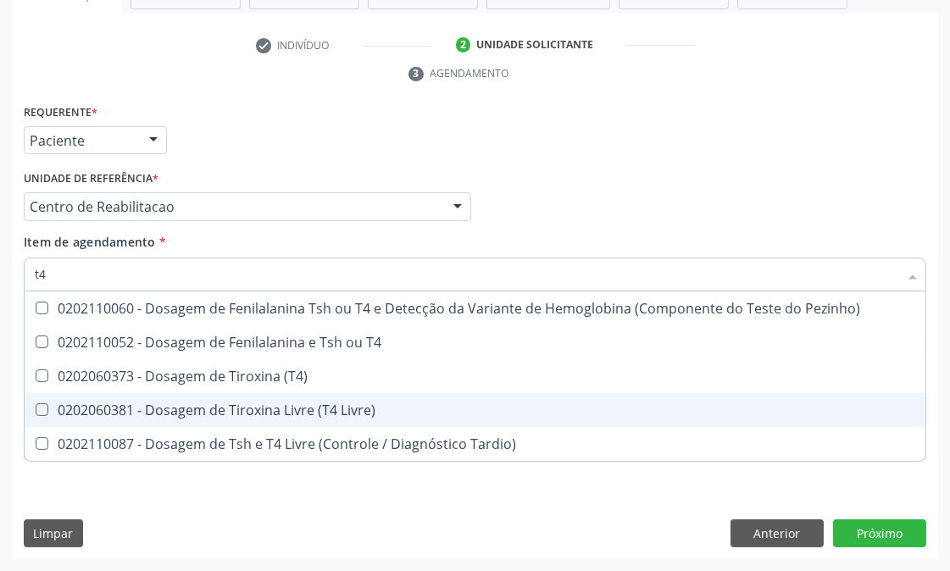
click at [123, 410] on div "0202060381 - Dosagem de Tiroxina Livre (T4 Livre)" at bounding box center [475, 410] width 881 height 14
checkbox Livre\) "true"
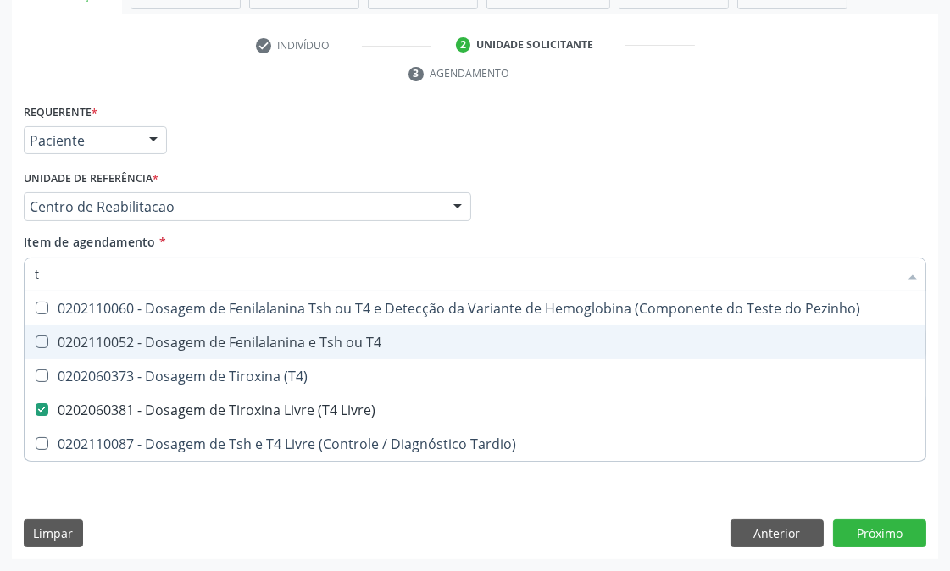
type input "ts"
checkbox Livre\) "false"
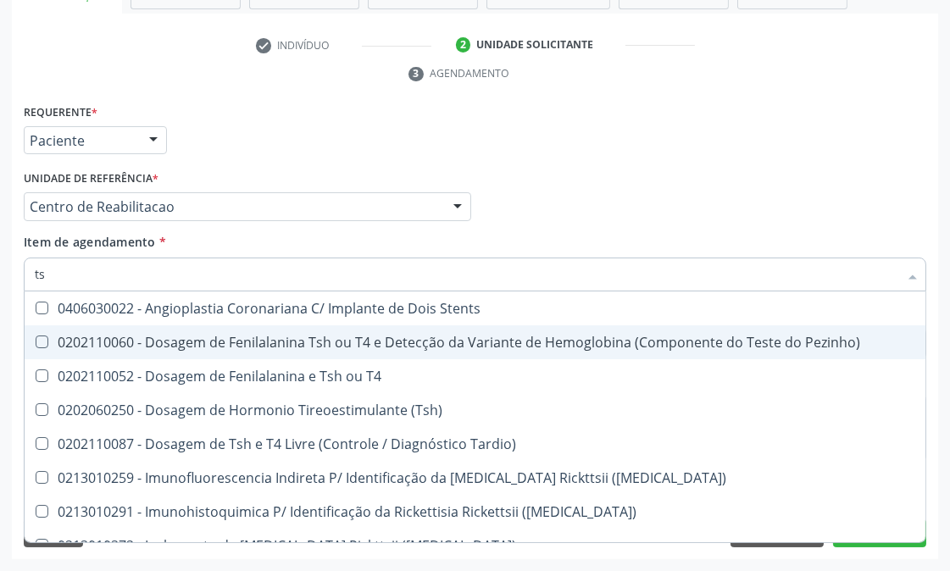
type input "tsh"
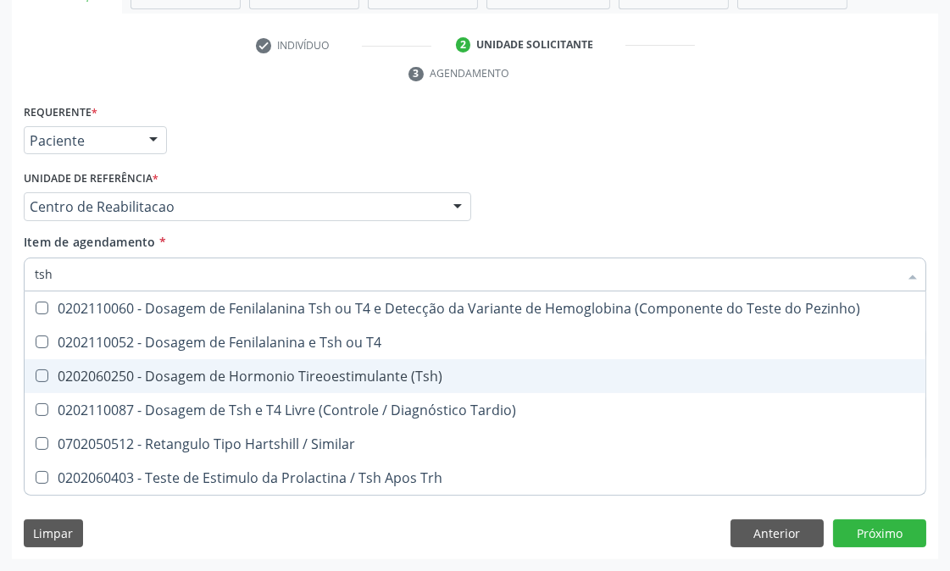
click at [308, 370] on div "0202060250 - Dosagem de Hormonio Tireoestimulante (Tsh)" at bounding box center [475, 377] width 881 height 14
checkbox \(Tsh\) "true"
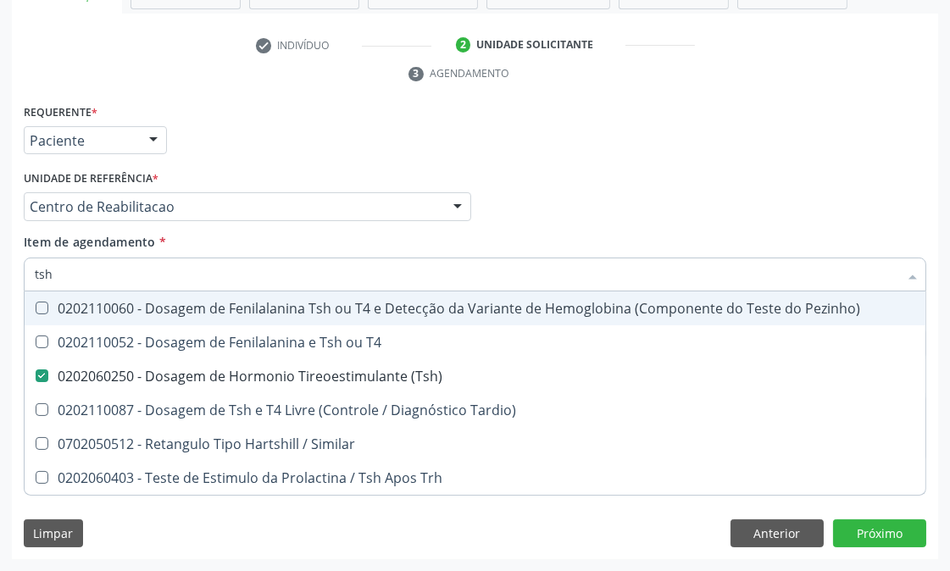
click at [621, 146] on div "Requerente * Paciente Médico(a) Enfermeiro(a) Paciente Nenhum resultado encontr…" at bounding box center [474, 133] width 911 height 66
checkbox T4 "true"
checkbox Tardio\) "true"
checkbox Similar "true"
checkbox Trh "true"
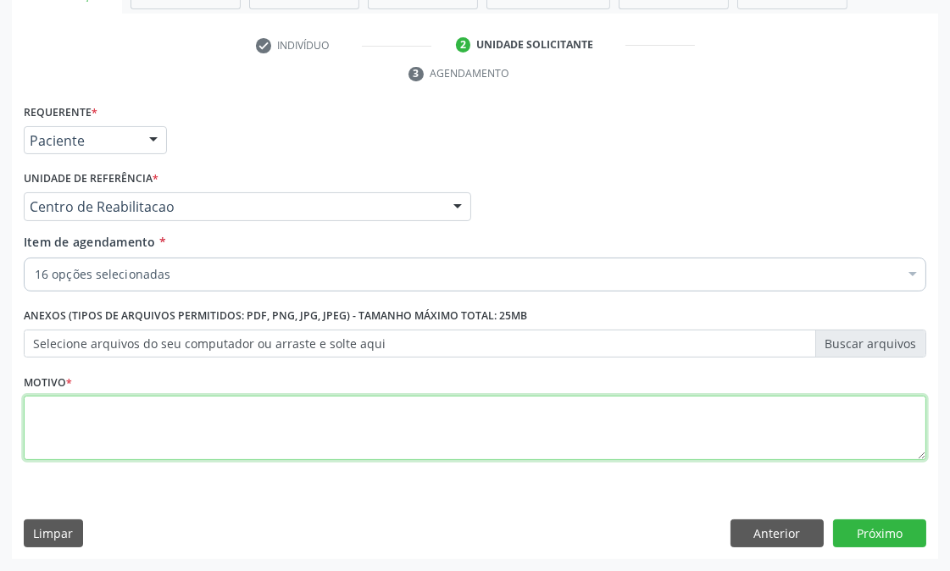
click at [82, 426] on textarea at bounding box center [475, 428] width 903 height 64
type textarea "."
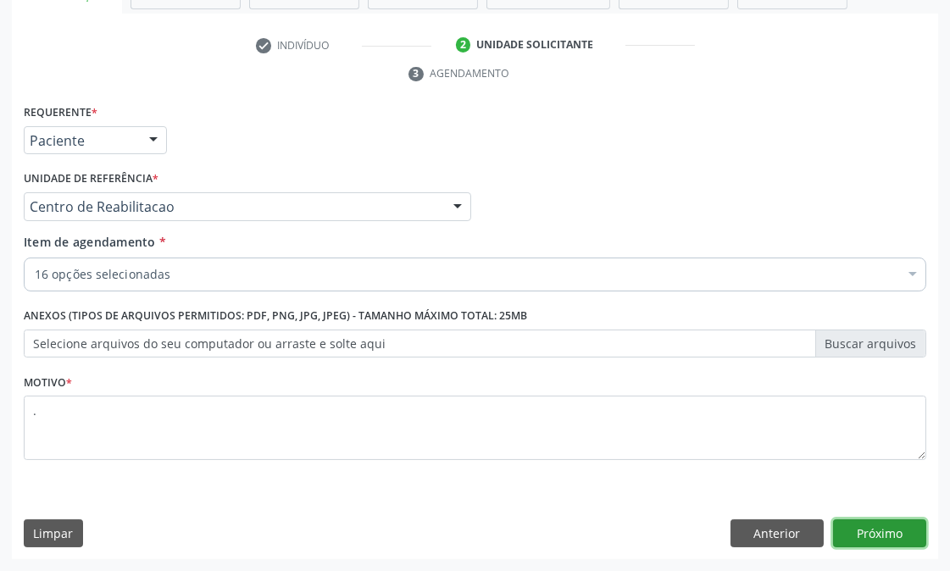
click at [884, 535] on button "Próximo" at bounding box center [879, 534] width 93 height 29
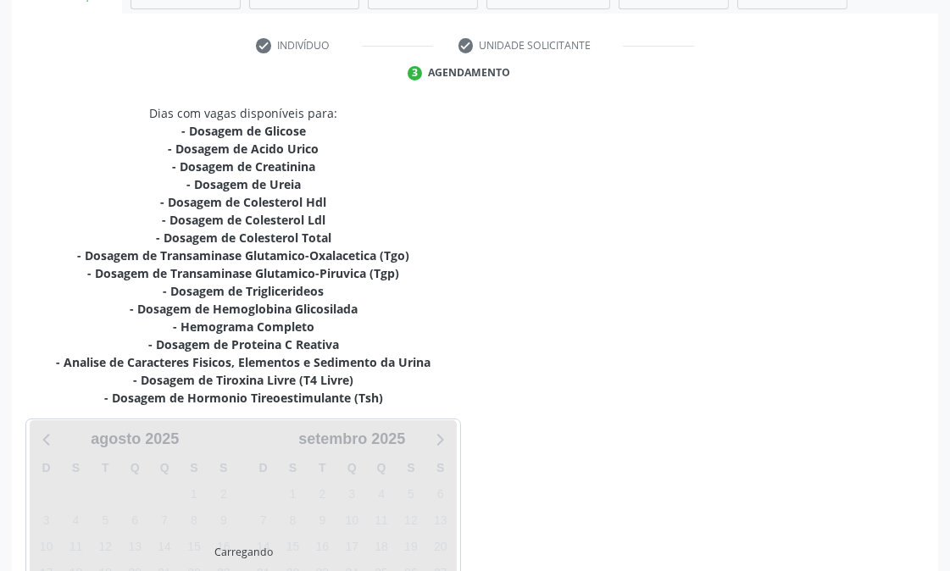
scroll to position [494, 0]
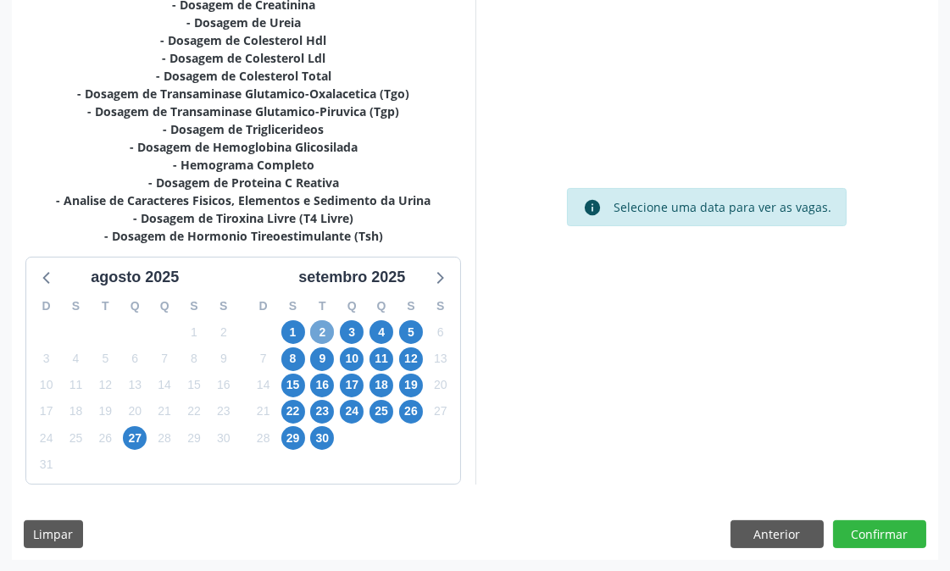
click at [326, 340] on span "2" at bounding box center [322, 332] width 24 height 24
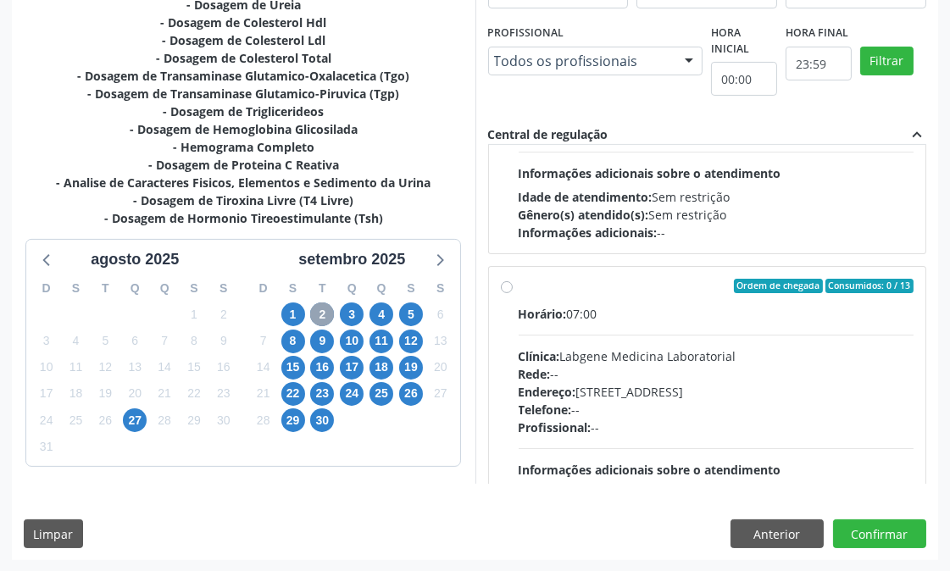
scroll to position [470, 0]
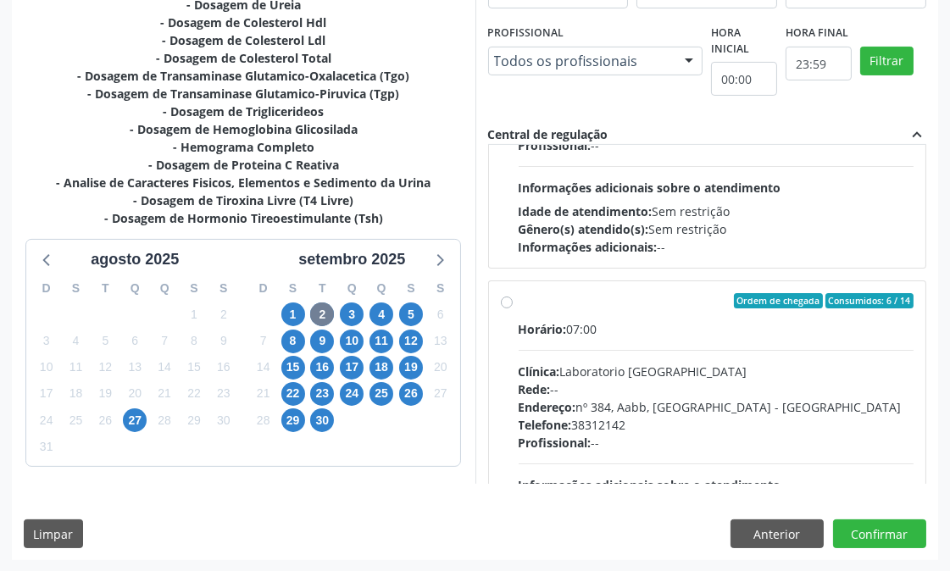
click at [632, 342] on div "Horário: 07:00 Clínica: Laboratorio [GEOGRAPHIC_DATA] Rede: -- Endereço: [STREE…" at bounding box center [717, 436] width 396 height 233
click at [513, 308] on input "Ordem de chegada Consumidos: 6 / 14 Horário: 07:00 Clínica: Laboratorio [GEOGRA…" at bounding box center [507, 300] width 12 height 15
radio input "true"
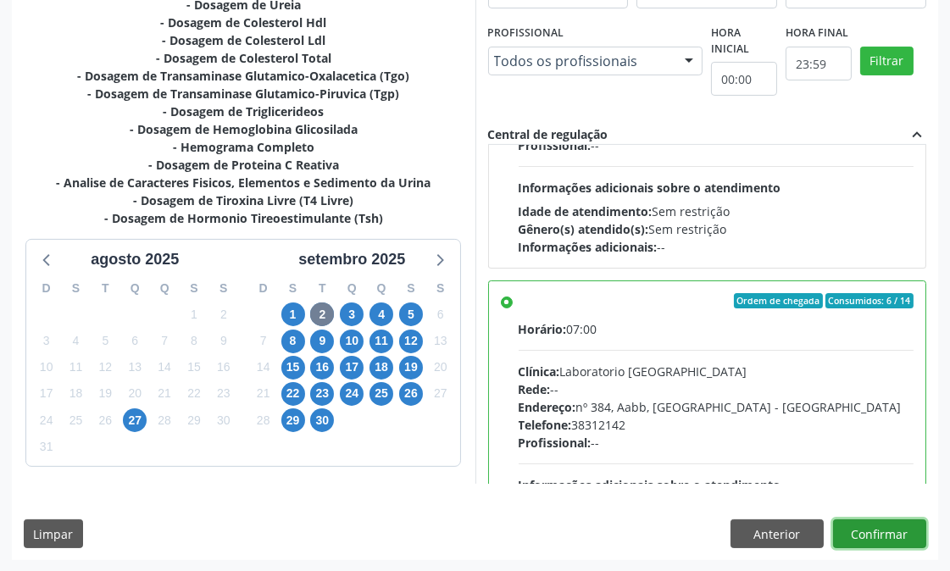
click at [867, 537] on button "Confirmar" at bounding box center [879, 534] width 93 height 29
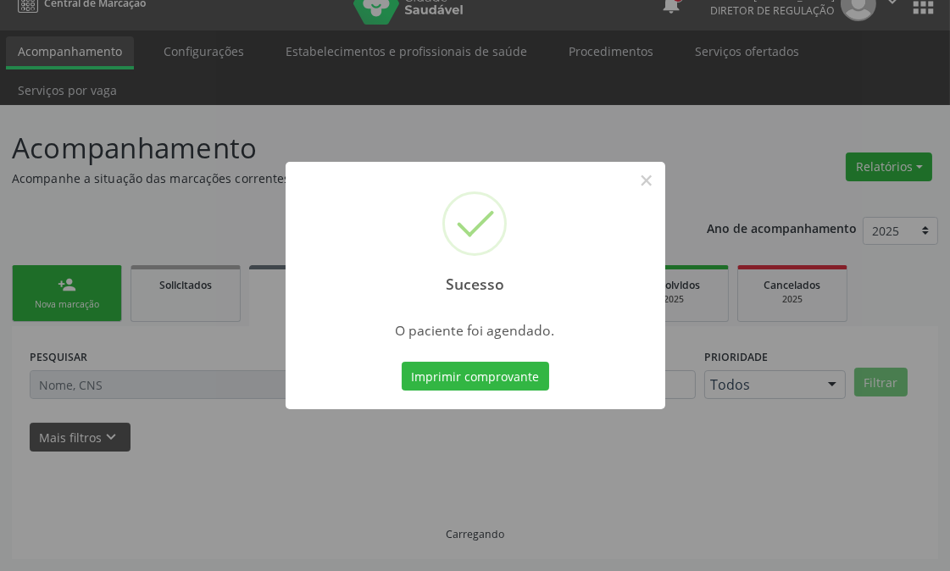
scroll to position [23, 0]
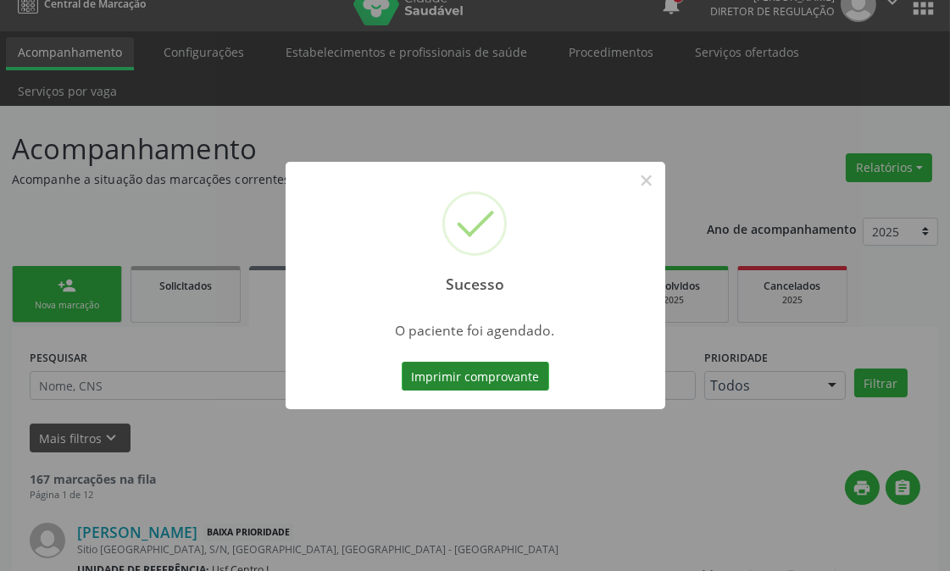
click at [477, 373] on button "Imprimir comprovante" at bounding box center [475, 376] width 147 height 29
